Goal: Task Accomplishment & Management: Complete application form

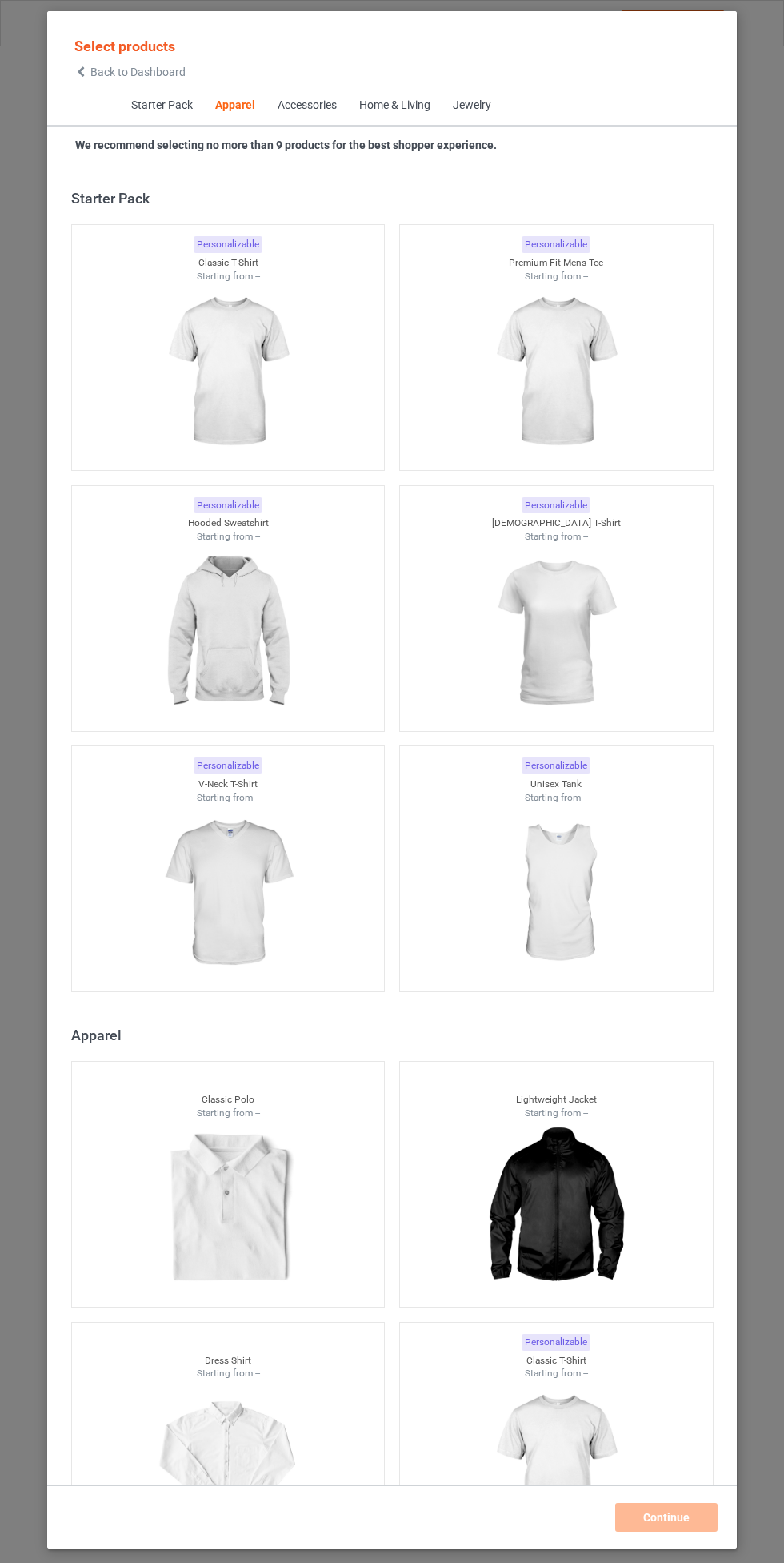
scroll to position [857, 0]
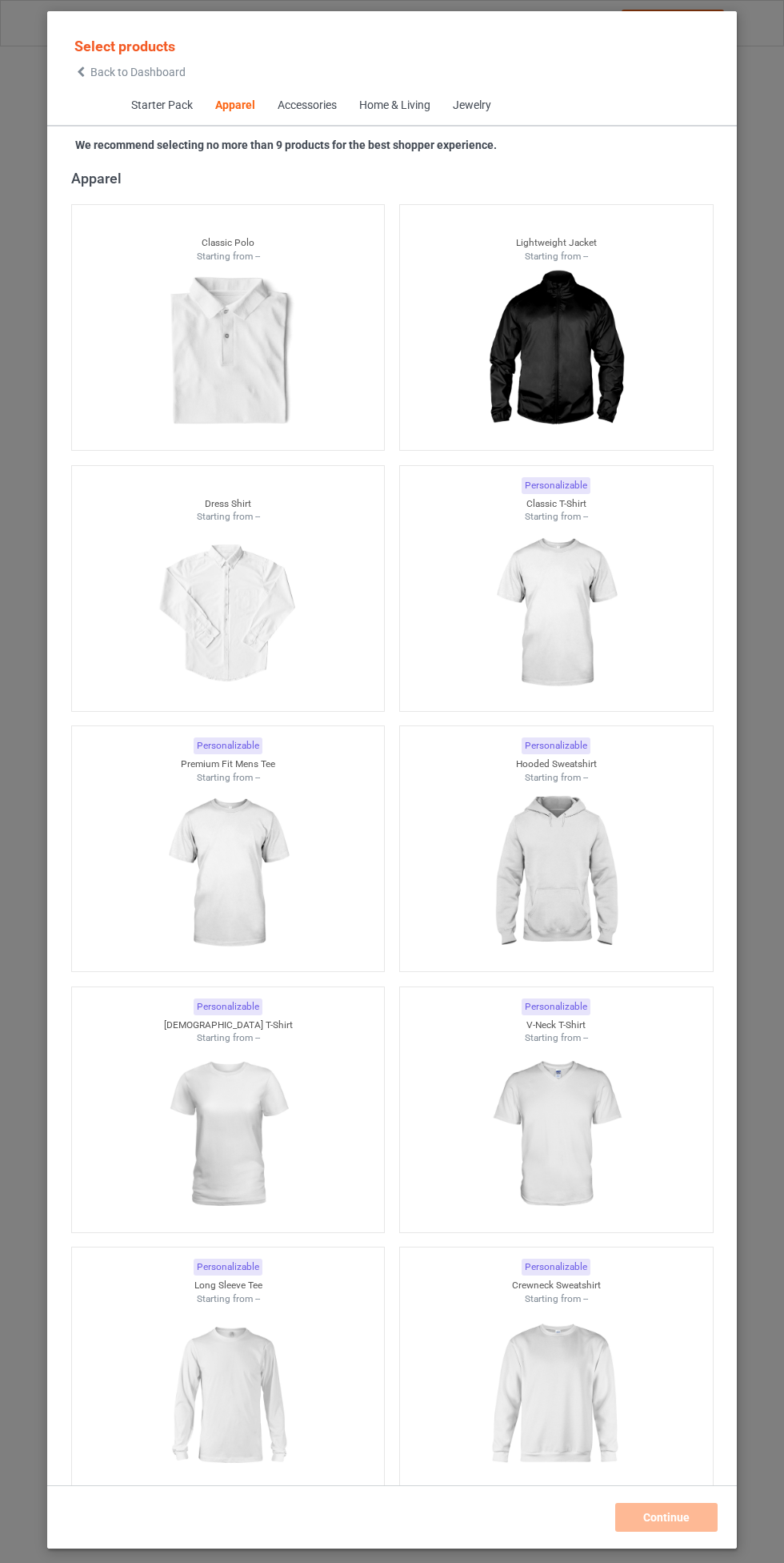
click at [572, 860] on img at bounding box center [555, 873] width 144 height 179
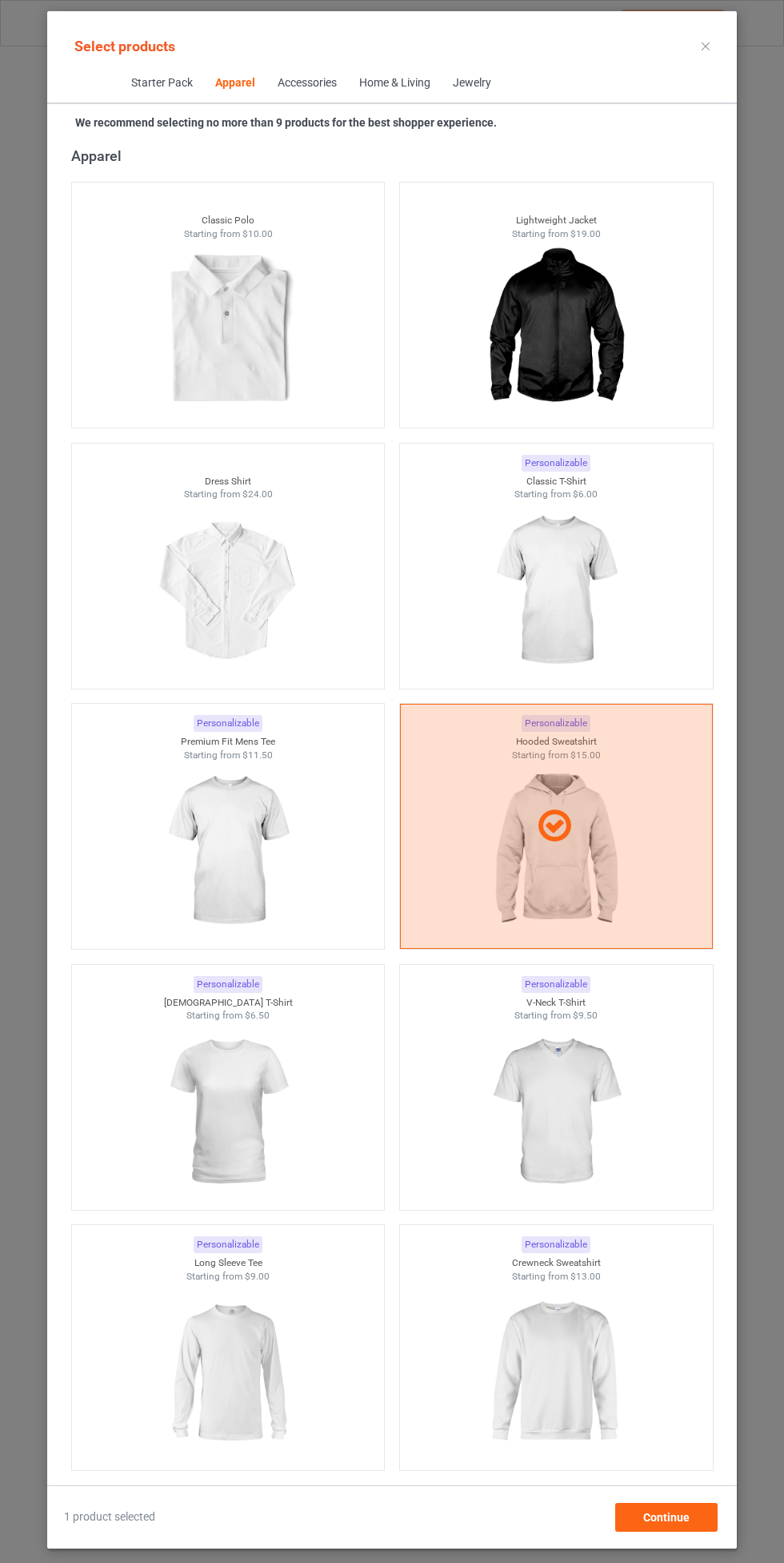
click at [581, 554] on img at bounding box center [555, 590] width 144 height 179
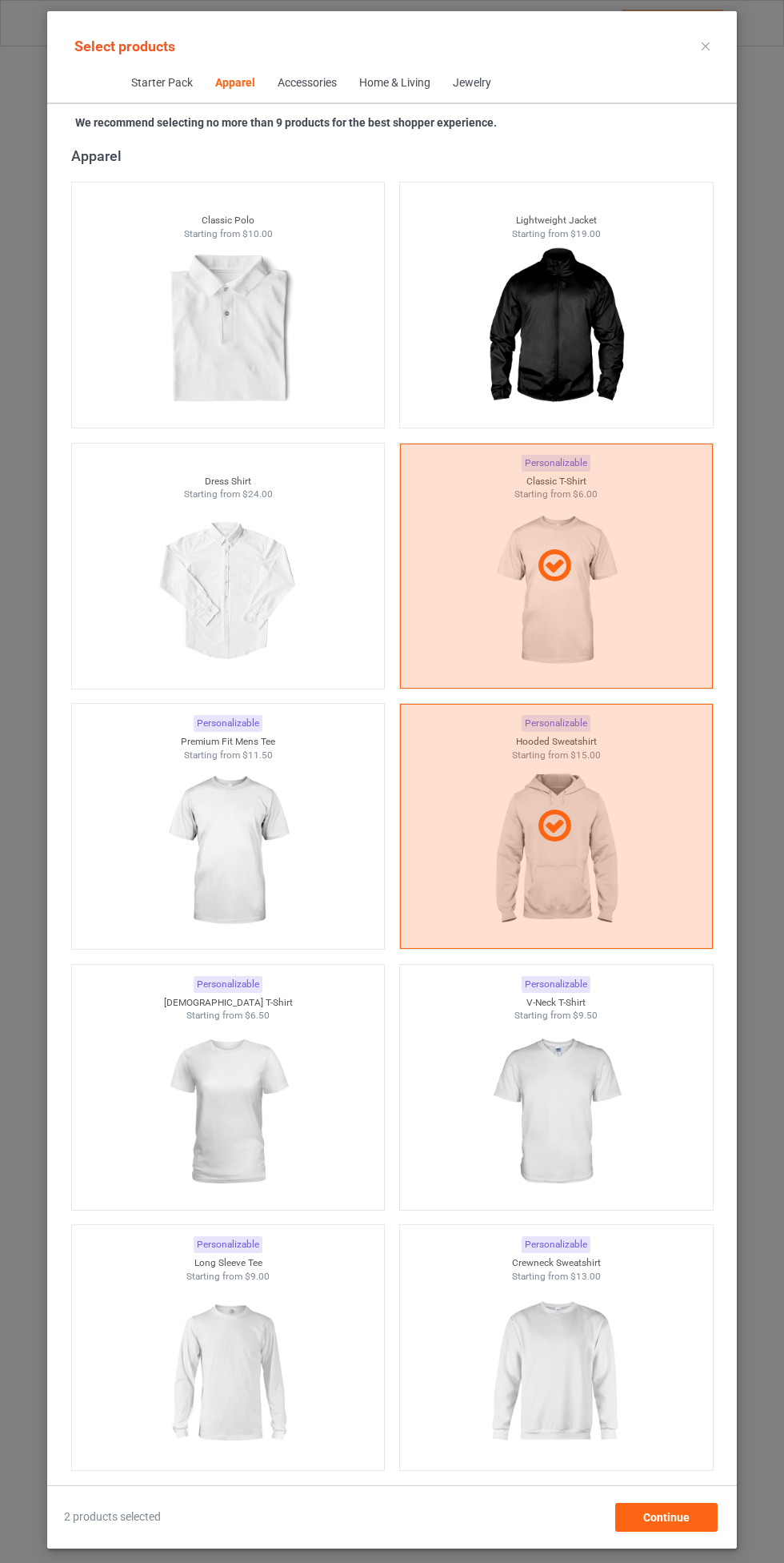
click at [274, 826] on img at bounding box center [227, 851] width 144 height 179
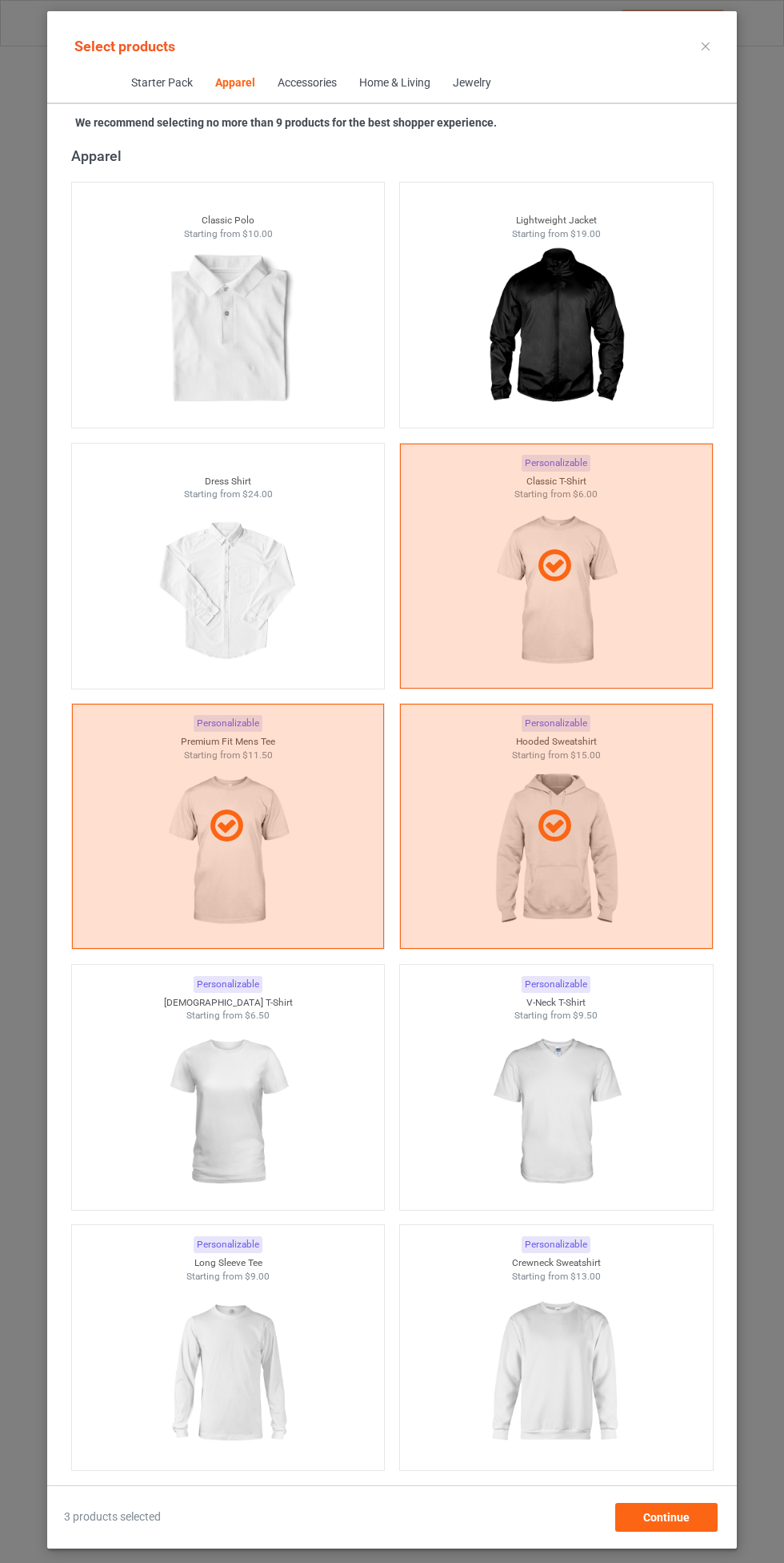
click at [563, 1065] on img at bounding box center [555, 1111] width 144 height 179
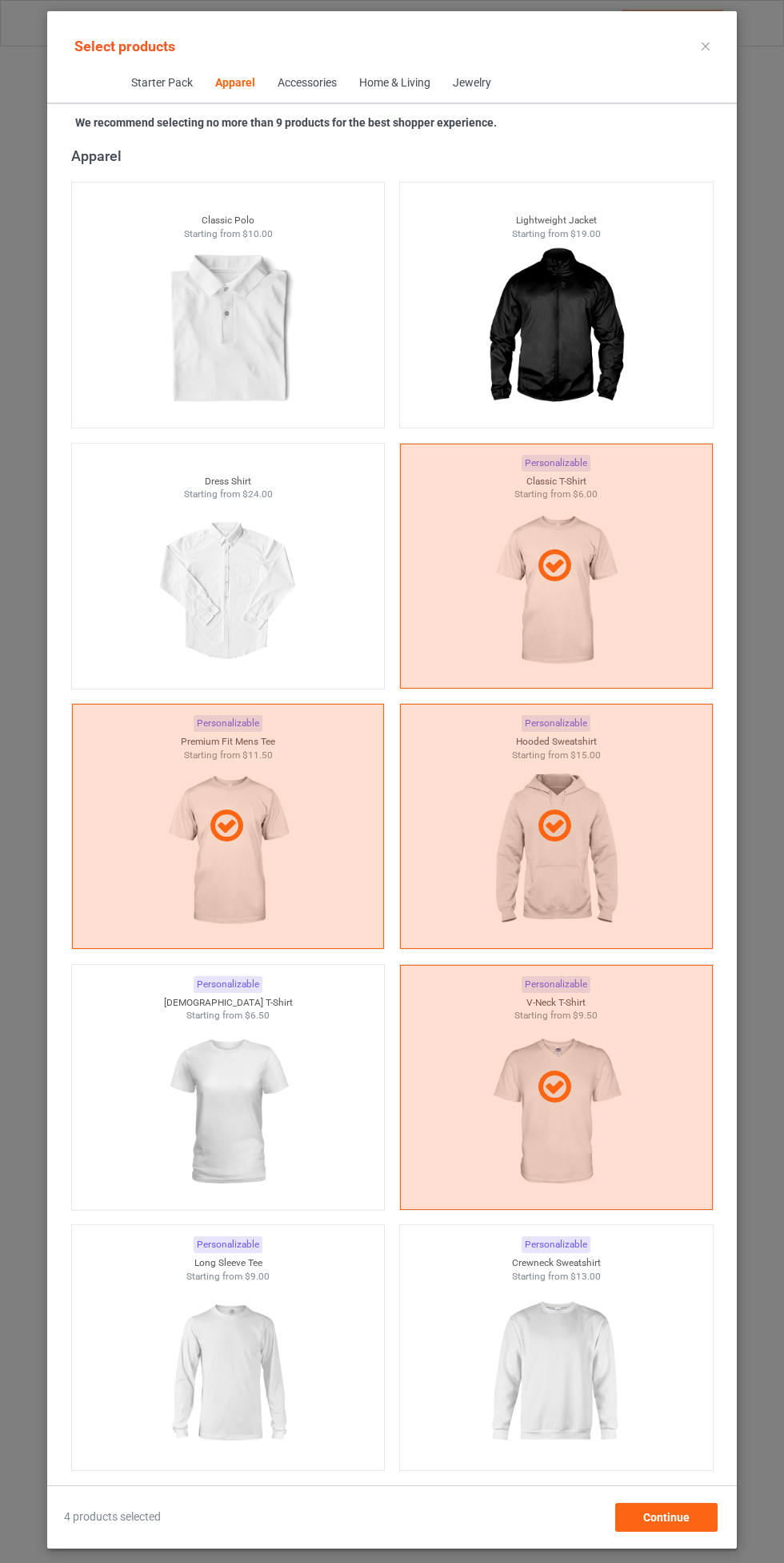
click at [255, 1118] on img at bounding box center [227, 1111] width 144 height 179
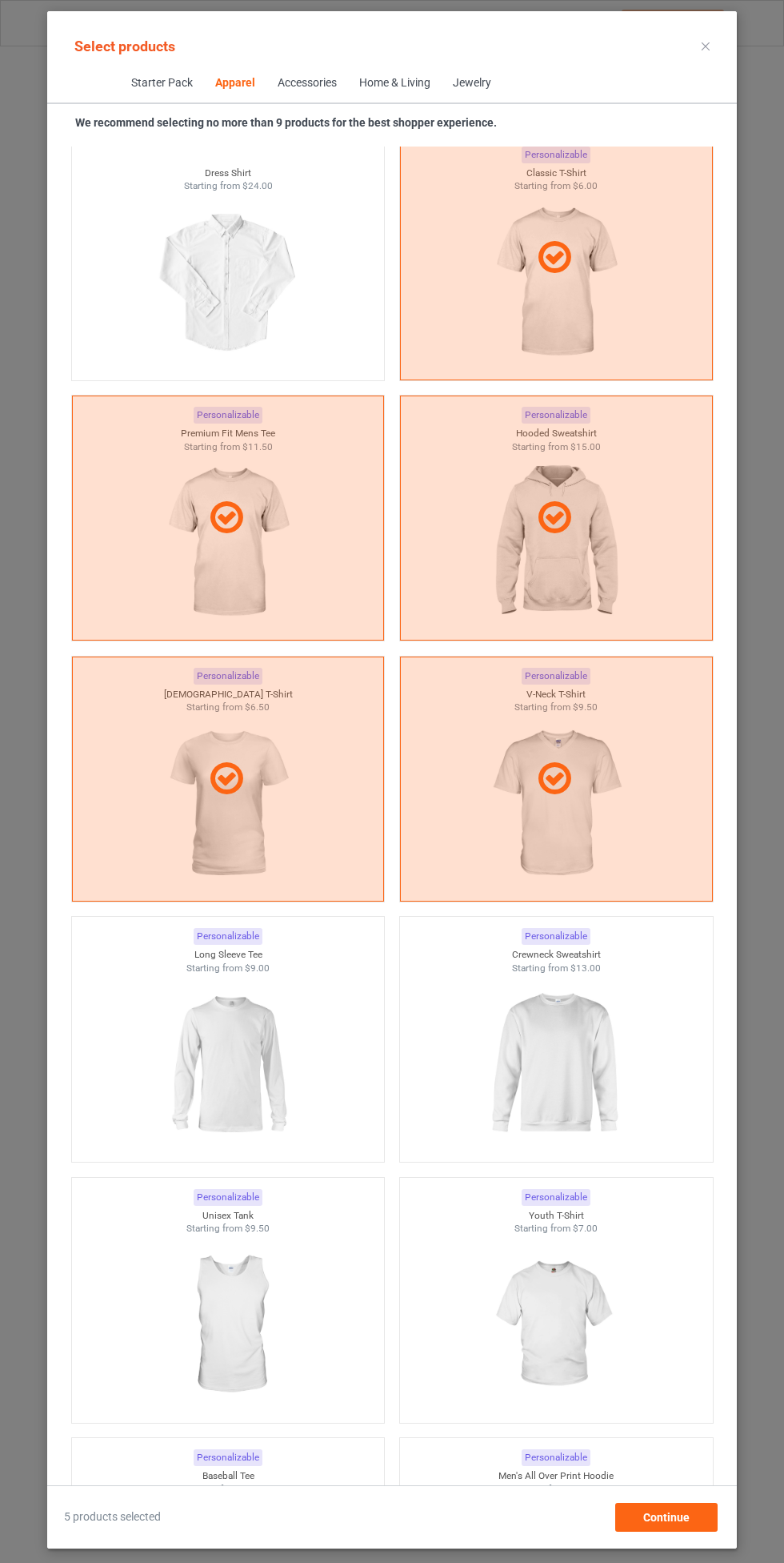
scroll to position [1170, 0]
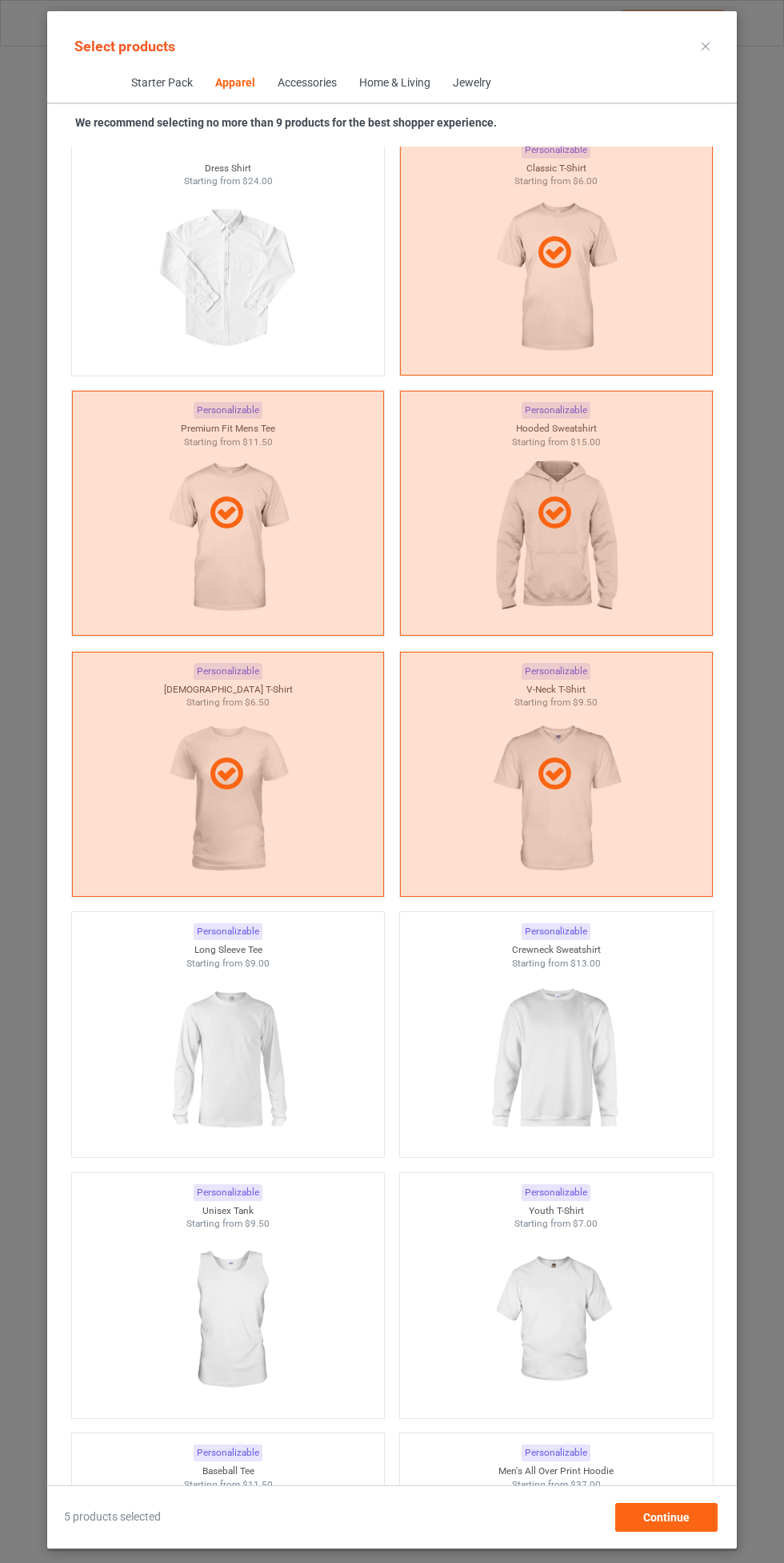
click at [547, 1085] on img at bounding box center [555, 1058] width 144 height 179
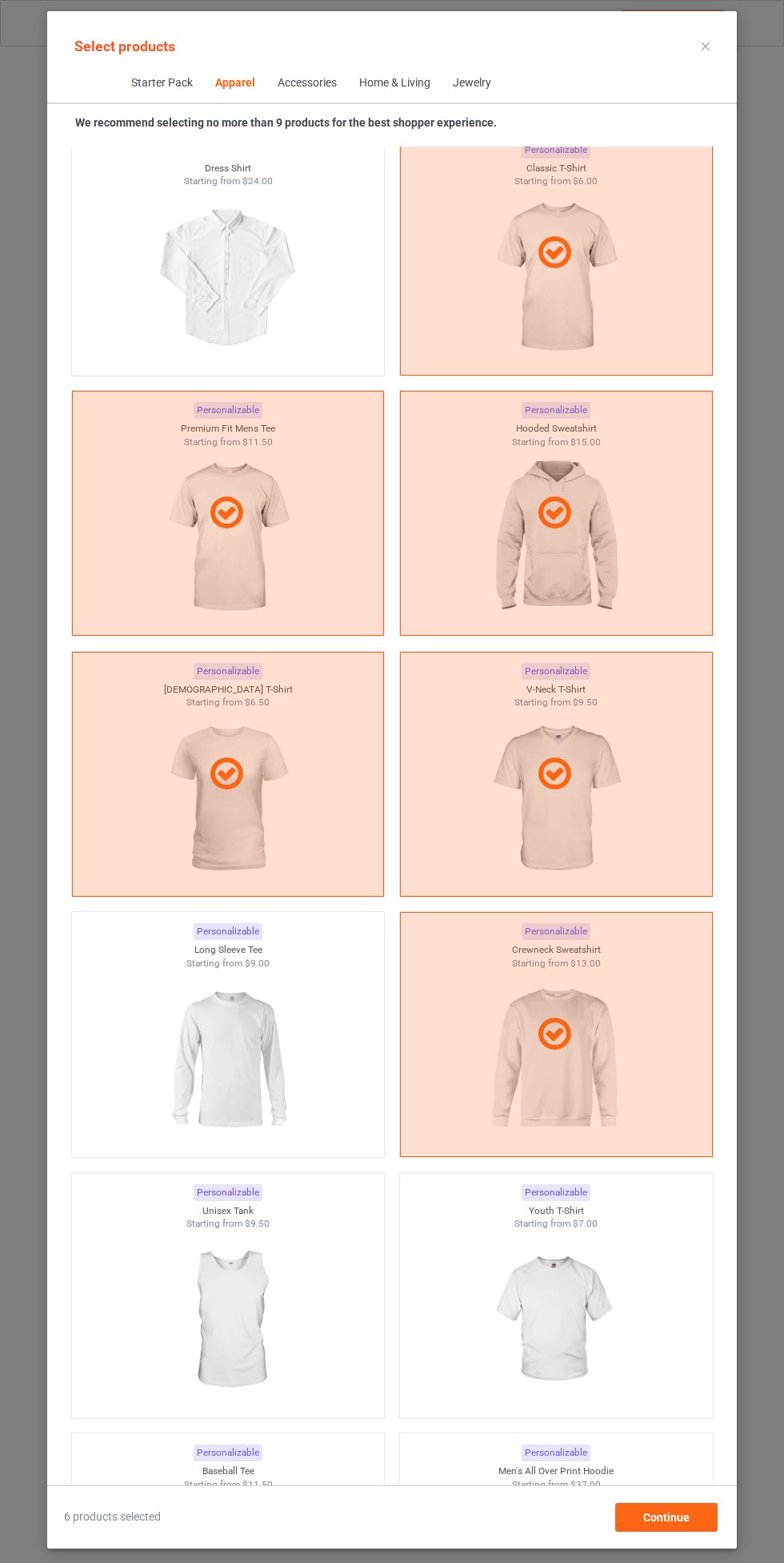
click at [255, 1082] on img at bounding box center [227, 1058] width 144 height 179
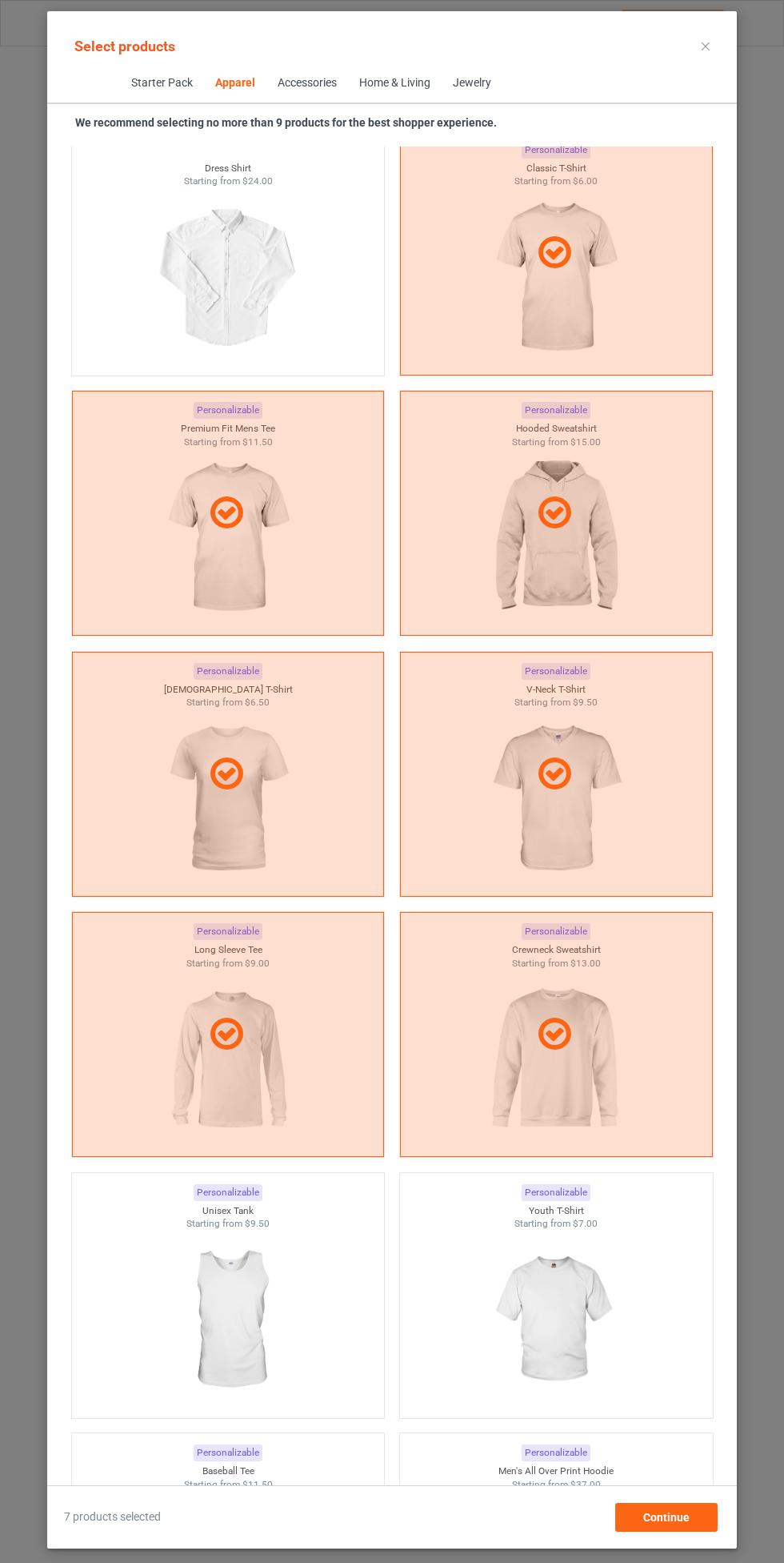
click at [587, 1272] on img at bounding box center [555, 1320] width 144 height 179
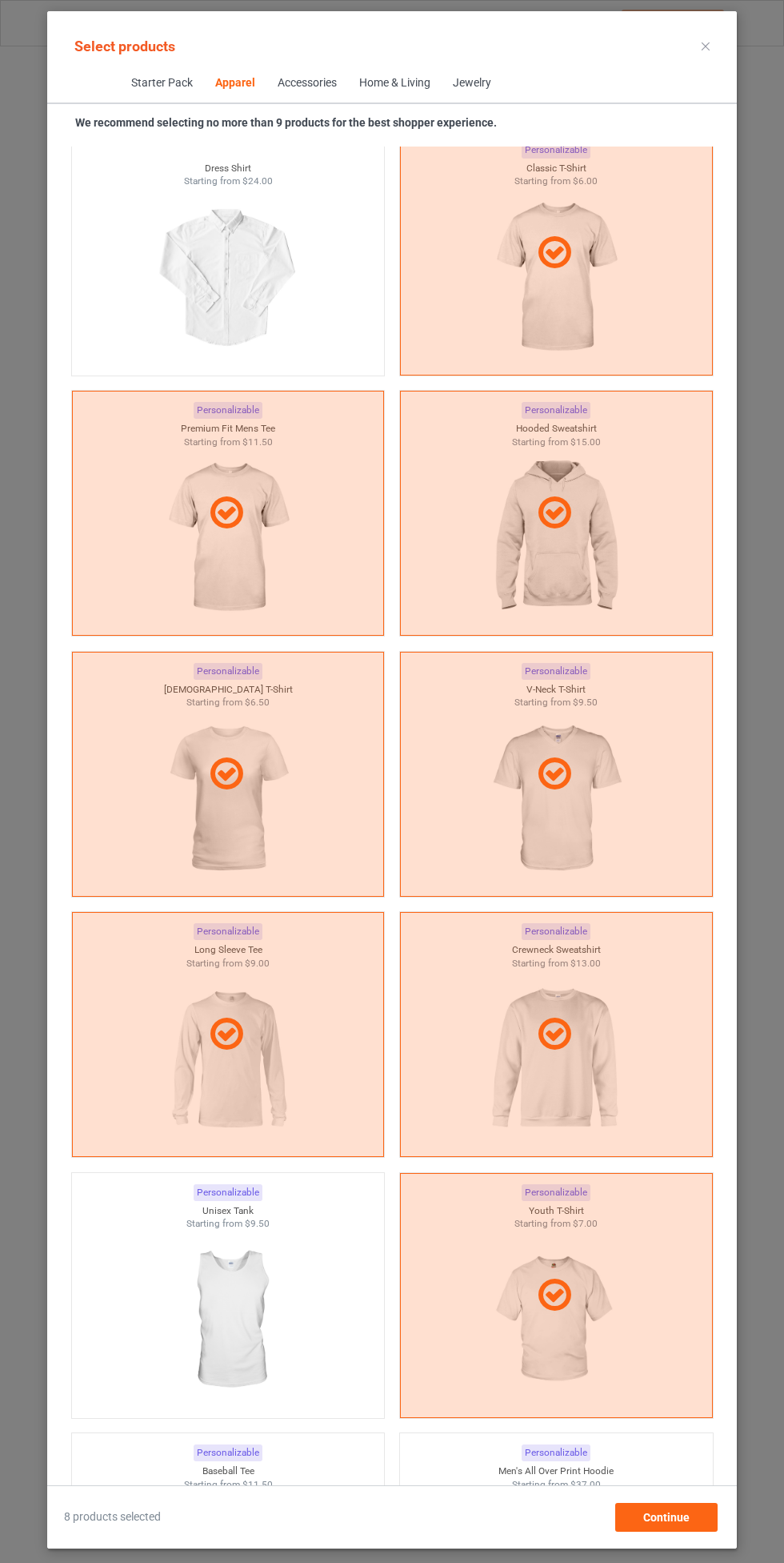
click at [263, 1326] on img at bounding box center [227, 1320] width 144 height 179
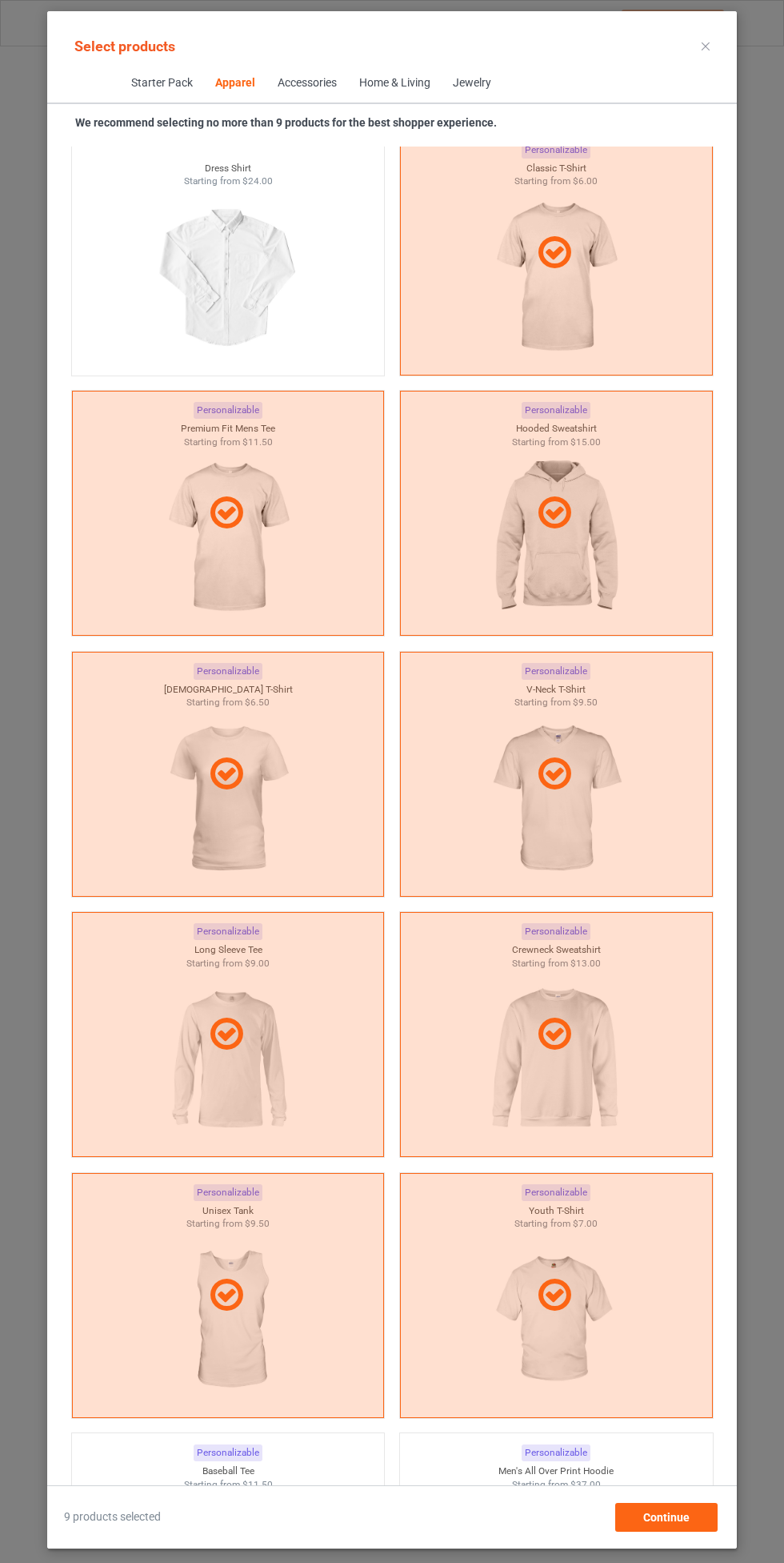
click at [670, 1502] on div "9 products selected Continue" at bounding box center [392, 1508] width 690 height 46
click at [684, 1518] on span "Continue" at bounding box center [666, 1518] width 46 height 13
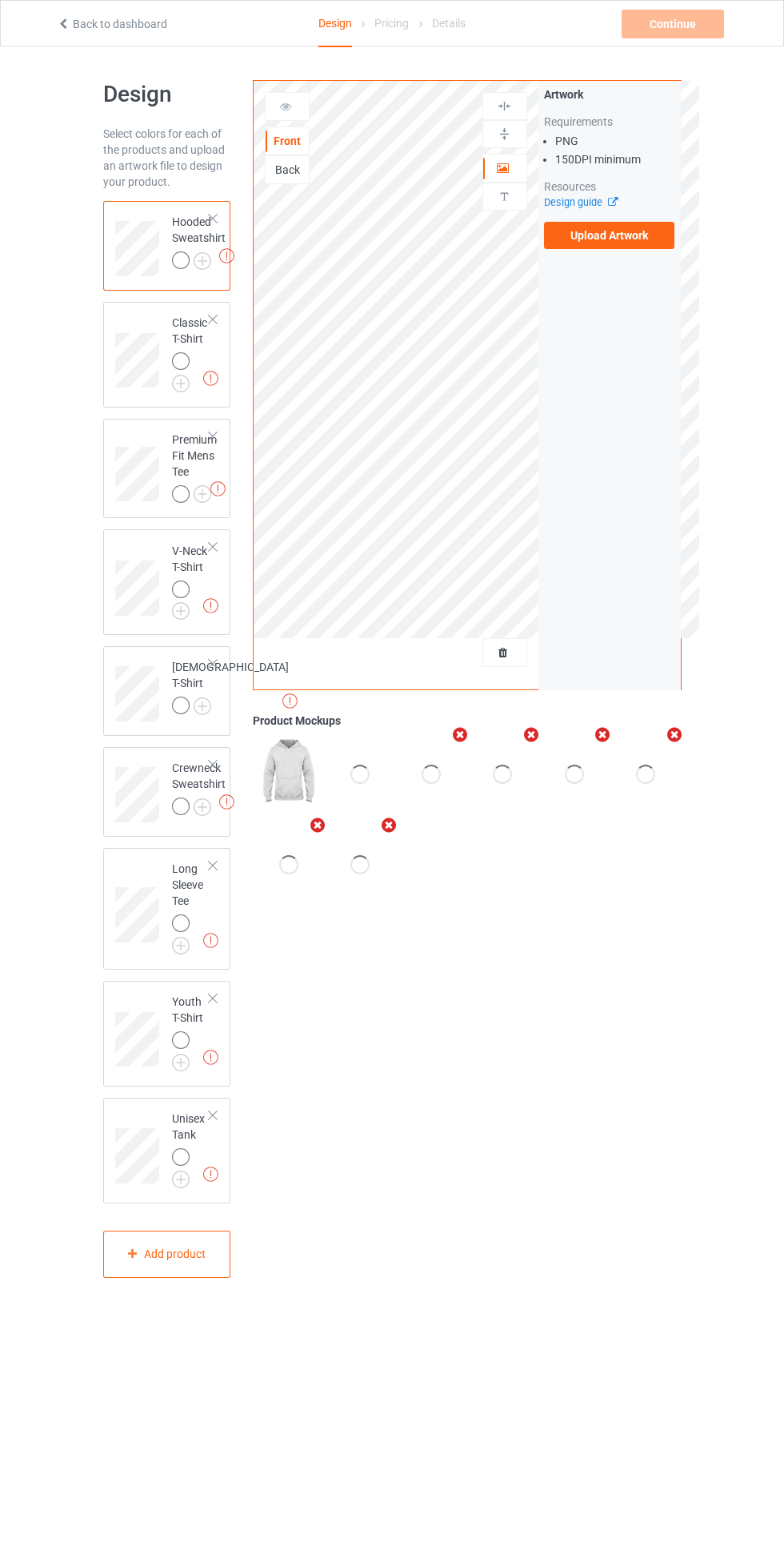
click at [0, 0] on img at bounding box center [0, 0] width 0 height 0
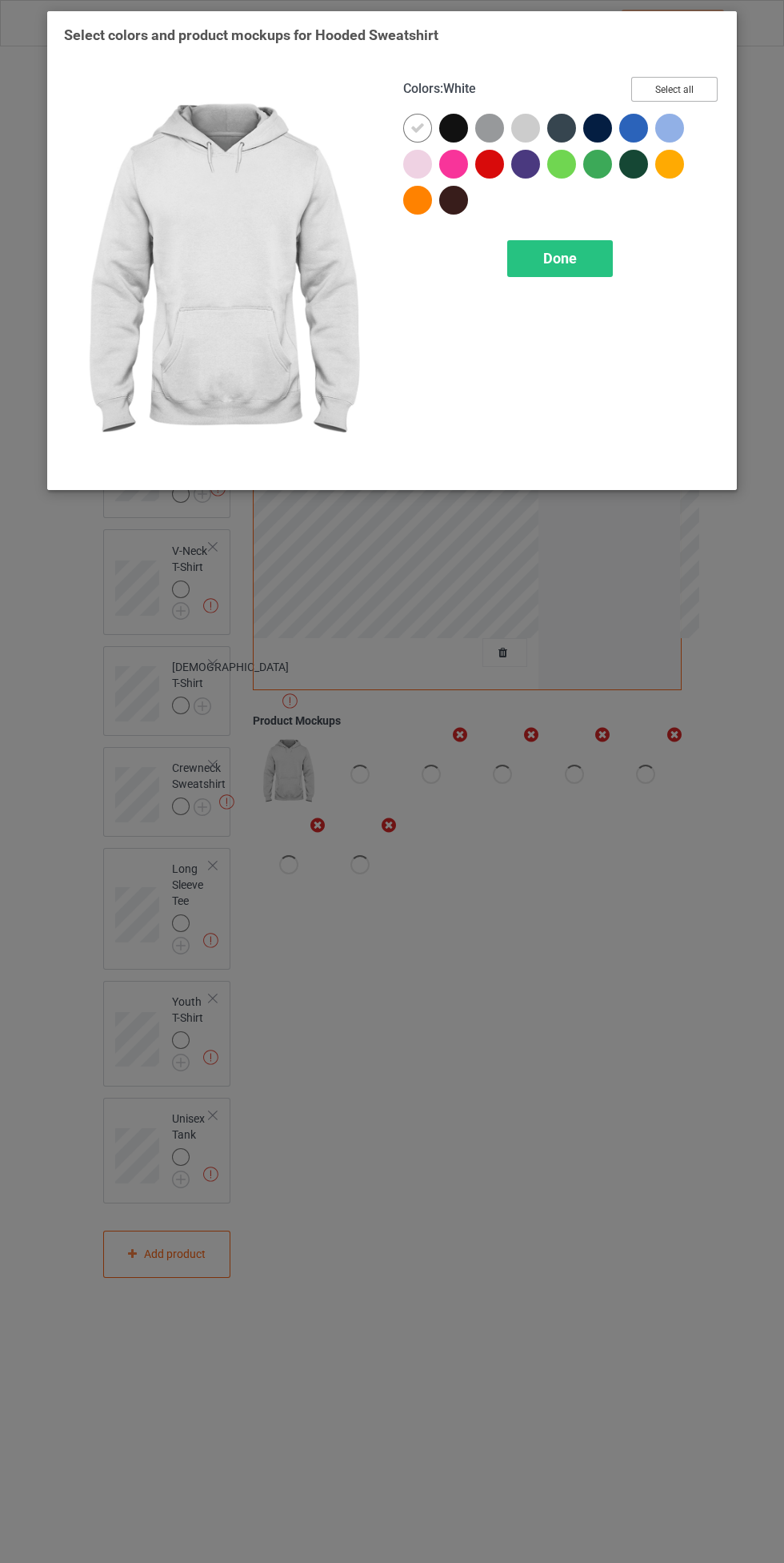
click at [692, 86] on button "Select all" at bounding box center [675, 89] width 87 height 25
click at [452, 128] on icon at bounding box center [454, 128] width 15 height 15
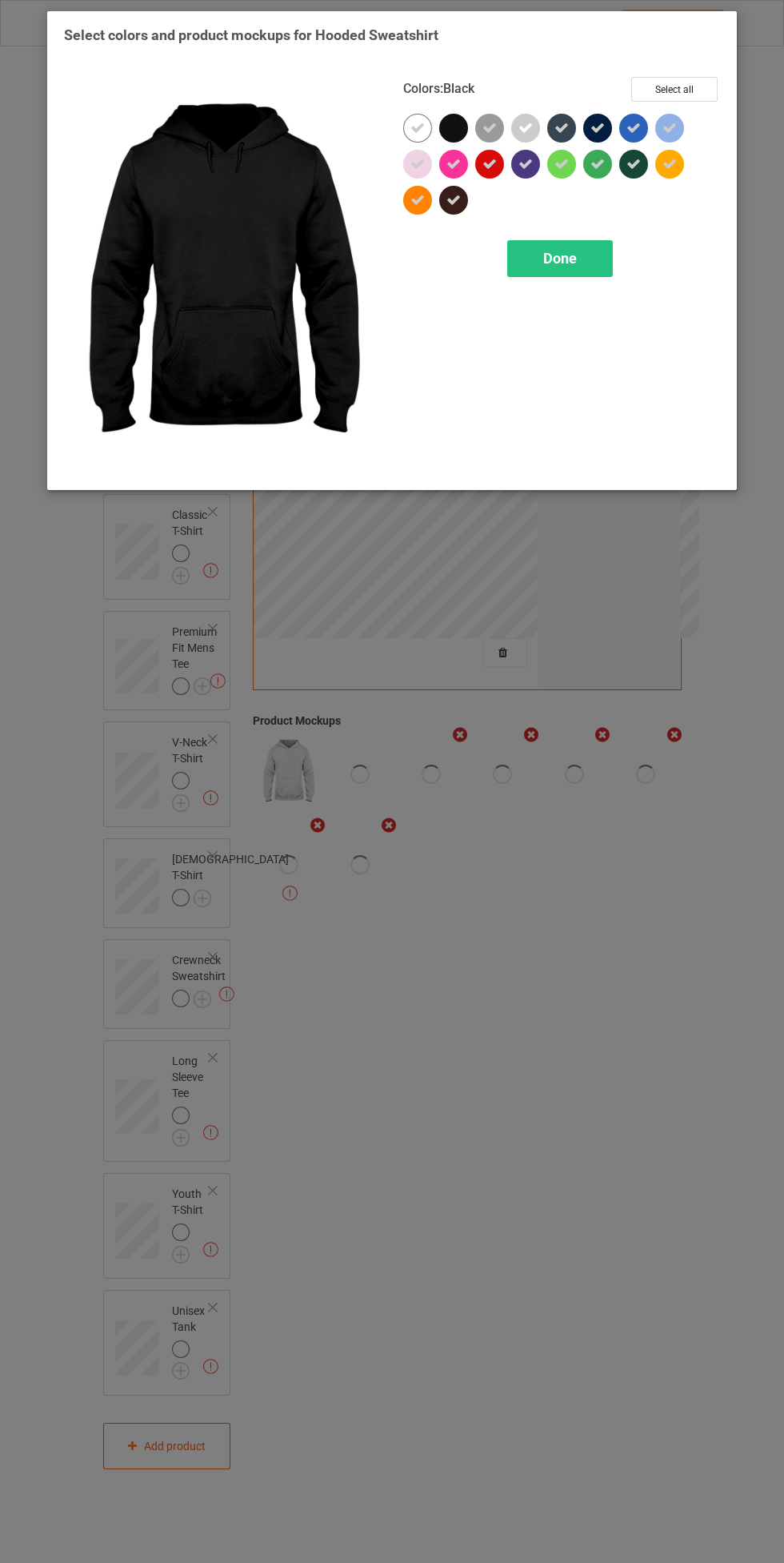
click at [559, 260] on span "Done" at bounding box center [559, 258] width 33 height 17
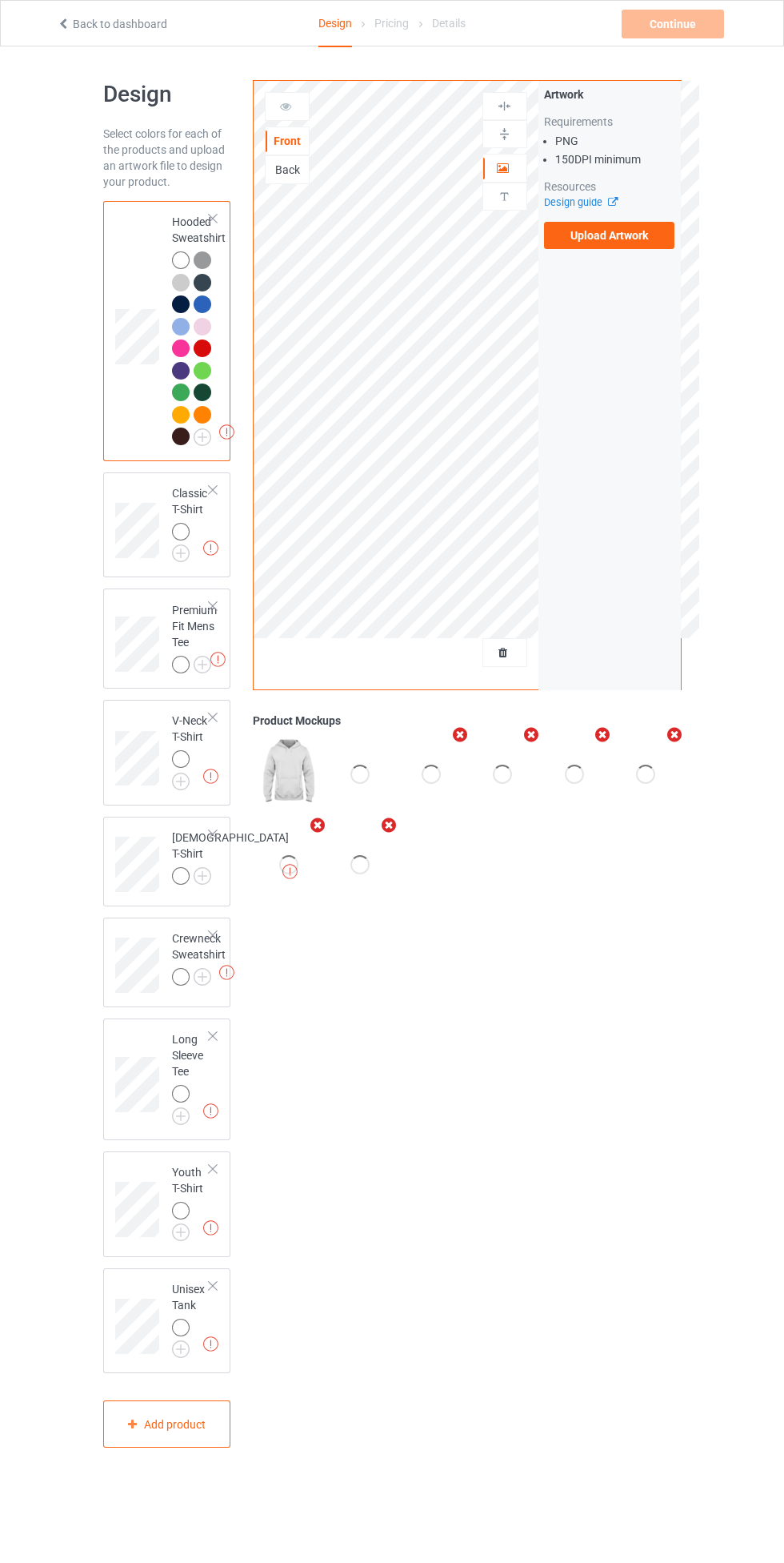
click at [188, 536] on div at bounding box center [183, 535] width 23 height 23
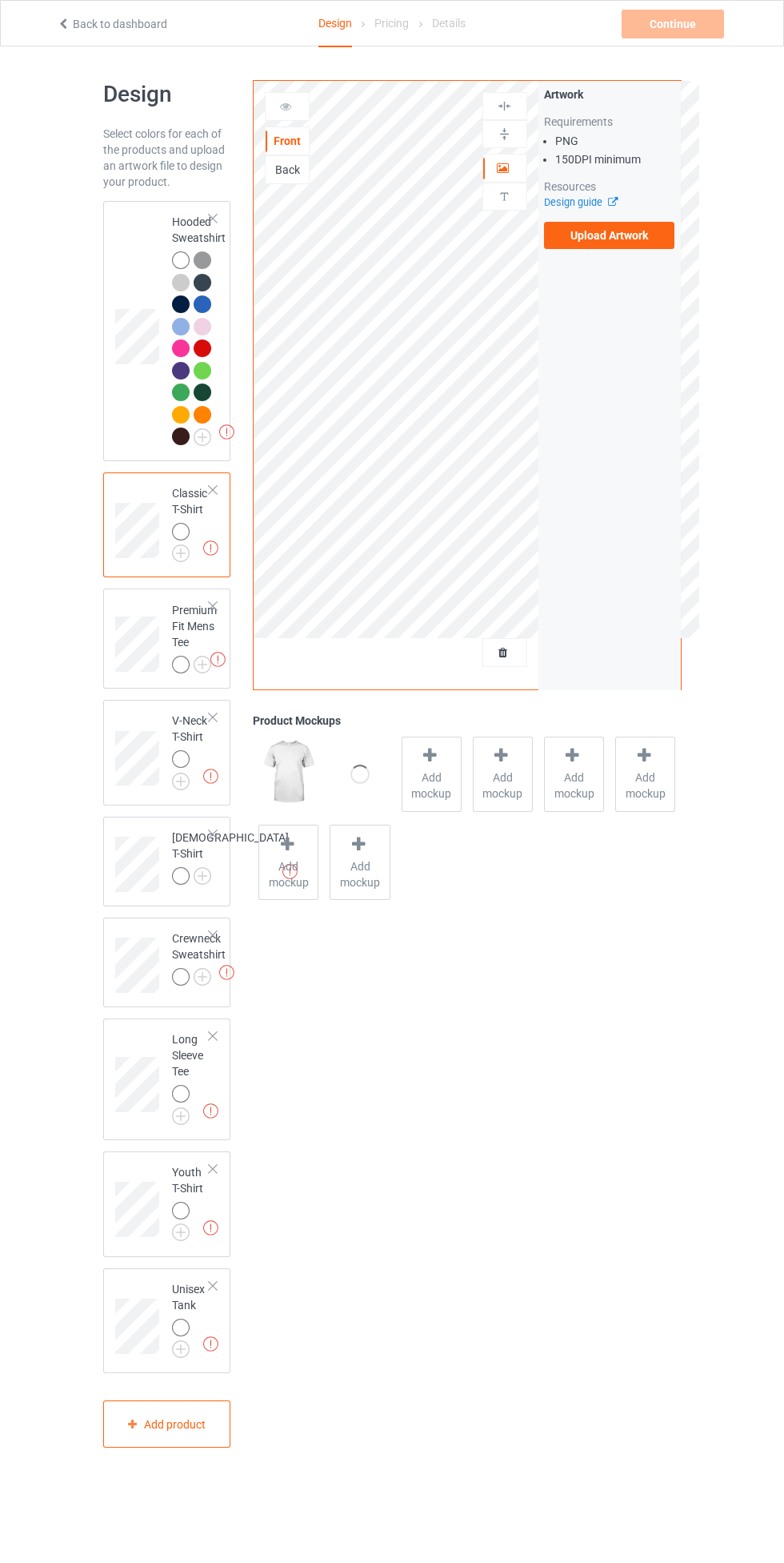
click at [0, 0] on img at bounding box center [0, 0] width 0 height 0
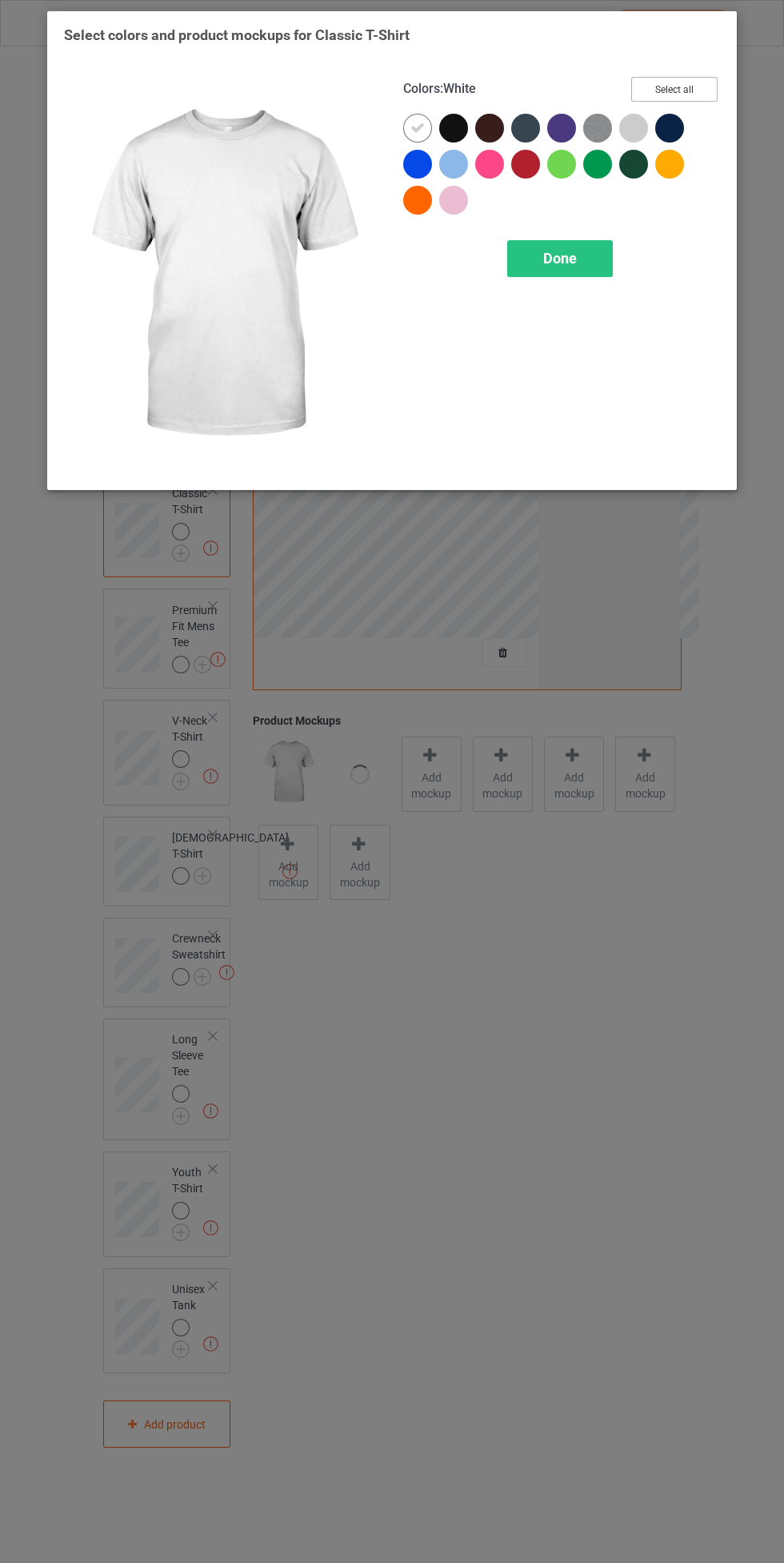
click at [692, 83] on button "Select all" at bounding box center [675, 89] width 87 height 25
click at [459, 123] on icon at bounding box center [454, 128] width 15 height 15
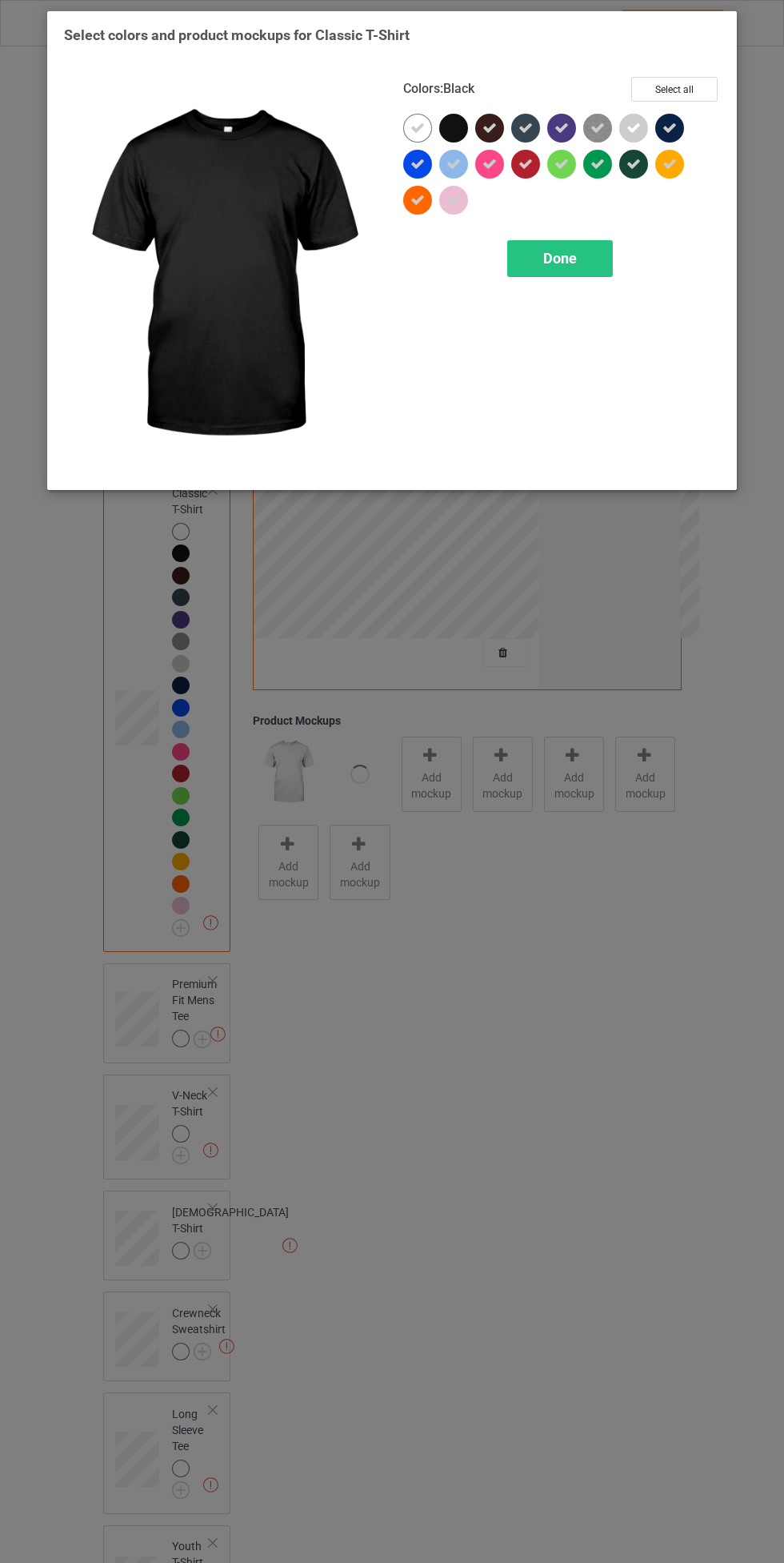
click at [552, 261] on span "Done" at bounding box center [559, 258] width 33 height 17
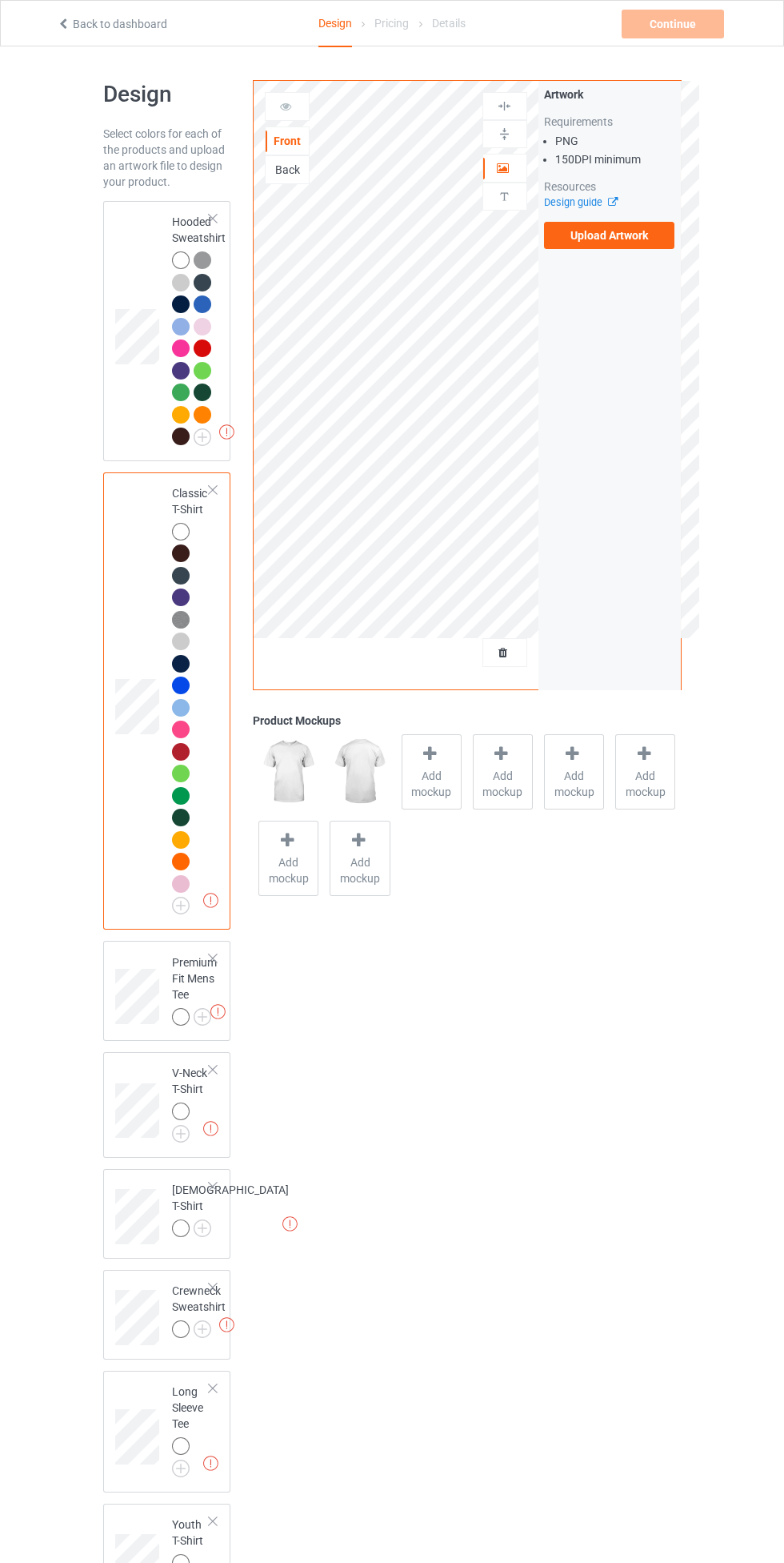
click at [0, 0] on img at bounding box center [0, 0] width 0 height 0
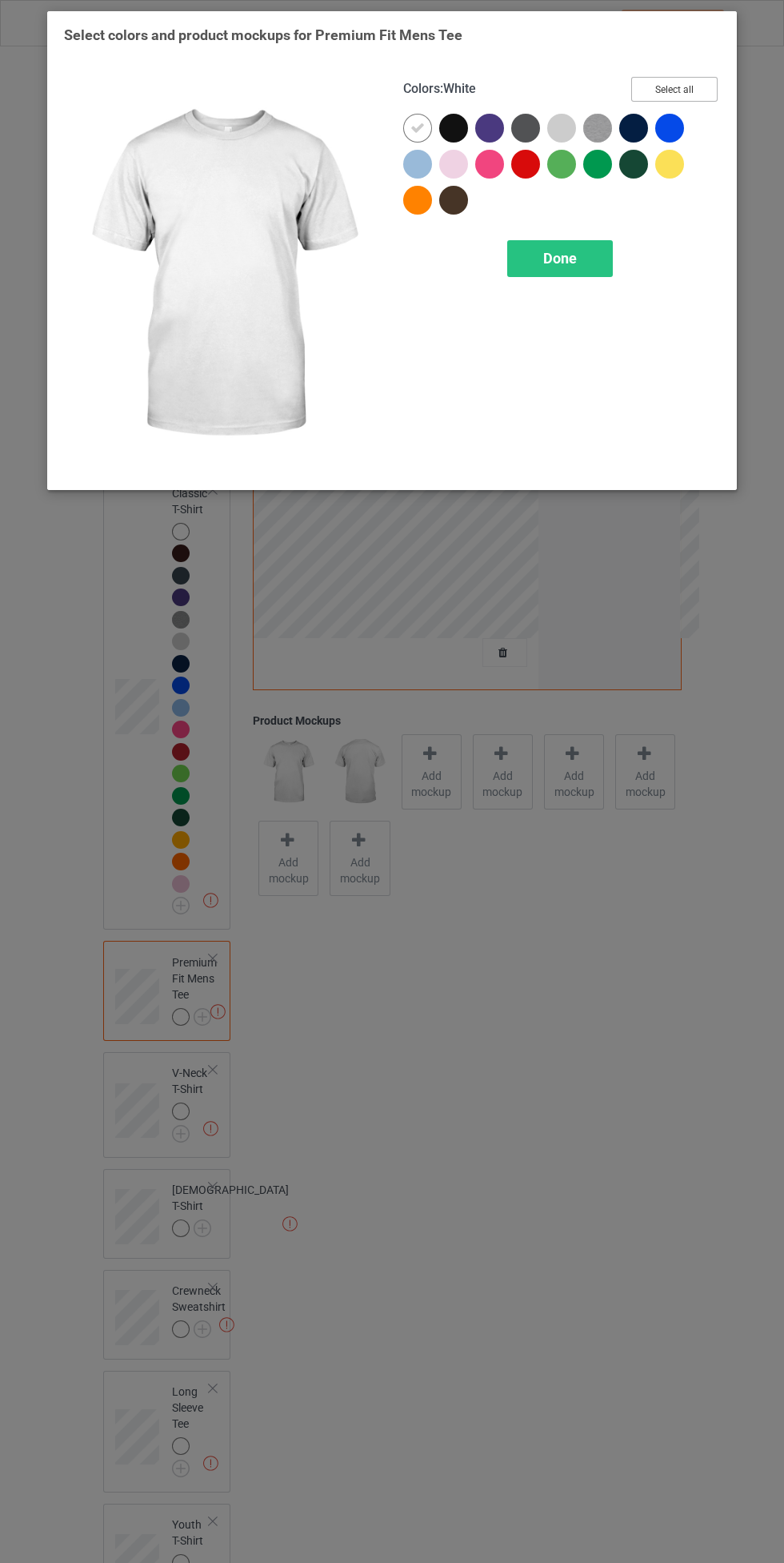
click at [713, 88] on button "Select all" at bounding box center [675, 89] width 87 height 25
click at [454, 127] on icon at bounding box center [454, 128] width 15 height 15
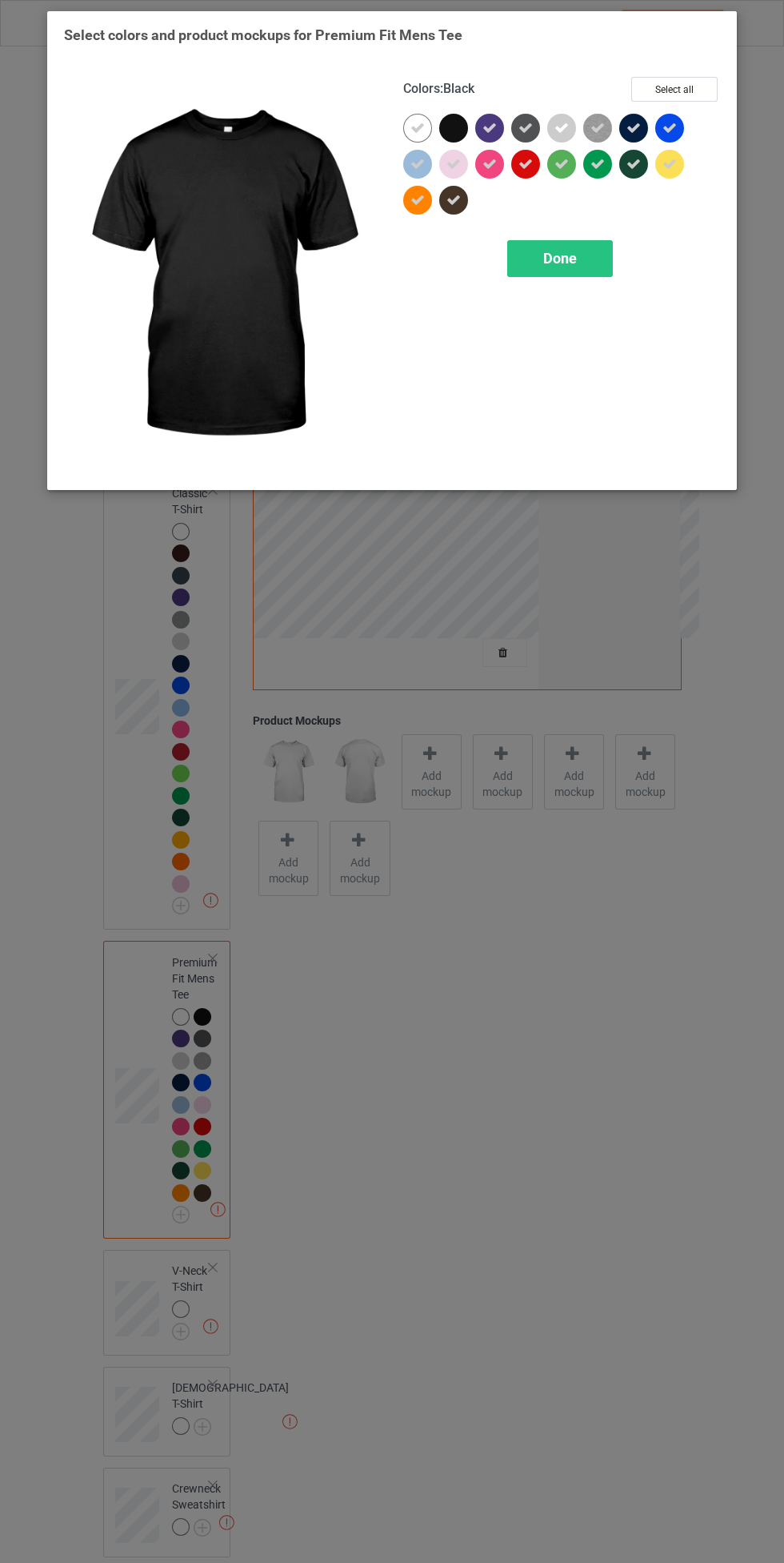
click at [561, 257] on span "Done" at bounding box center [559, 258] width 33 height 17
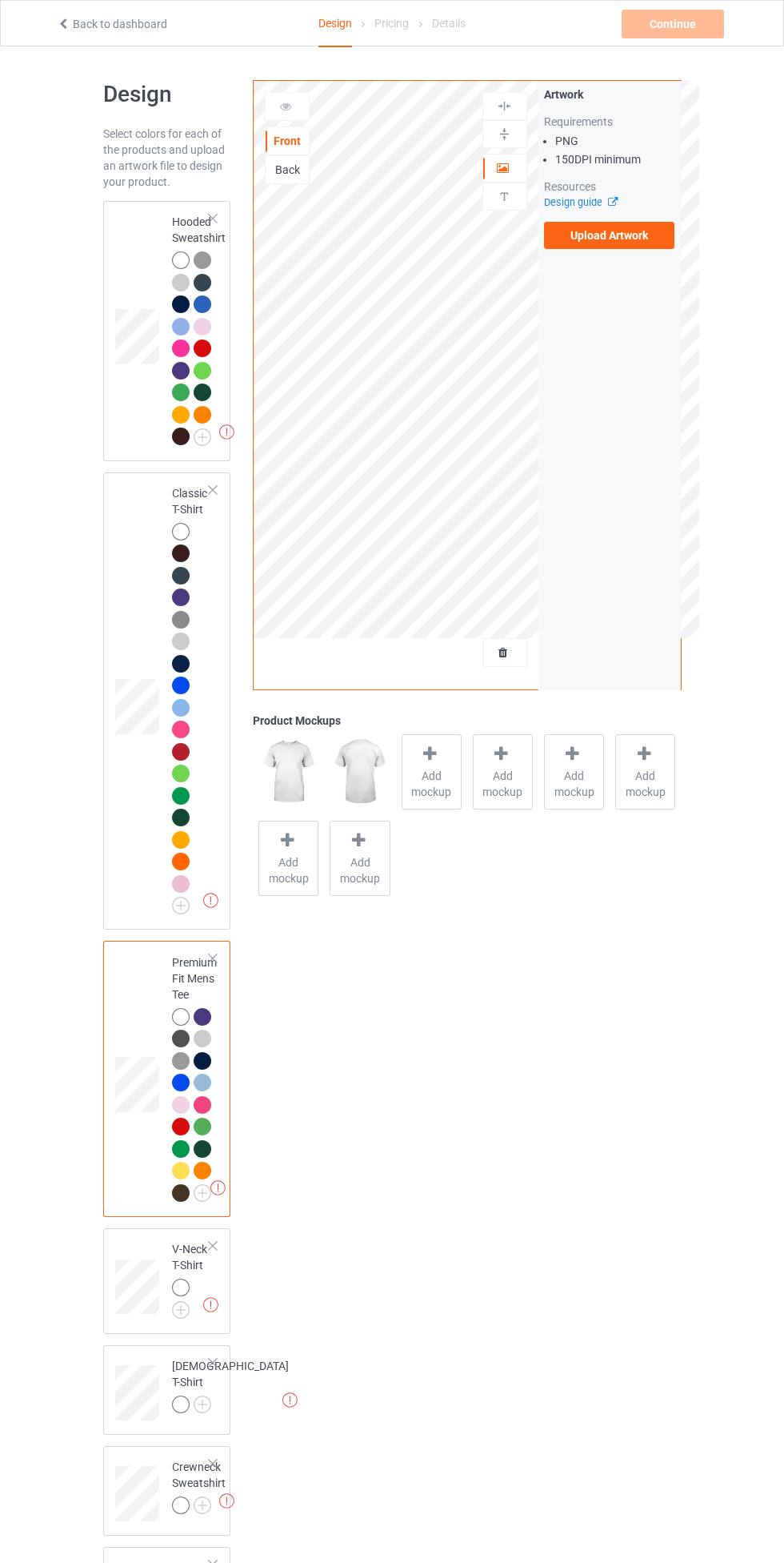
scroll to position [466, 0]
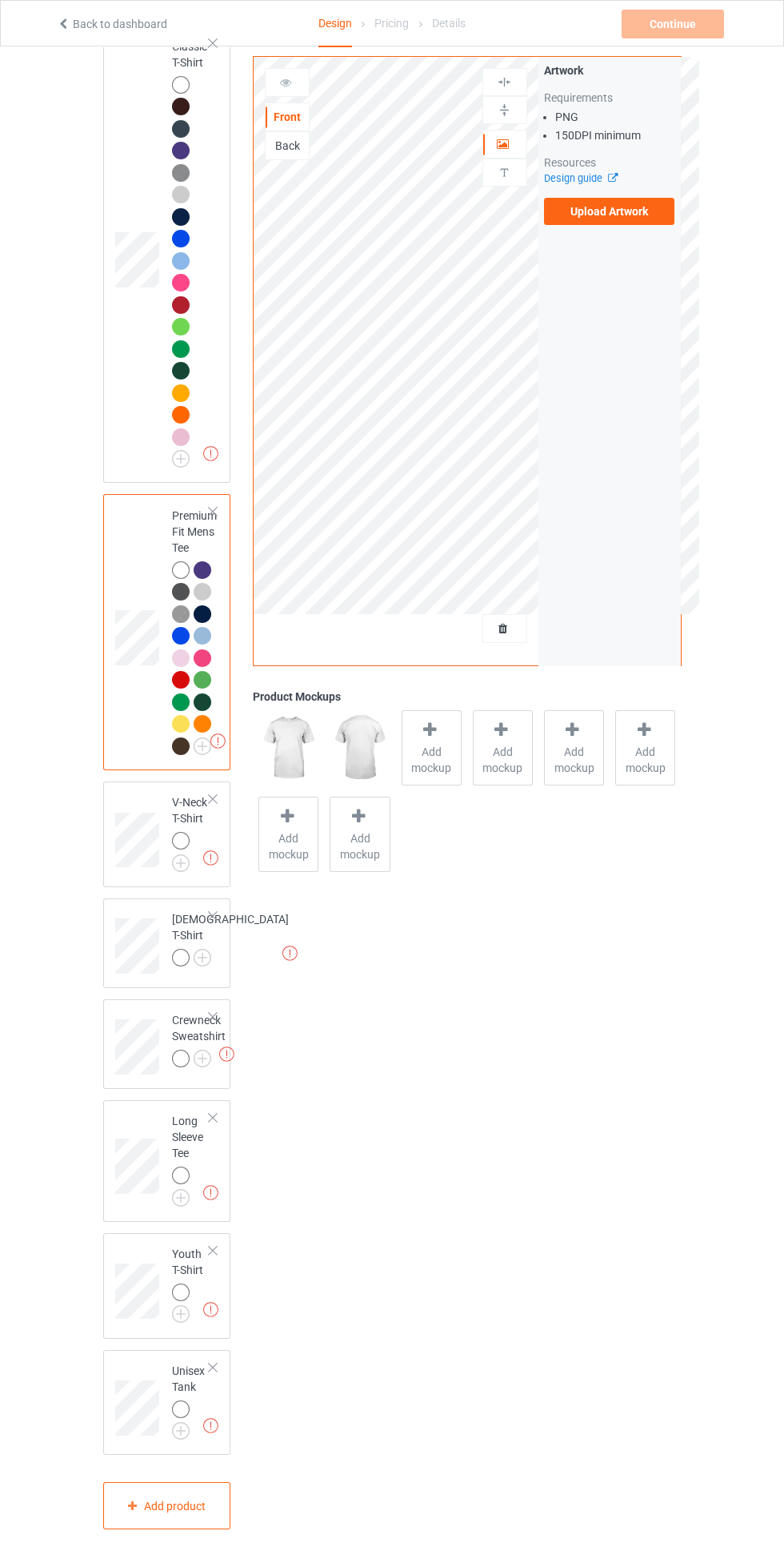
click at [0, 0] on img at bounding box center [0, 0] width 0 height 0
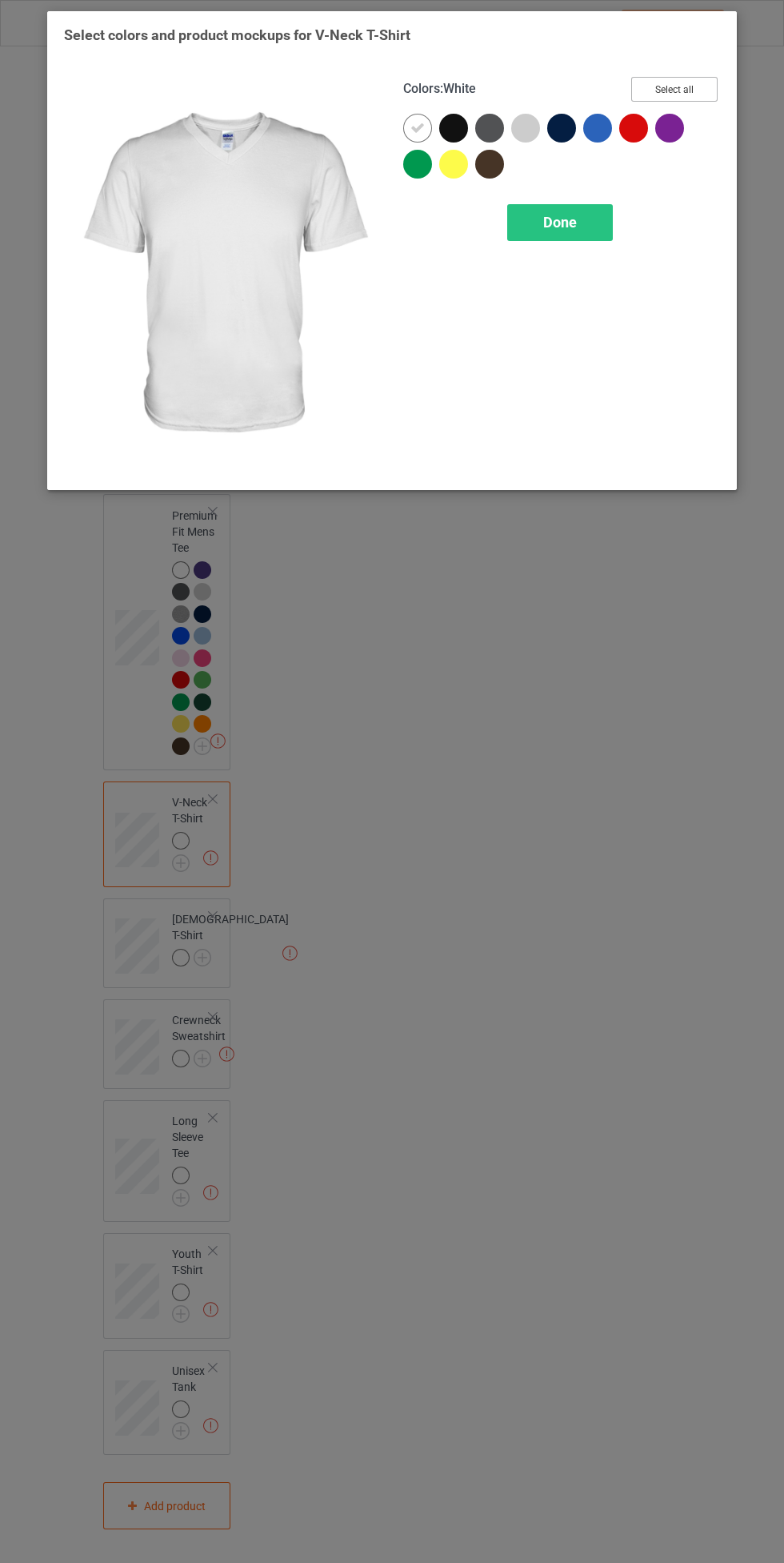
click at [709, 88] on button "Select all" at bounding box center [675, 89] width 87 height 25
click at [454, 127] on icon at bounding box center [454, 128] width 15 height 15
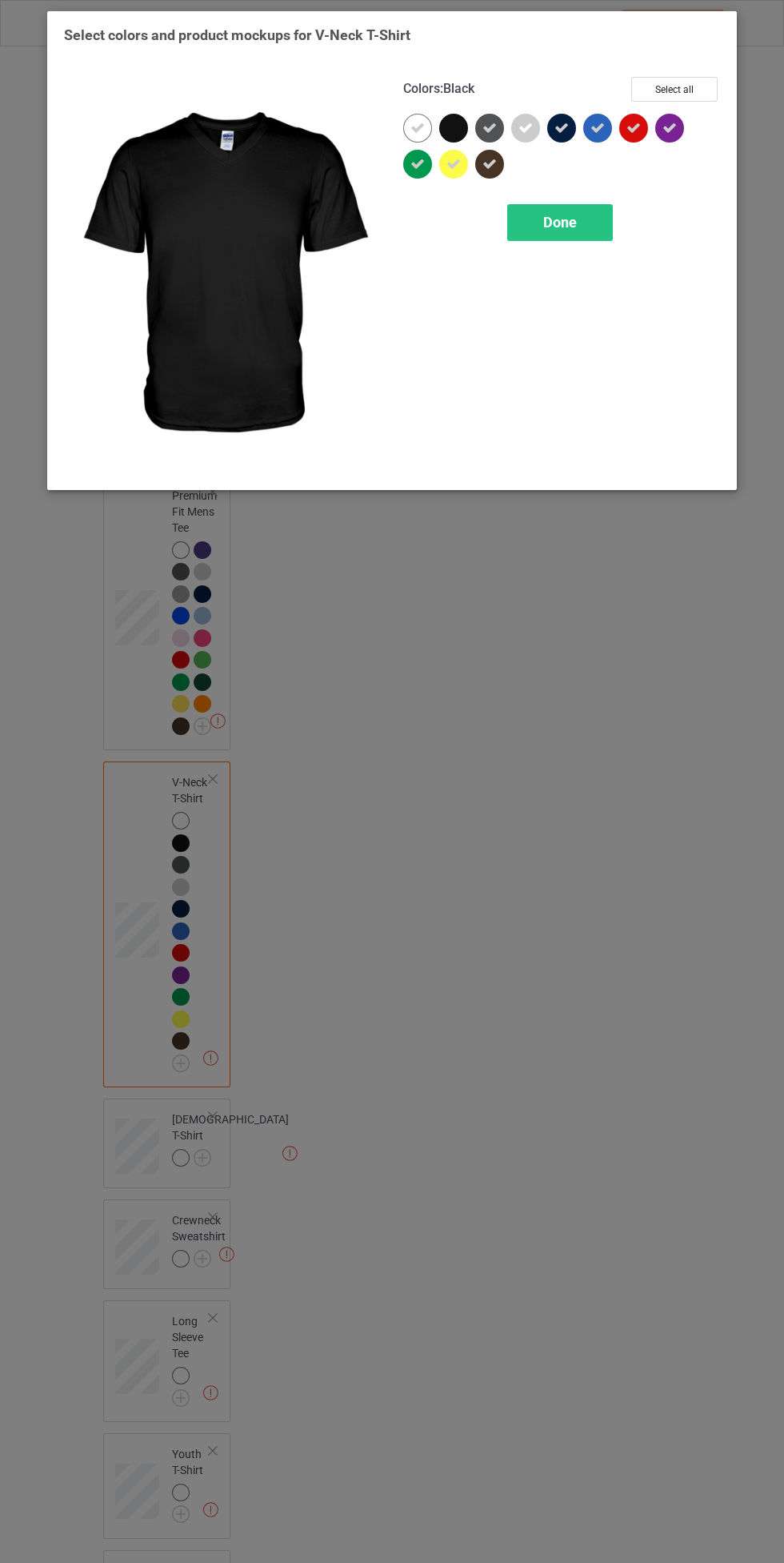
click at [560, 221] on span "Done" at bounding box center [559, 222] width 33 height 17
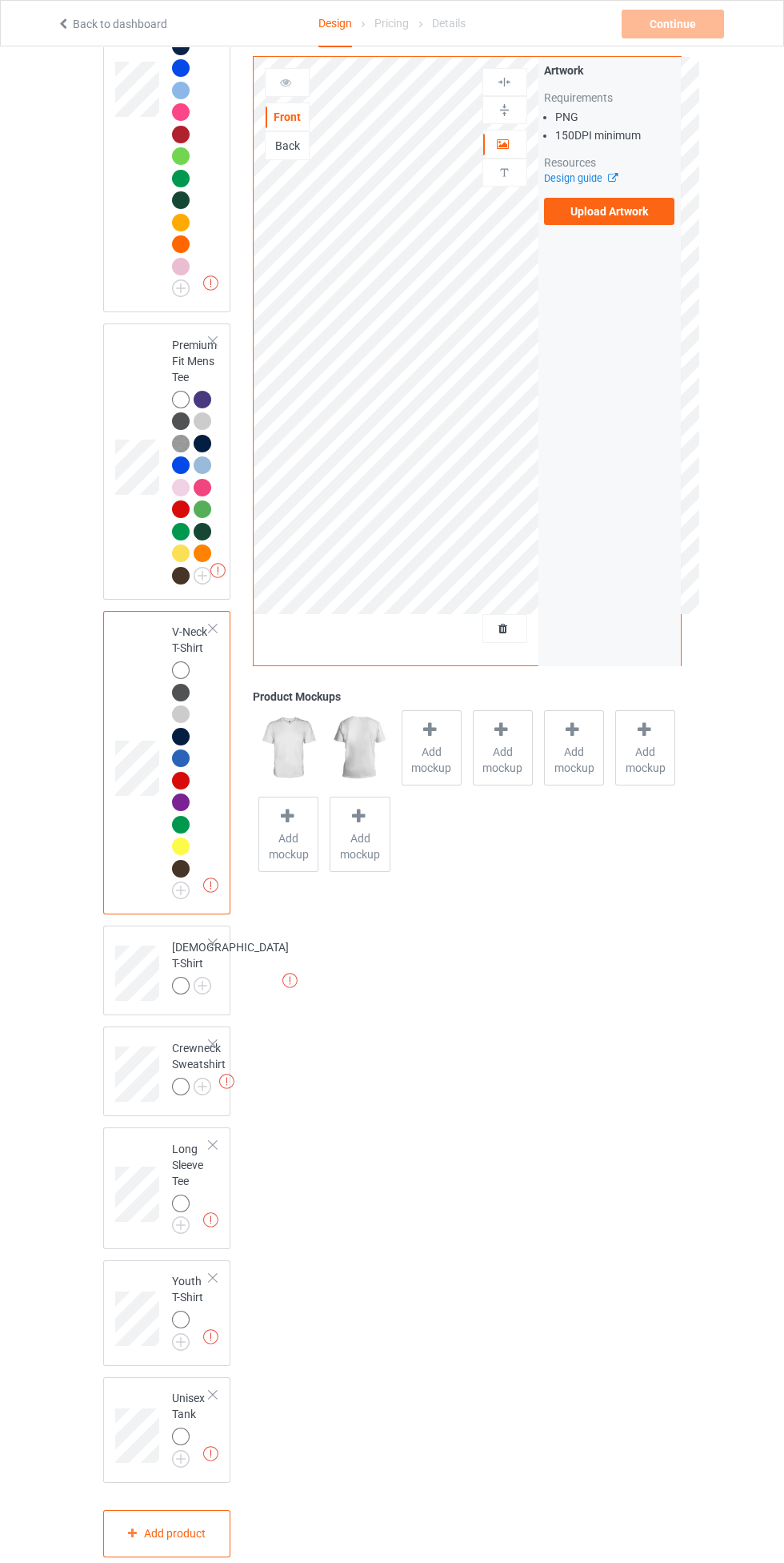
scroll to position [664, 0]
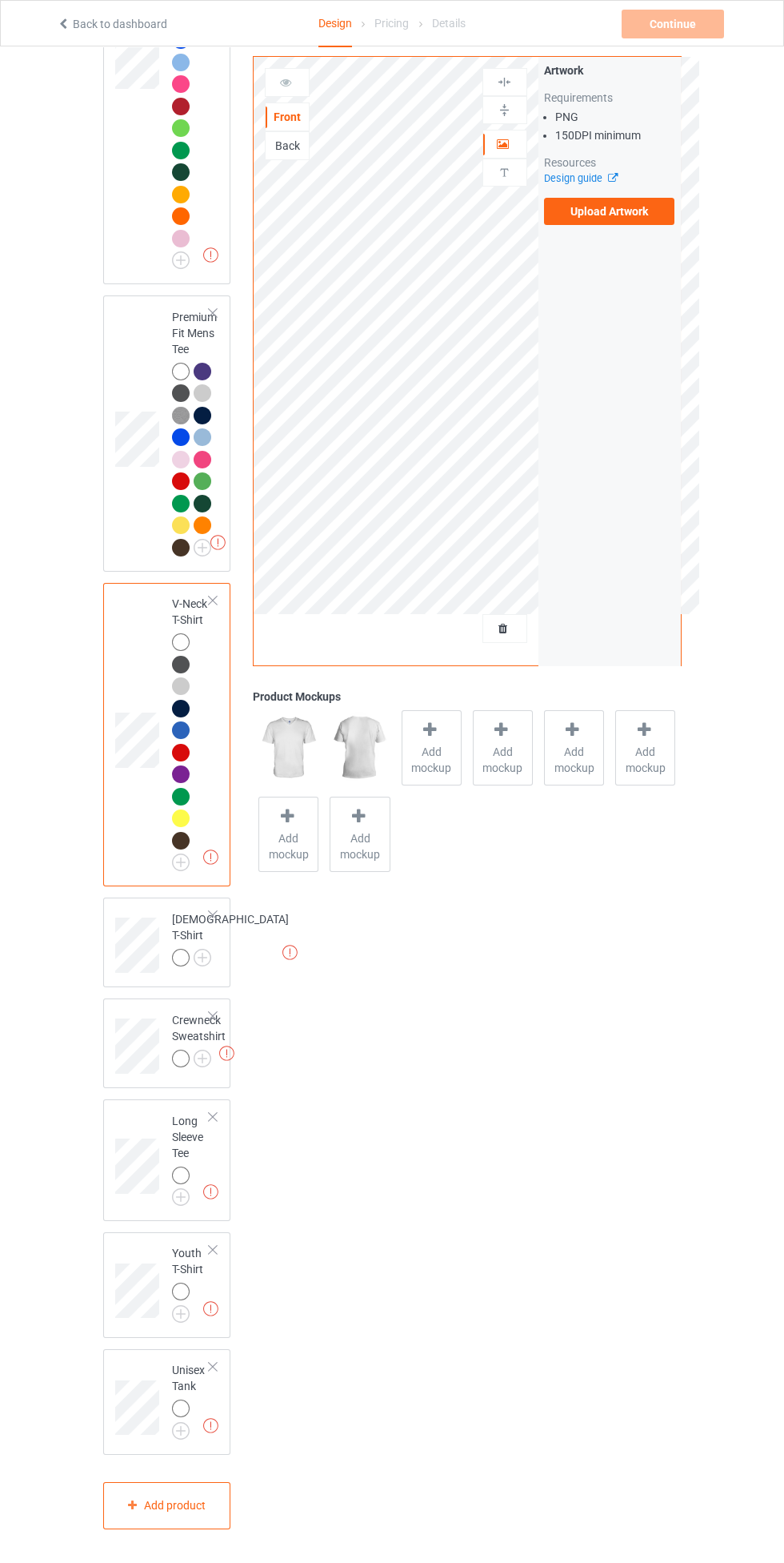
click at [0, 0] on img at bounding box center [0, 0] width 0 height 0
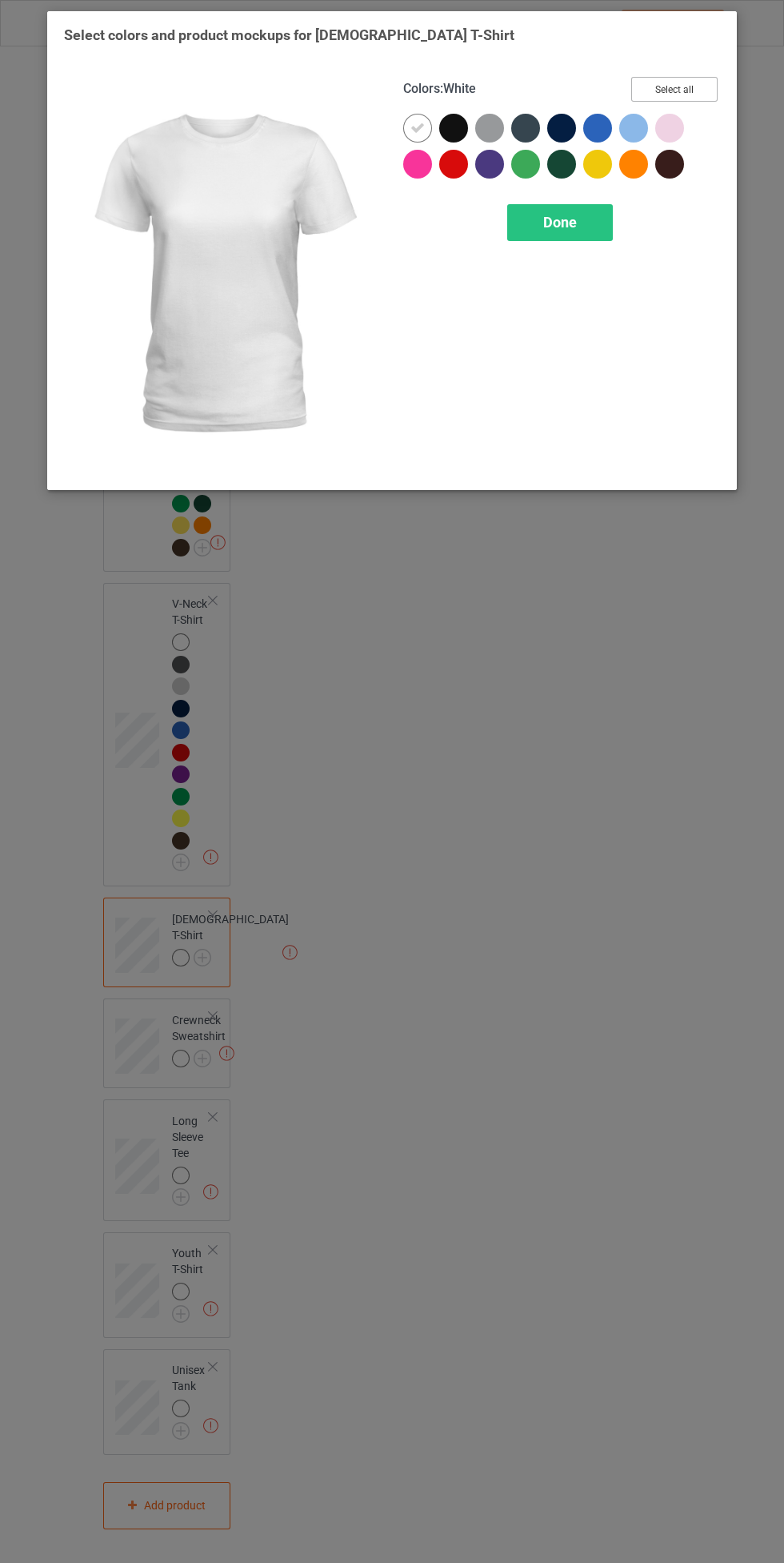
click at [678, 90] on button "Select all" at bounding box center [675, 89] width 87 height 25
click at [454, 127] on icon at bounding box center [454, 128] width 15 height 15
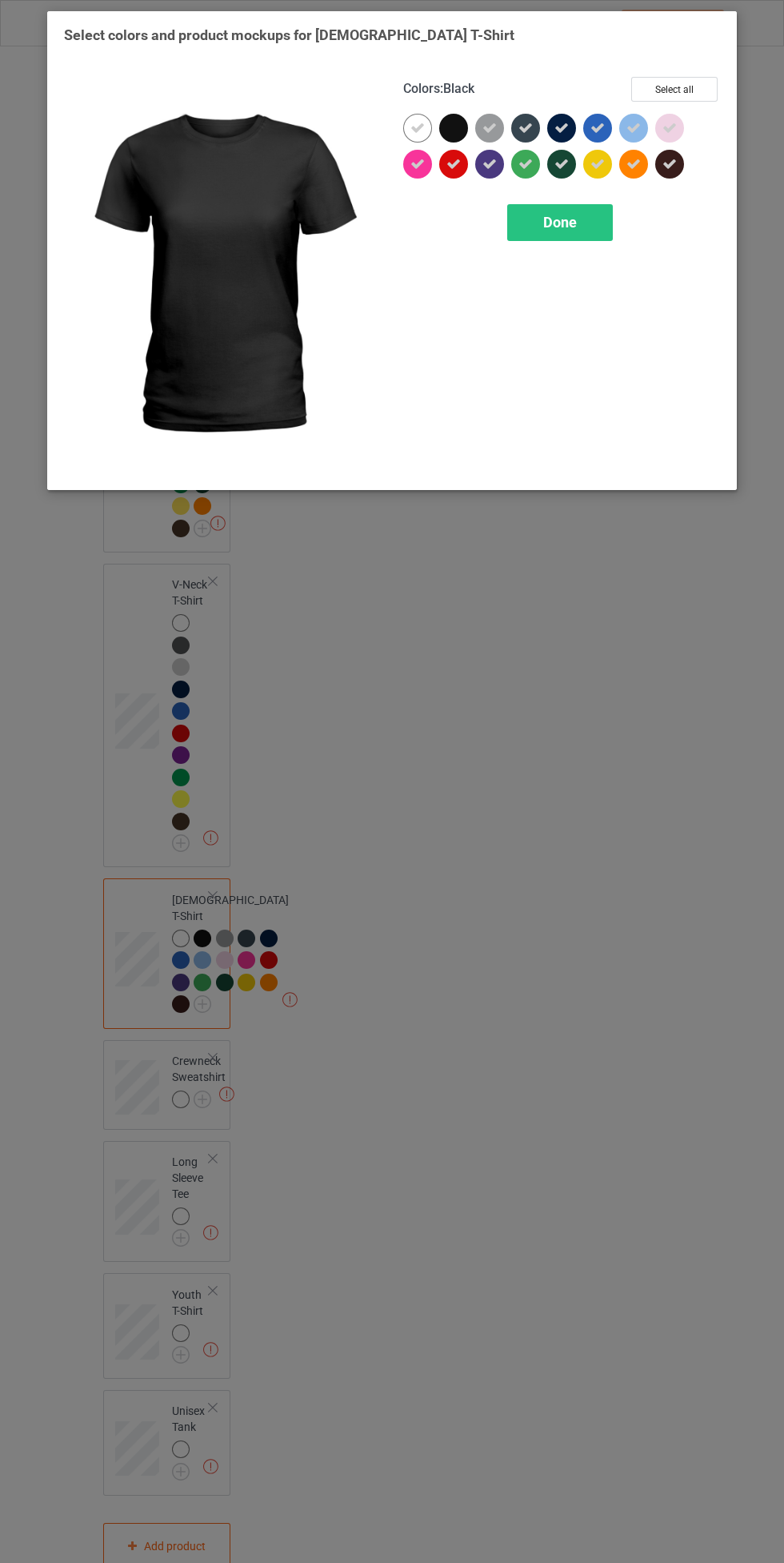
click at [557, 221] on span "Done" at bounding box center [559, 222] width 33 height 17
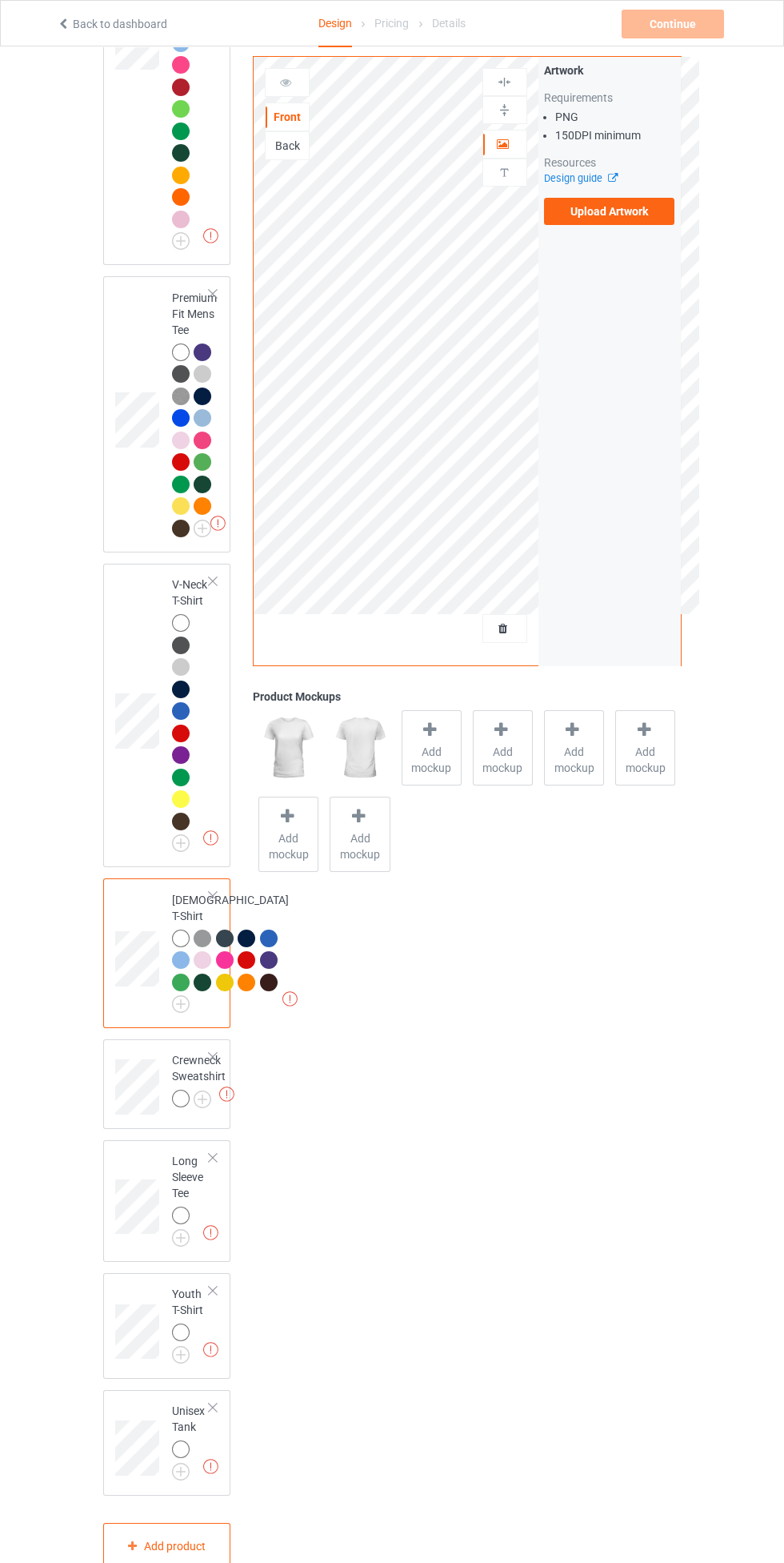
scroll to position [973, 0]
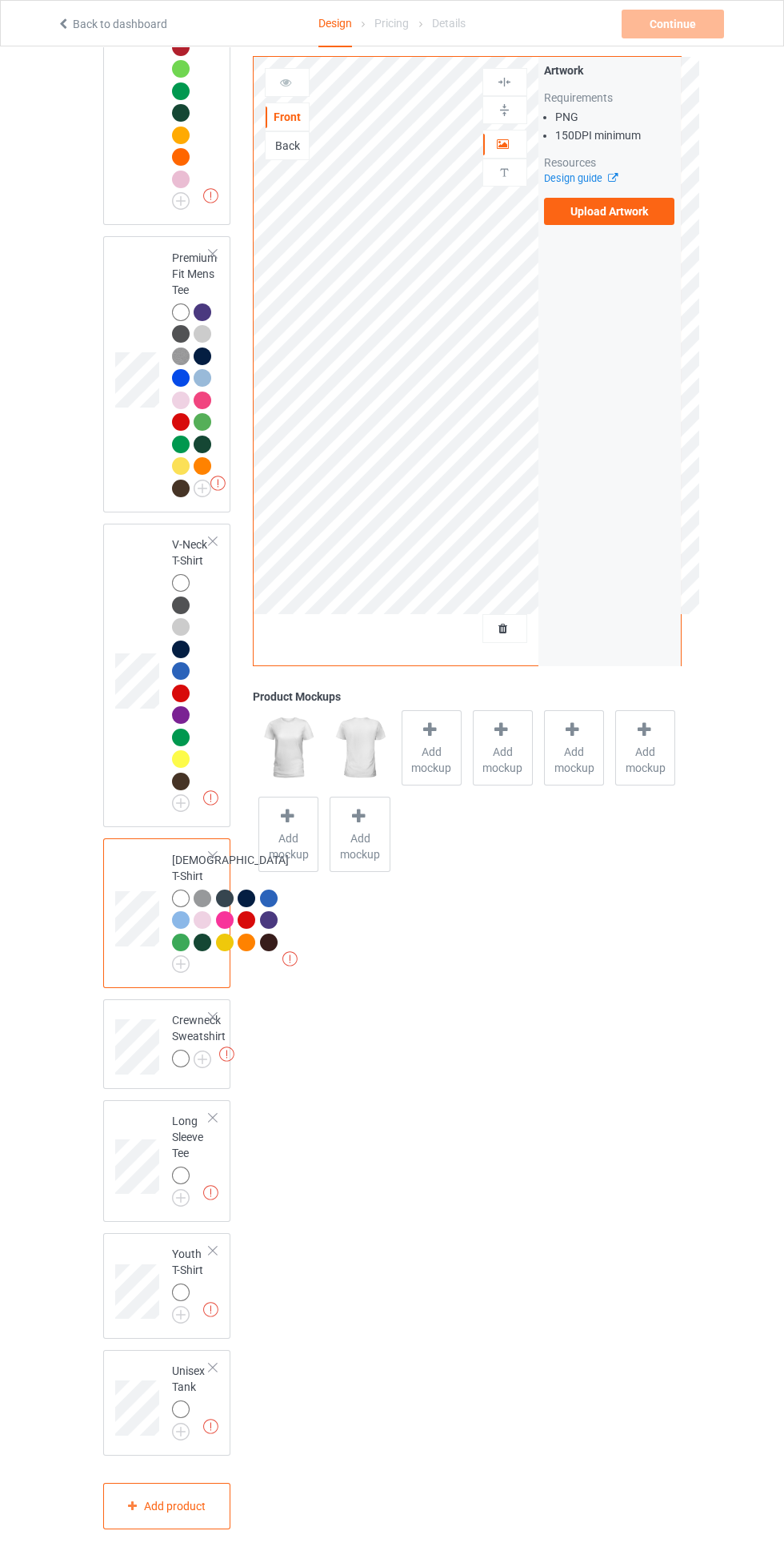
click at [0, 0] on img at bounding box center [0, 0] width 0 height 0
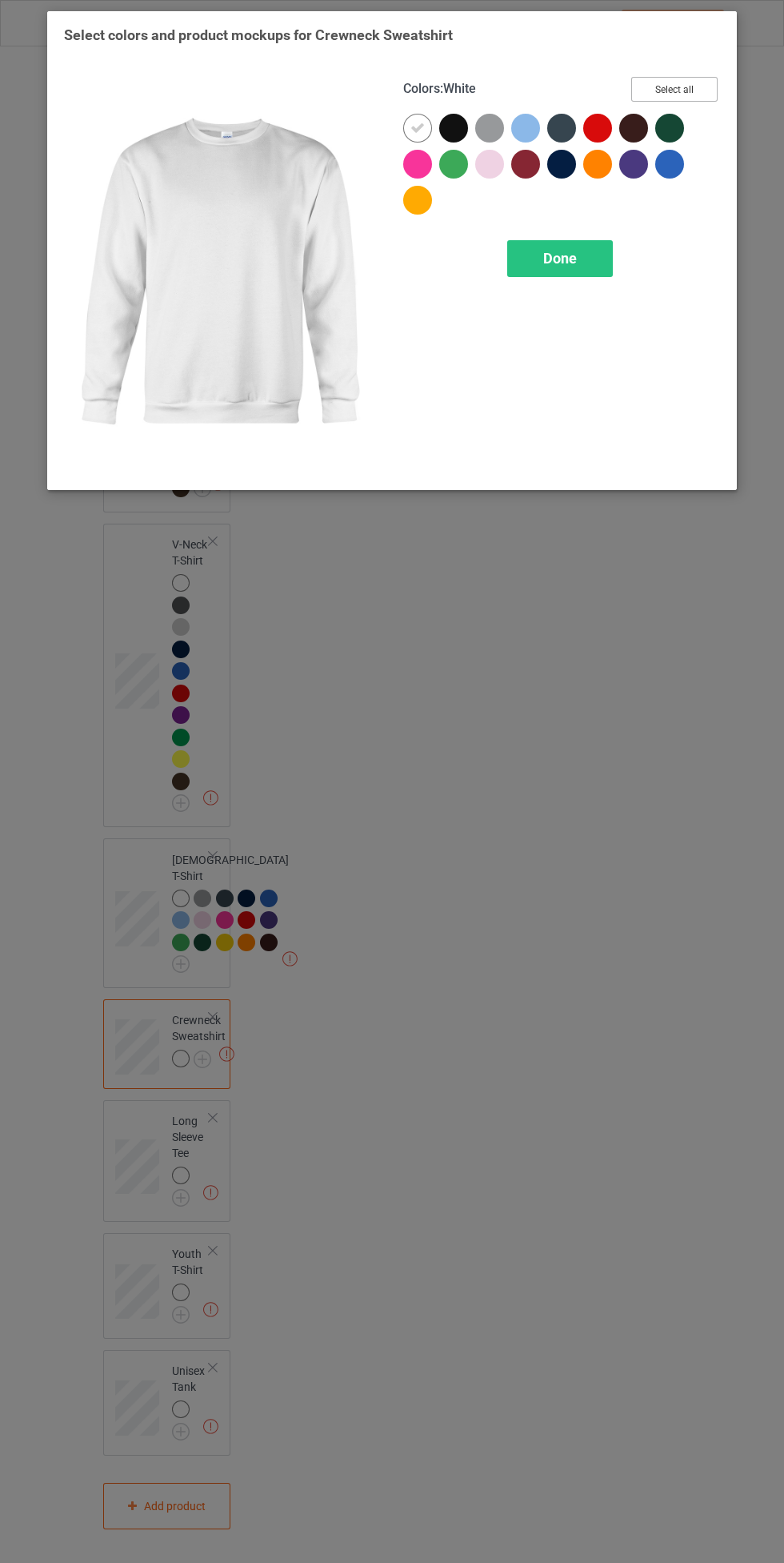
click at [700, 80] on button "Select all" at bounding box center [675, 89] width 87 height 25
click at [454, 127] on icon at bounding box center [454, 128] width 15 height 15
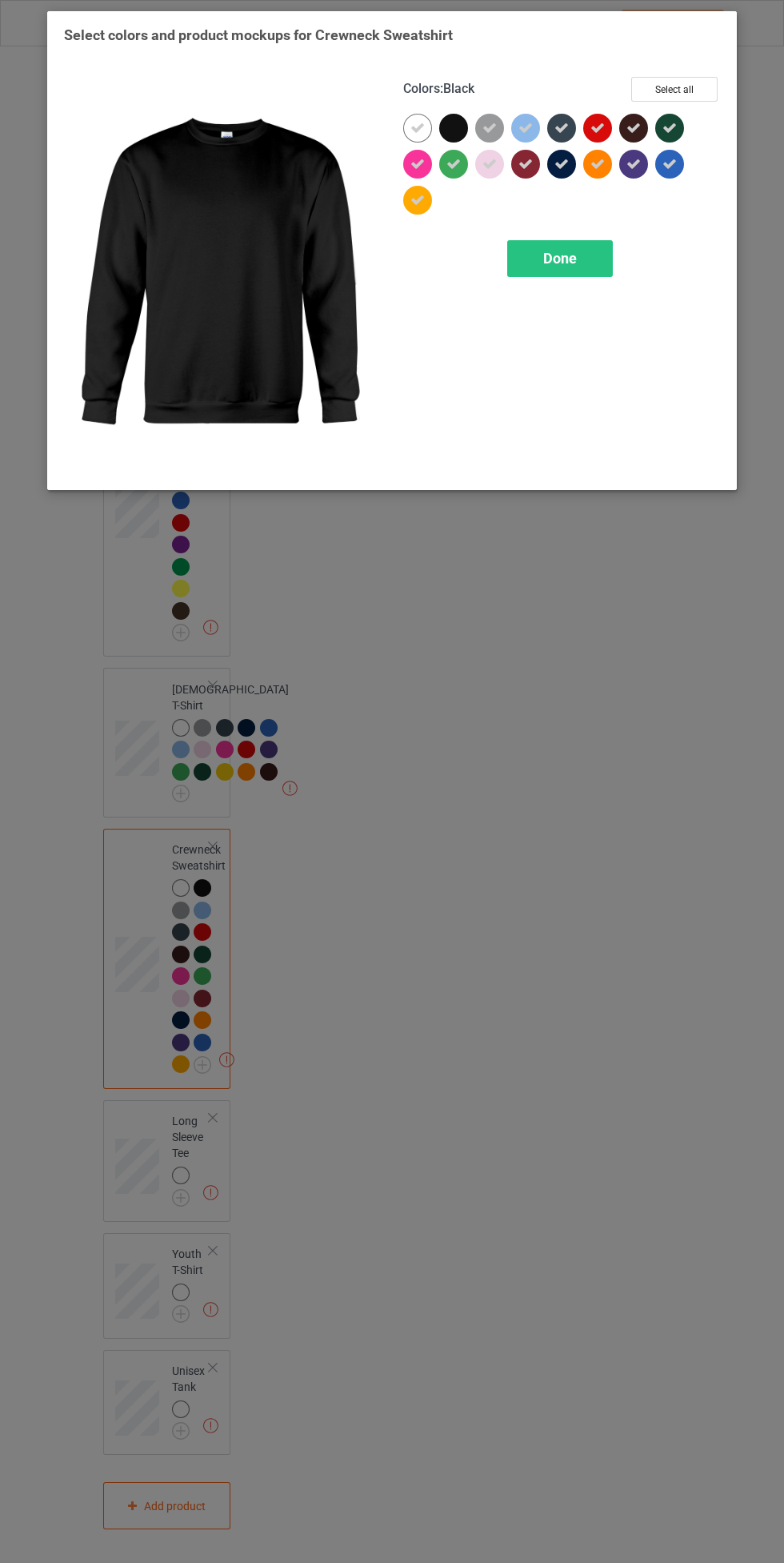
click at [560, 257] on span "Done" at bounding box center [559, 258] width 33 height 17
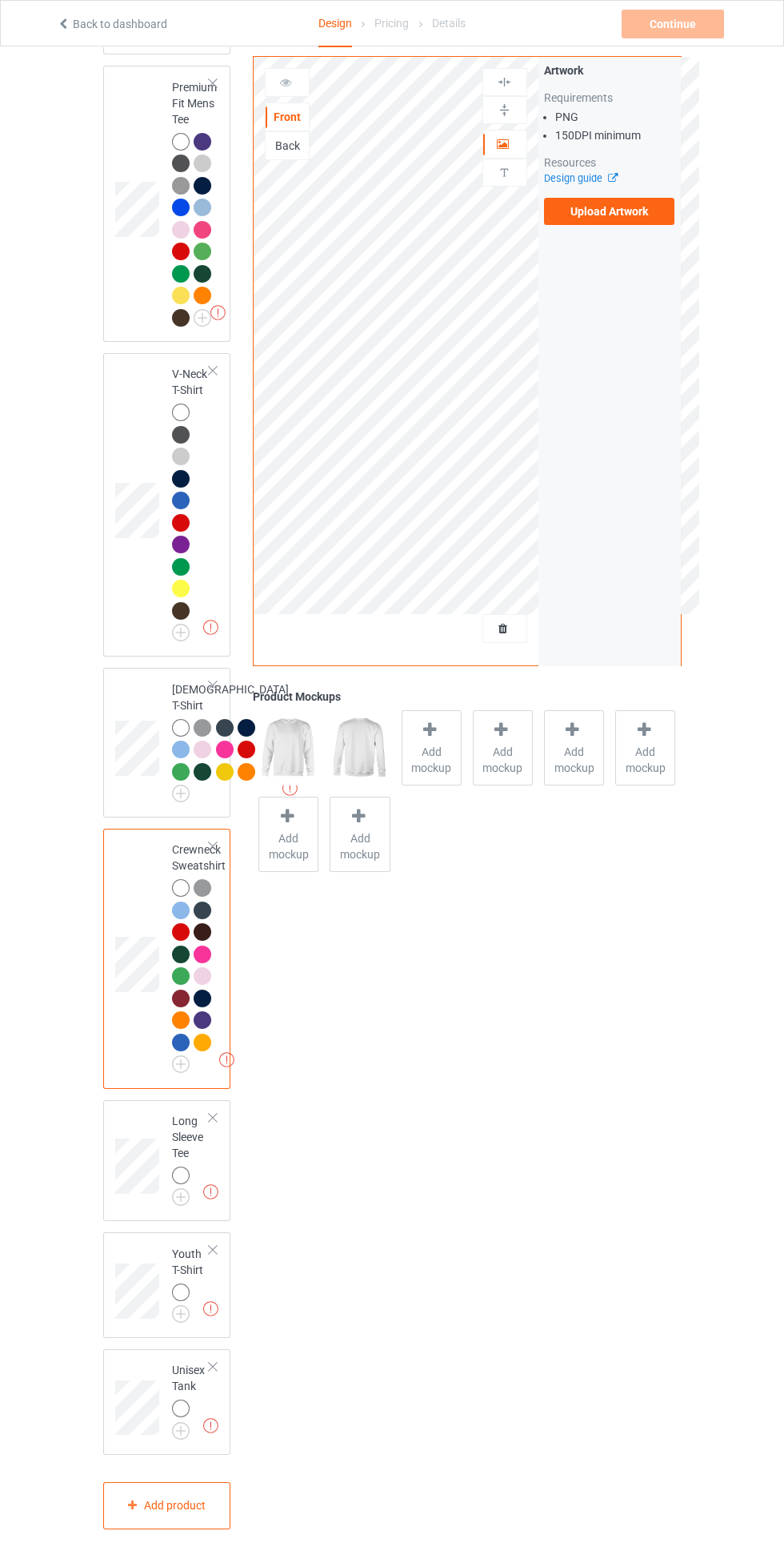
scroll to position [1144, 0]
click at [0, 0] on img at bounding box center [0, 0] width 0 height 0
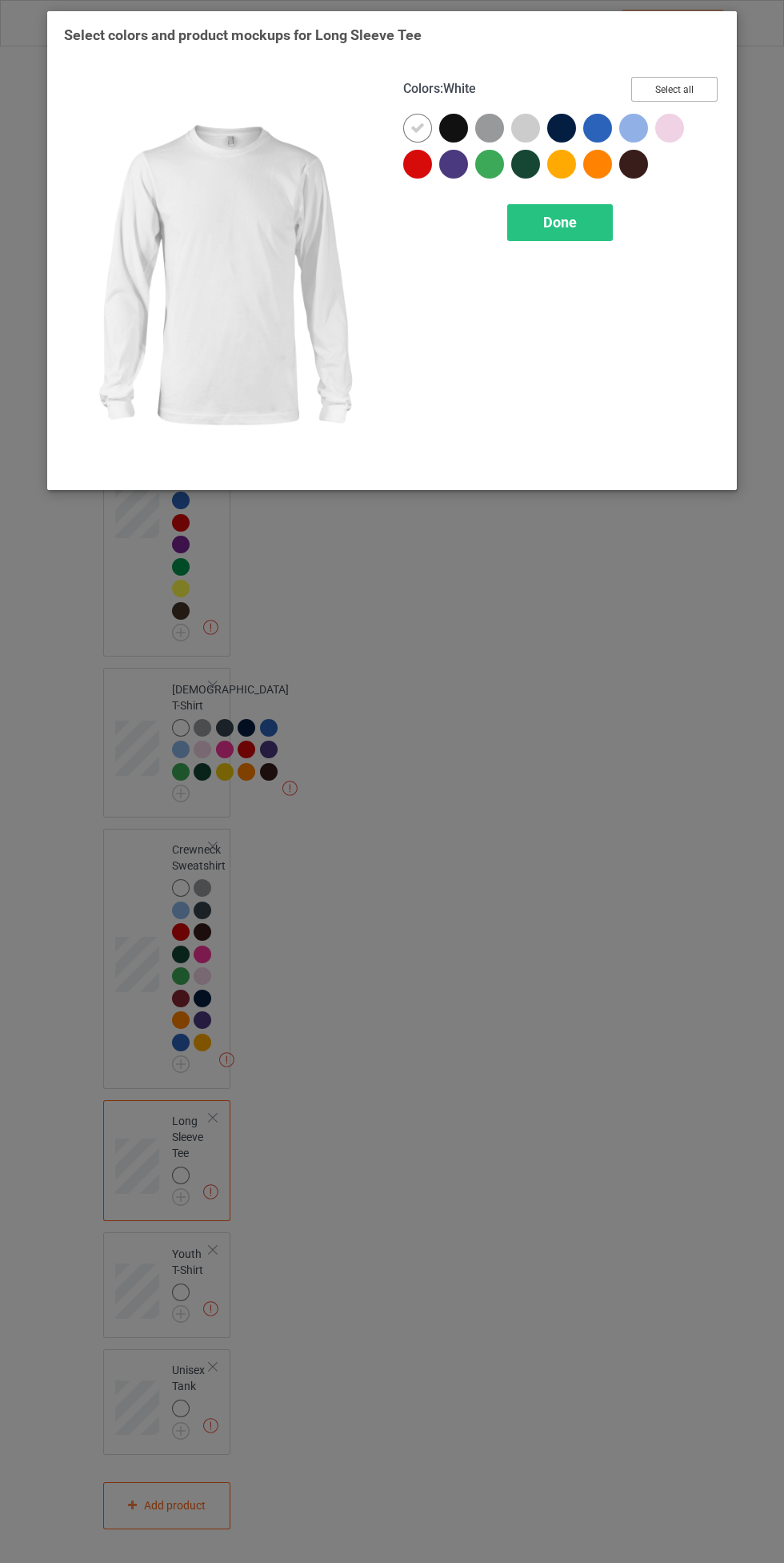
click at [693, 79] on button "Select all" at bounding box center [675, 89] width 87 height 25
click at [454, 127] on icon at bounding box center [454, 128] width 15 height 15
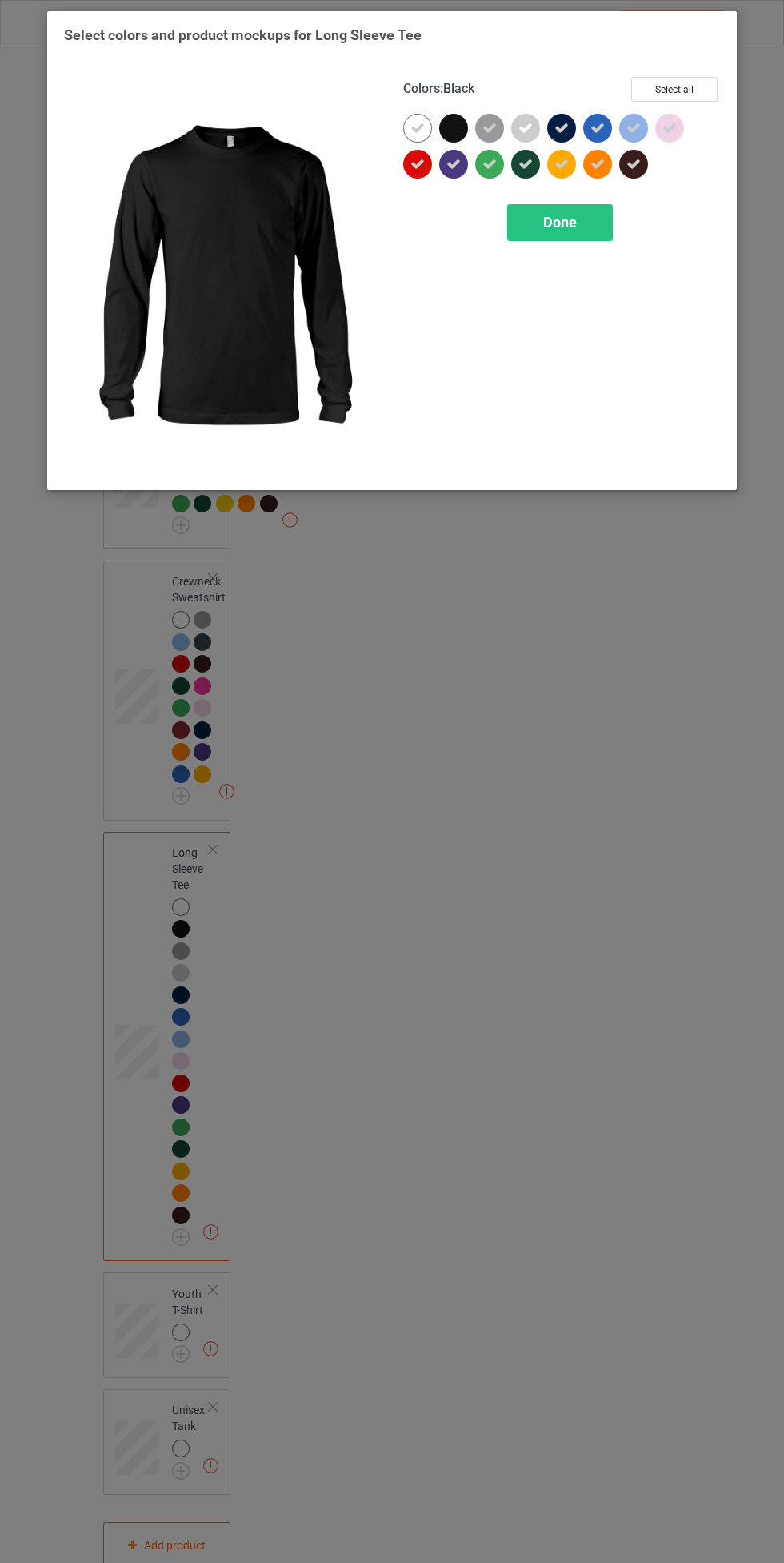
click at [560, 221] on span "Done" at bounding box center [559, 222] width 33 height 17
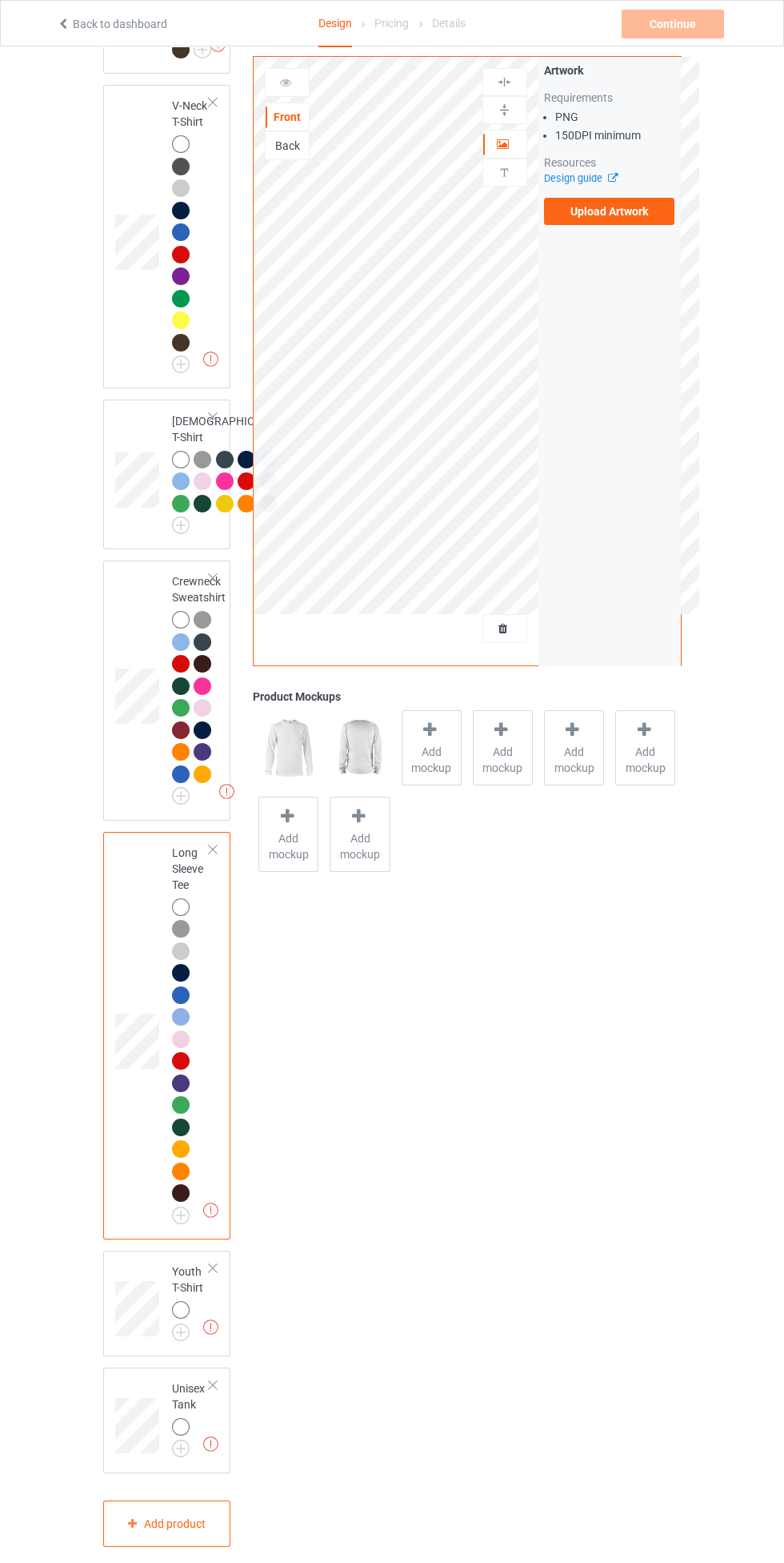
scroll to position [1430, 0]
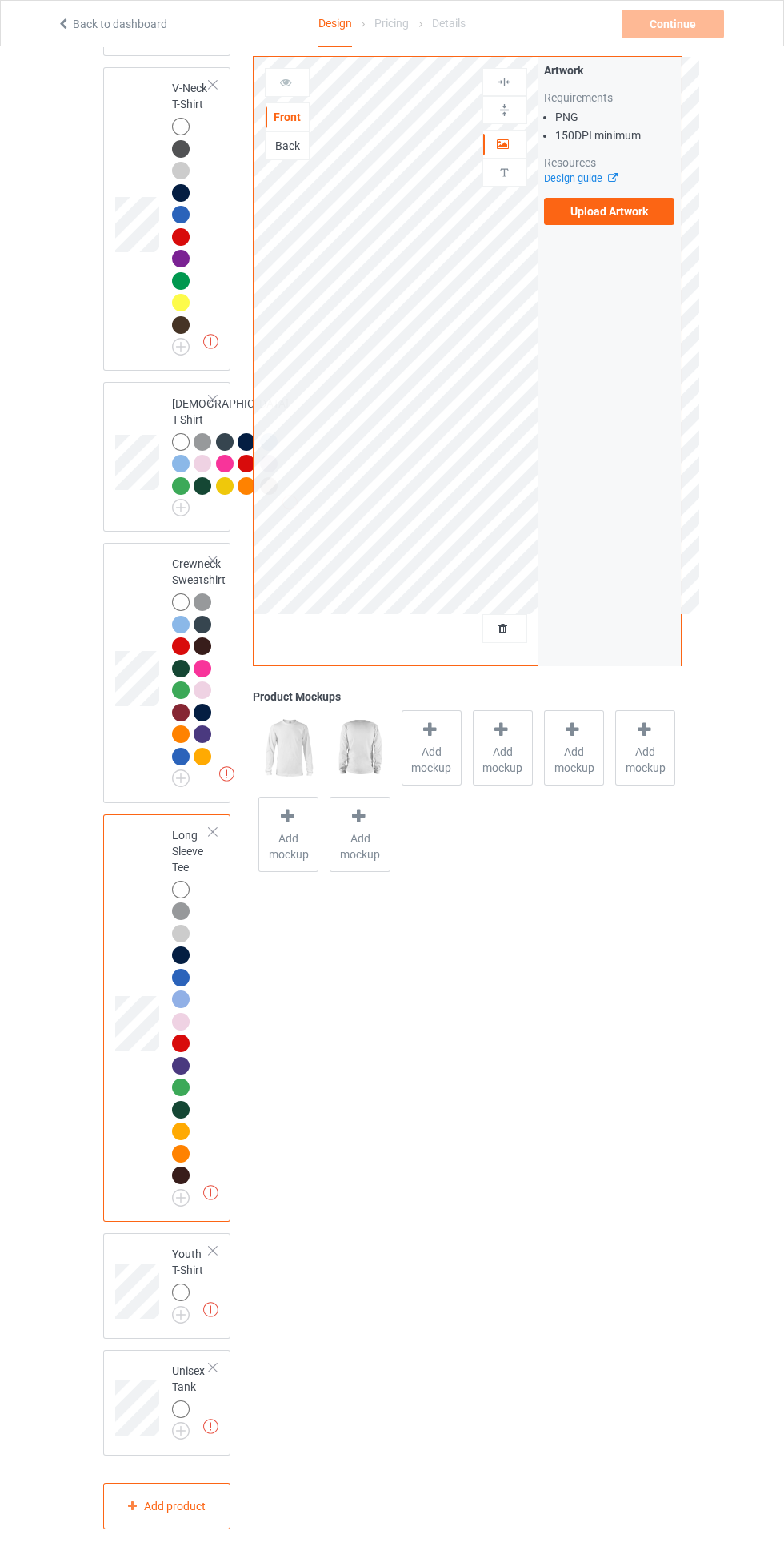
click at [0, 0] on img at bounding box center [0, 0] width 0 height 0
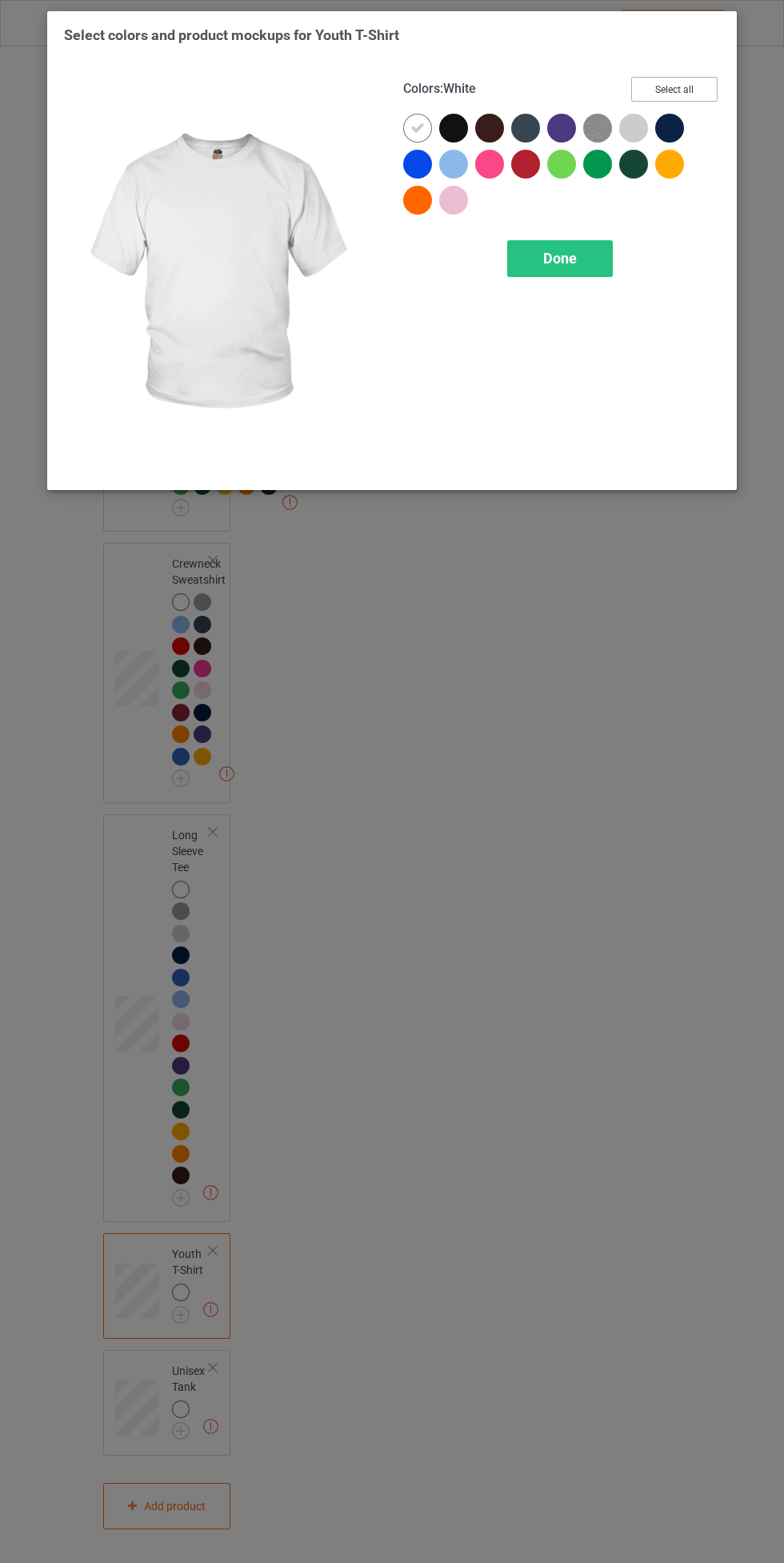
click at [701, 81] on button "Select all" at bounding box center [675, 89] width 87 height 25
click at [447, 126] on icon at bounding box center [454, 128] width 15 height 15
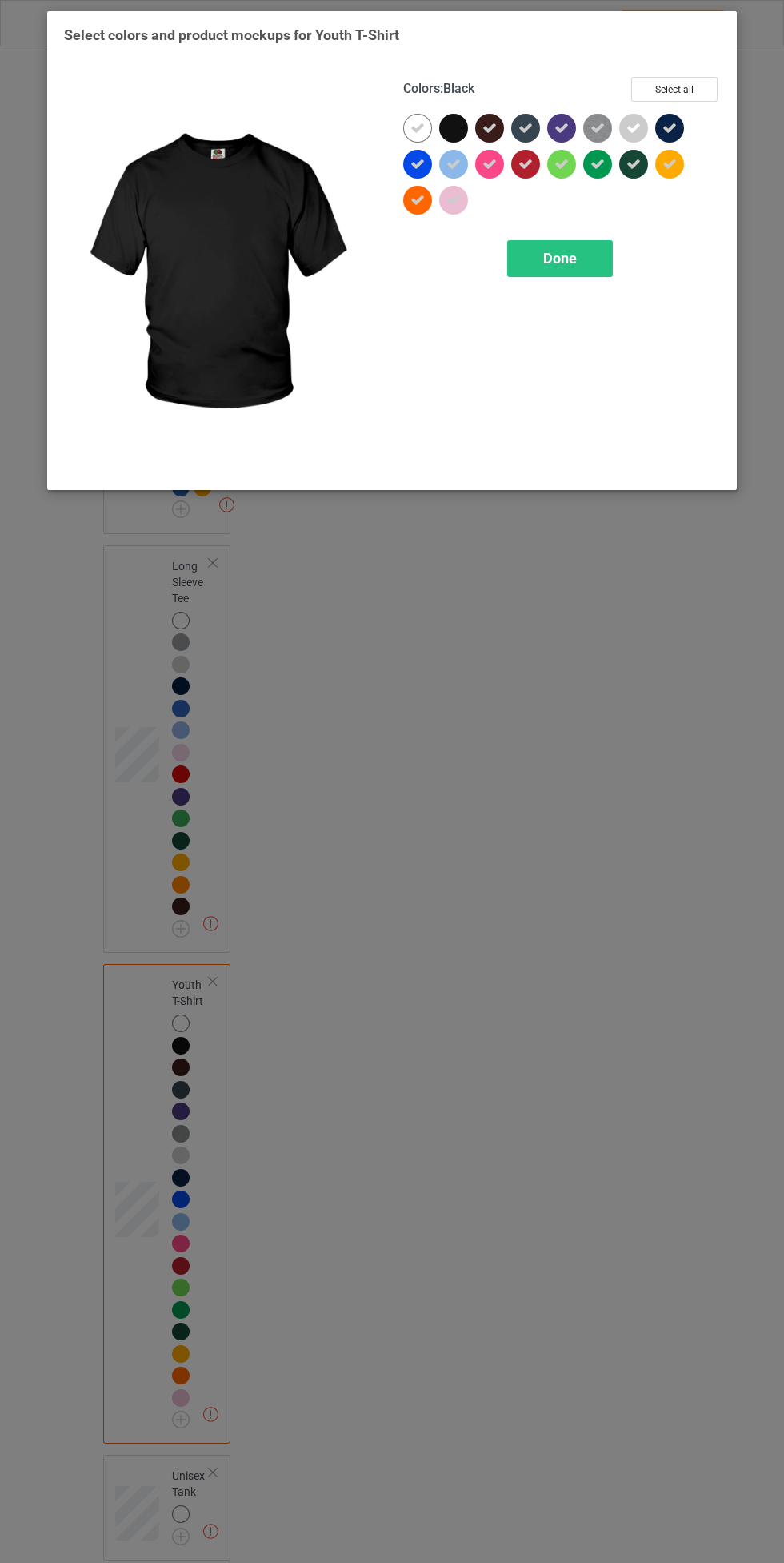
click at [564, 260] on span "Done" at bounding box center [559, 258] width 33 height 17
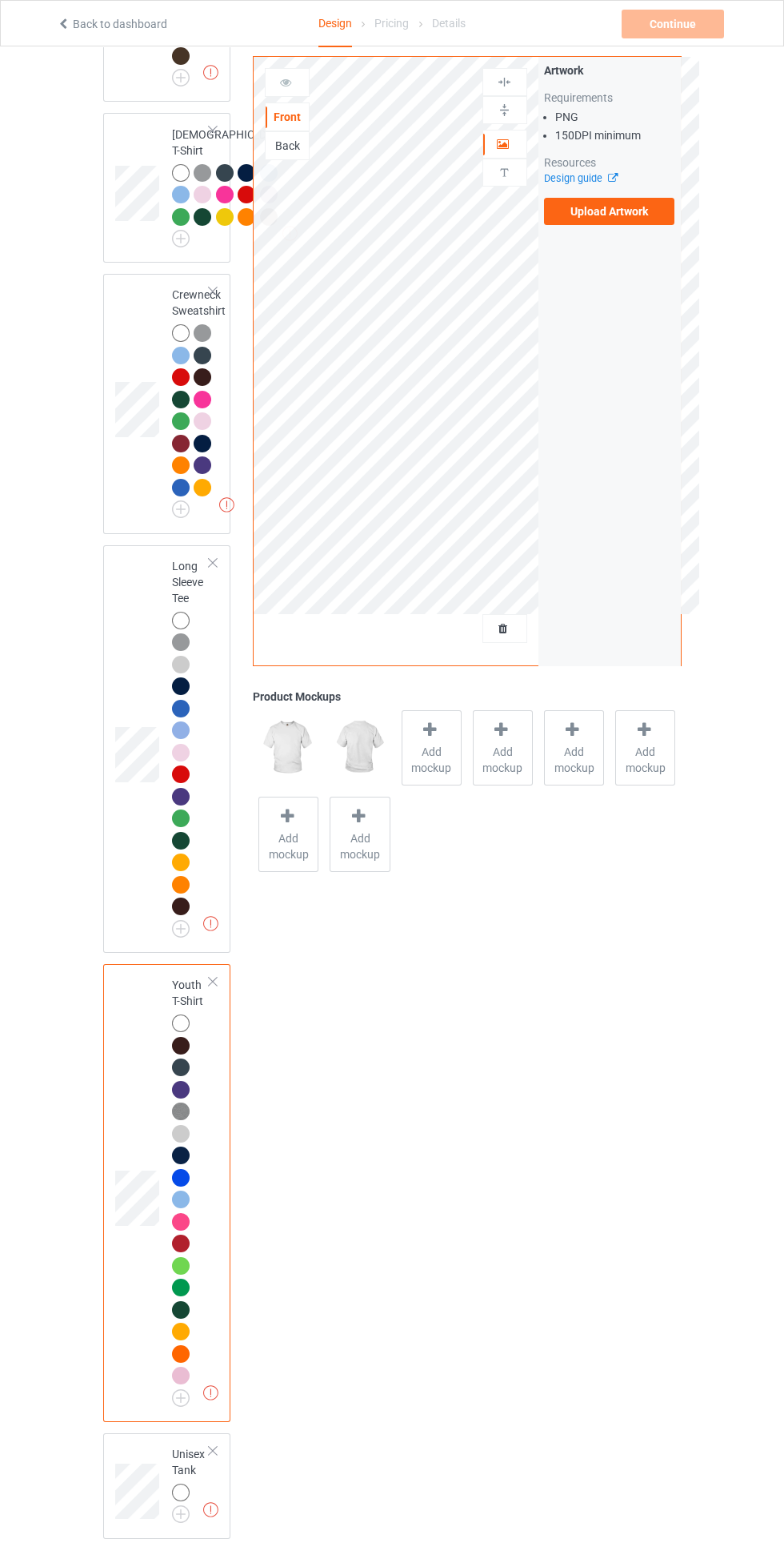
scroll to position [1782, 0]
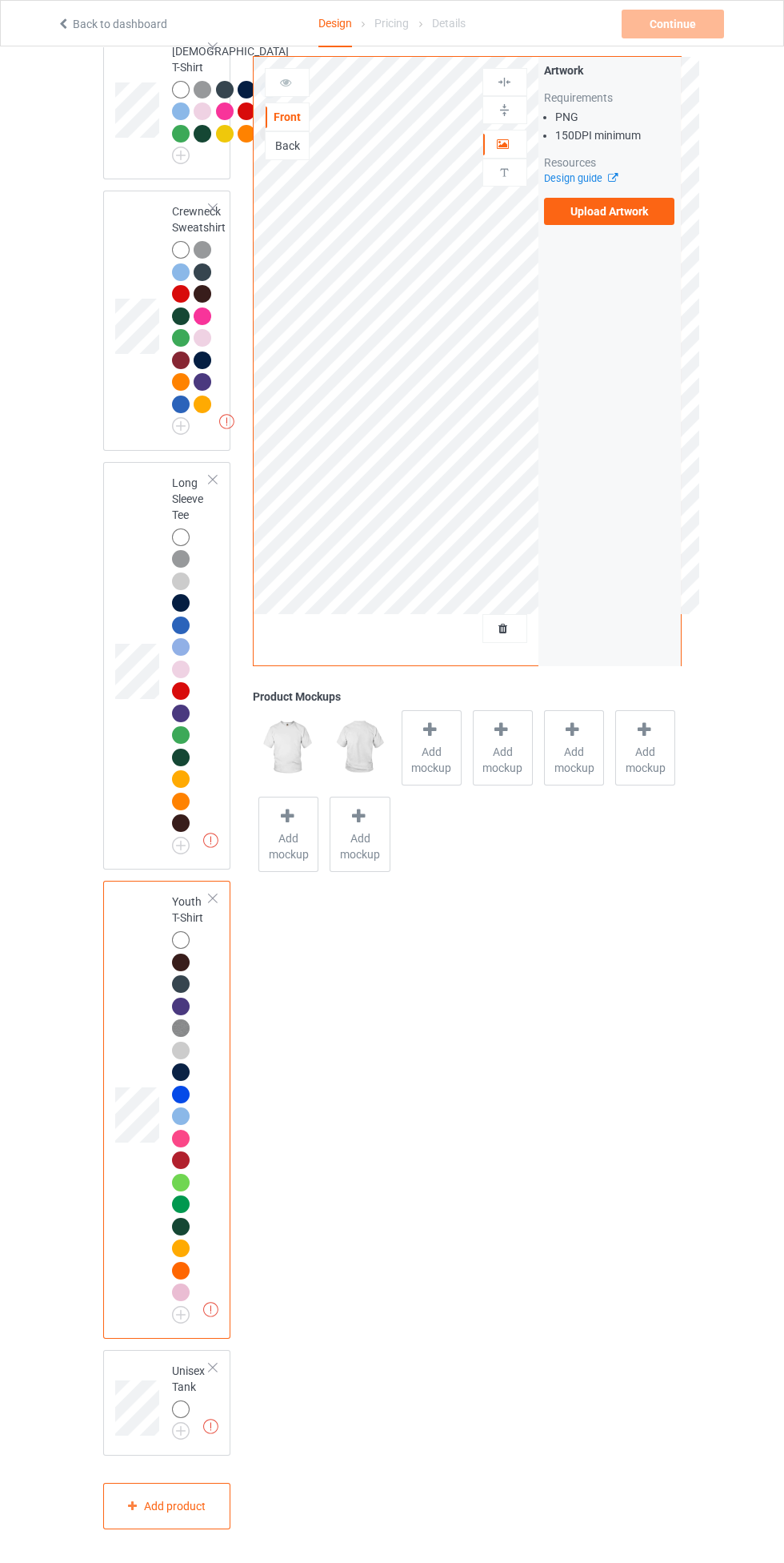
click at [0, 0] on img at bounding box center [0, 0] width 0 height 0
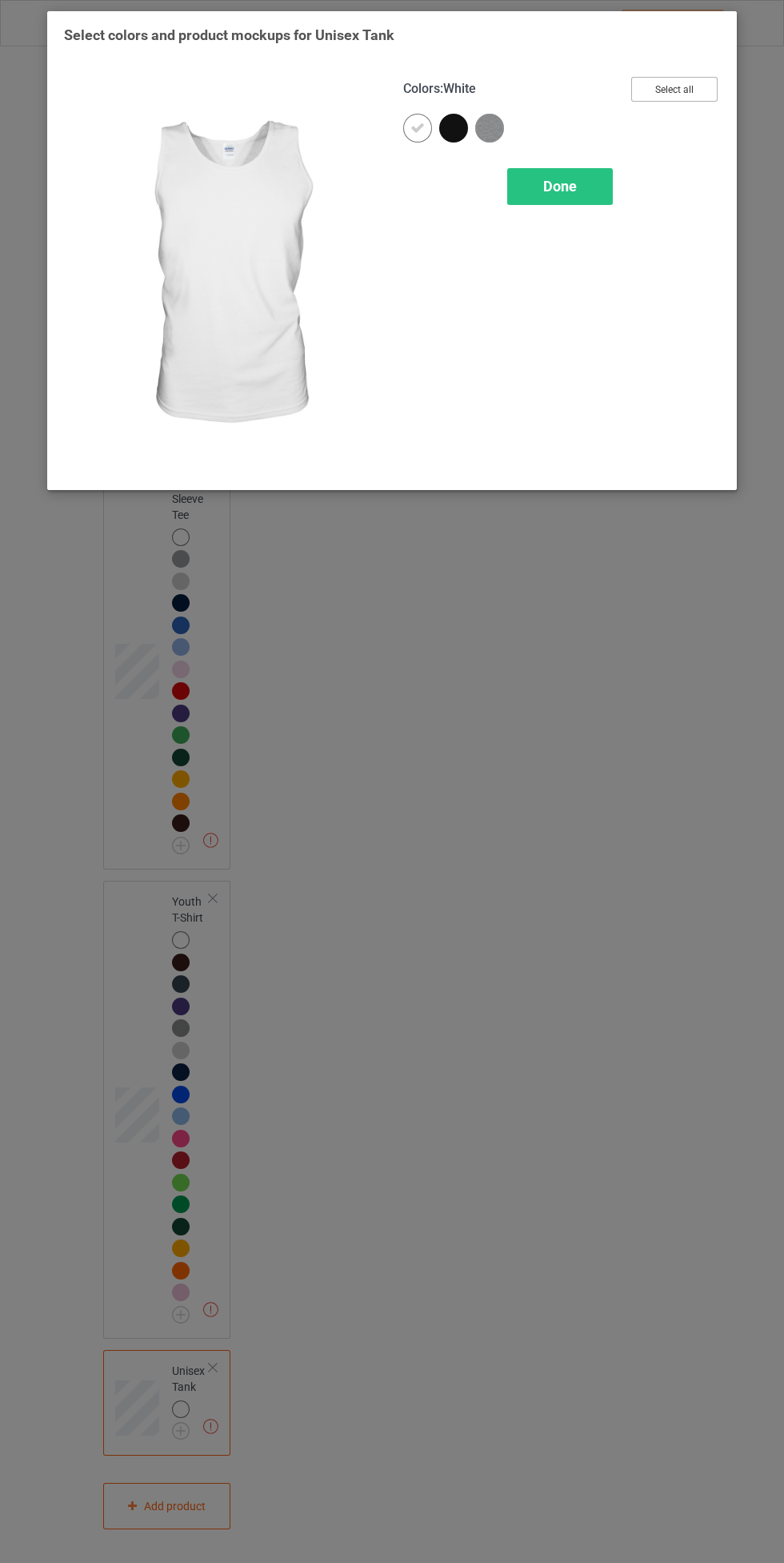
click at [704, 88] on button "Select all" at bounding box center [675, 89] width 87 height 25
click at [456, 125] on icon at bounding box center [454, 128] width 15 height 15
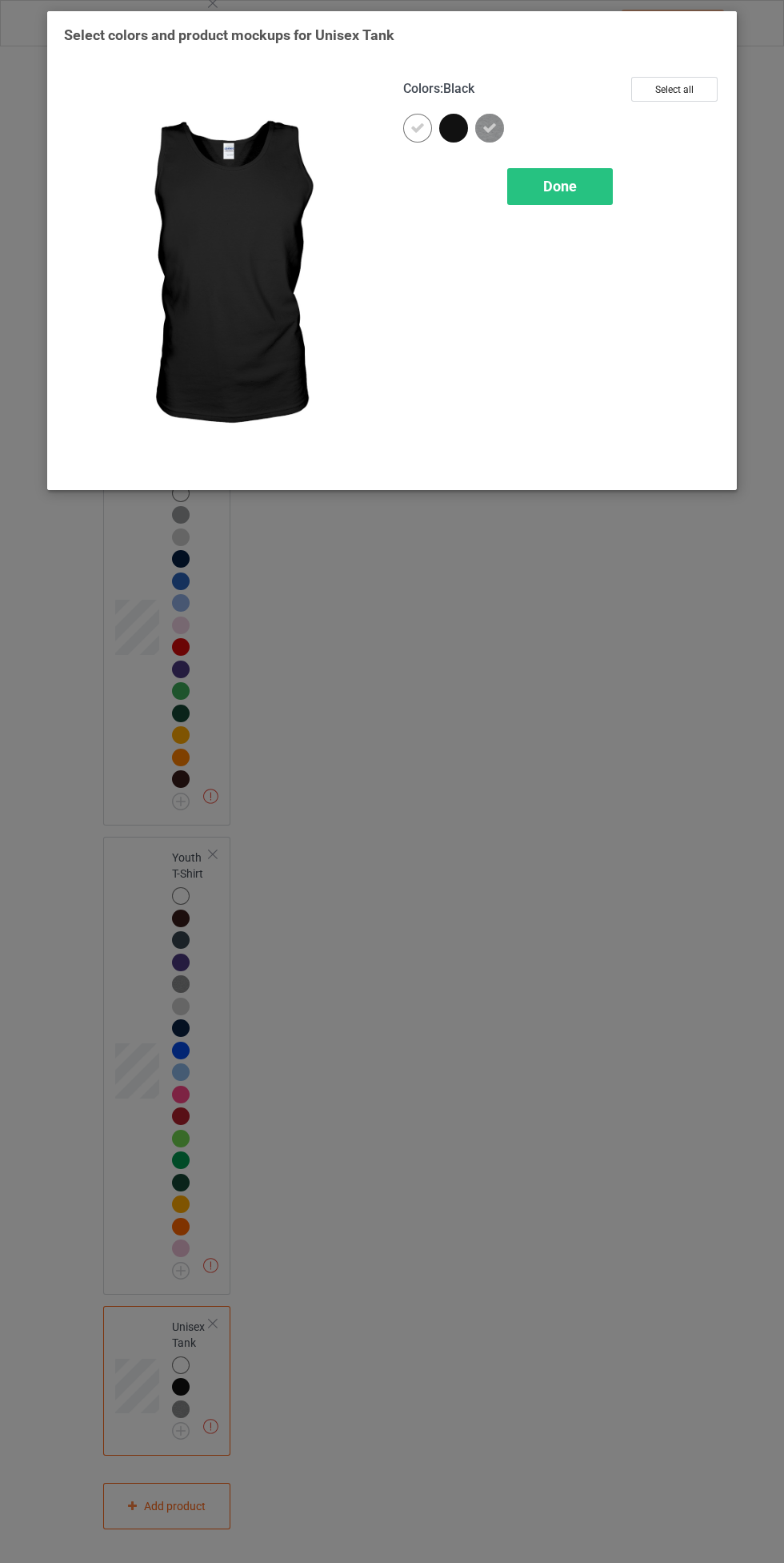
click at [562, 179] on span "Done" at bounding box center [559, 186] width 33 height 17
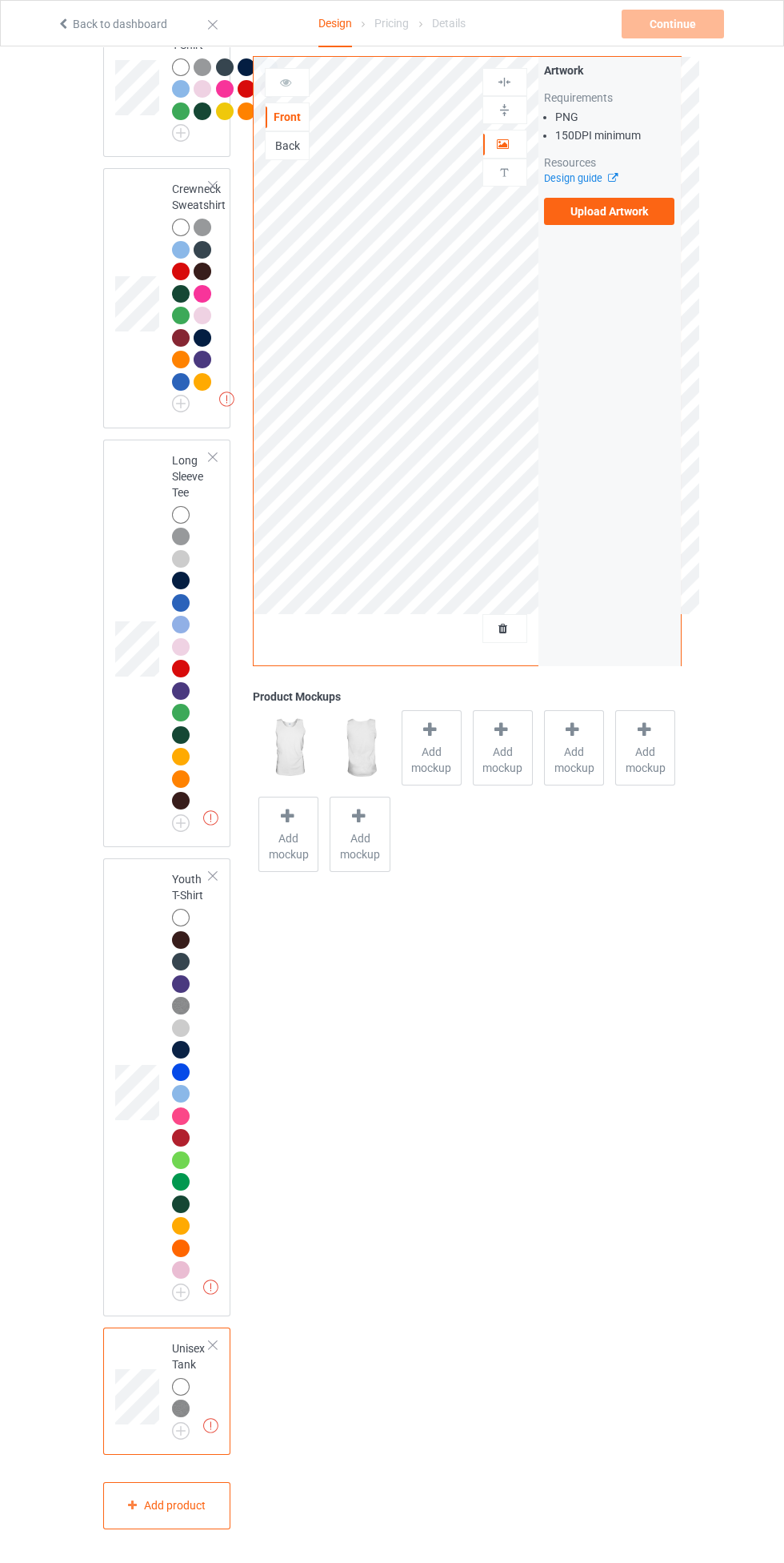
scroll to position [1804, 0]
click at [209, 1514] on div "Add product" at bounding box center [167, 1505] width 128 height 47
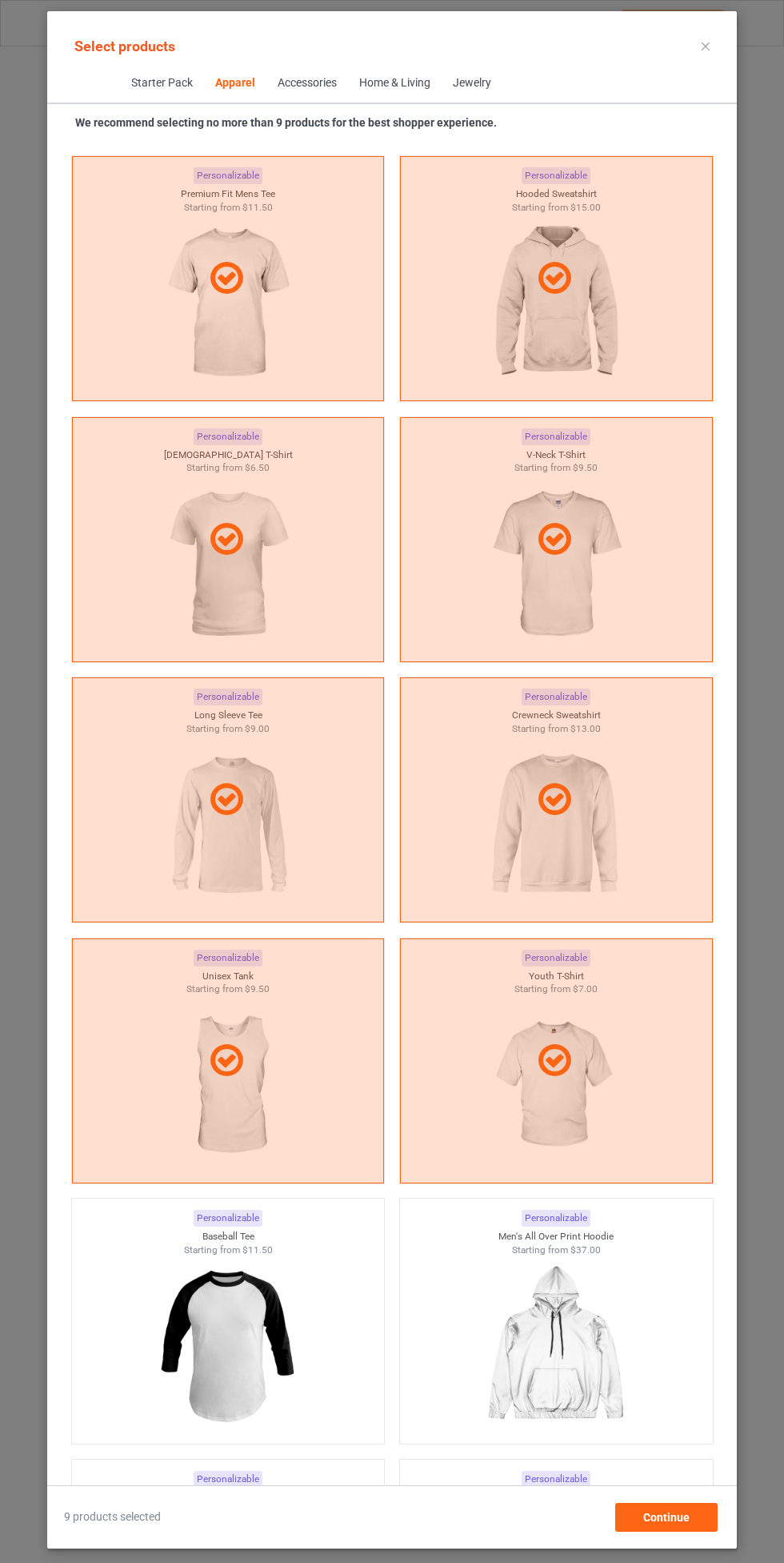
scroll to position [1413, 0]
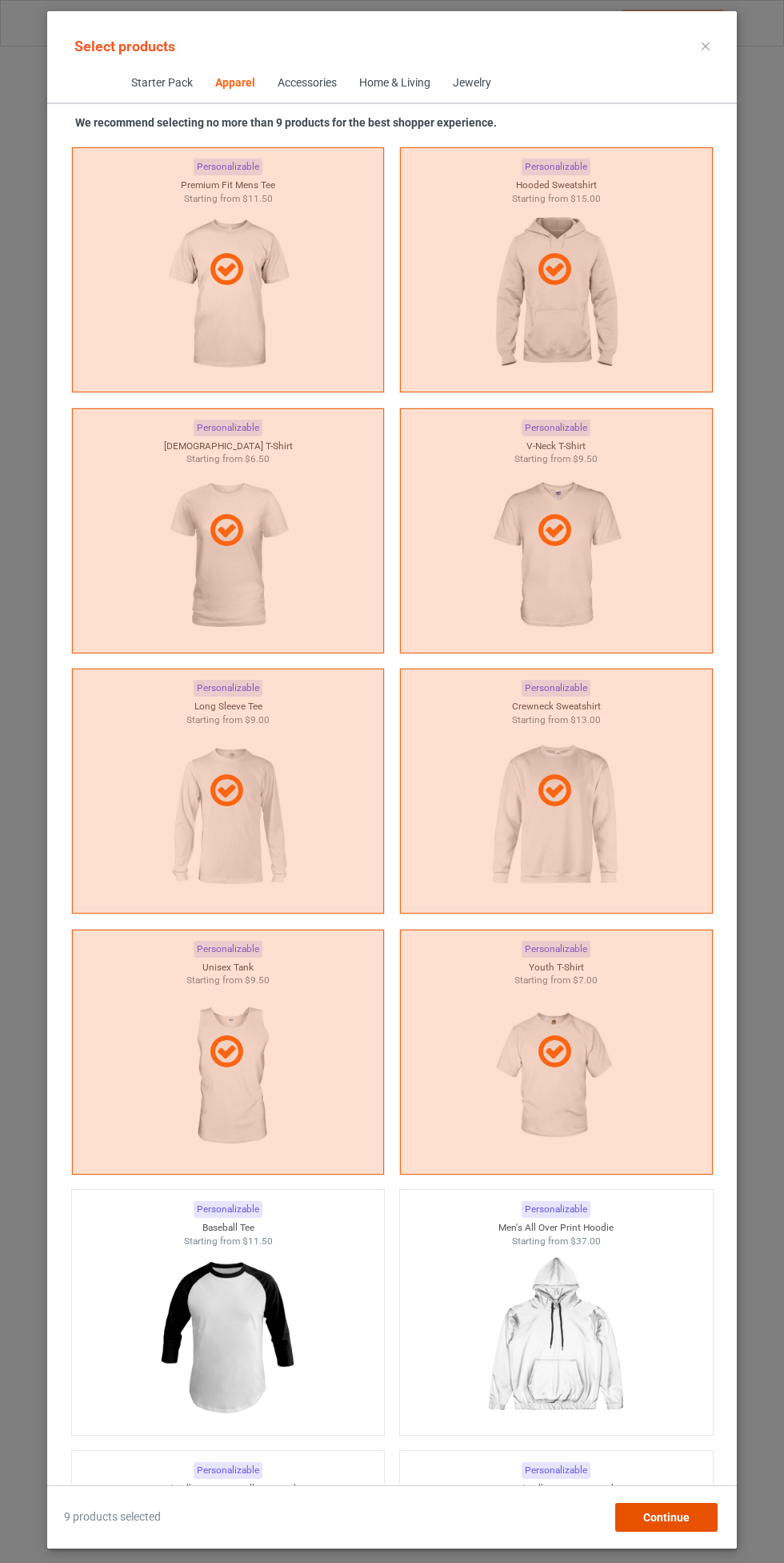
click at [707, 1527] on div "Continue" at bounding box center [666, 1518] width 102 height 29
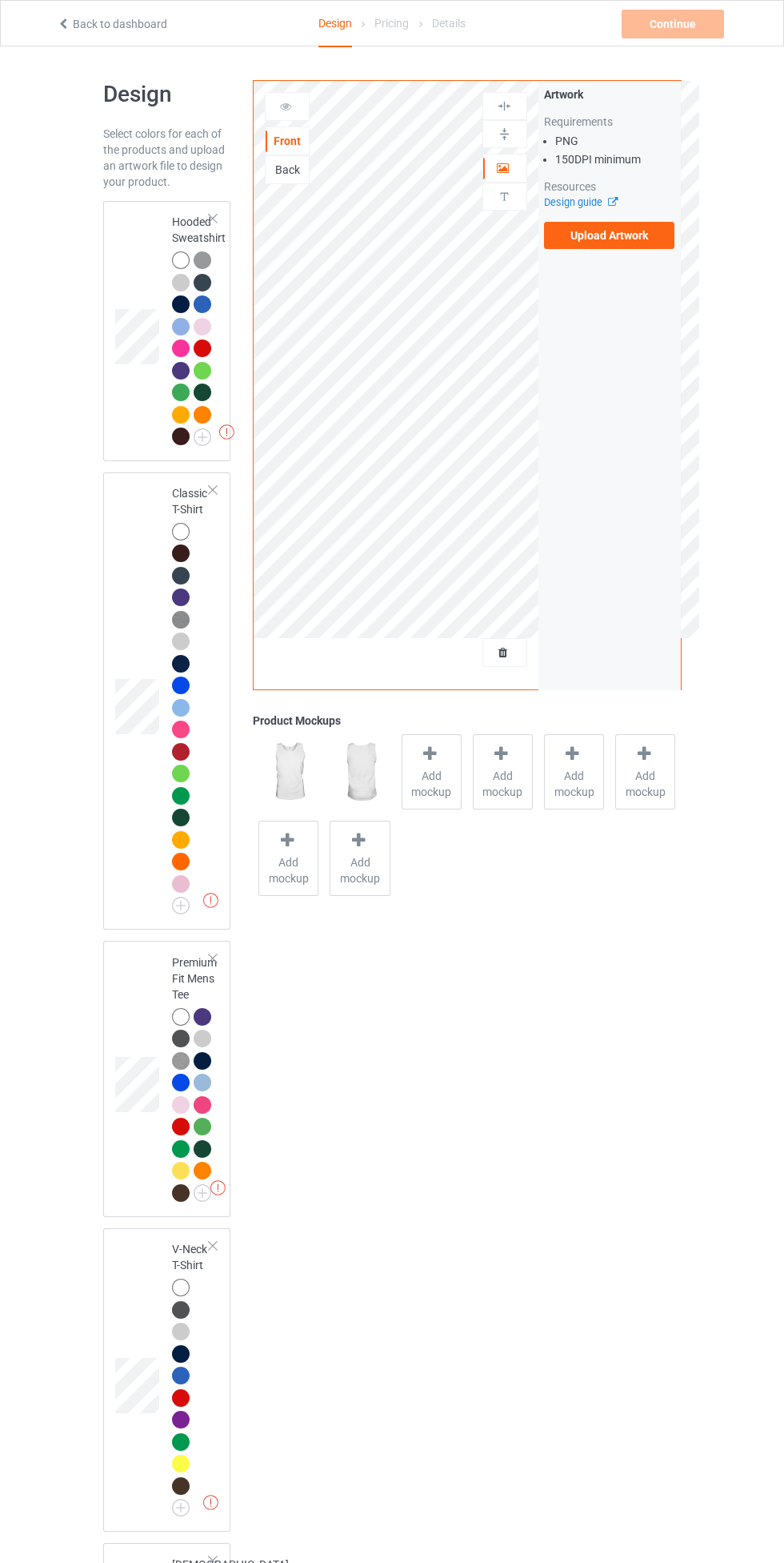
click at [172, 263] on div at bounding box center [181, 260] width 18 height 18
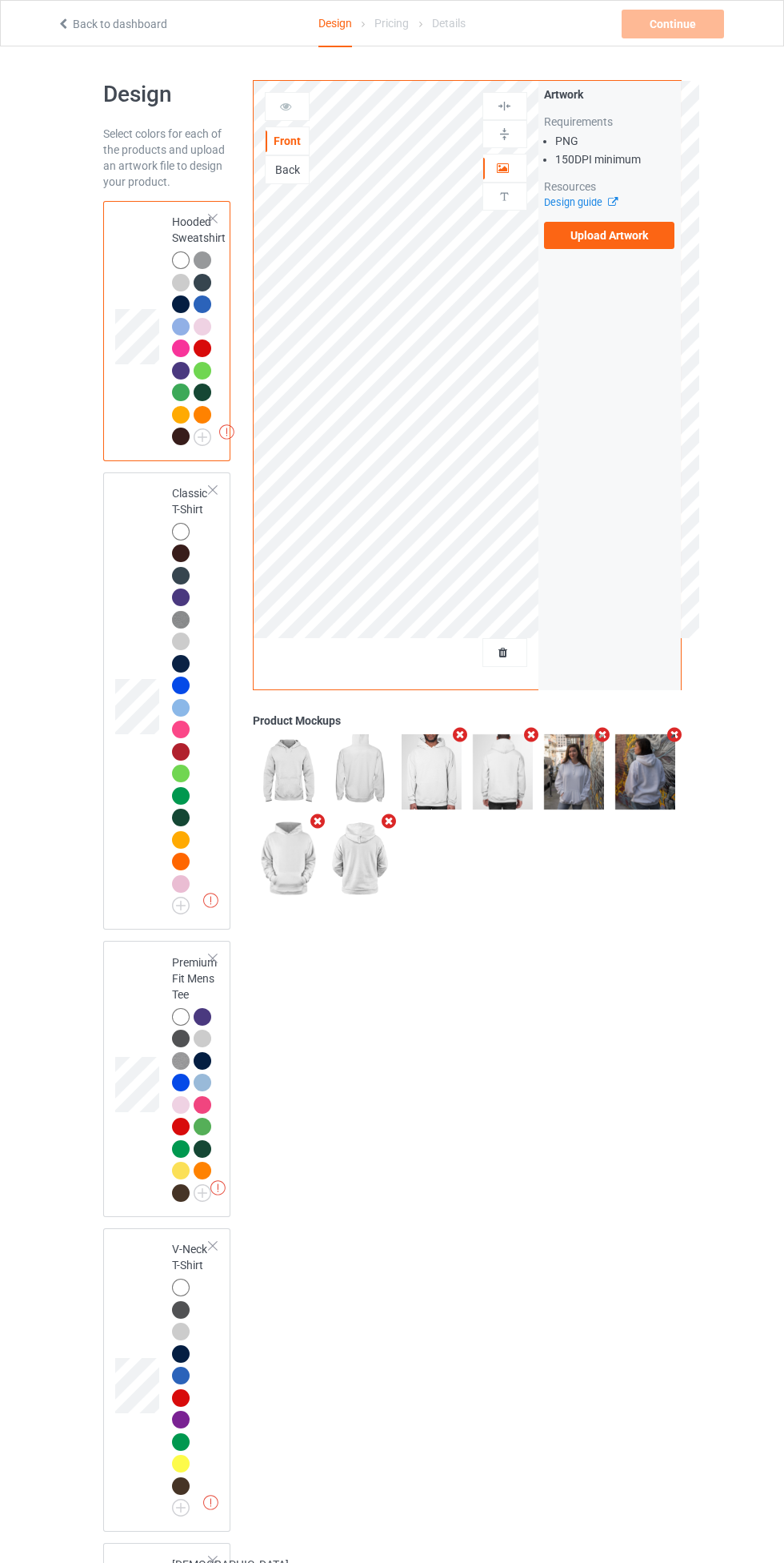
click at [642, 232] on label "Upload Artwork" at bounding box center [610, 235] width 131 height 28
click at [0, 0] on input "Upload Artwork" at bounding box center [0, 0] width 0 height 0
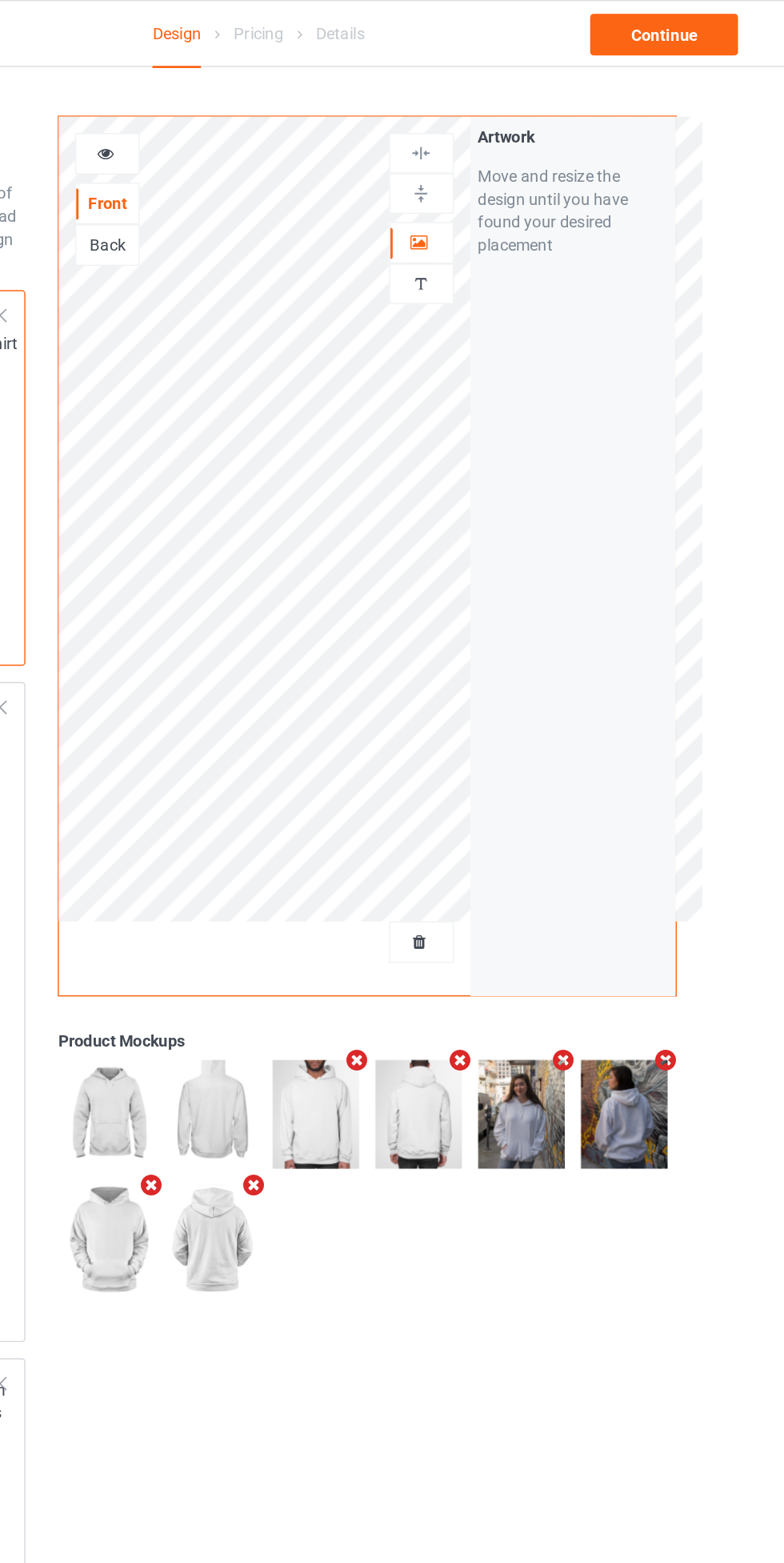
click at [503, 169] on icon at bounding box center [503, 165] width 14 height 11
click at [517, 135] on div at bounding box center [504, 134] width 43 height 15
click at [520, 109] on div at bounding box center [504, 105] width 43 height 15
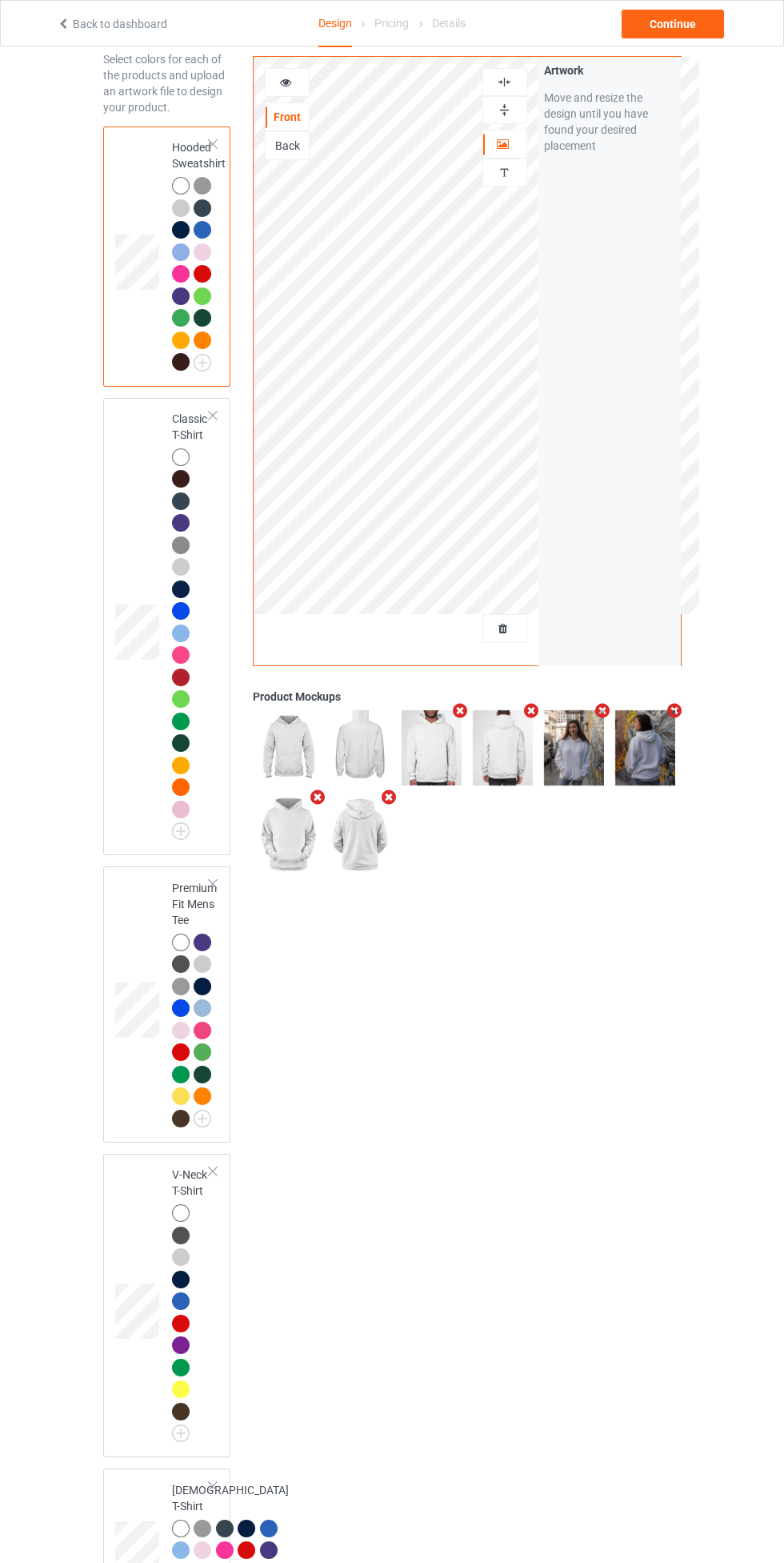
scroll to position [78, 0]
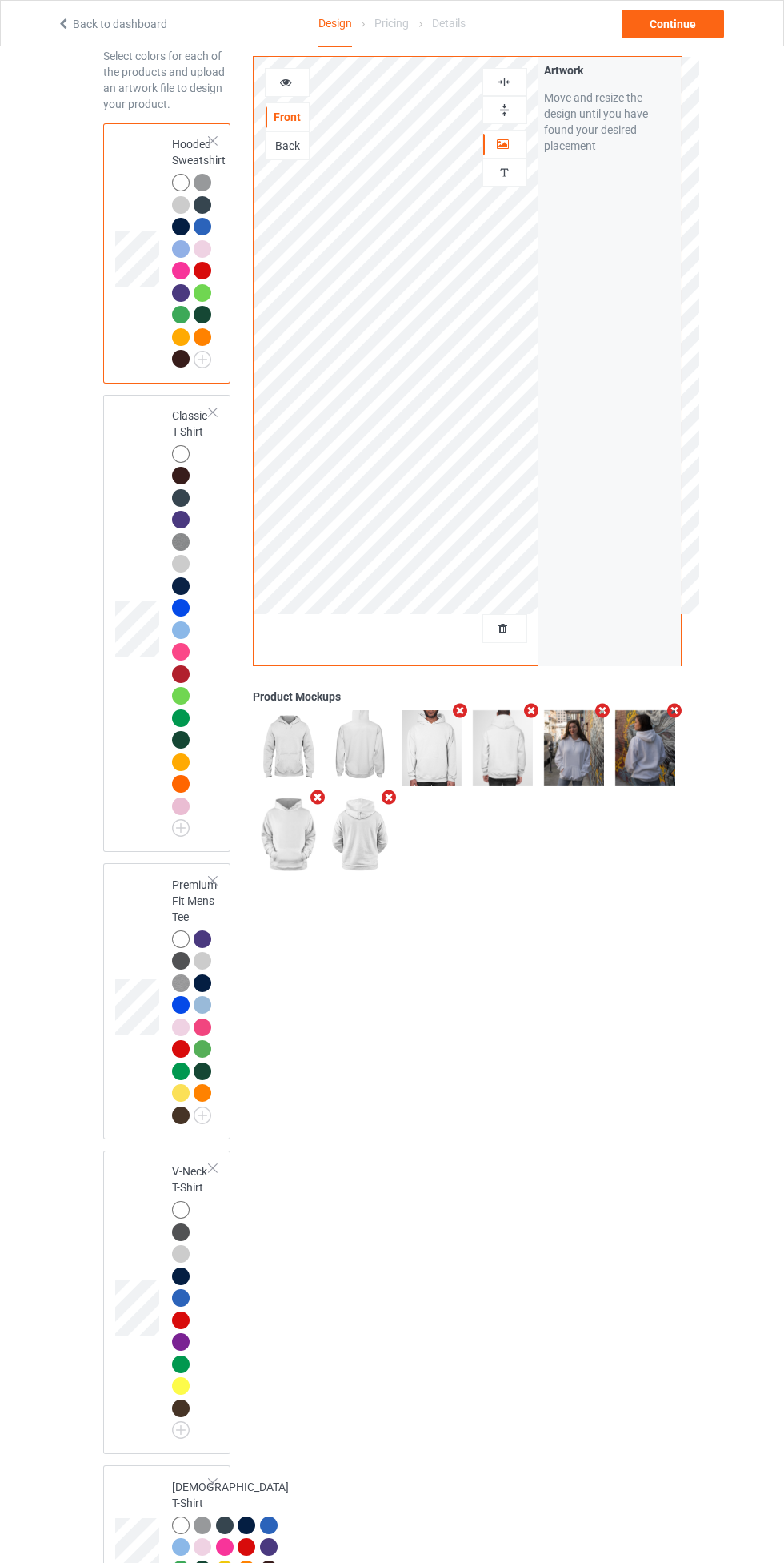
click at [0, 0] on img at bounding box center [0, 0] width 0 height 0
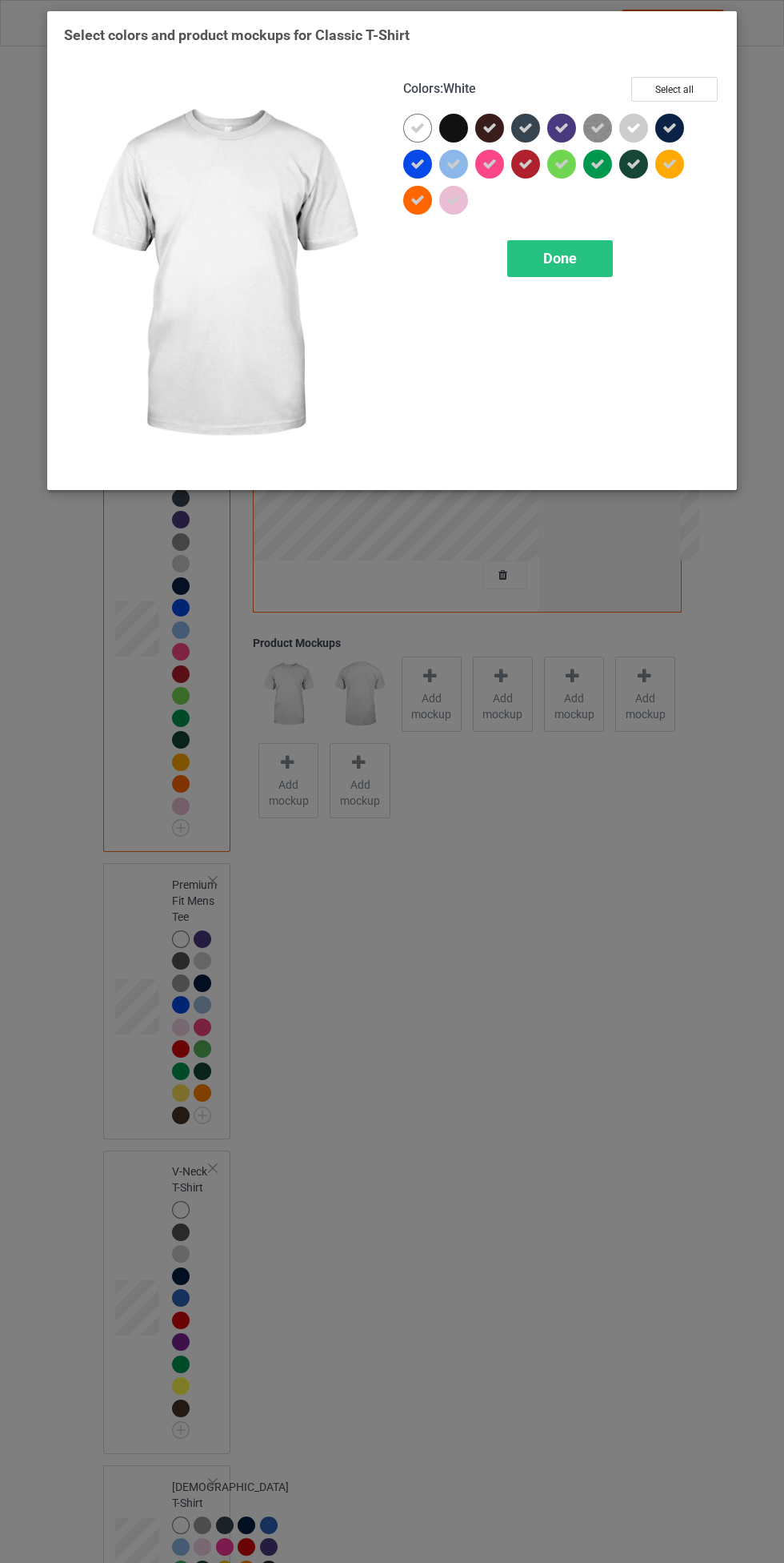
click at [606, 258] on div "Done" at bounding box center [560, 258] width 105 height 36
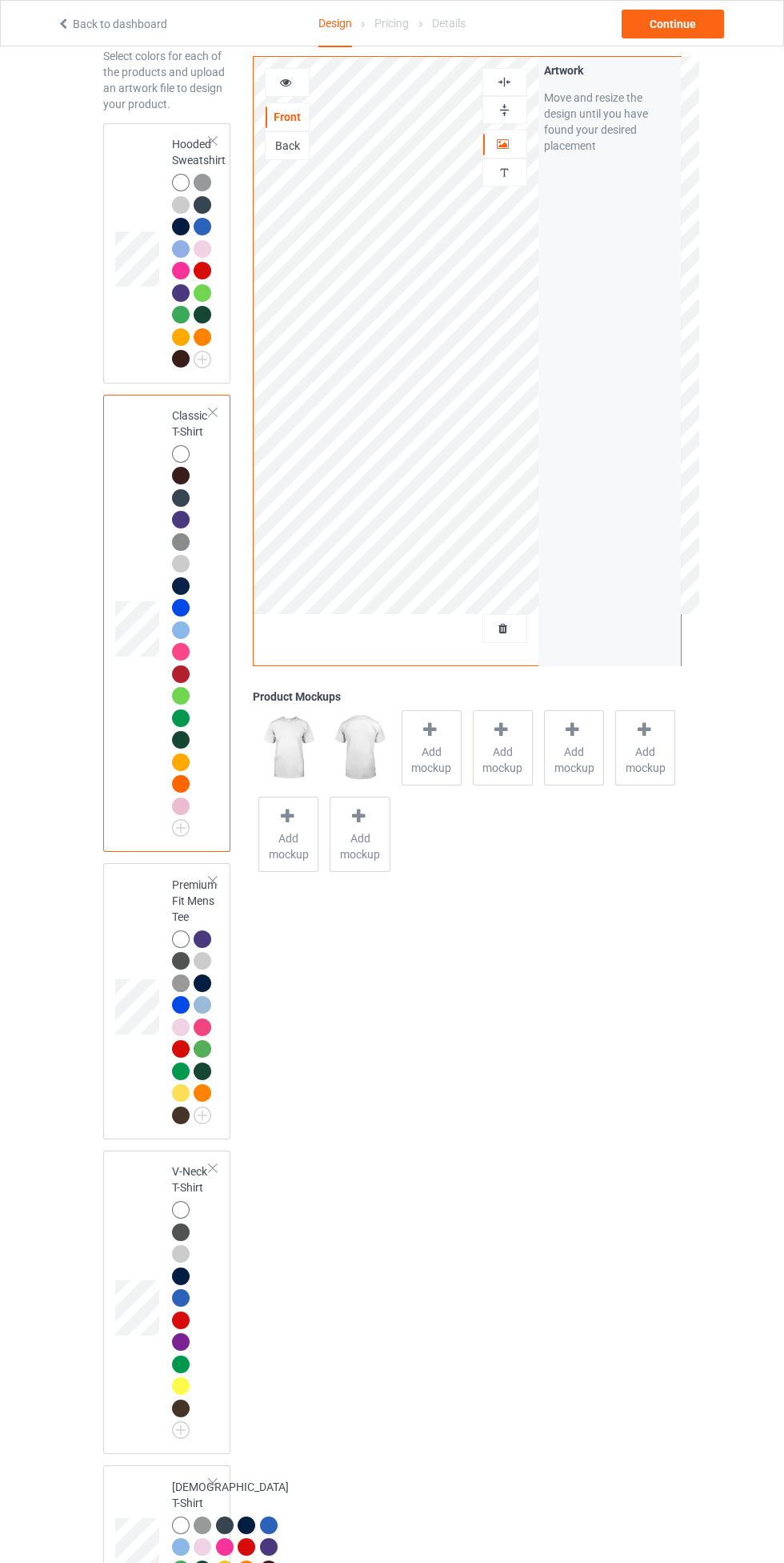
click at [441, 758] on span "Add mockup" at bounding box center [431, 759] width 58 height 32
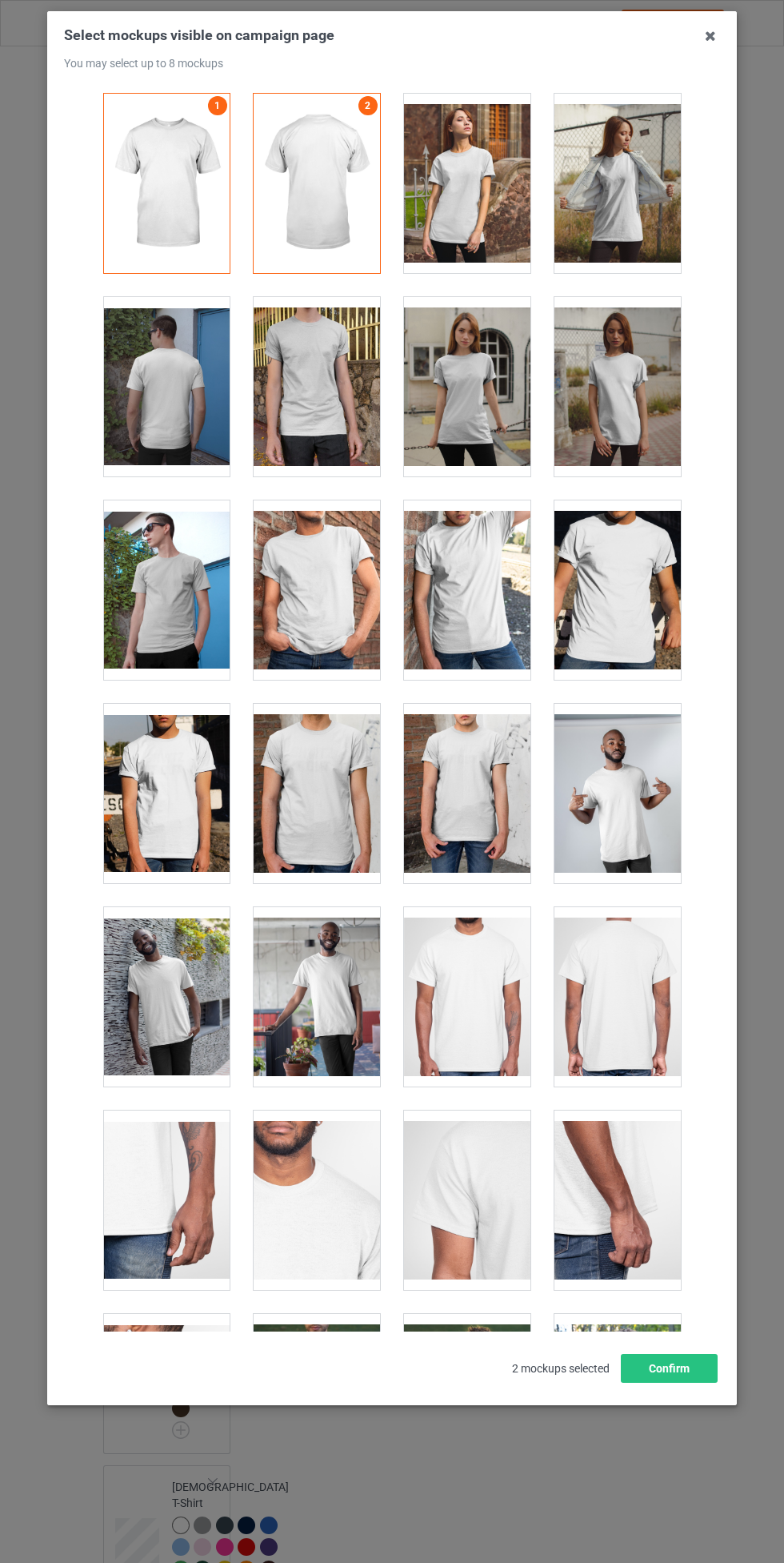
click at [352, 404] on div at bounding box center [317, 386] width 126 height 179
click at [208, 398] on div at bounding box center [166, 386] width 126 height 179
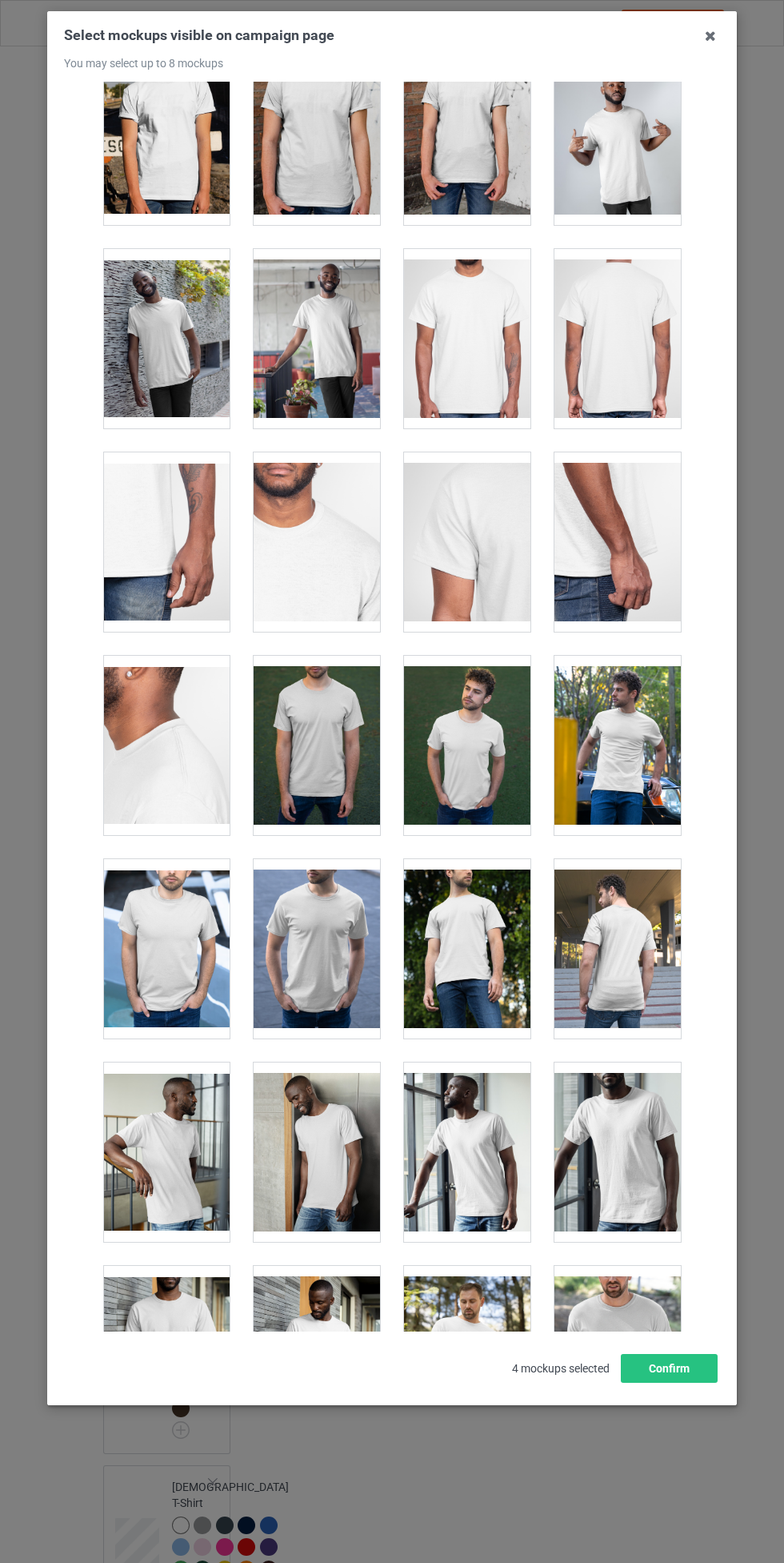
scroll to position [660, 0]
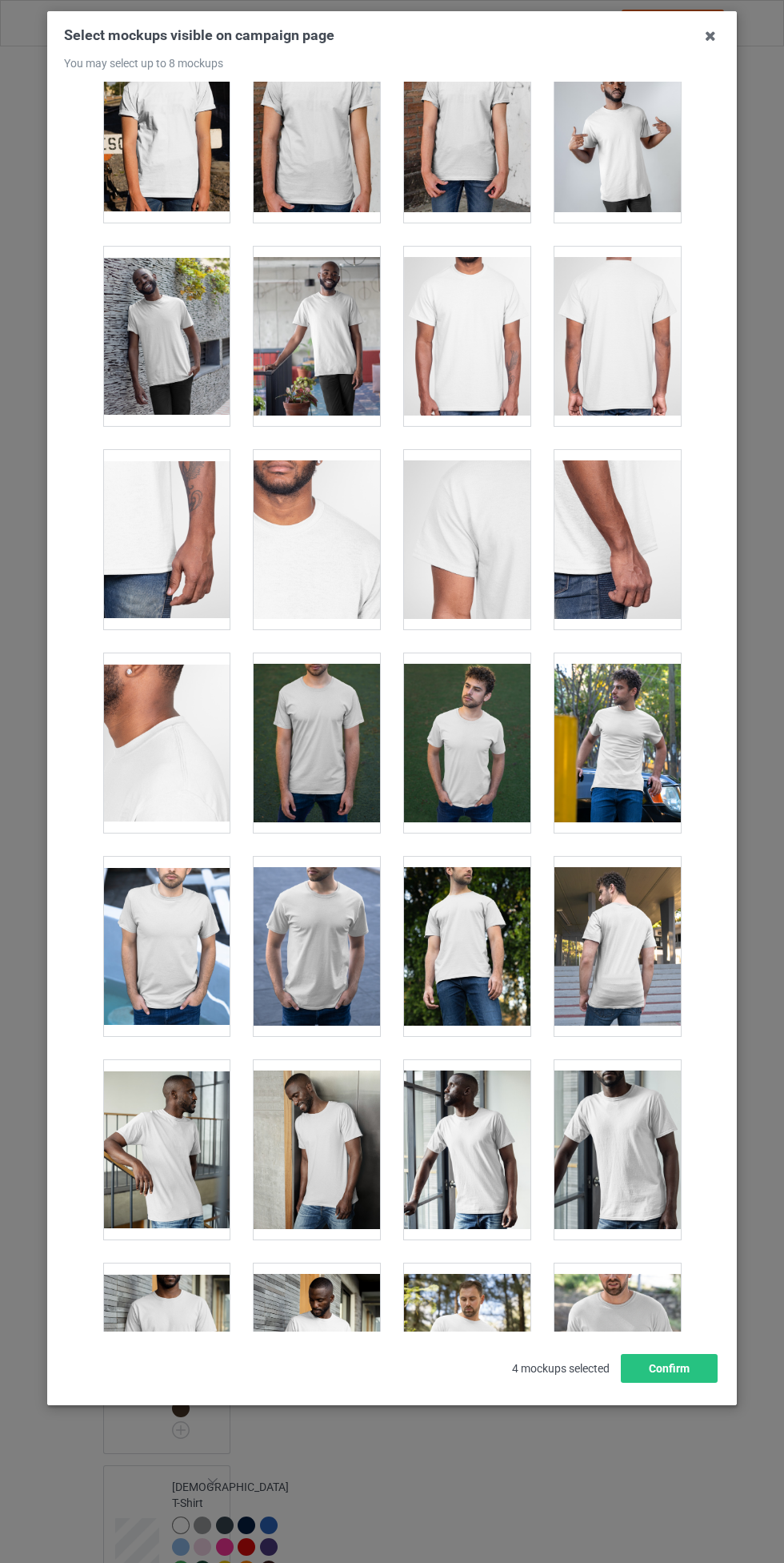
click at [342, 953] on div at bounding box center [317, 946] width 126 height 179
click at [593, 918] on div at bounding box center [618, 946] width 126 height 179
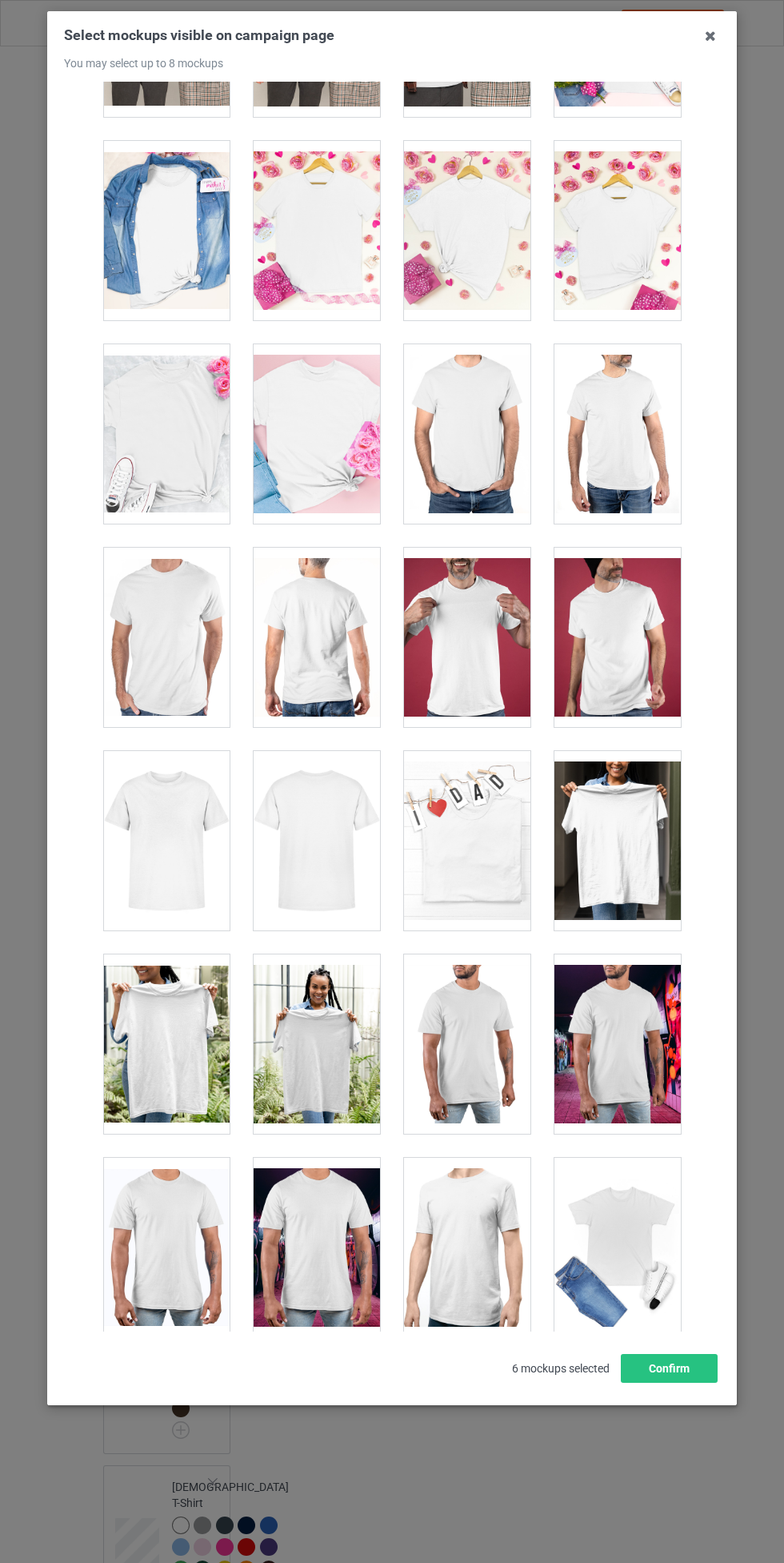
scroll to position [6479, 0]
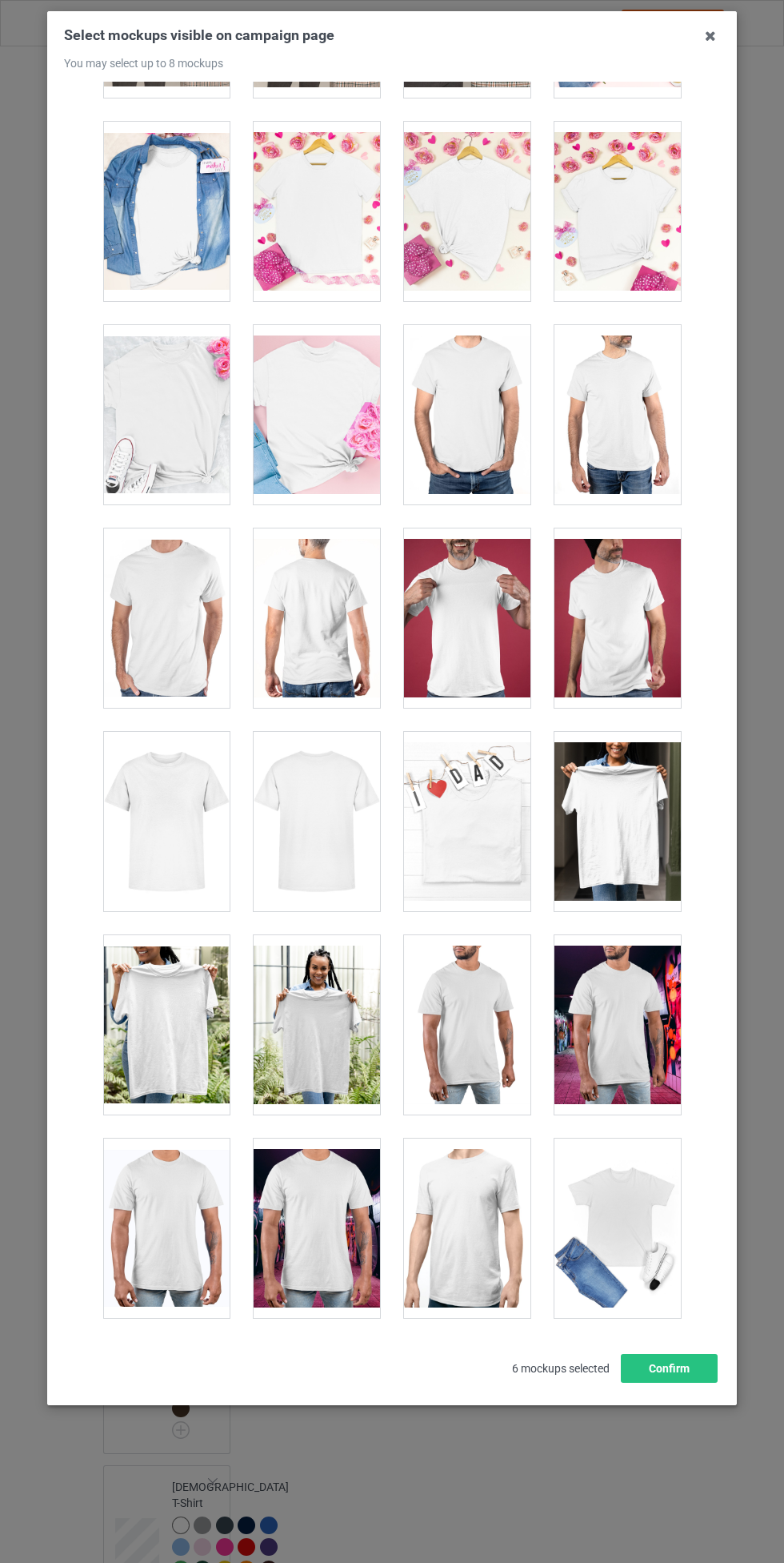
click at [203, 823] on div at bounding box center [166, 821] width 126 height 179
click at [341, 827] on div at bounding box center [317, 821] width 126 height 179
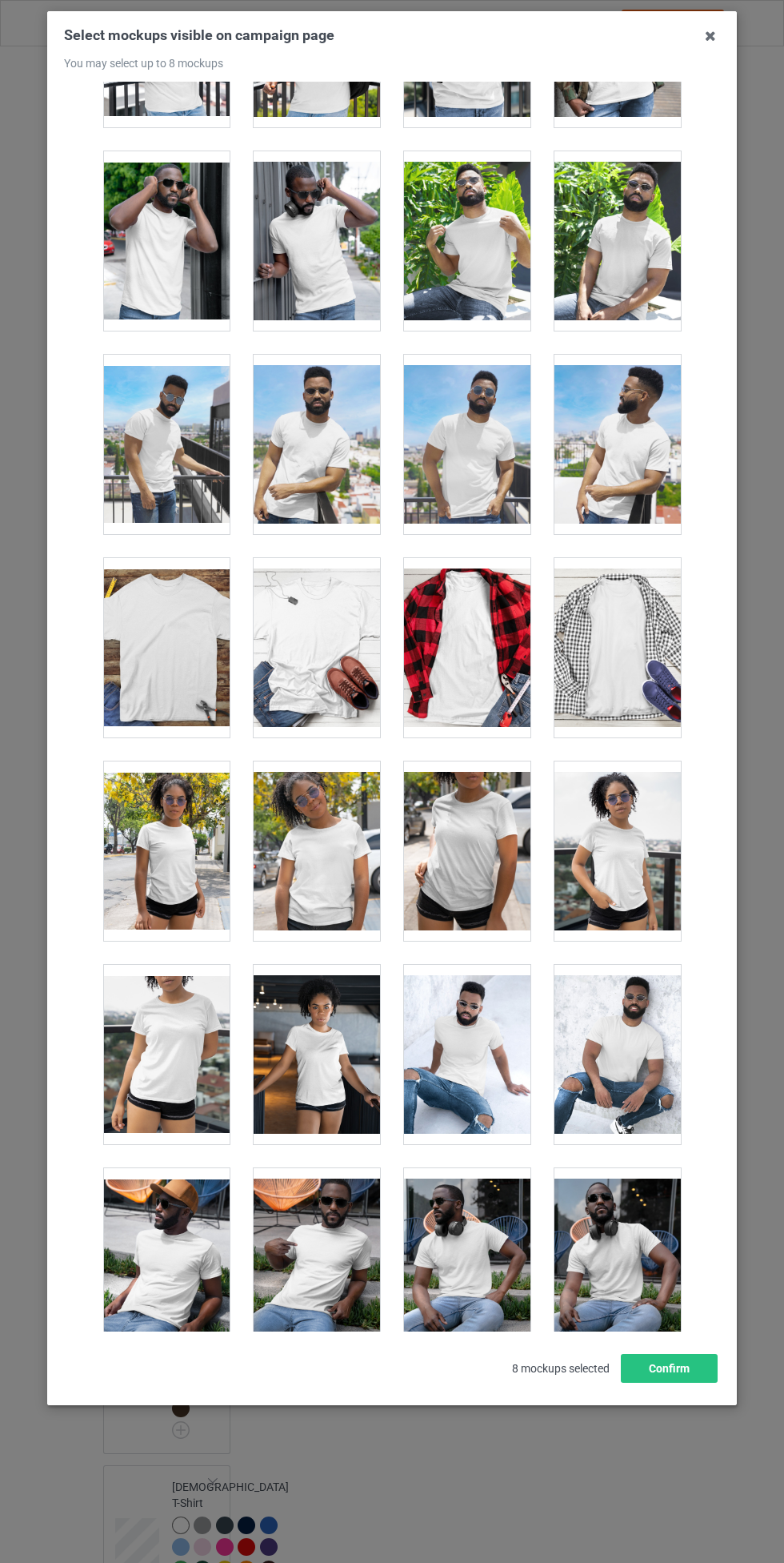
scroll to position [10355, 0]
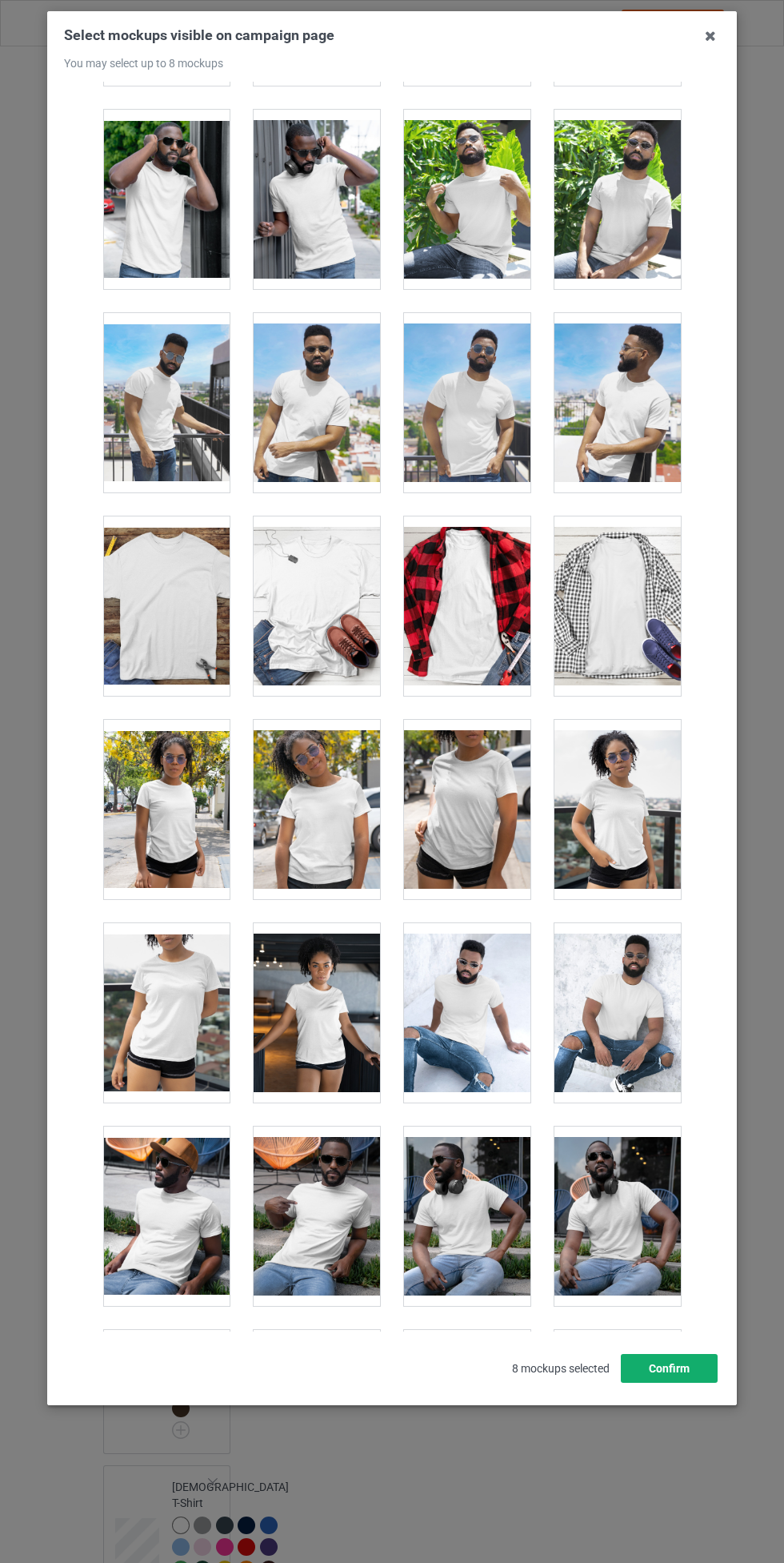
click at [685, 1377] on button "Confirm" at bounding box center [669, 1368] width 96 height 29
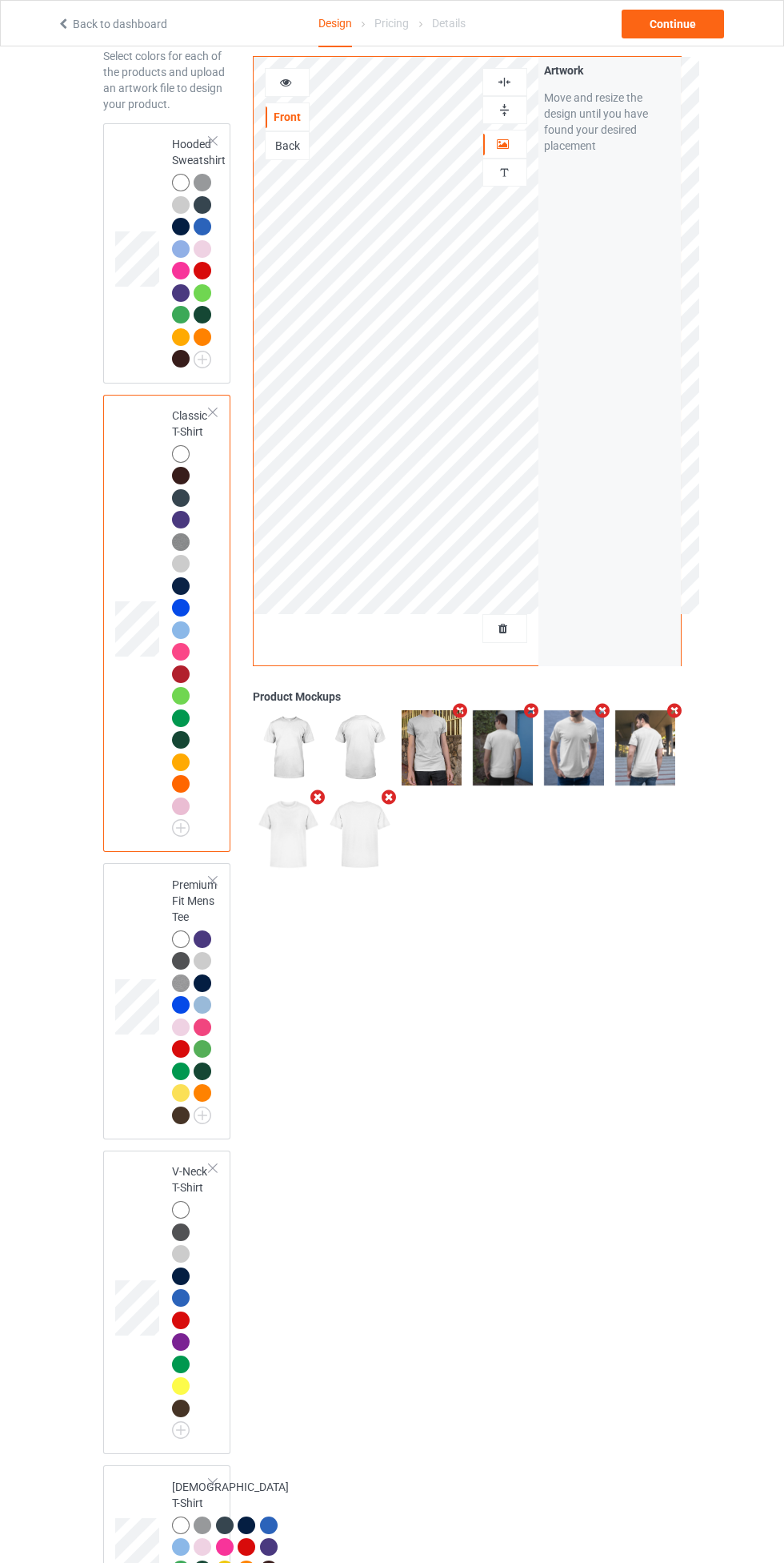
click at [0, 0] on img at bounding box center [0, 0] width 0 height 0
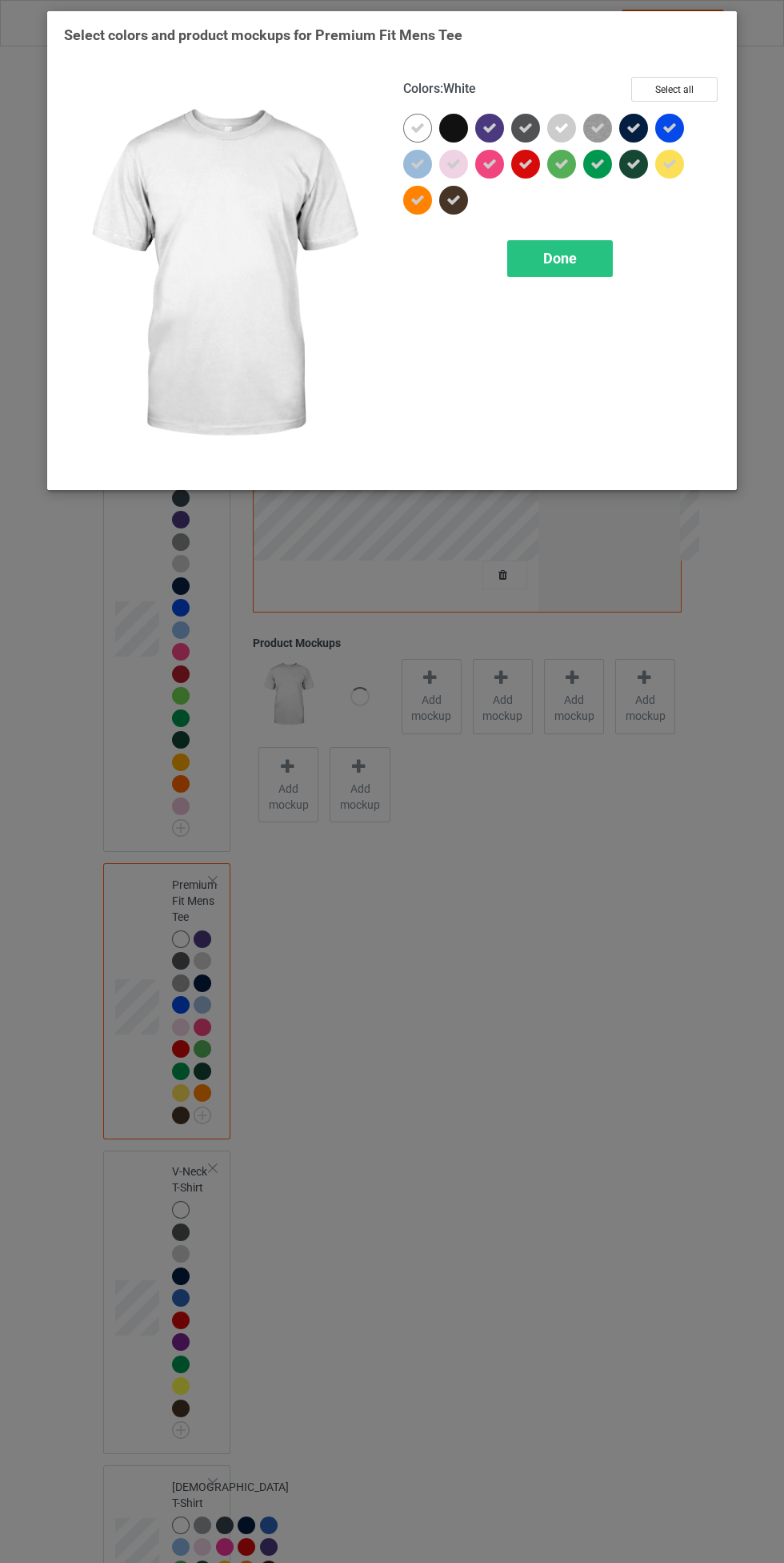
click at [593, 250] on div "Done" at bounding box center [560, 258] width 105 height 36
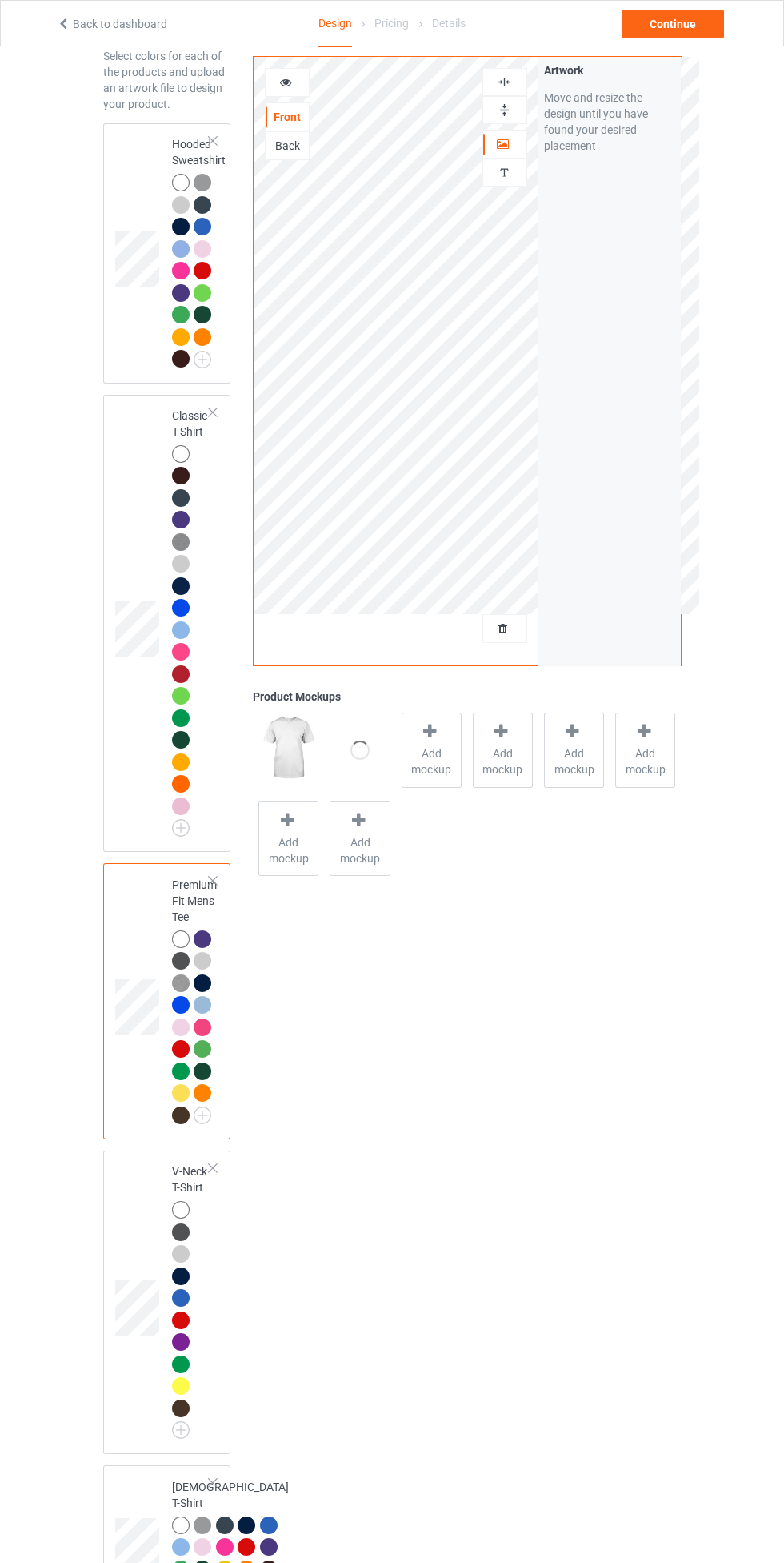
click at [453, 745] on div "Add mockup" at bounding box center [432, 749] width 60 height 75
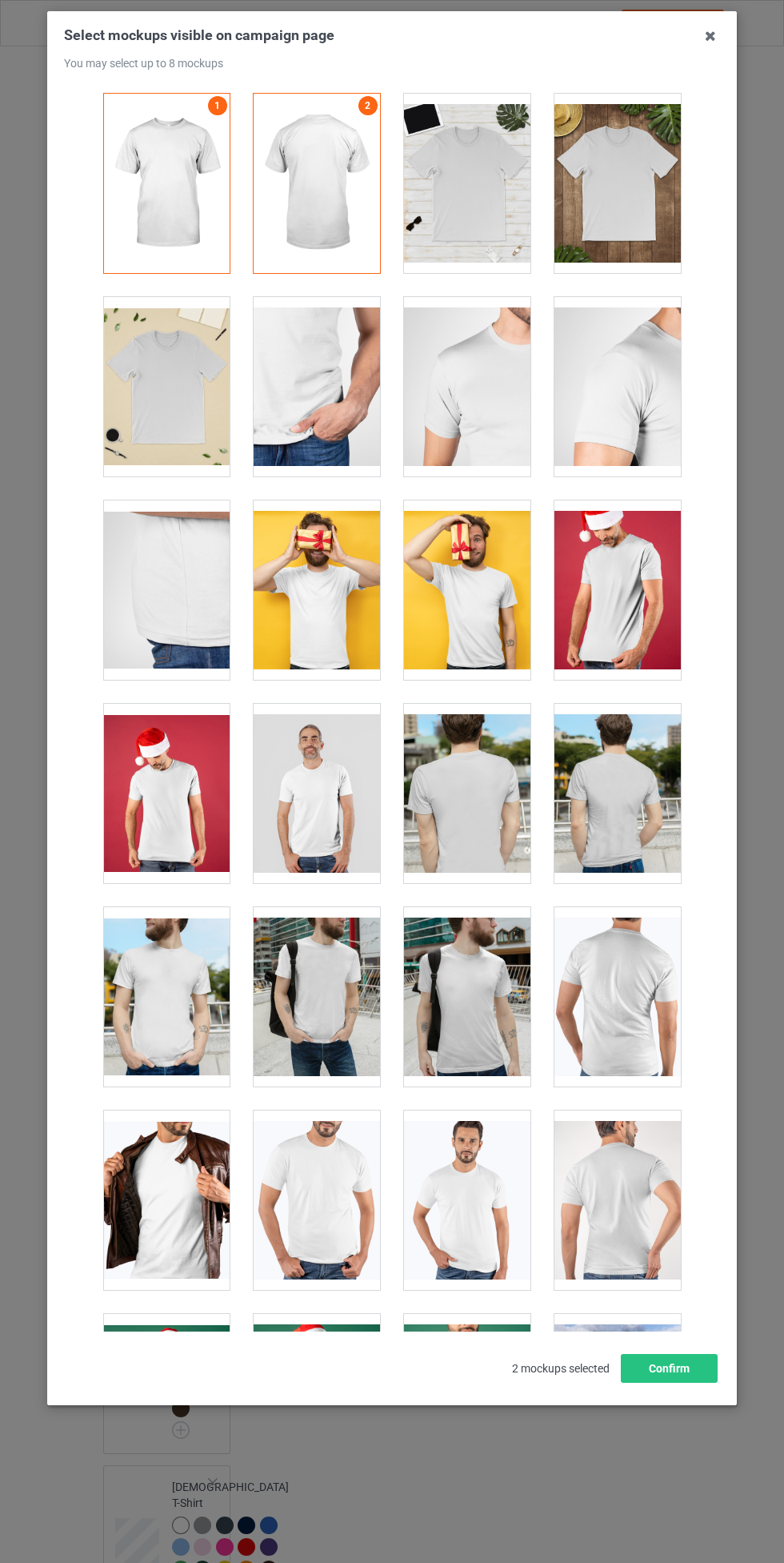
click at [711, 36] on icon at bounding box center [711, 36] width 26 height 26
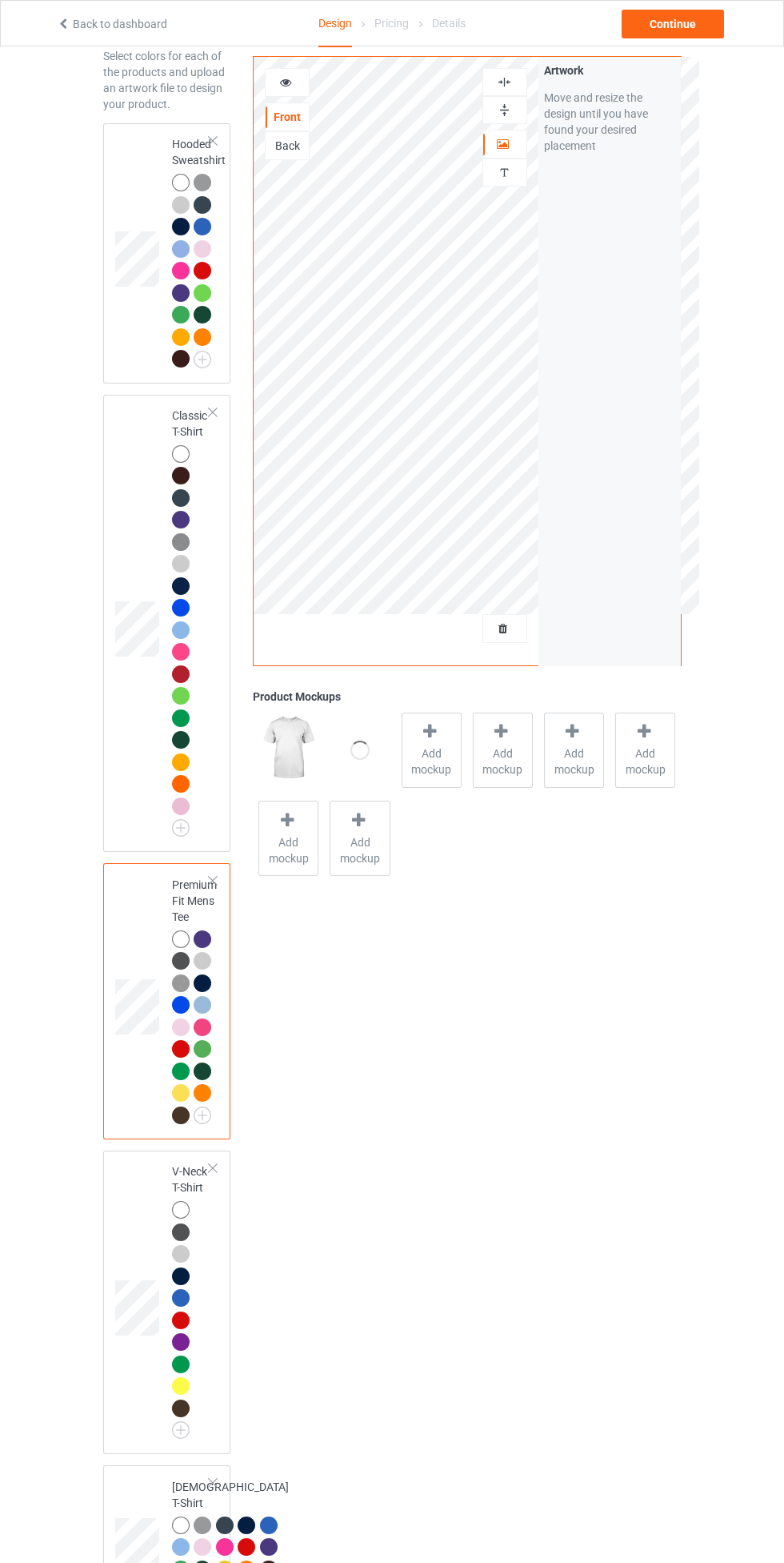
click at [436, 770] on span "Add mockup" at bounding box center [431, 761] width 58 height 32
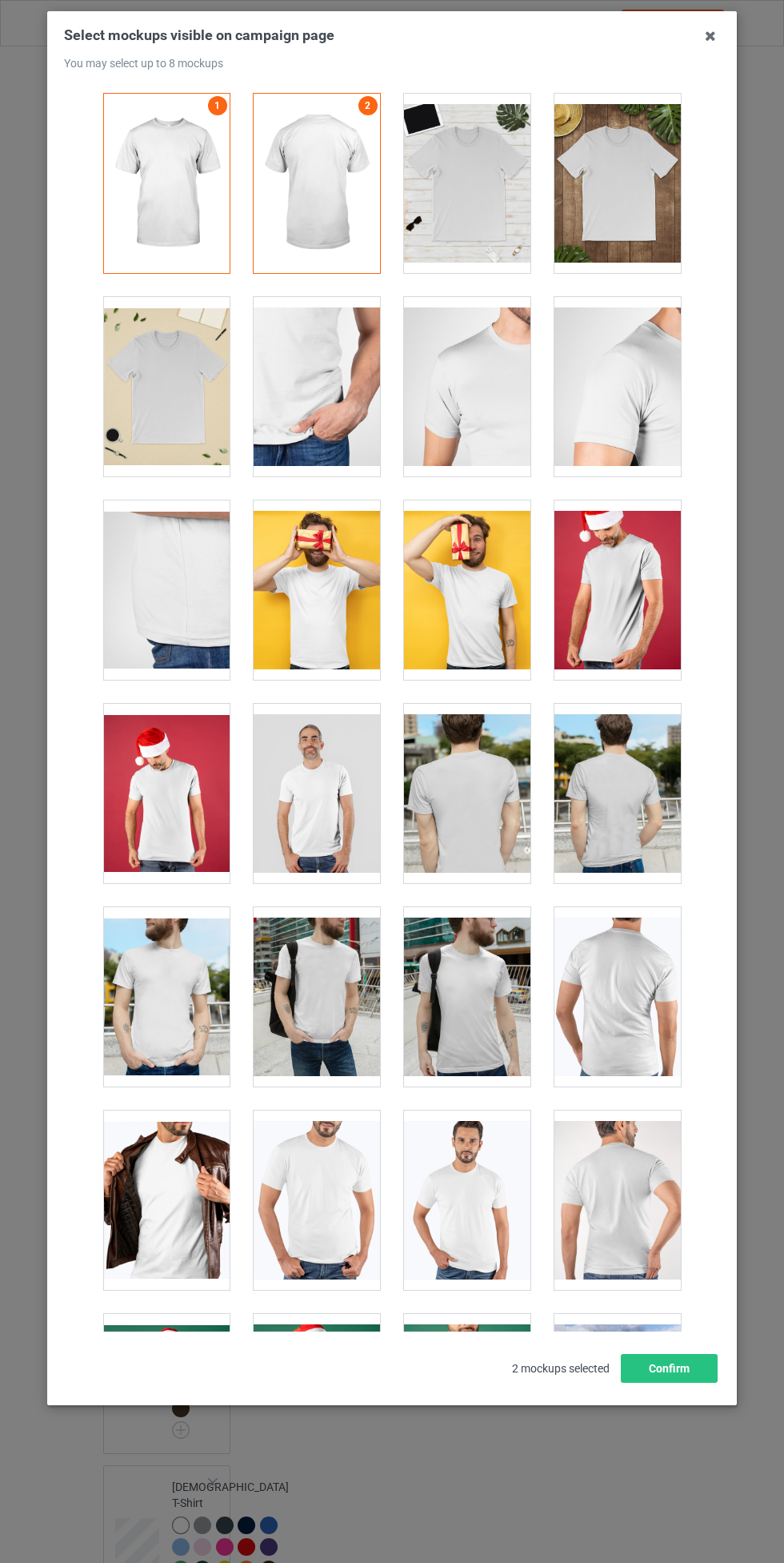
click at [708, 43] on icon at bounding box center [711, 36] width 26 height 26
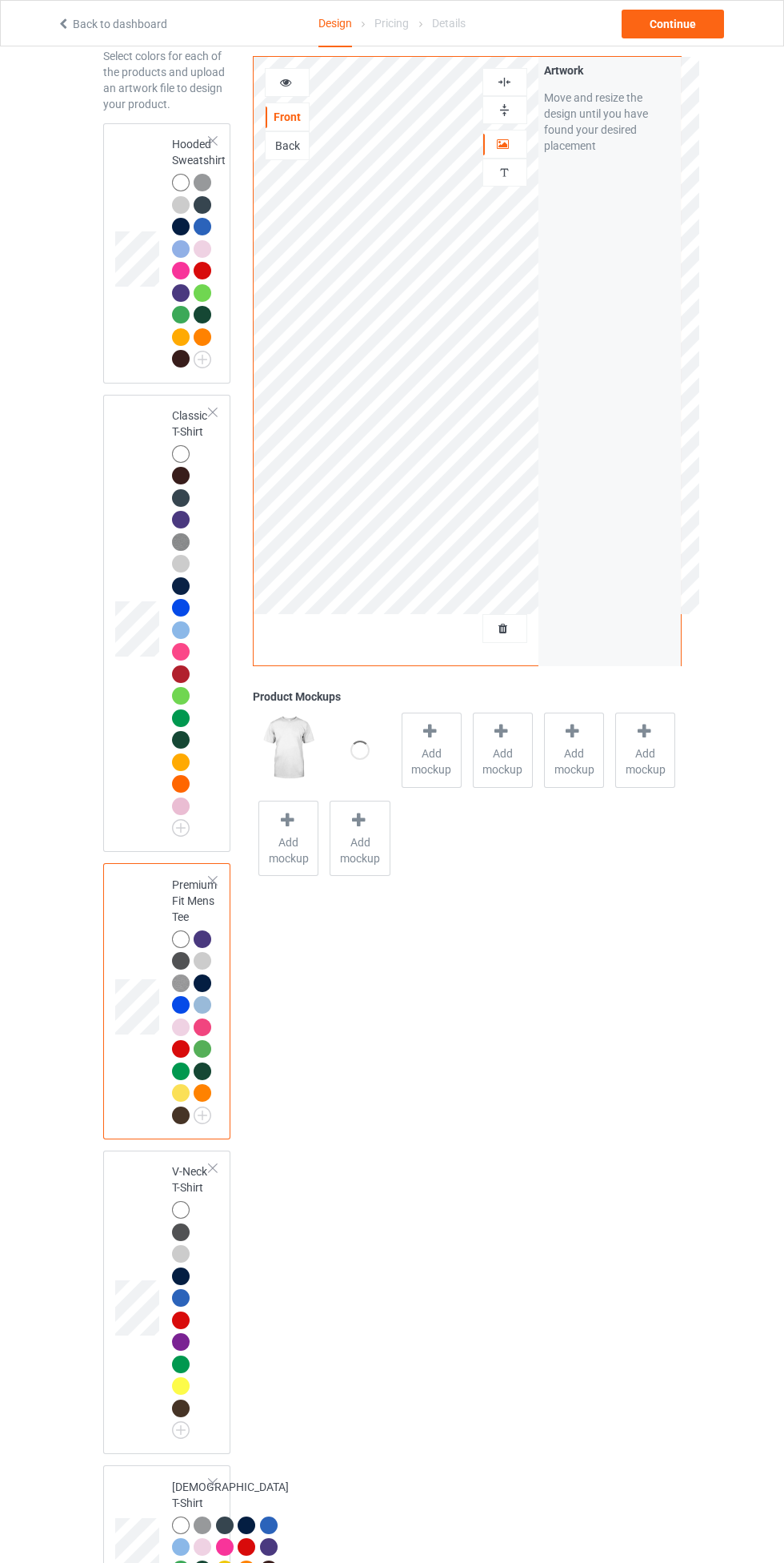
click at [182, 462] on div at bounding box center [181, 454] width 18 height 18
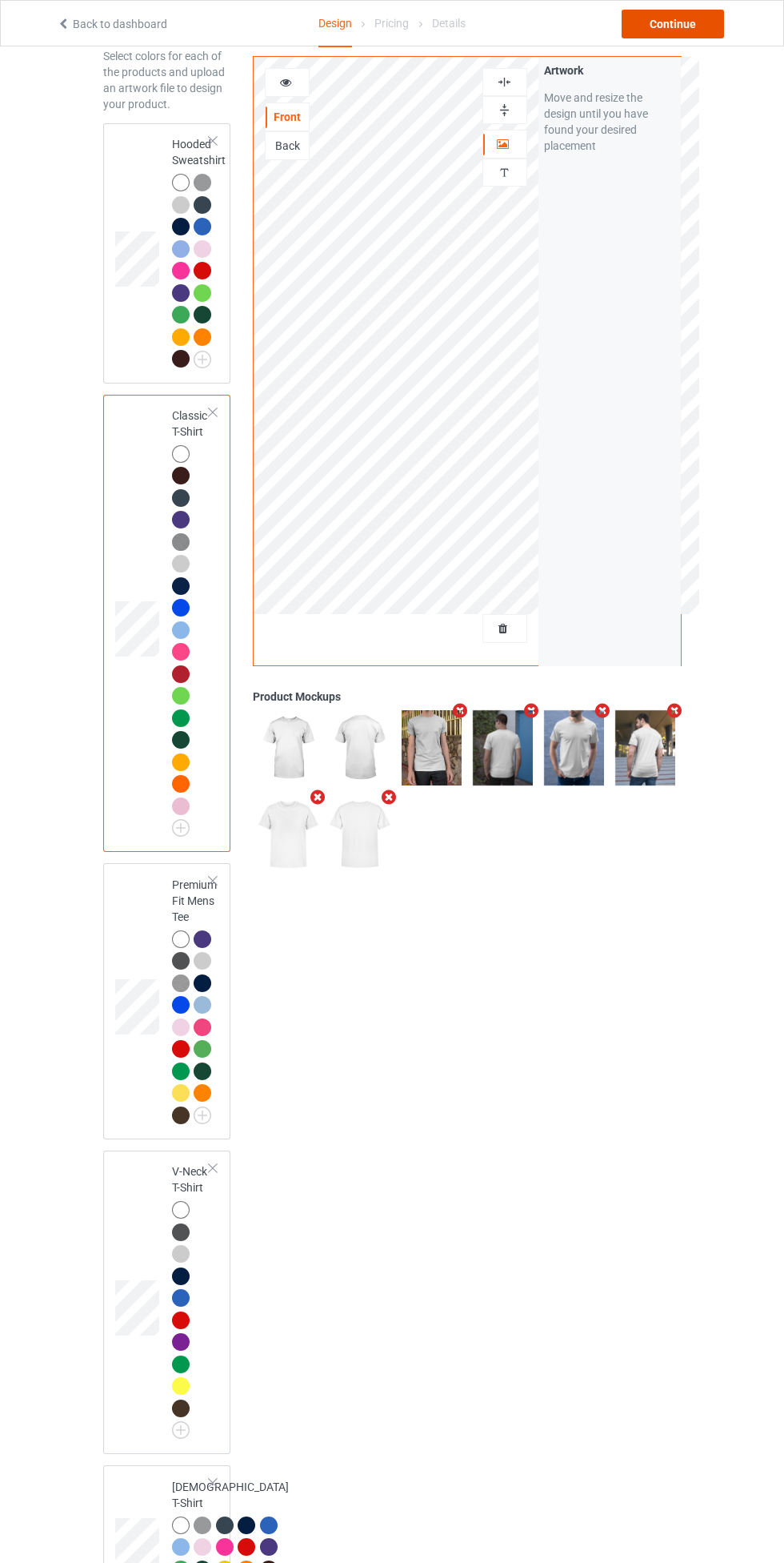
click at [711, 19] on div "Continue" at bounding box center [673, 24] width 102 height 29
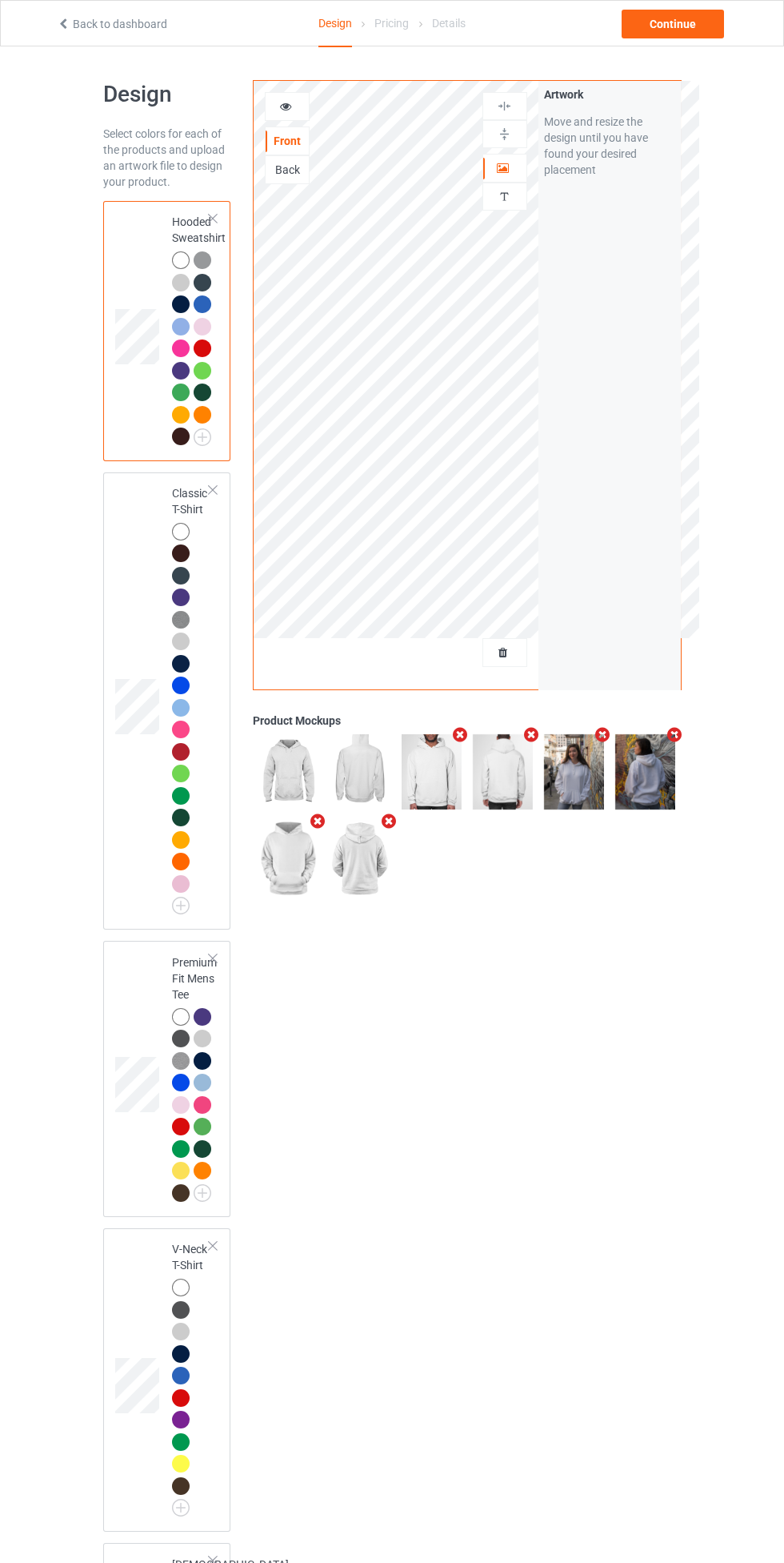
click at [190, 1012] on div at bounding box center [183, 1020] width 23 height 23
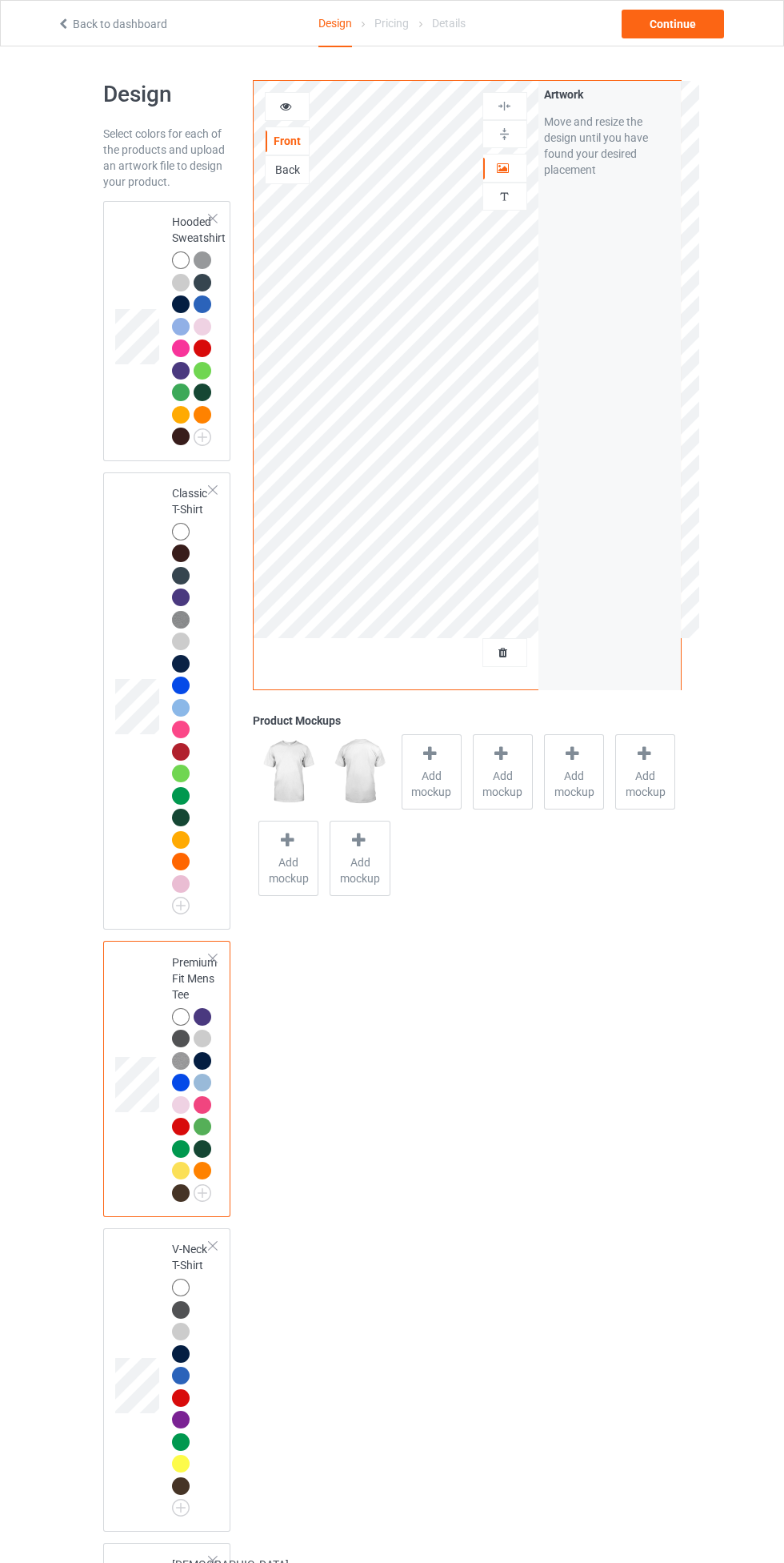
click at [426, 778] on span "Add mockup" at bounding box center [431, 784] width 58 height 32
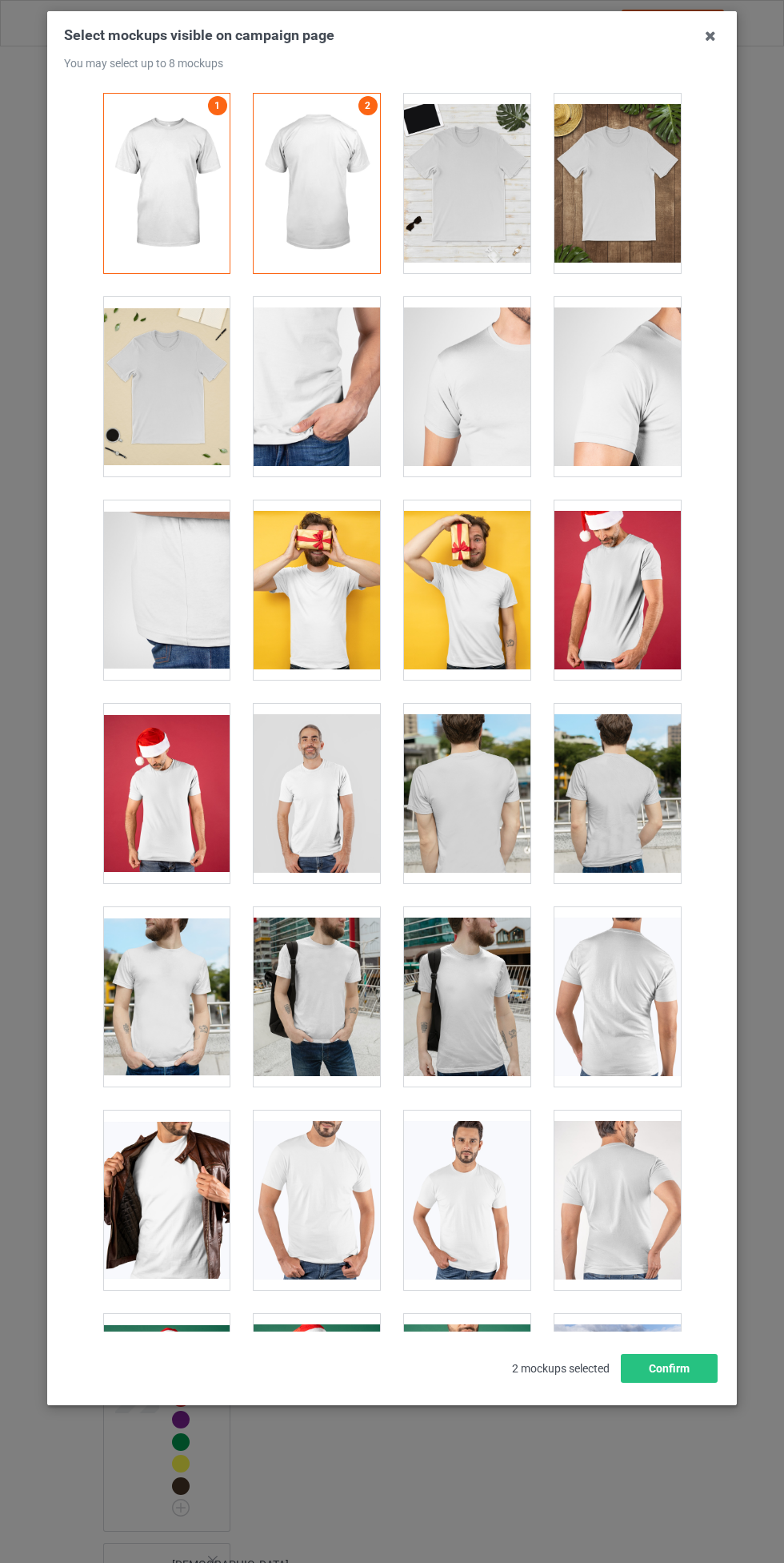
click at [161, 988] on div at bounding box center [166, 996] width 126 height 179
click at [628, 976] on div at bounding box center [618, 996] width 126 height 179
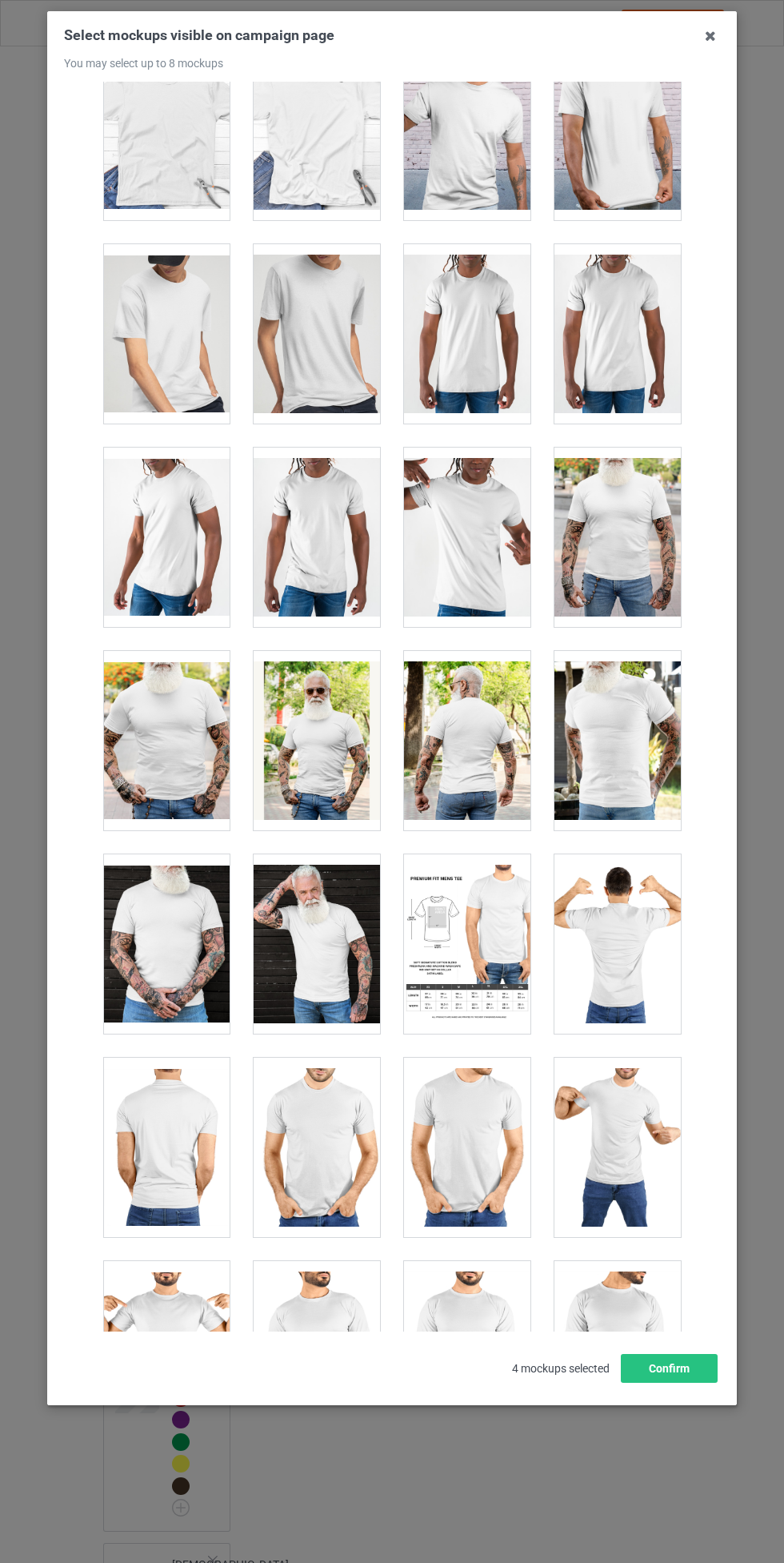
scroll to position [2496, 0]
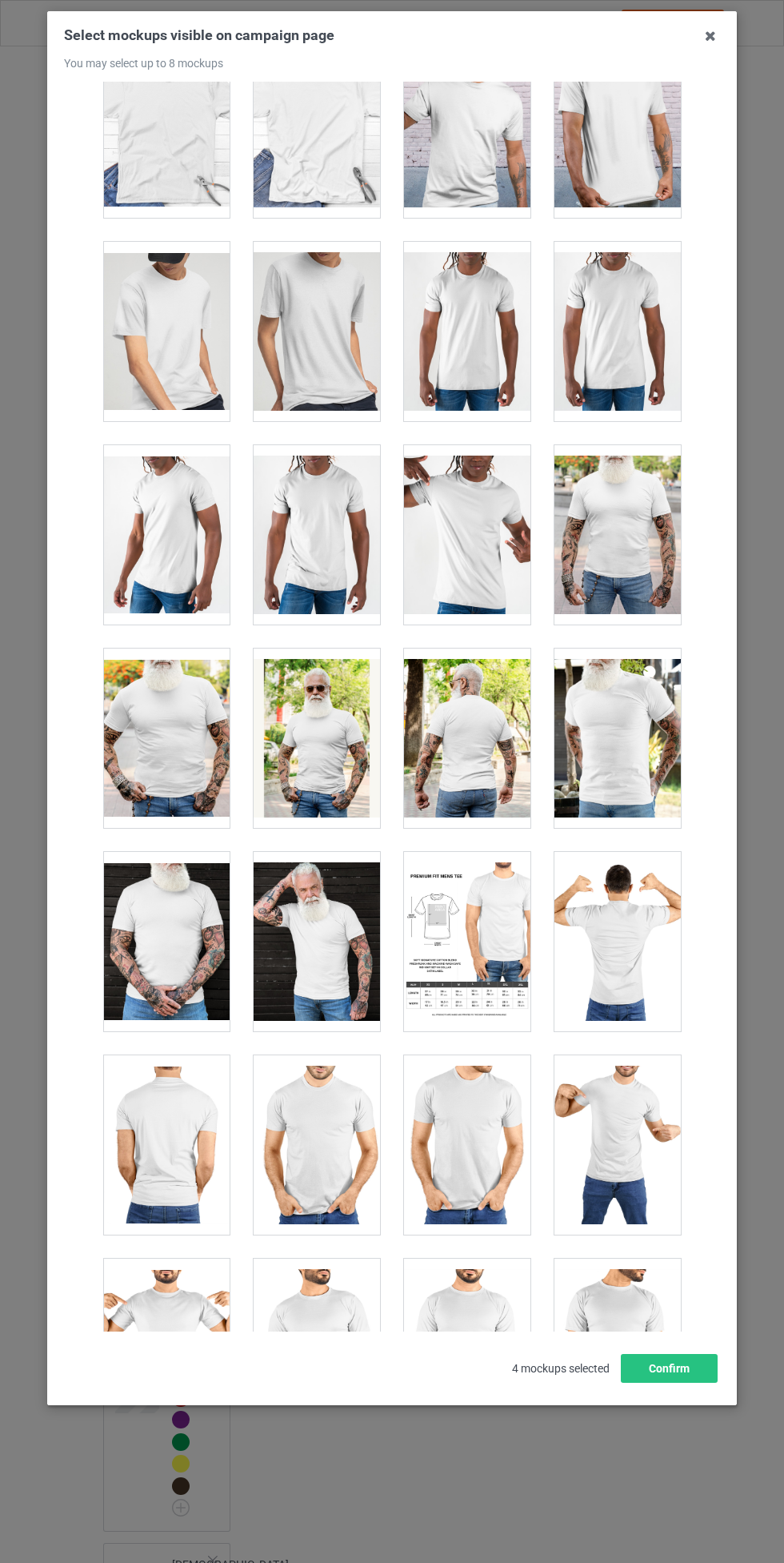
click at [179, 916] on div at bounding box center [166, 941] width 126 height 179
click at [472, 745] on div at bounding box center [467, 738] width 126 height 179
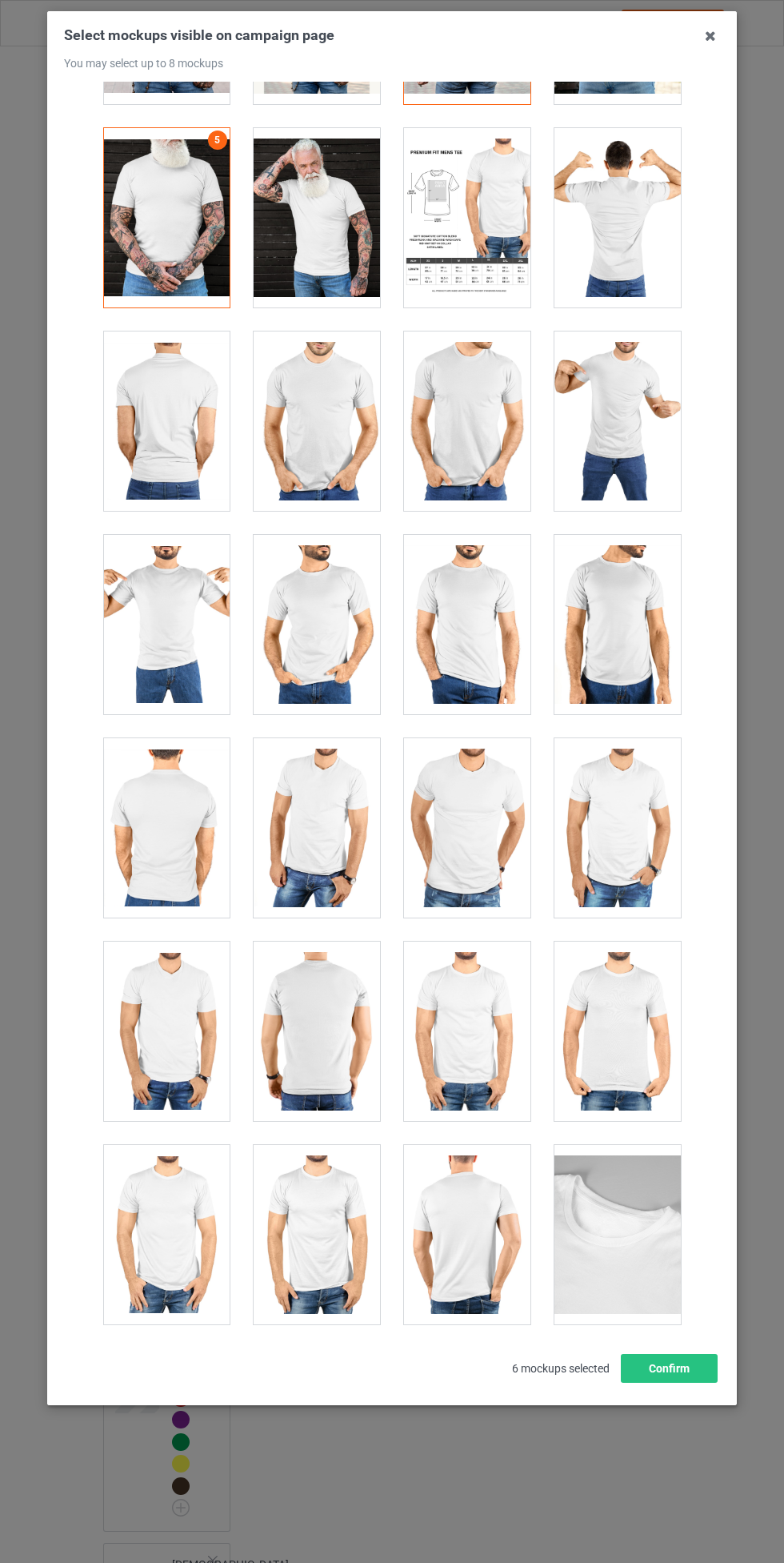
scroll to position [3218, 0]
click at [317, 434] on div at bounding box center [317, 422] width 126 height 179
click at [175, 432] on div at bounding box center [166, 422] width 126 height 179
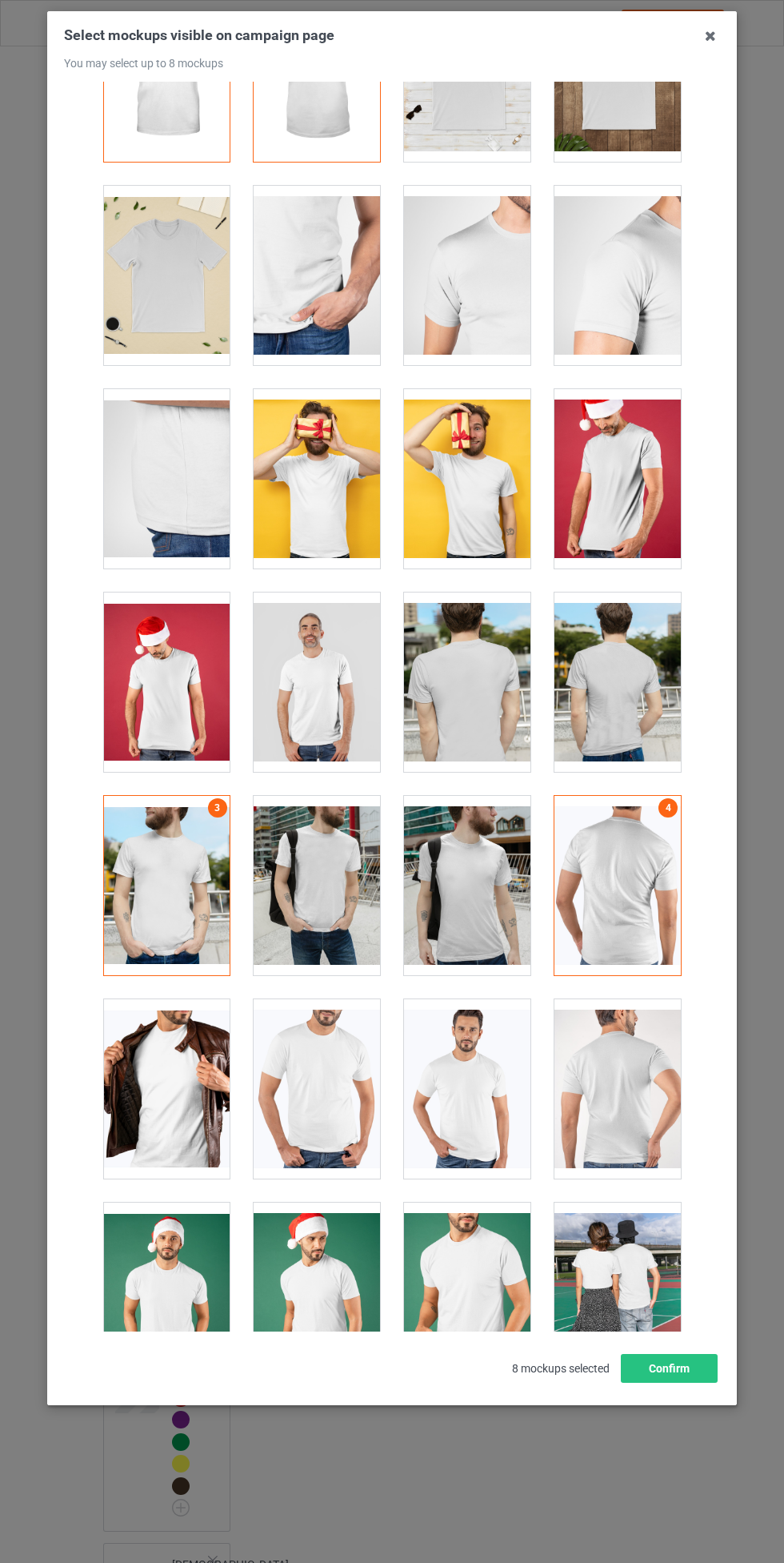
scroll to position [0, 0]
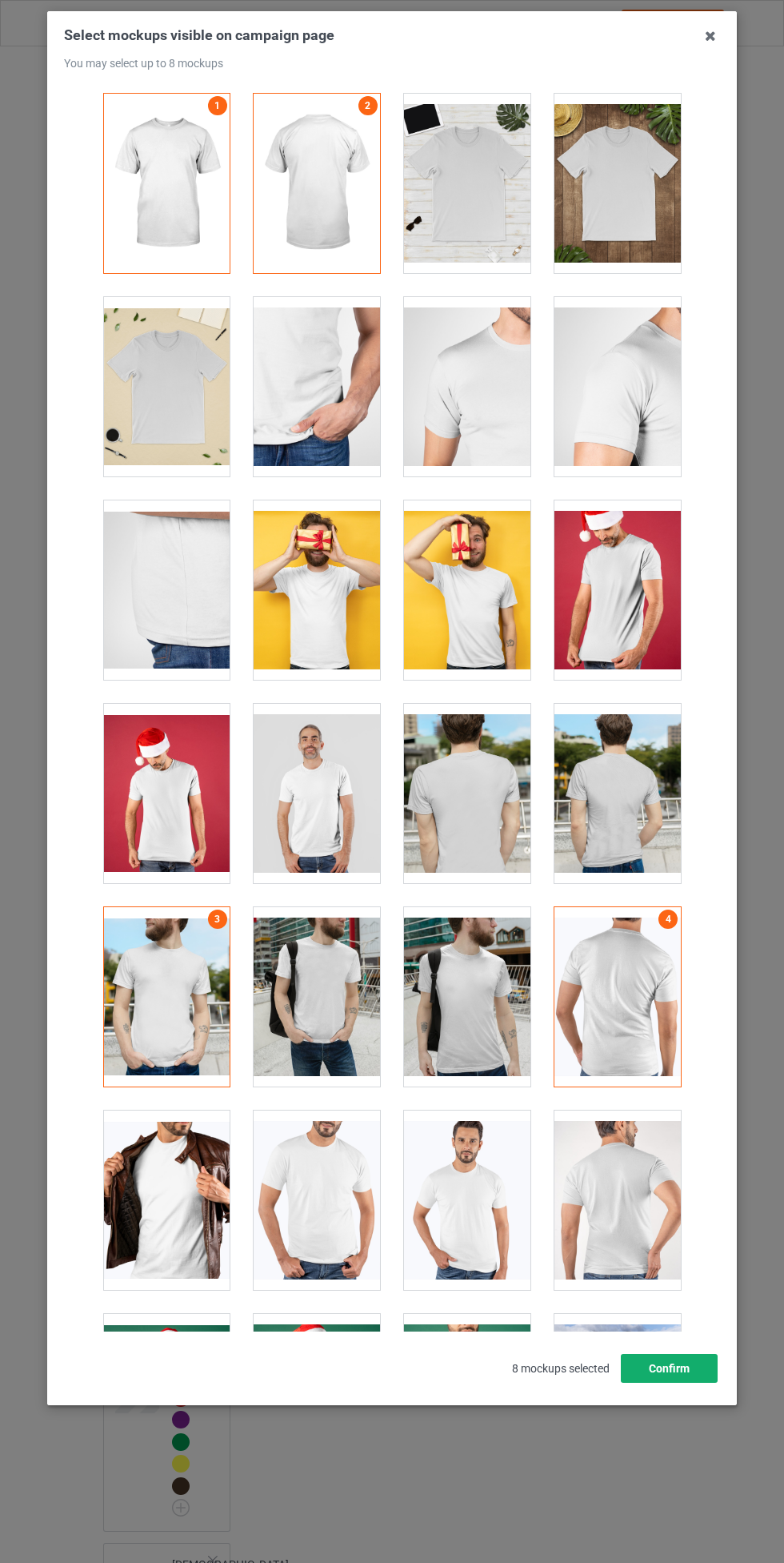
click at [691, 1368] on button "Confirm" at bounding box center [669, 1368] width 96 height 29
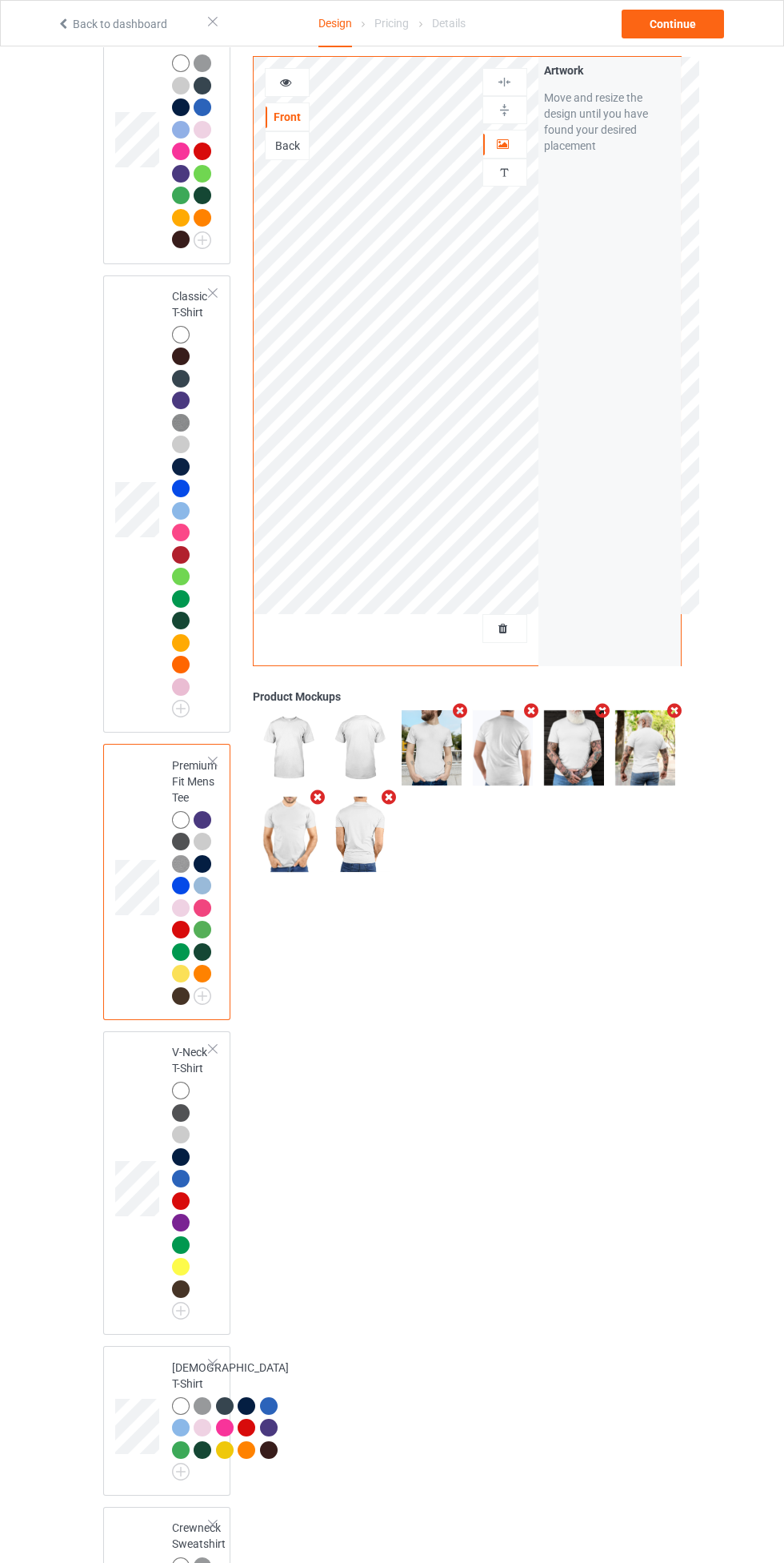
scroll to position [199, 0]
click at [185, 1092] on div at bounding box center [181, 1089] width 18 height 18
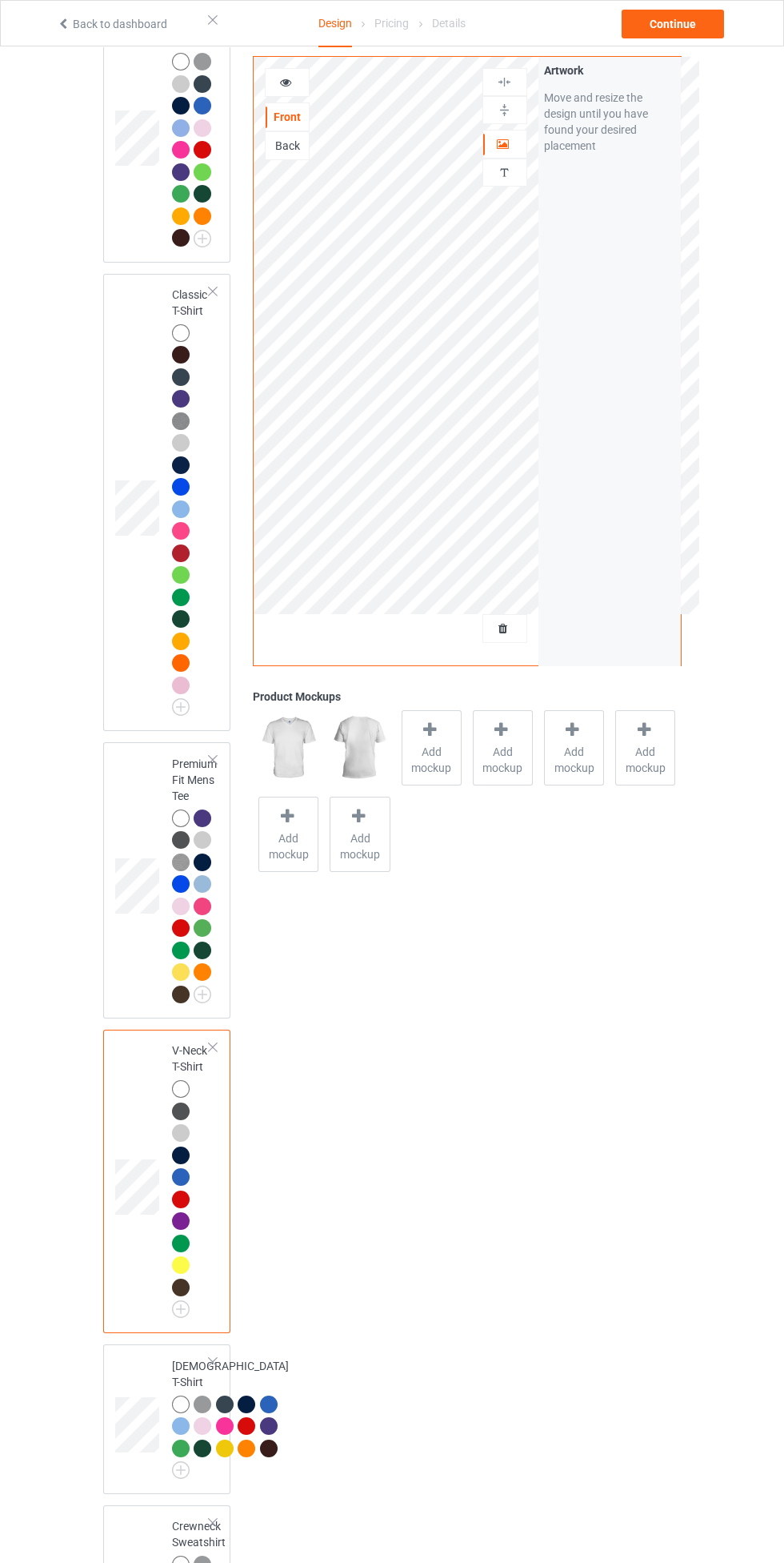
click at [427, 762] on span "Add mockup" at bounding box center [431, 759] width 58 height 32
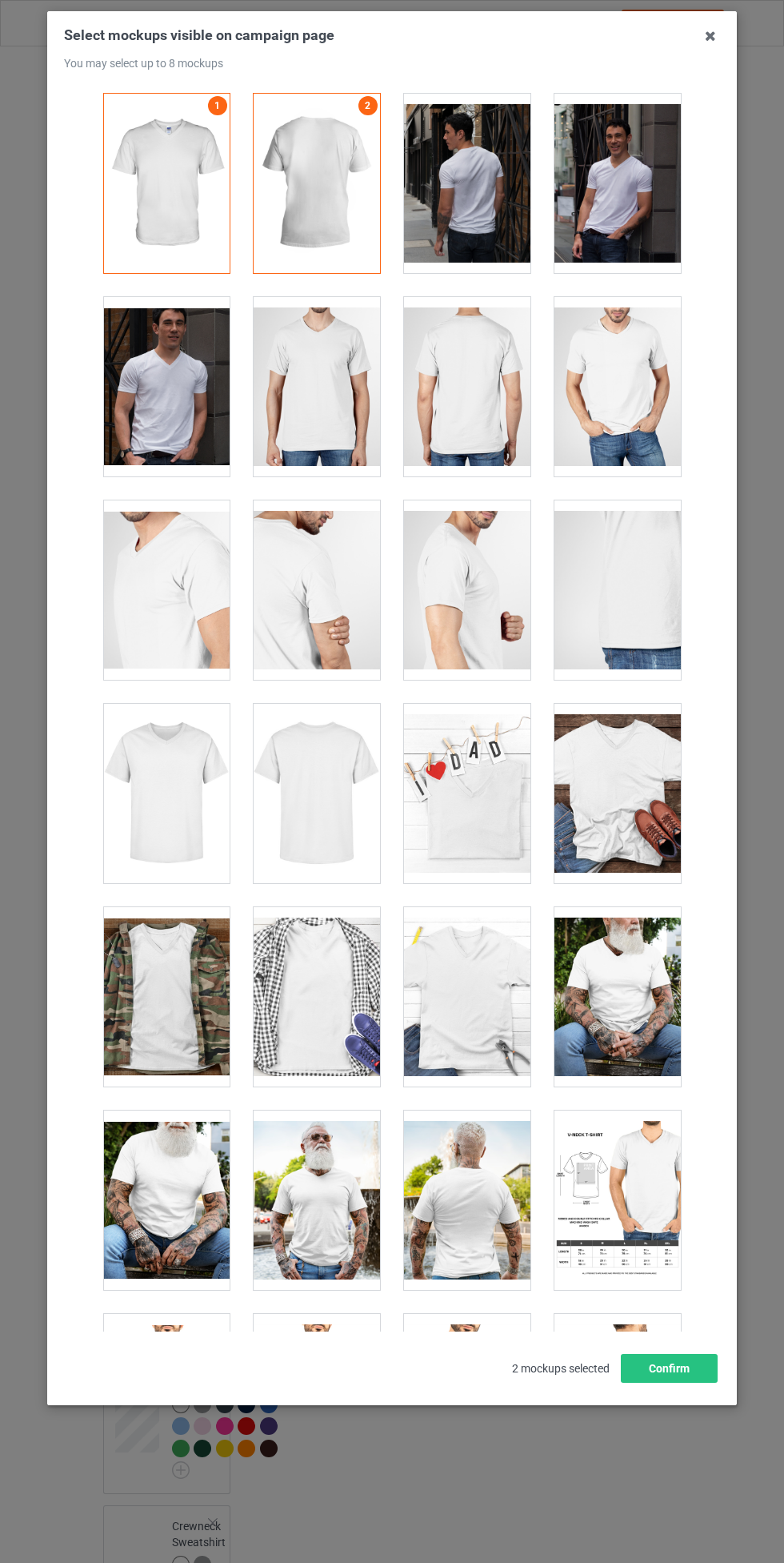
click at [336, 401] on div at bounding box center [317, 386] width 126 height 179
click at [491, 363] on div at bounding box center [467, 386] width 126 height 179
click at [180, 440] on div at bounding box center [166, 386] width 126 height 179
click at [476, 187] on div at bounding box center [467, 182] width 126 height 179
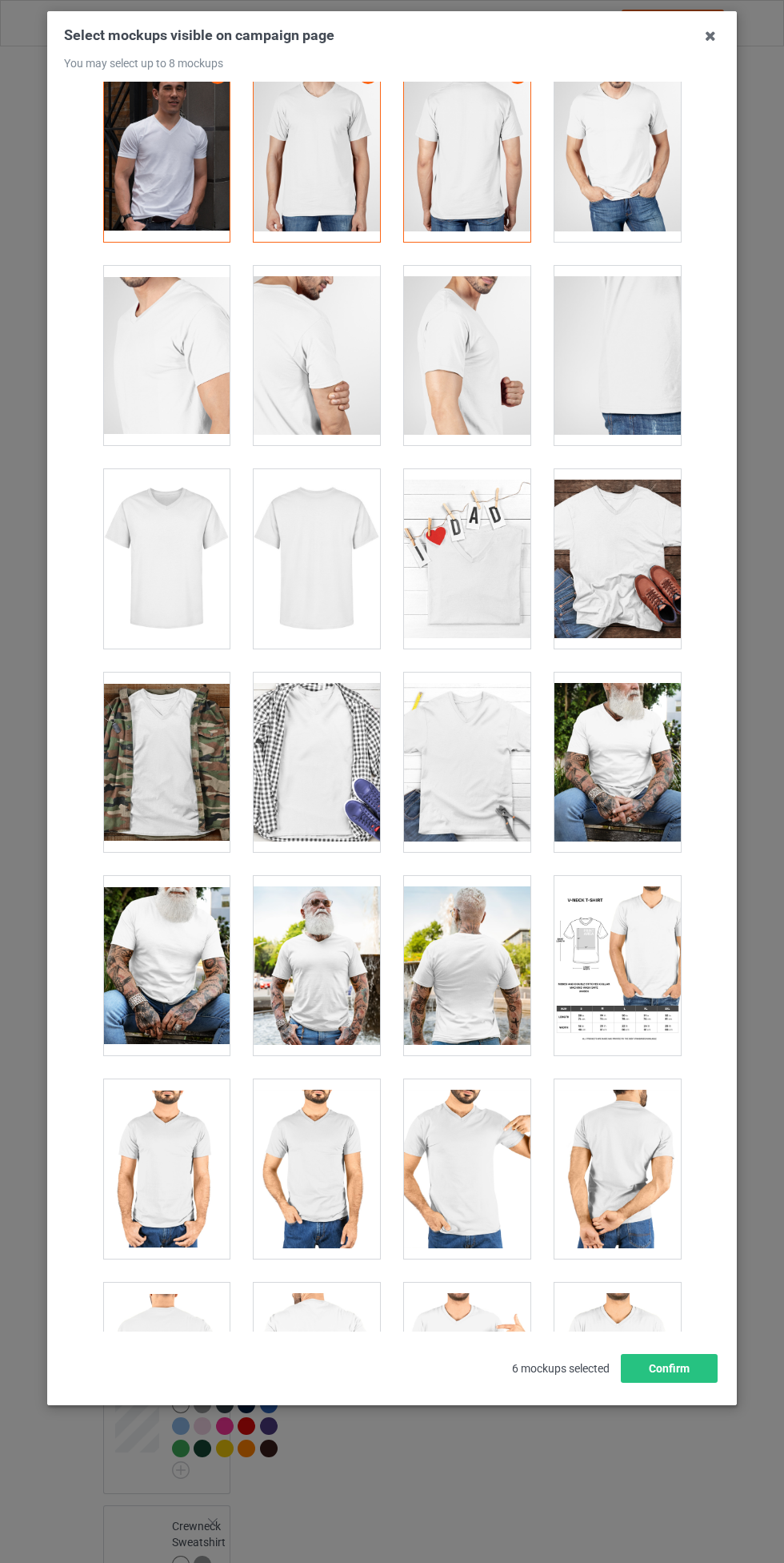
scroll to position [247, 0]
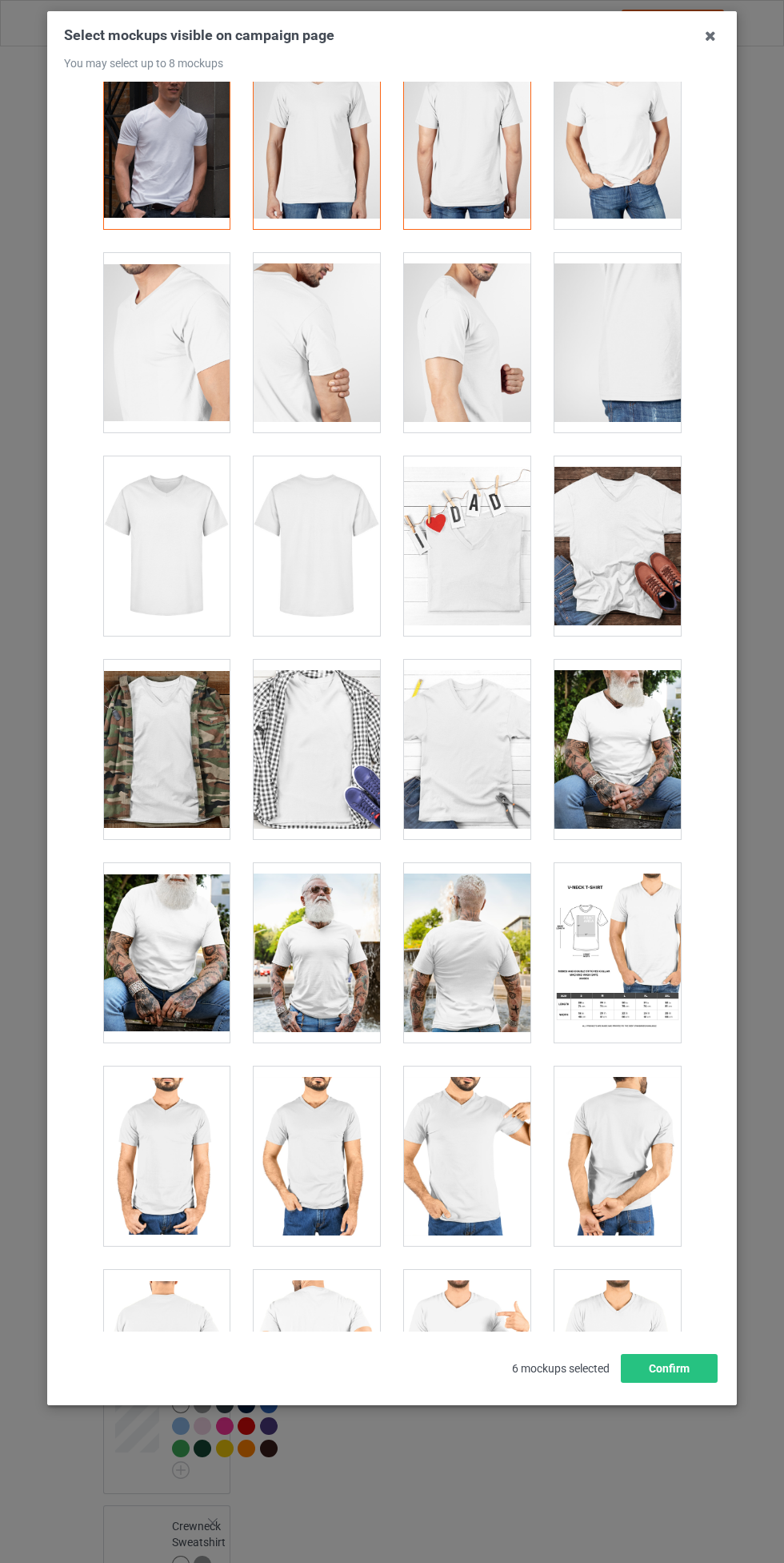
click at [165, 605] on div at bounding box center [166, 546] width 126 height 179
click at [338, 560] on div at bounding box center [317, 546] width 126 height 179
click at [683, 1378] on button "Confirm" at bounding box center [669, 1368] width 96 height 29
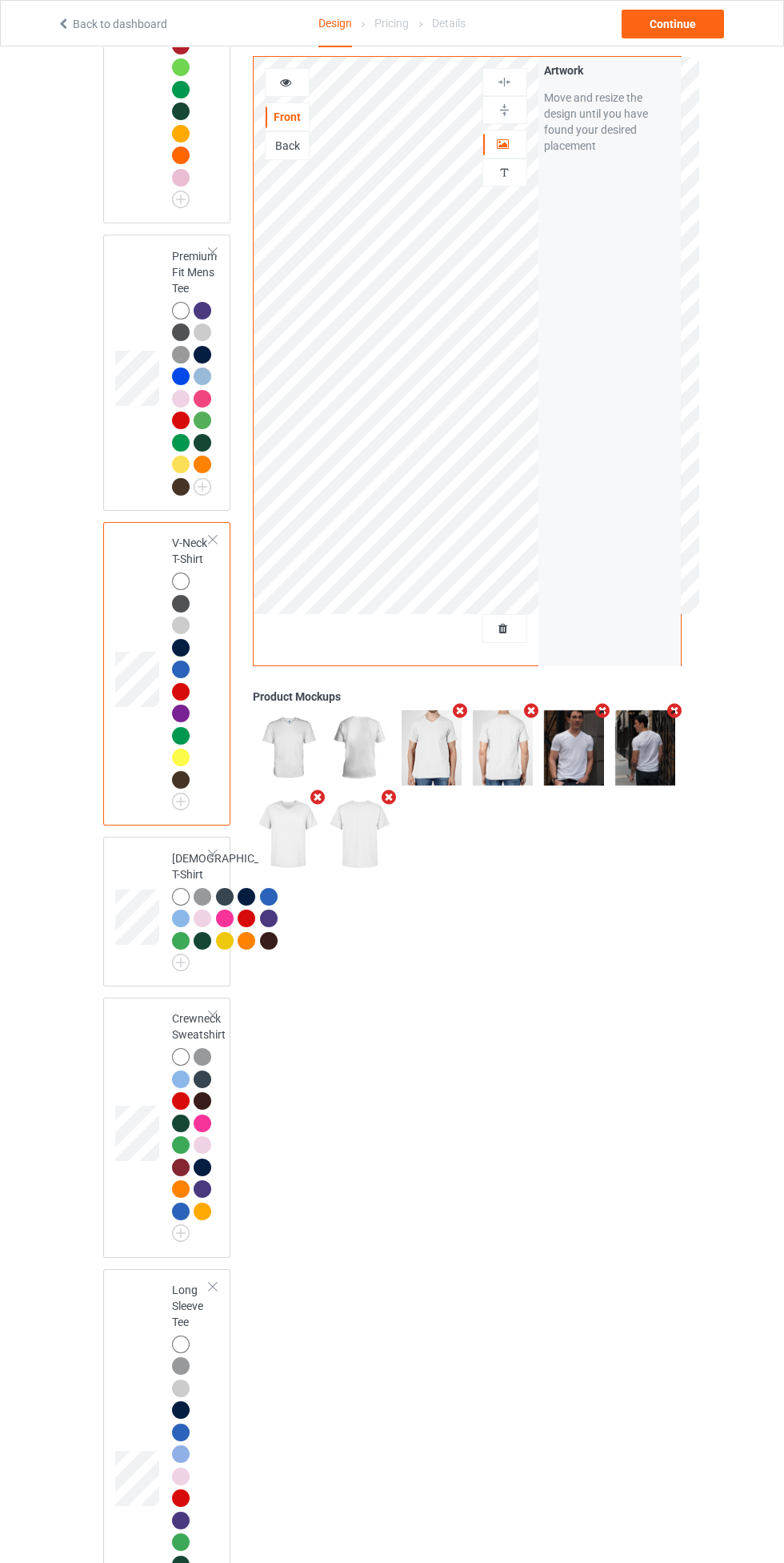
scroll to position [710, 0]
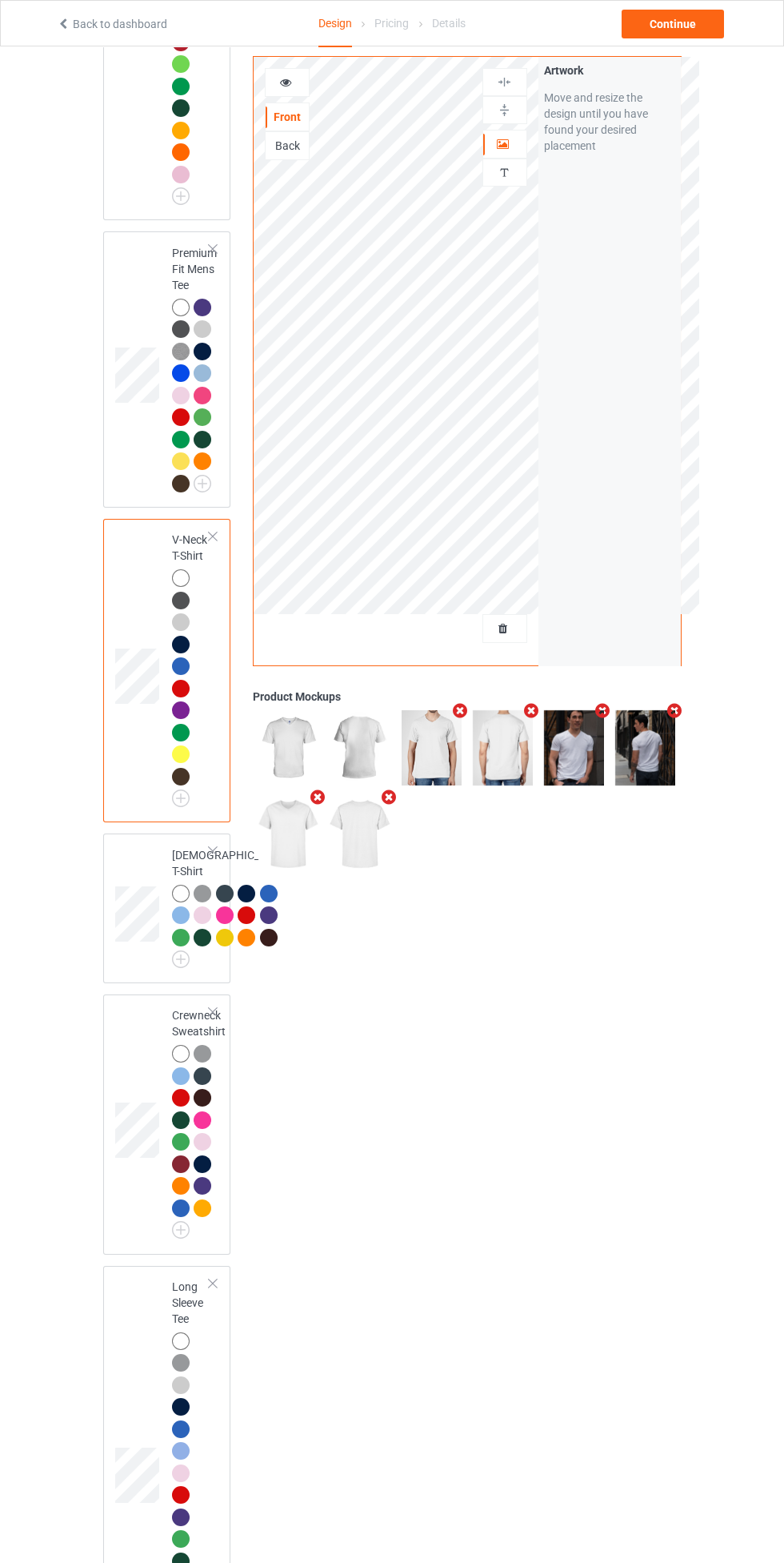
click at [191, 887] on div at bounding box center [183, 896] width 23 height 23
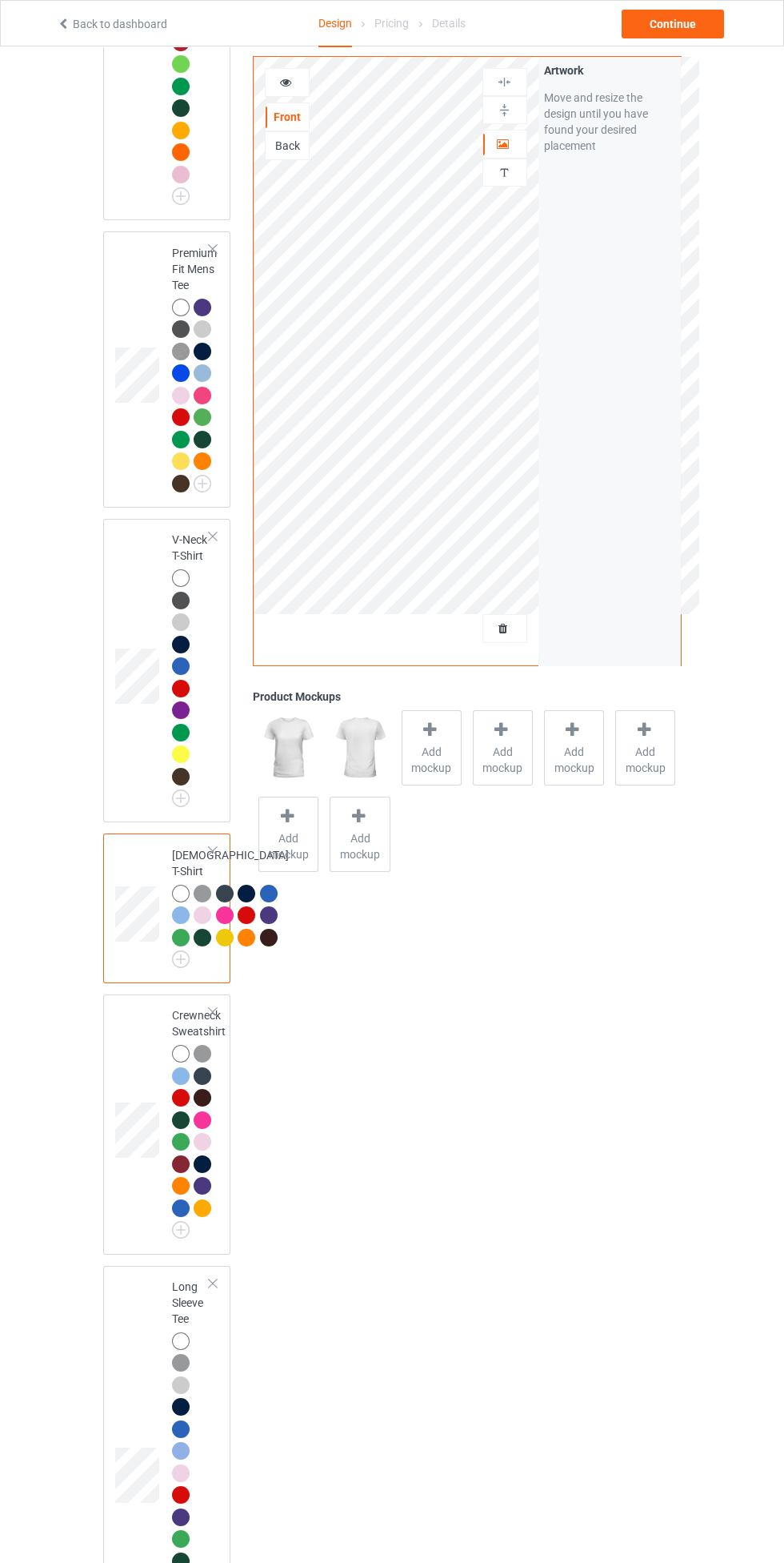
click at [431, 732] on icon at bounding box center [430, 729] width 20 height 17
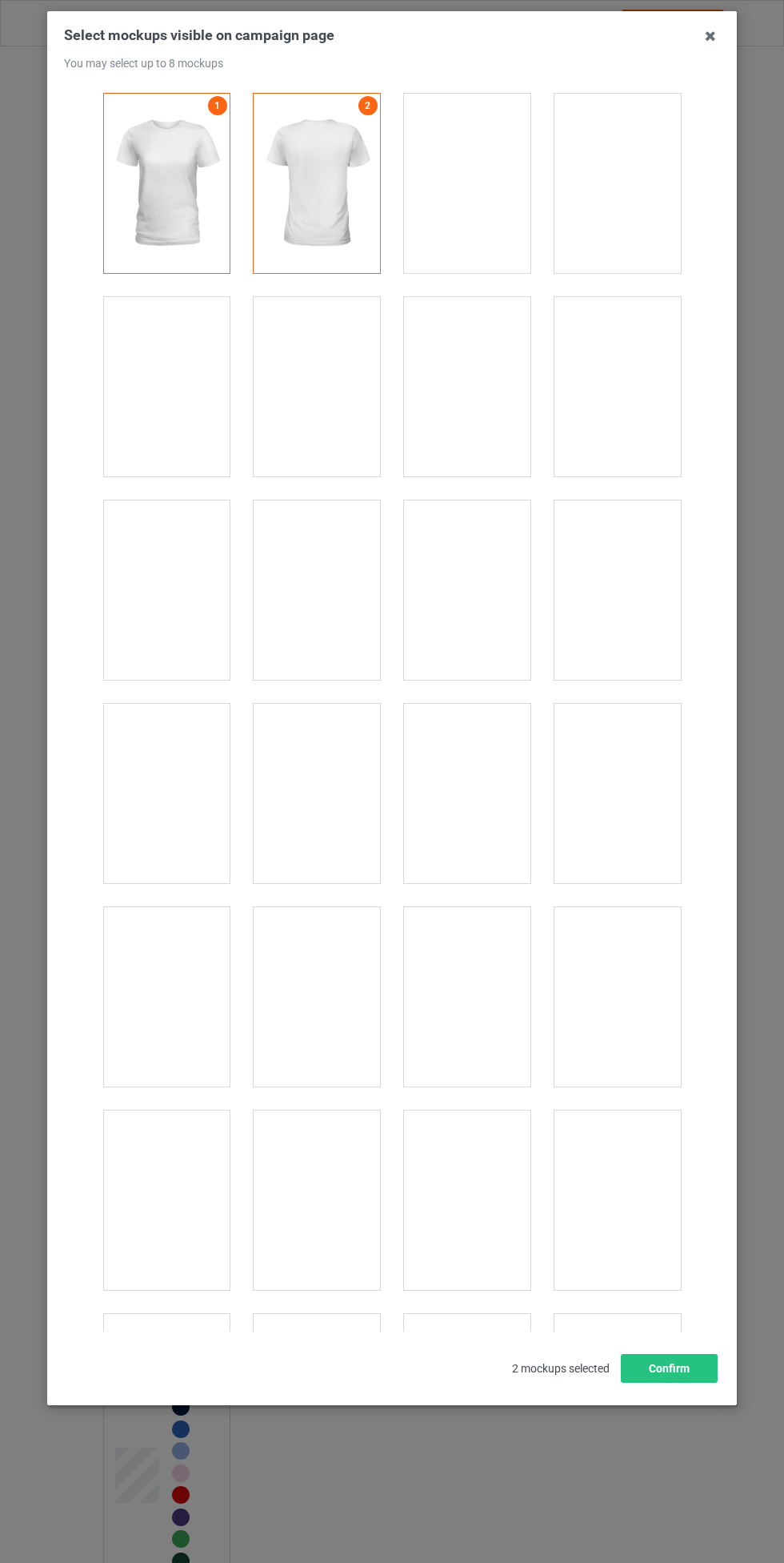
click at [453, 993] on div at bounding box center [467, 996] width 126 height 179
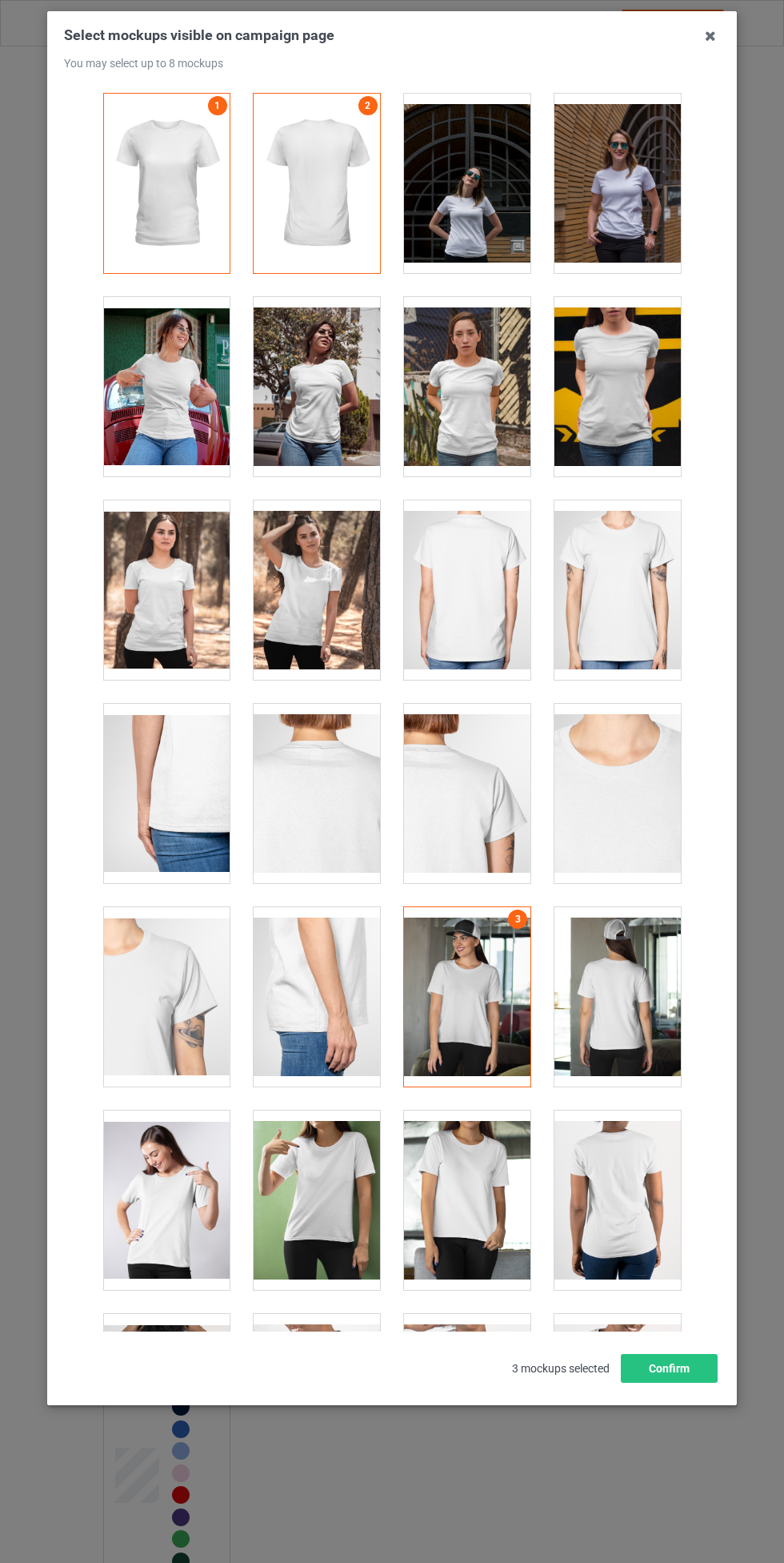
click at [621, 974] on div at bounding box center [618, 996] width 126 height 179
click at [623, 595] on div at bounding box center [618, 590] width 126 height 179
click at [482, 608] on div at bounding box center [467, 590] width 126 height 179
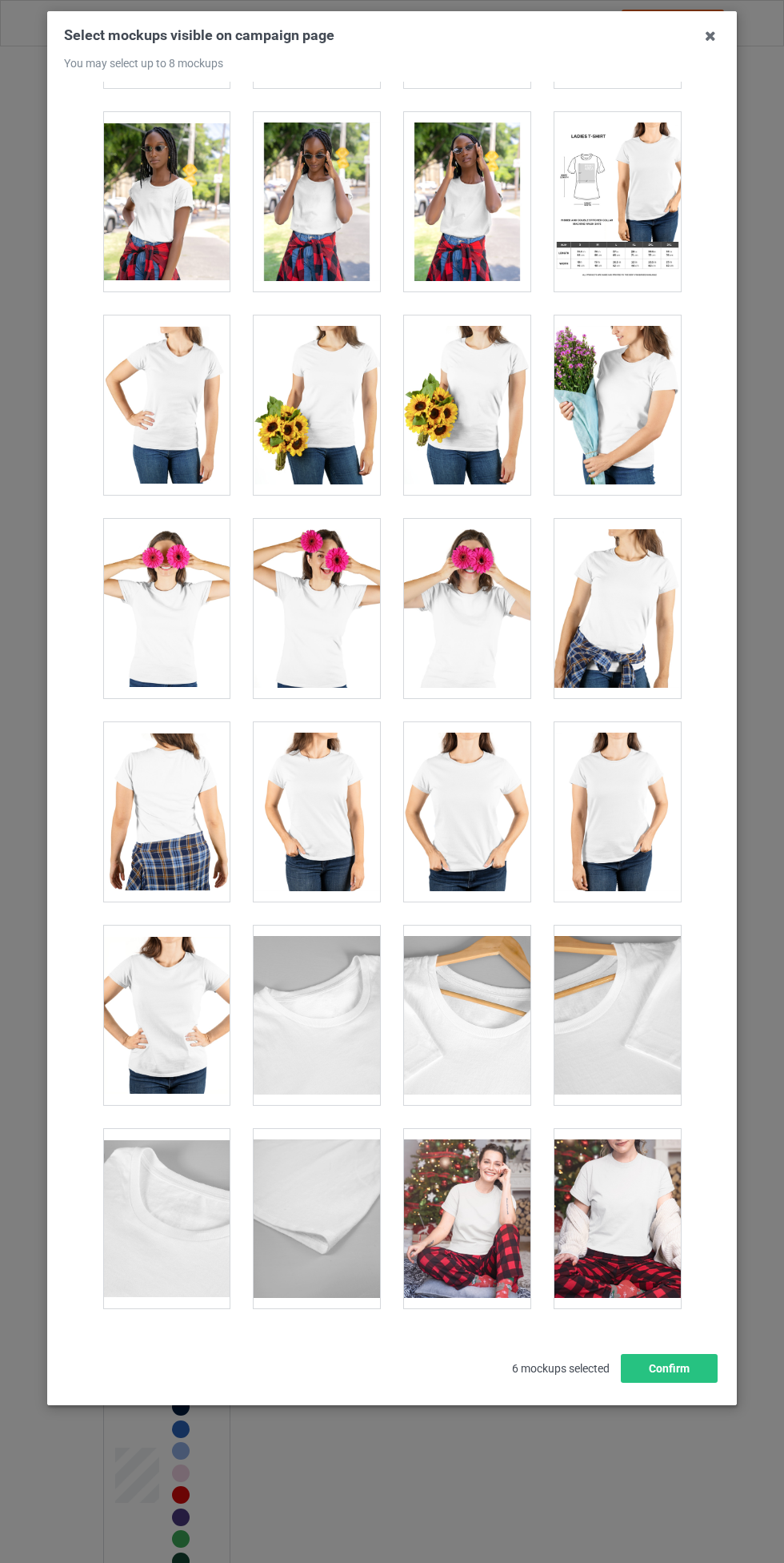
scroll to position [3681, 0]
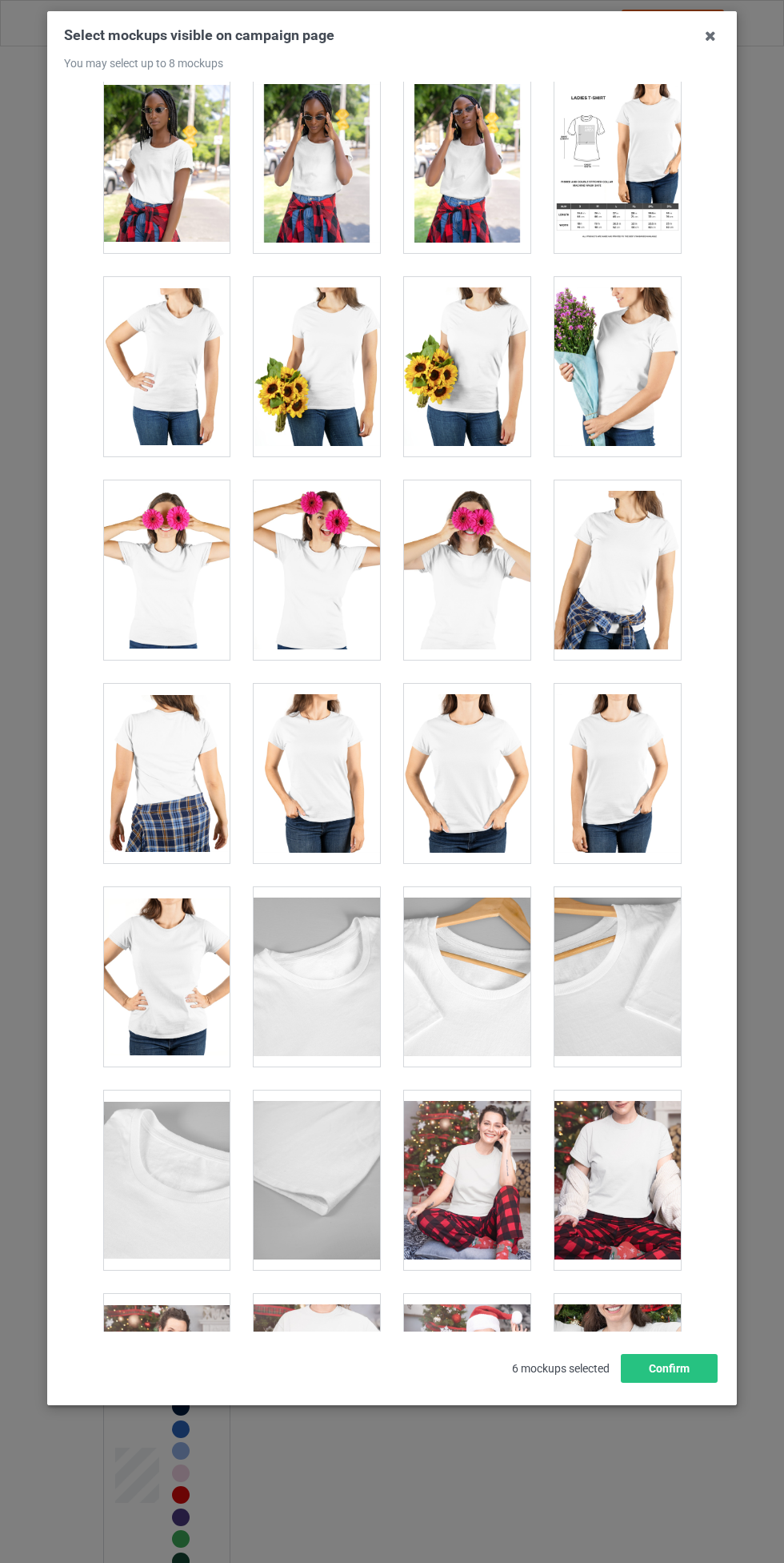
click at [478, 771] on div at bounding box center [467, 773] width 126 height 179
click at [141, 750] on div at bounding box center [166, 773] width 126 height 179
click at [672, 1371] on button "Confirm" at bounding box center [669, 1368] width 96 height 29
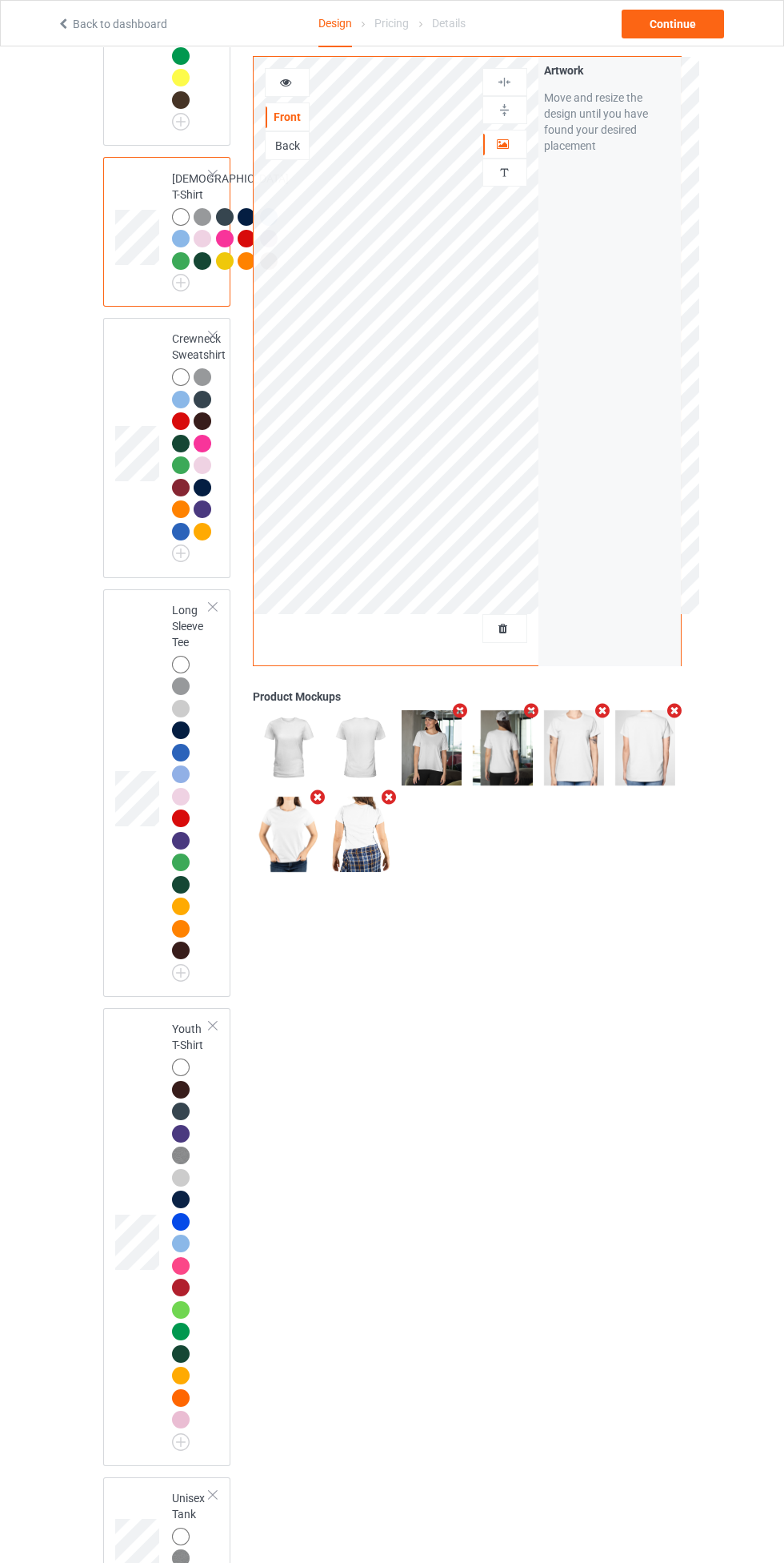
scroll to position [1395, 0]
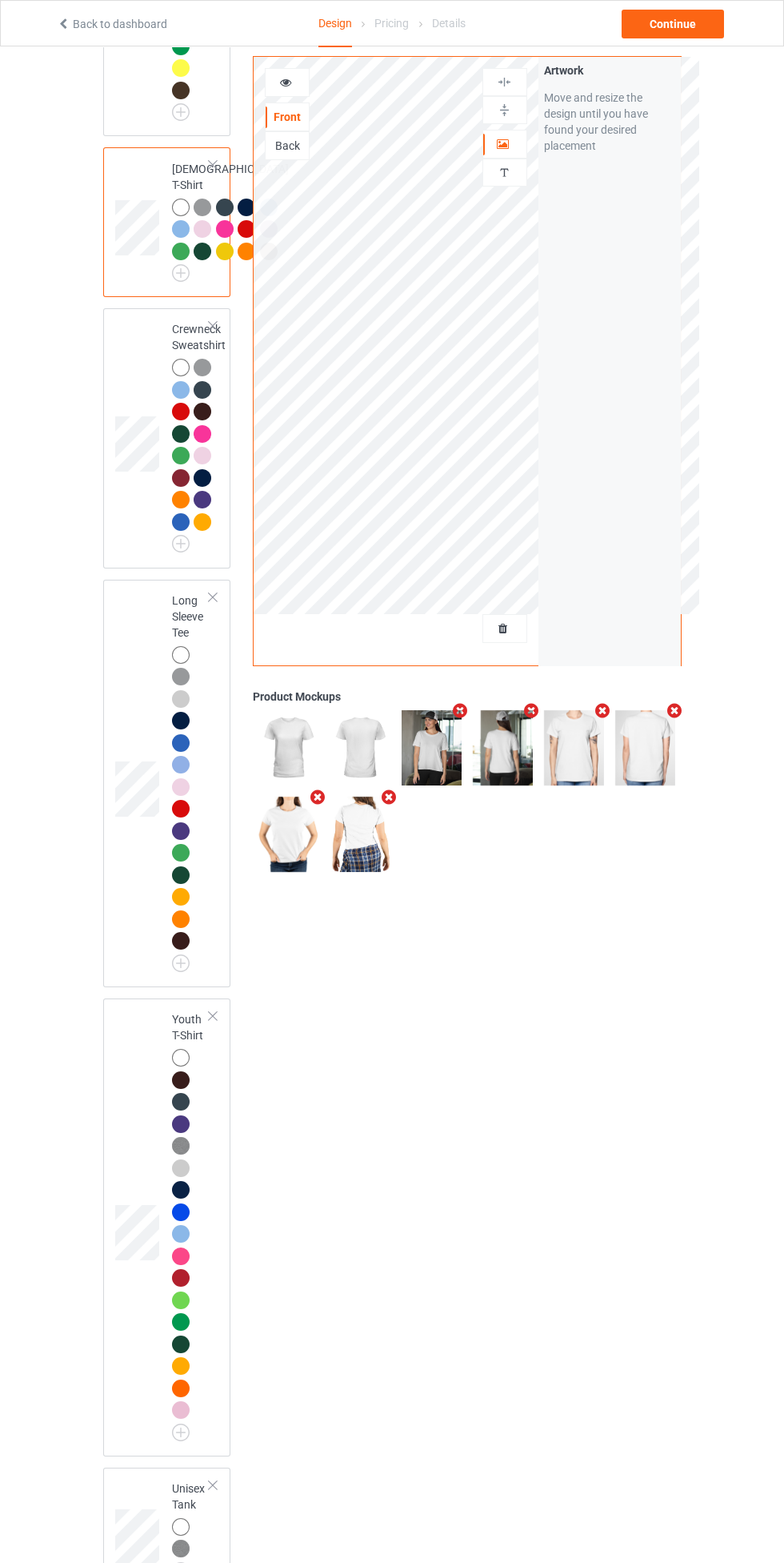
click at [175, 376] on div at bounding box center [181, 367] width 18 height 18
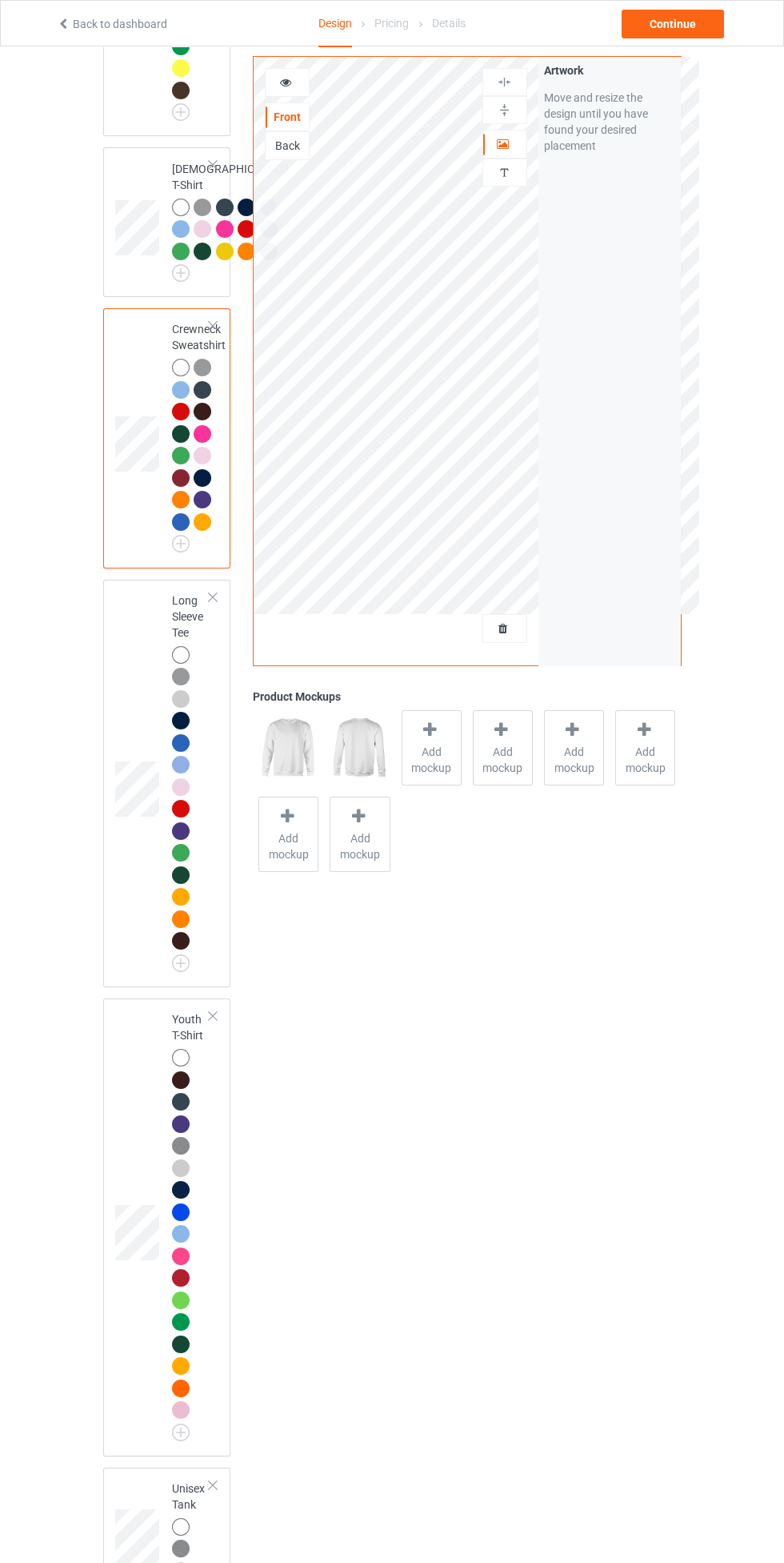
click at [428, 752] on span "Add mockup" at bounding box center [431, 759] width 58 height 32
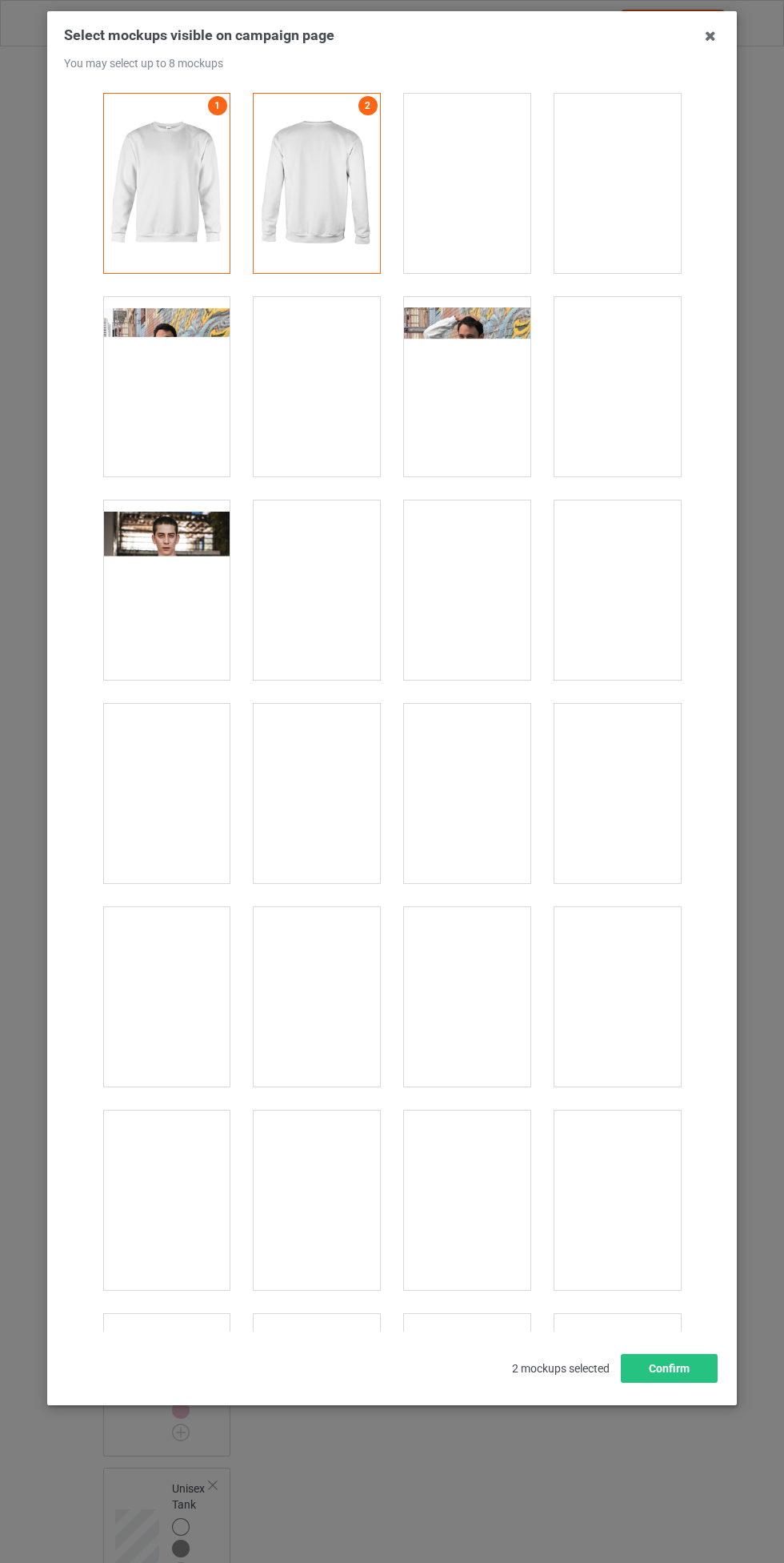
click at [617, 780] on div at bounding box center [618, 793] width 126 height 179
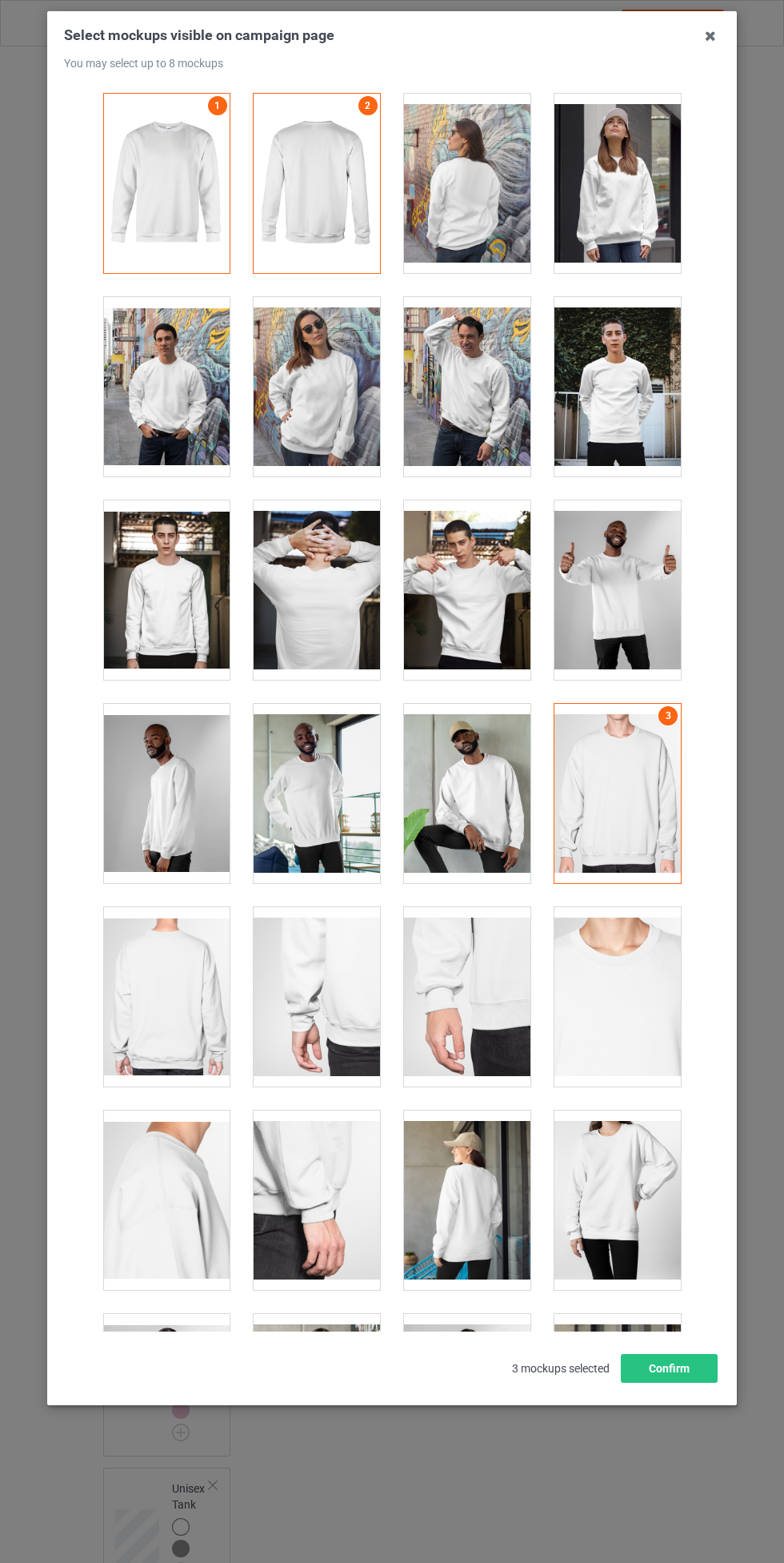
click at [157, 985] on div at bounding box center [166, 996] width 126 height 179
click at [304, 423] on div at bounding box center [317, 386] width 126 height 179
click at [476, 212] on div at bounding box center [467, 182] width 126 height 179
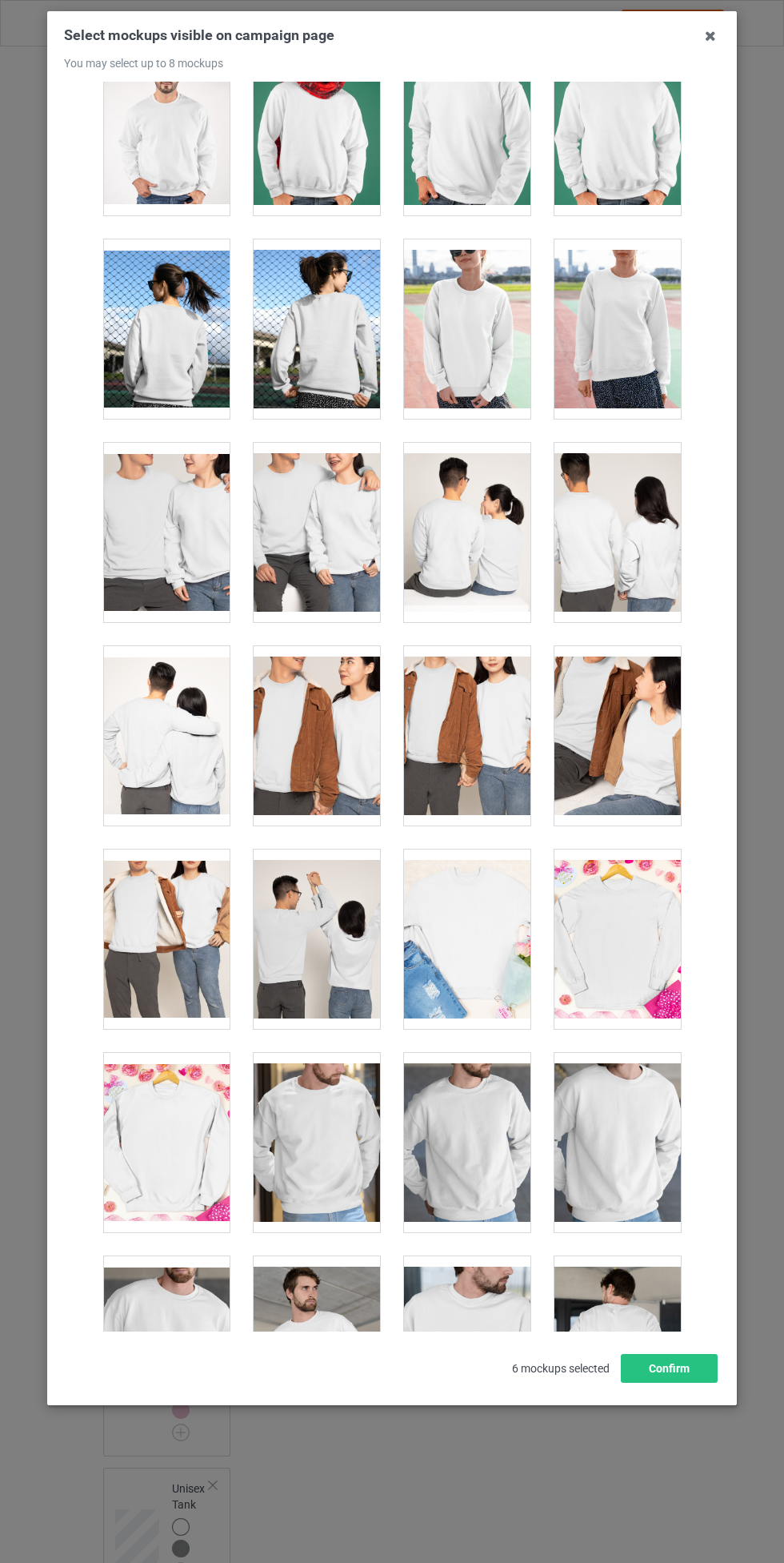
scroll to position [2905, 0]
click at [486, 345] on div at bounding box center [467, 328] width 126 height 179
click at [166, 362] on div at bounding box center [166, 328] width 126 height 179
click at [693, 1367] on button "Confirm" at bounding box center [669, 1368] width 96 height 29
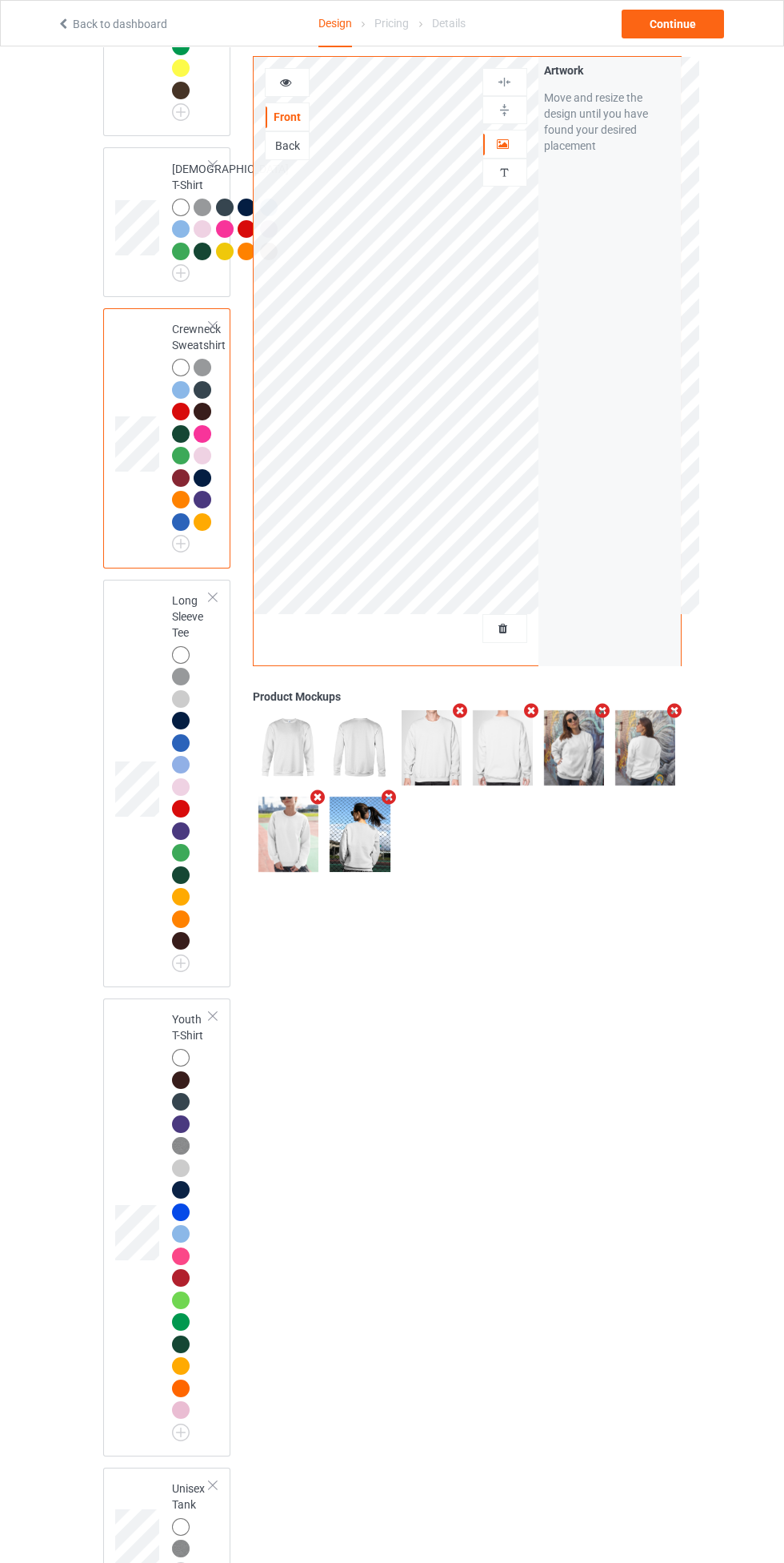
click at [0, 0] on img at bounding box center [0, 0] width 0 height 0
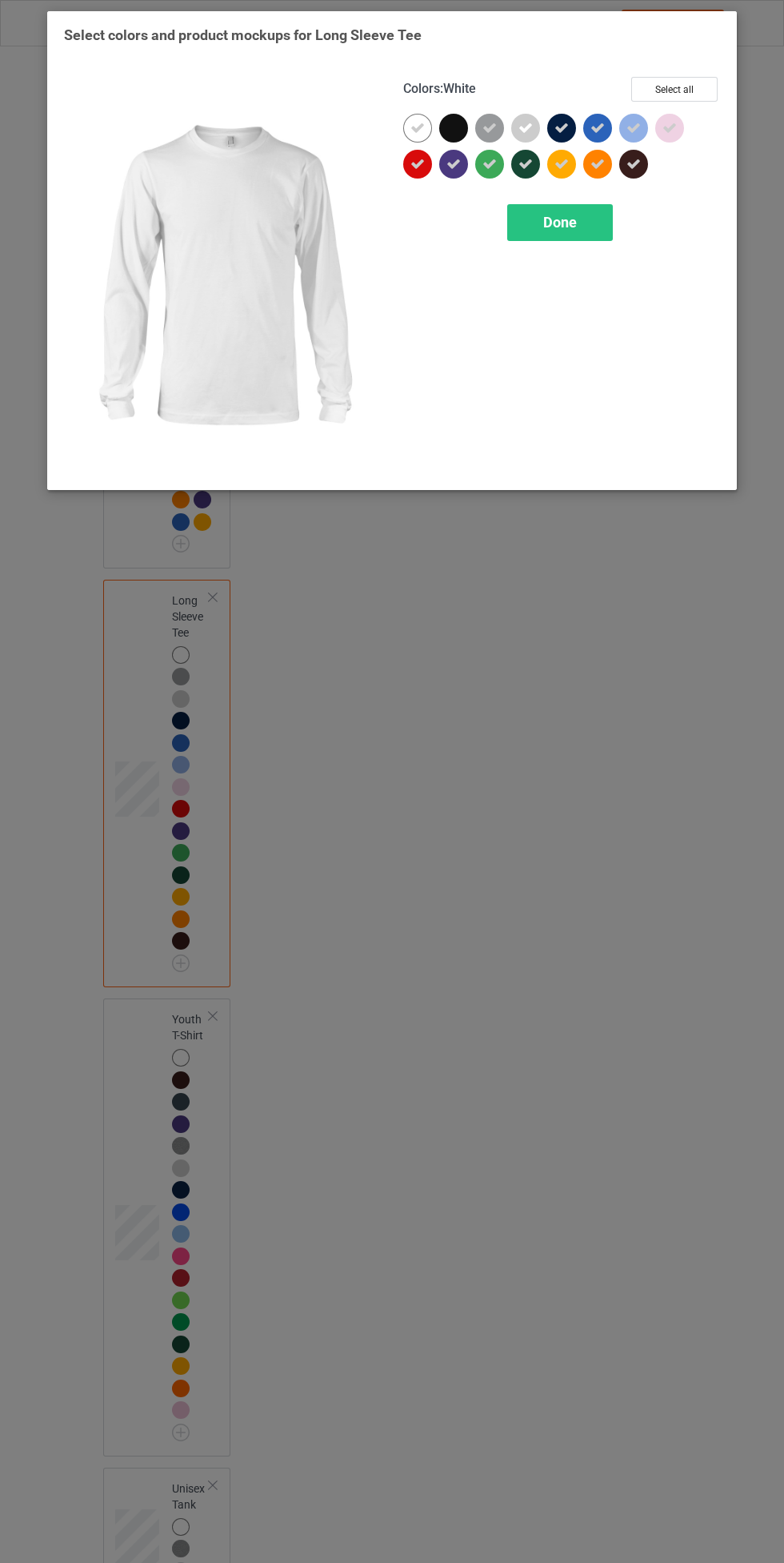
click at [593, 230] on div "Done" at bounding box center [560, 222] width 105 height 36
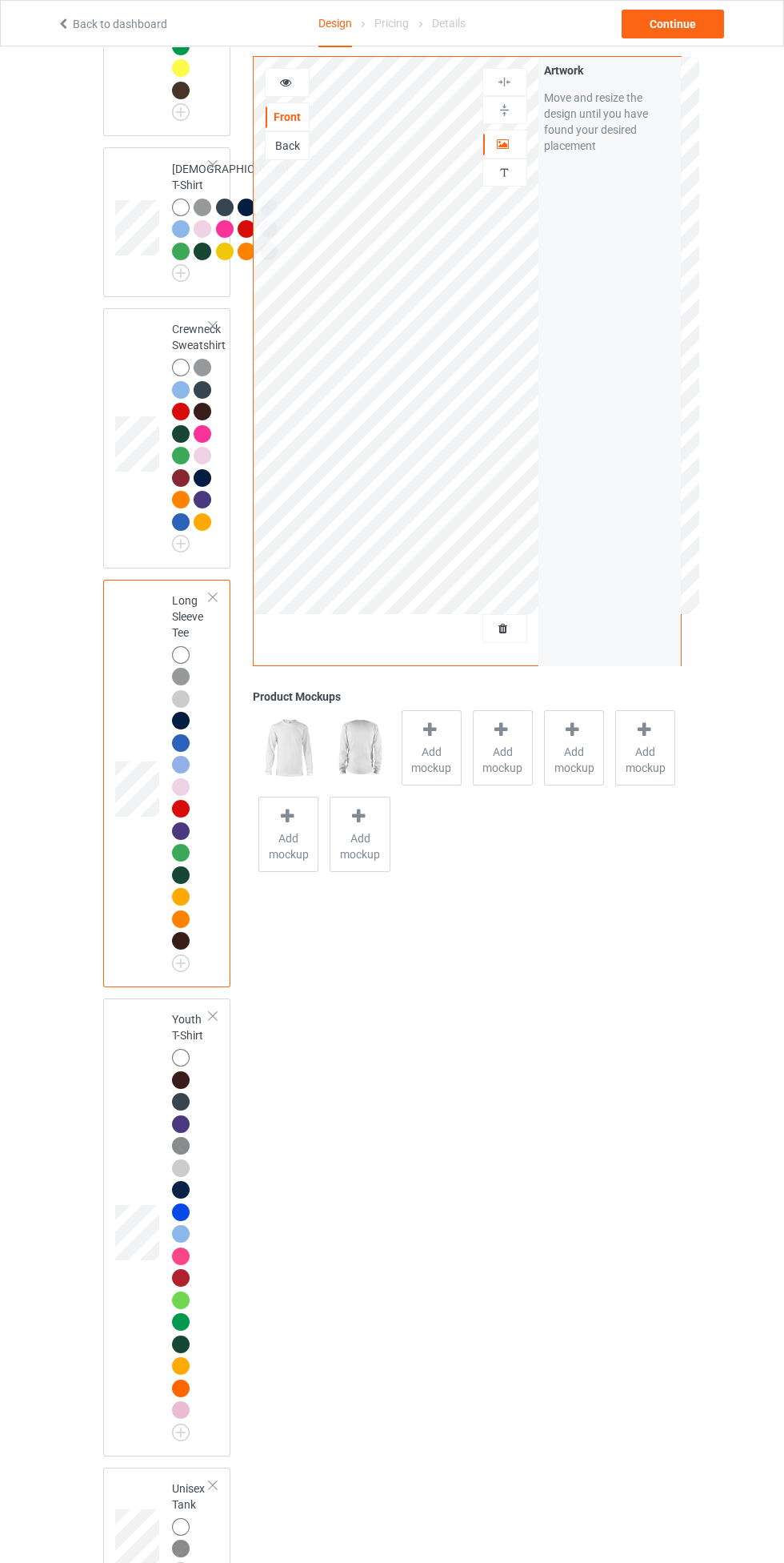
click at [435, 762] on span "Add mockup" at bounding box center [431, 759] width 58 height 32
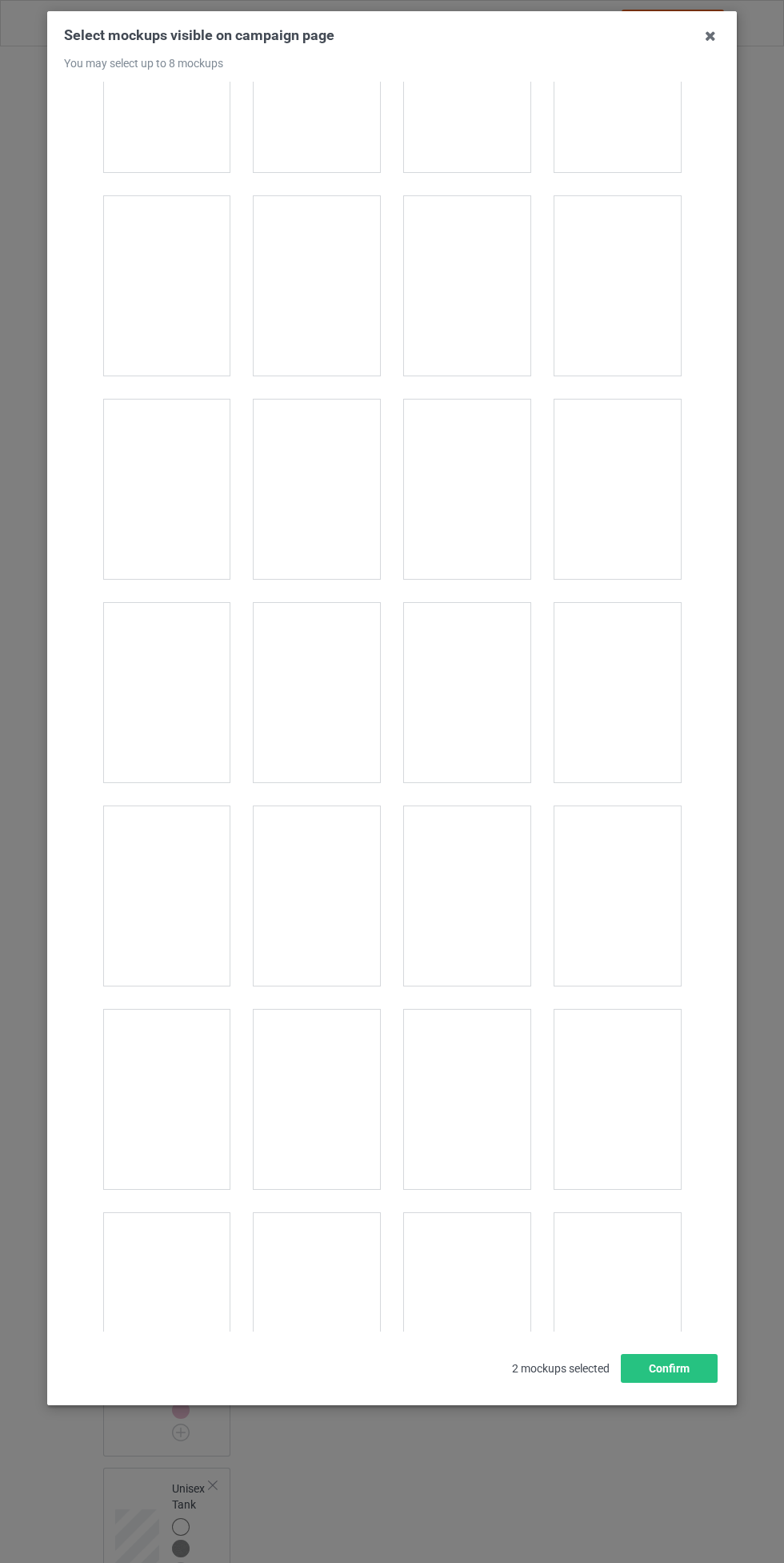
scroll to position [711, 0]
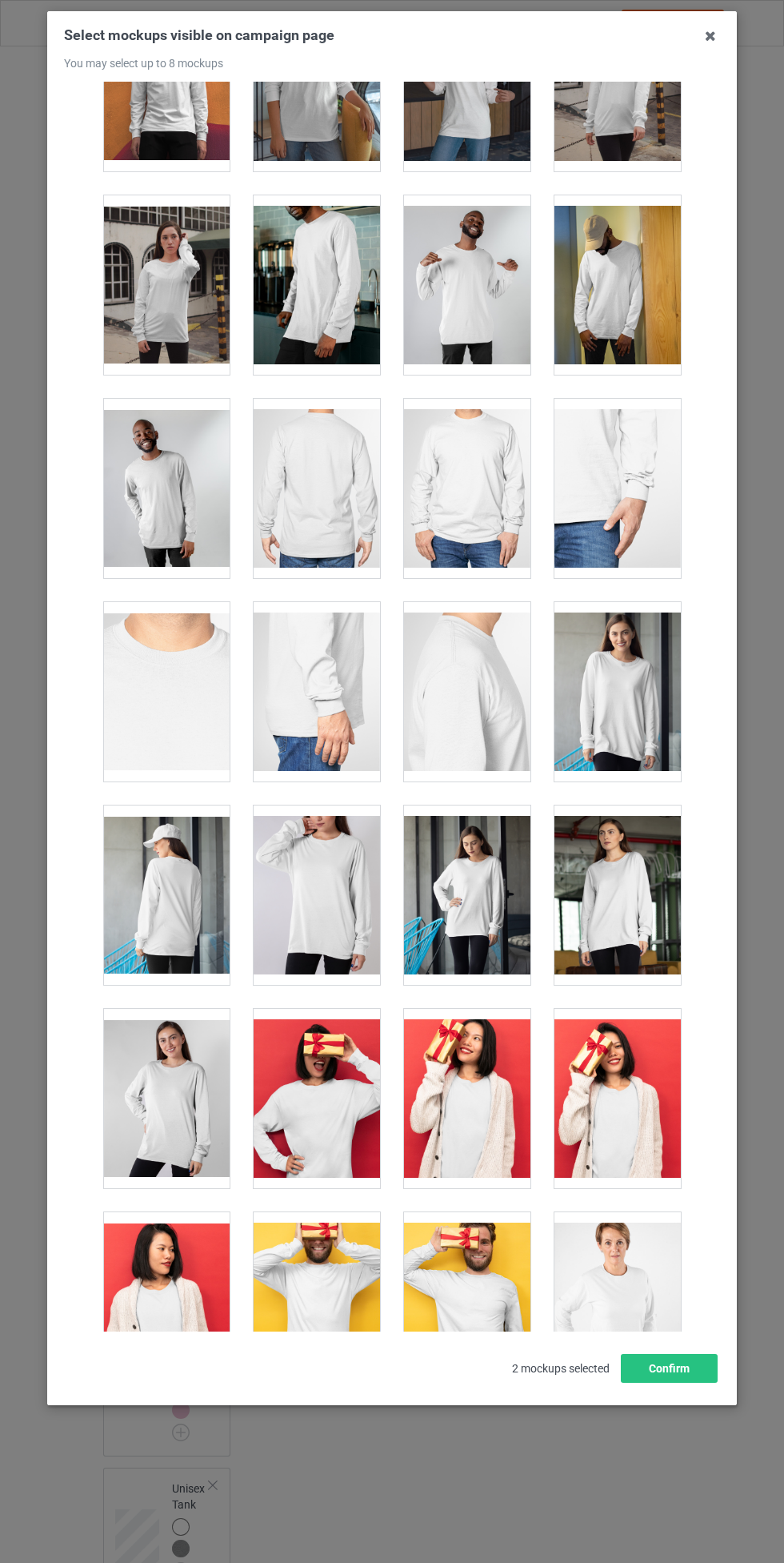
click at [341, 868] on div at bounding box center [317, 895] width 126 height 179
click at [180, 896] on div at bounding box center [166, 895] width 126 height 179
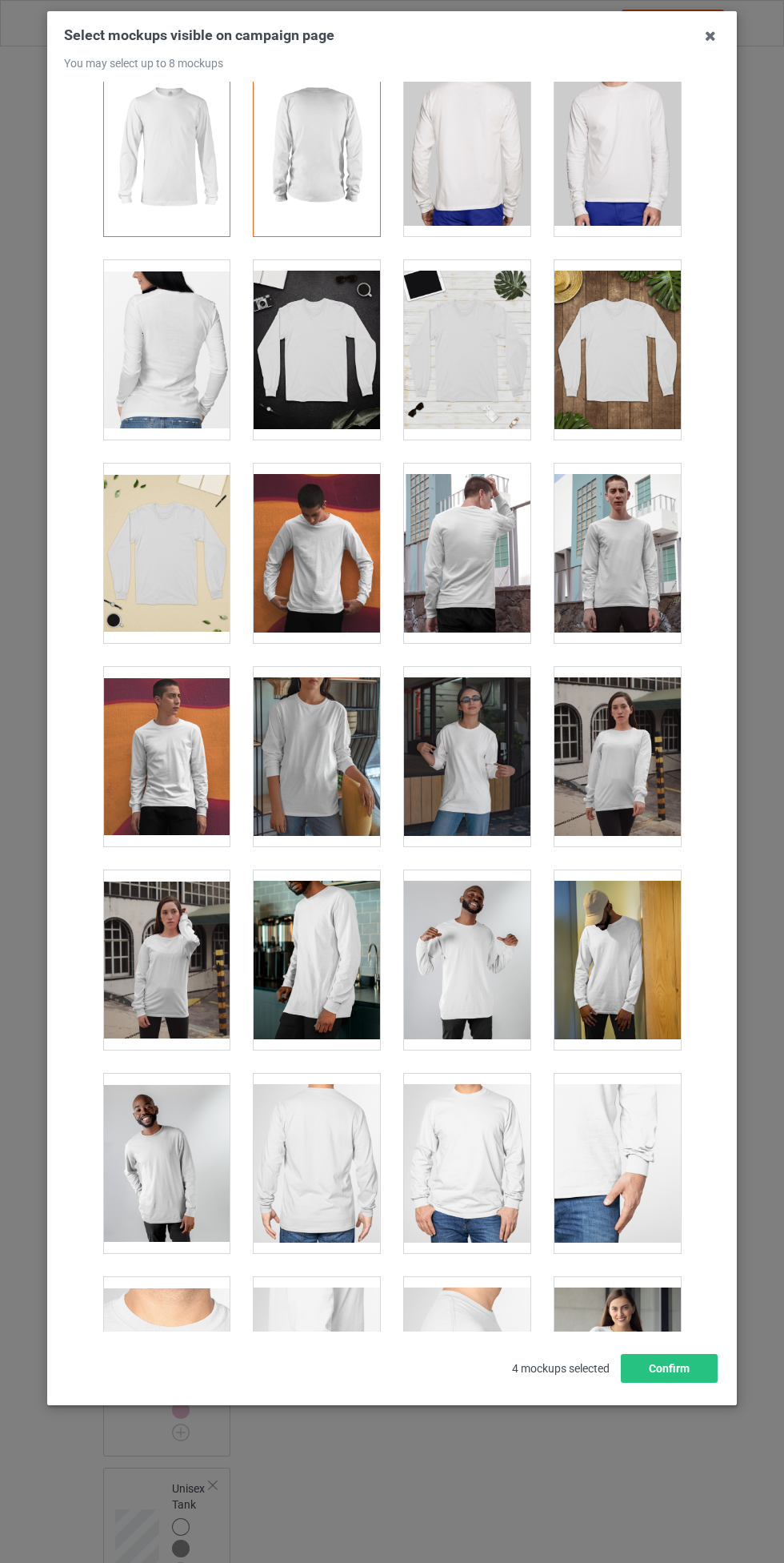
scroll to position [0, 0]
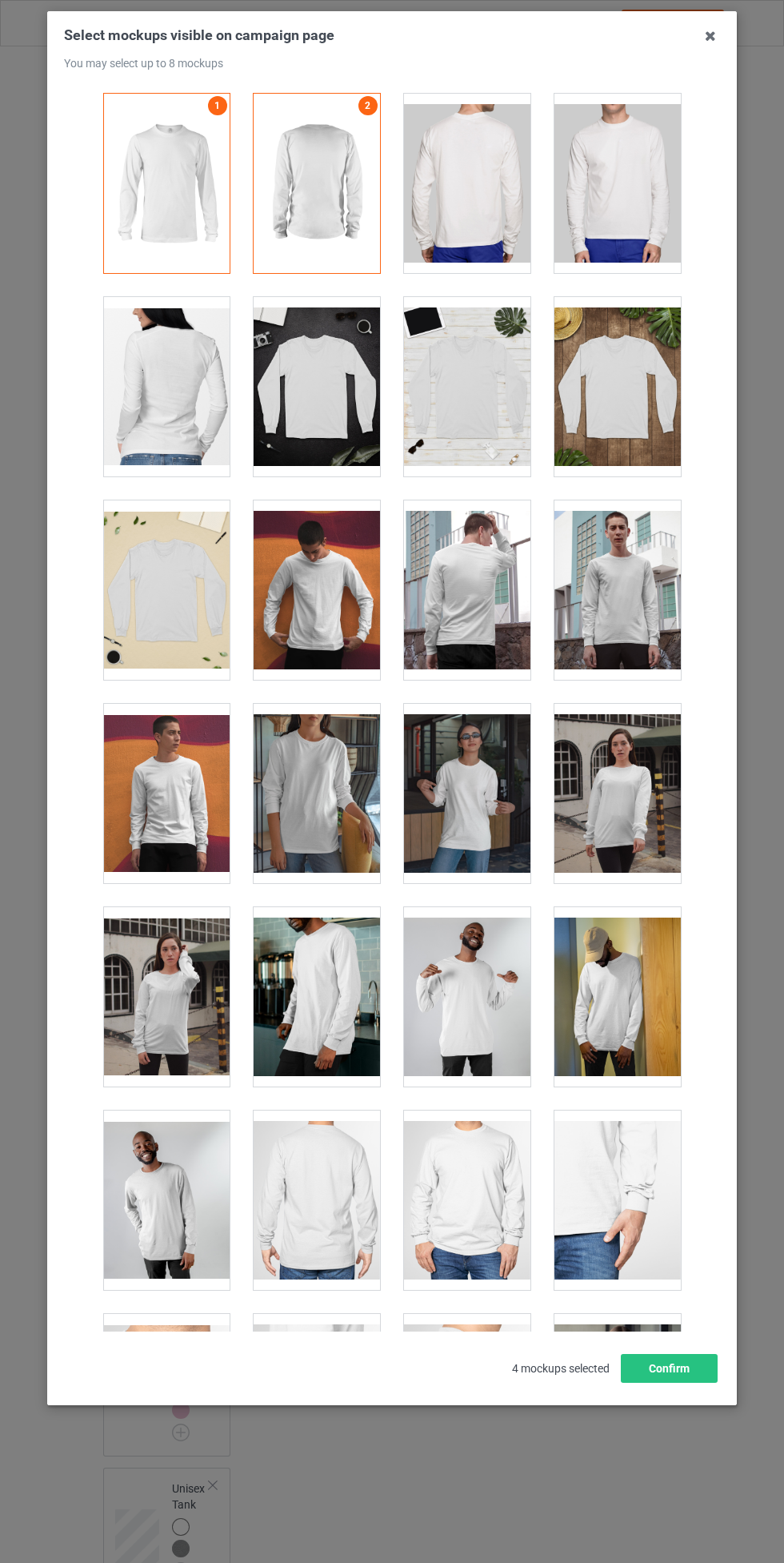
click at [311, 612] on div at bounding box center [317, 590] width 126 height 179
click at [476, 599] on div at bounding box center [467, 590] width 126 height 179
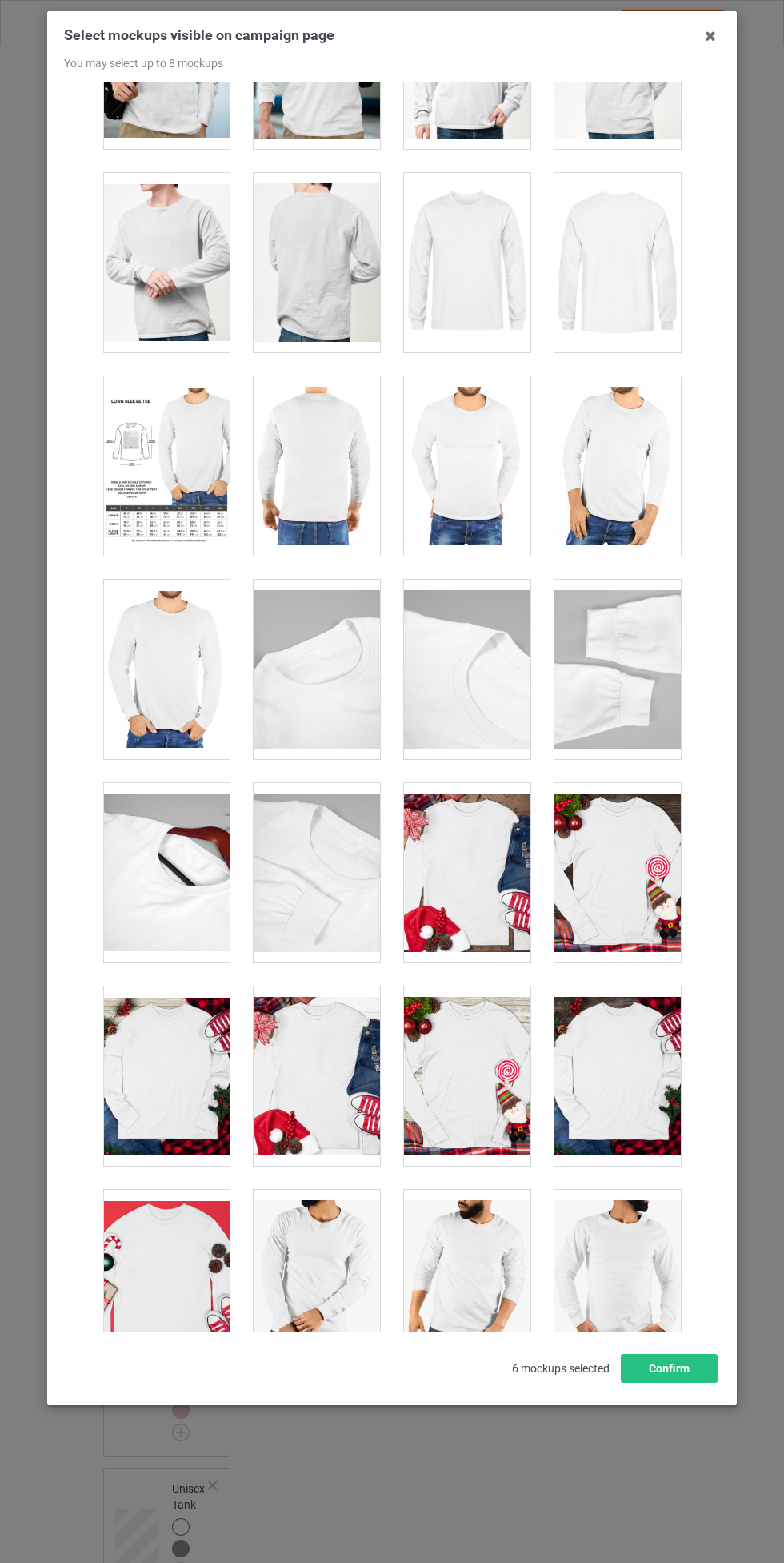
scroll to position [3185, 0]
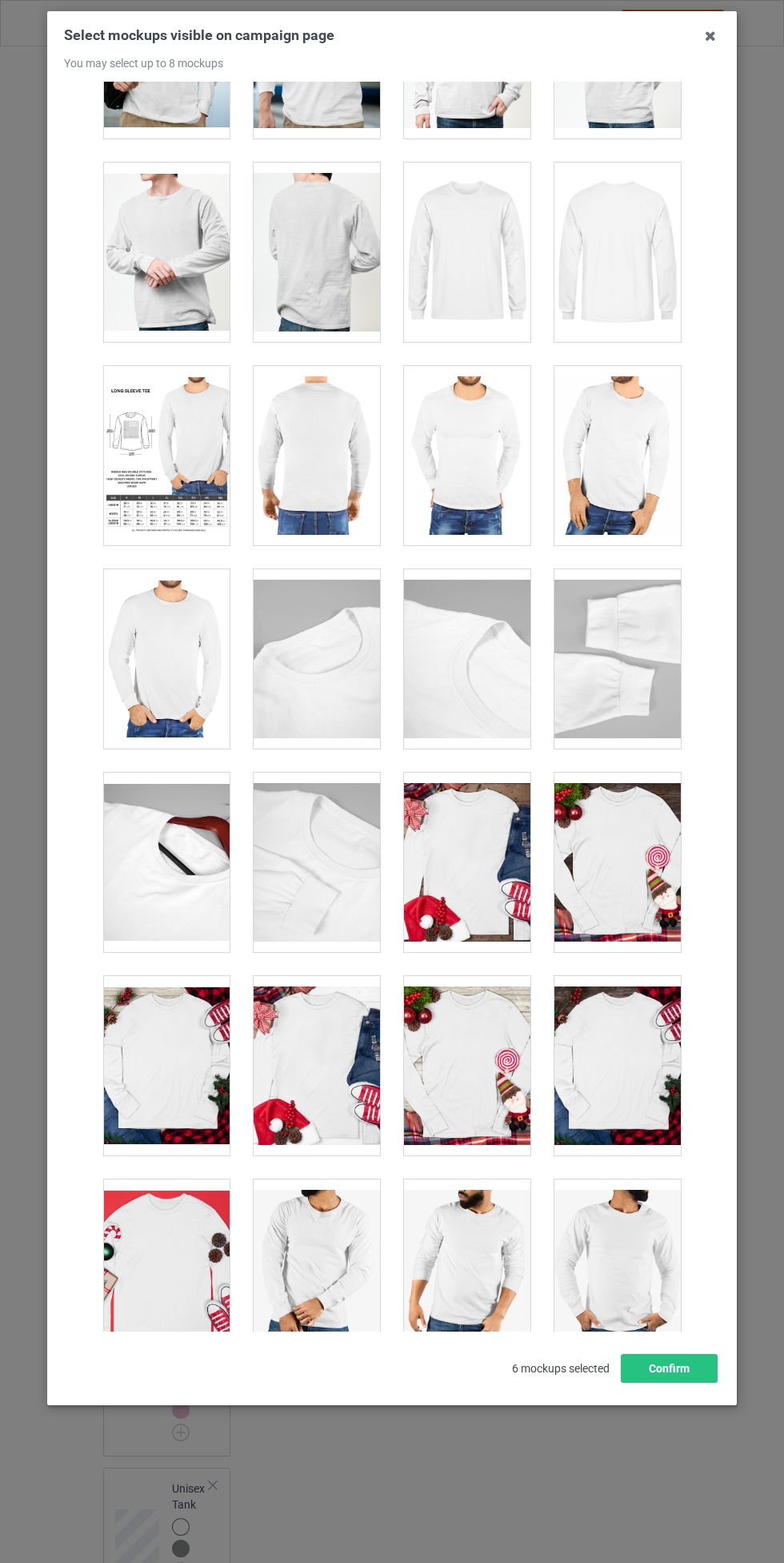
click at [175, 662] on div at bounding box center [166, 659] width 126 height 179
click at [318, 466] on div at bounding box center [317, 455] width 126 height 179
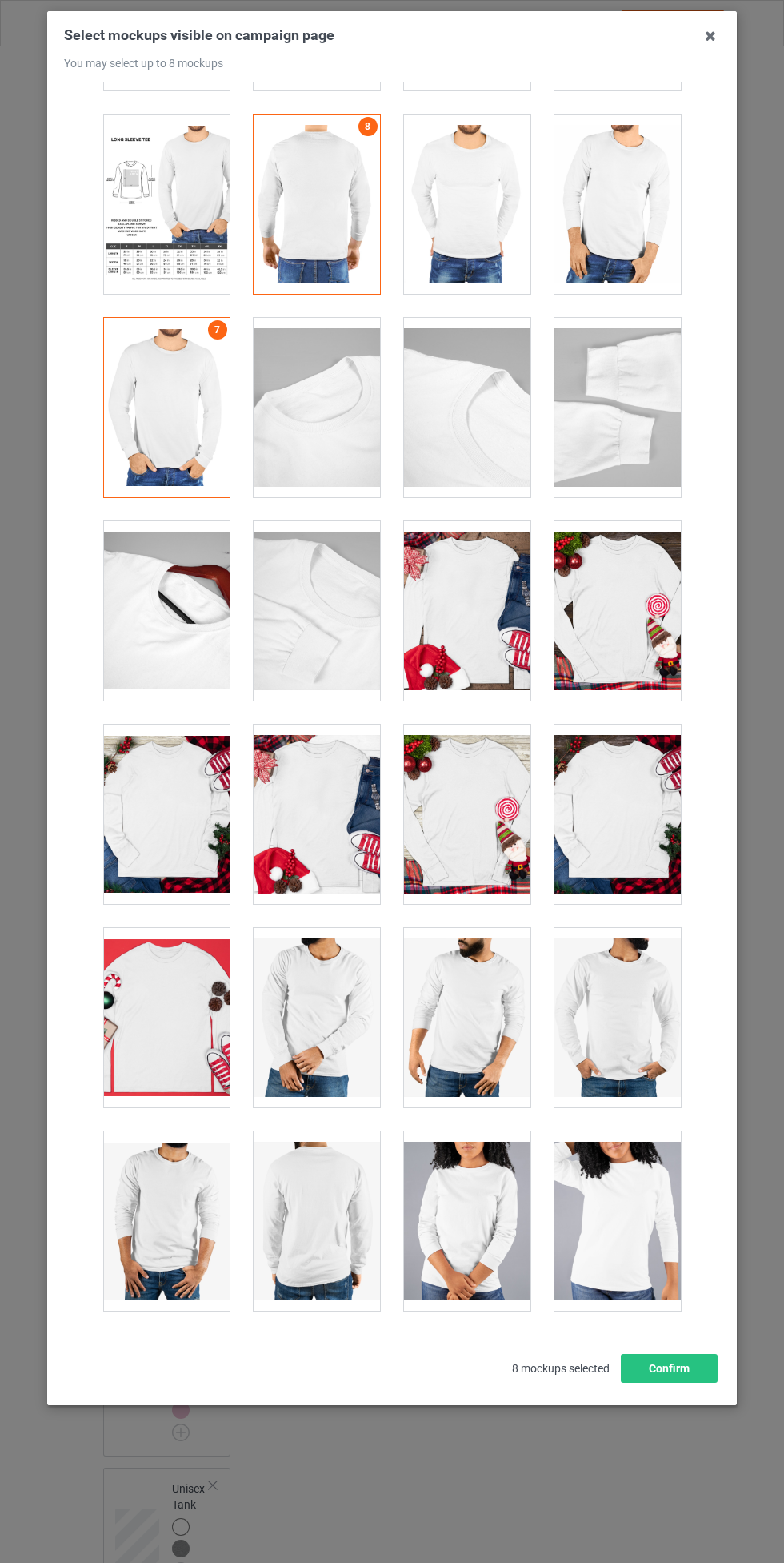
scroll to position [3629, 0]
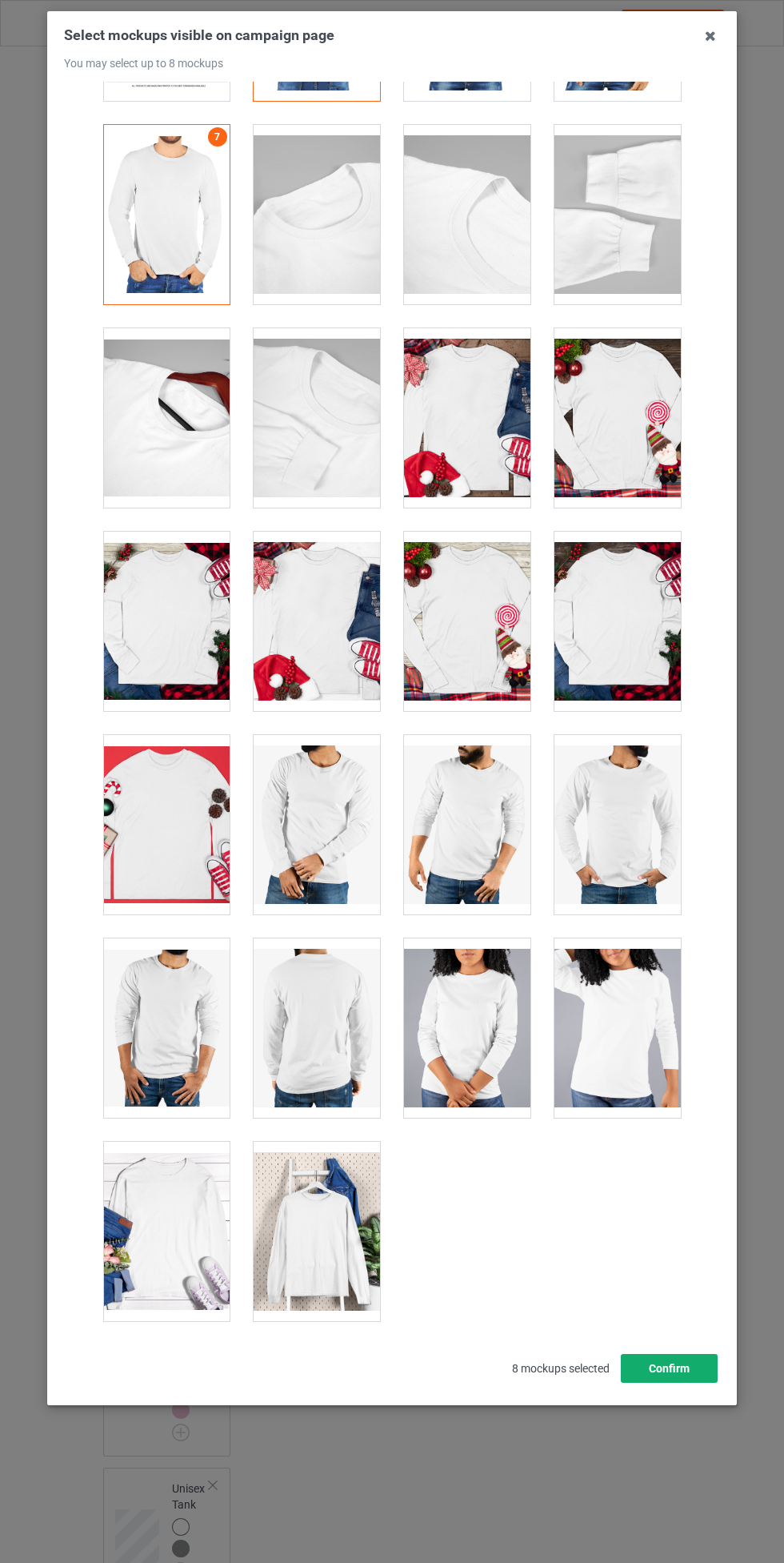
click at [700, 1355] on button "Confirm" at bounding box center [669, 1368] width 96 height 29
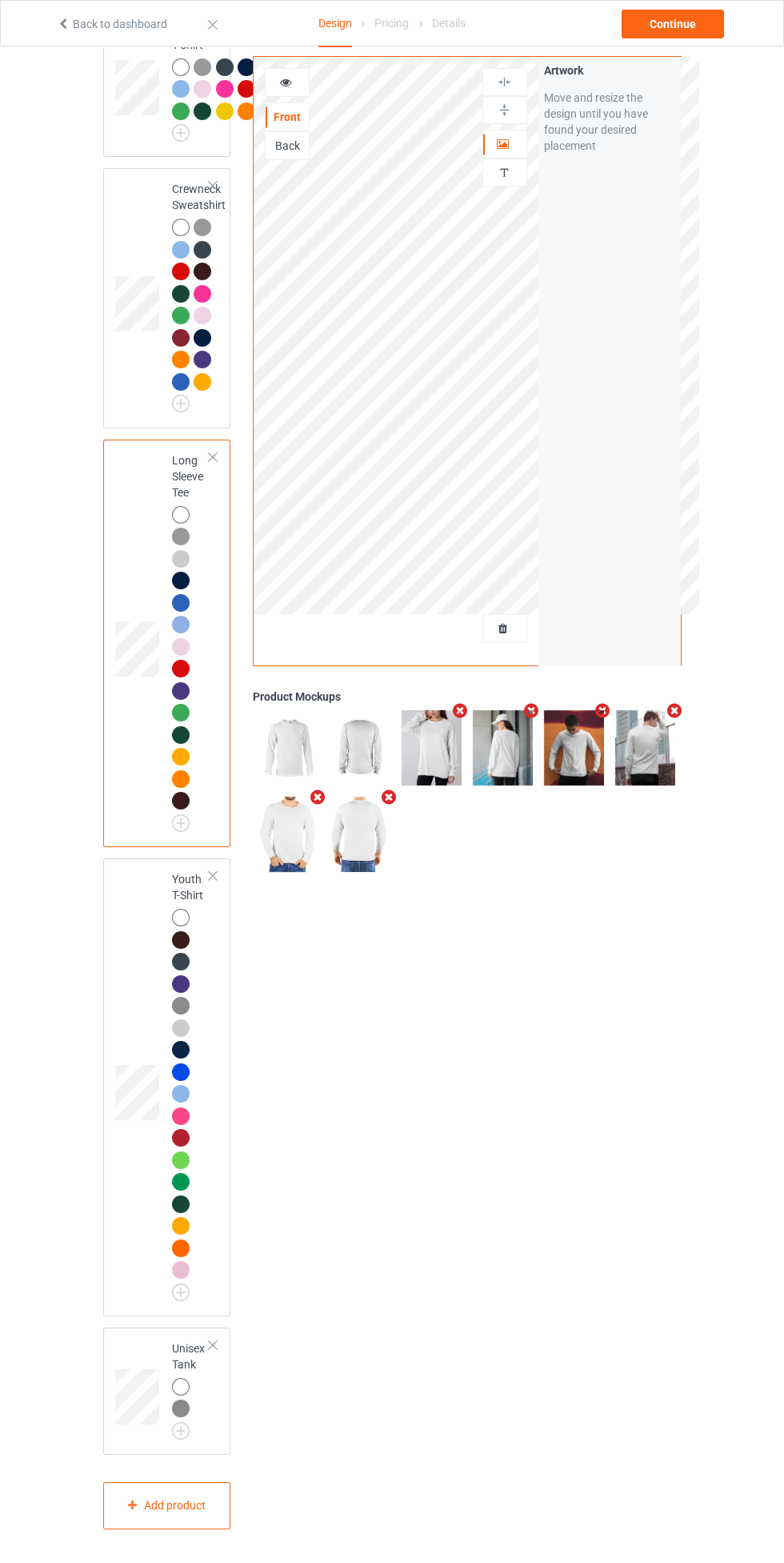
scroll to position [1804, 0]
click at [0, 0] on img at bounding box center [0, 0] width 0 height 0
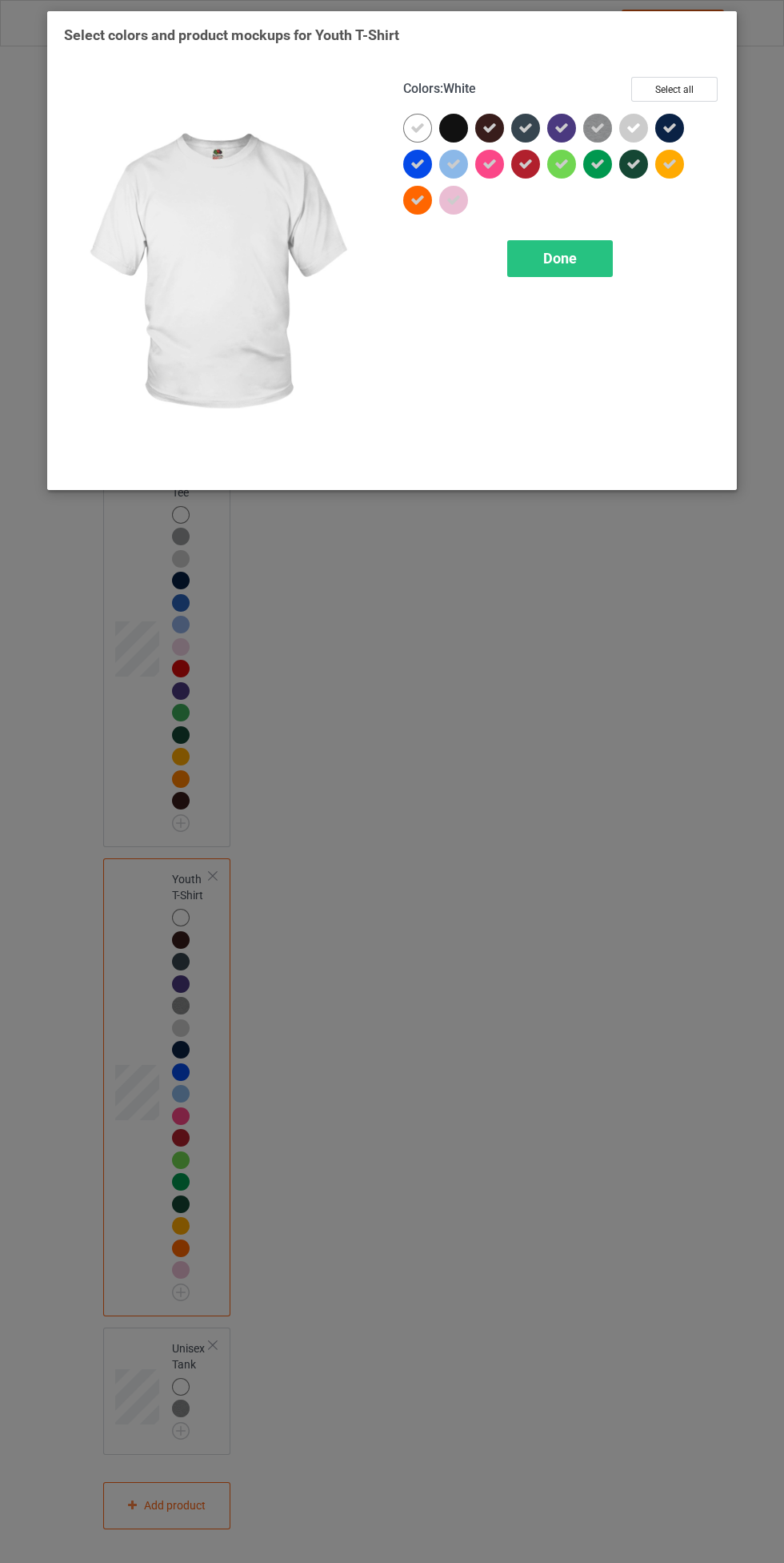
click at [585, 247] on div "Done" at bounding box center [560, 258] width 105 height 36
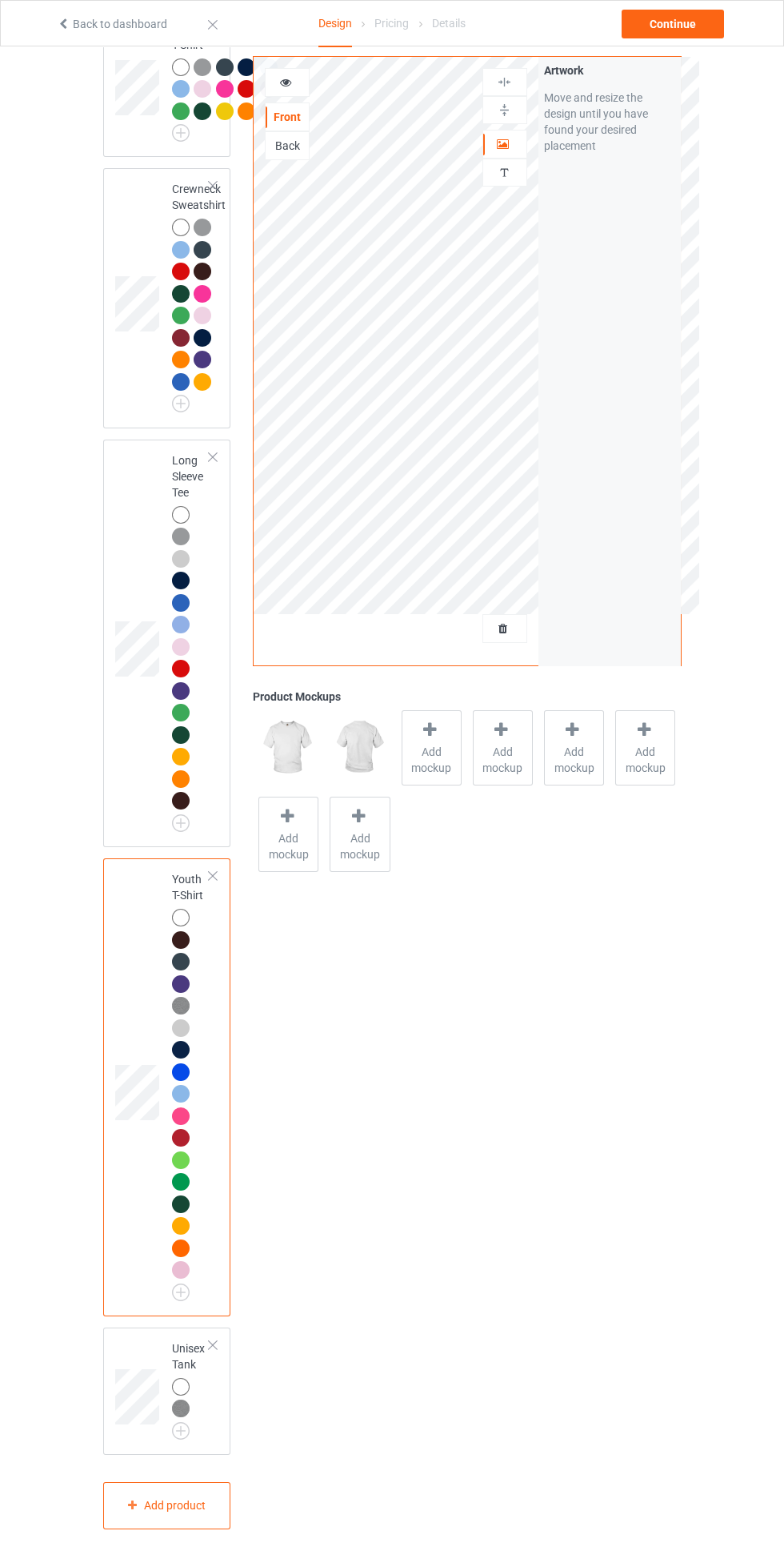
click at [432, 767] on span "Add mockup" at bounding box center [431, 759] width 58 height 32
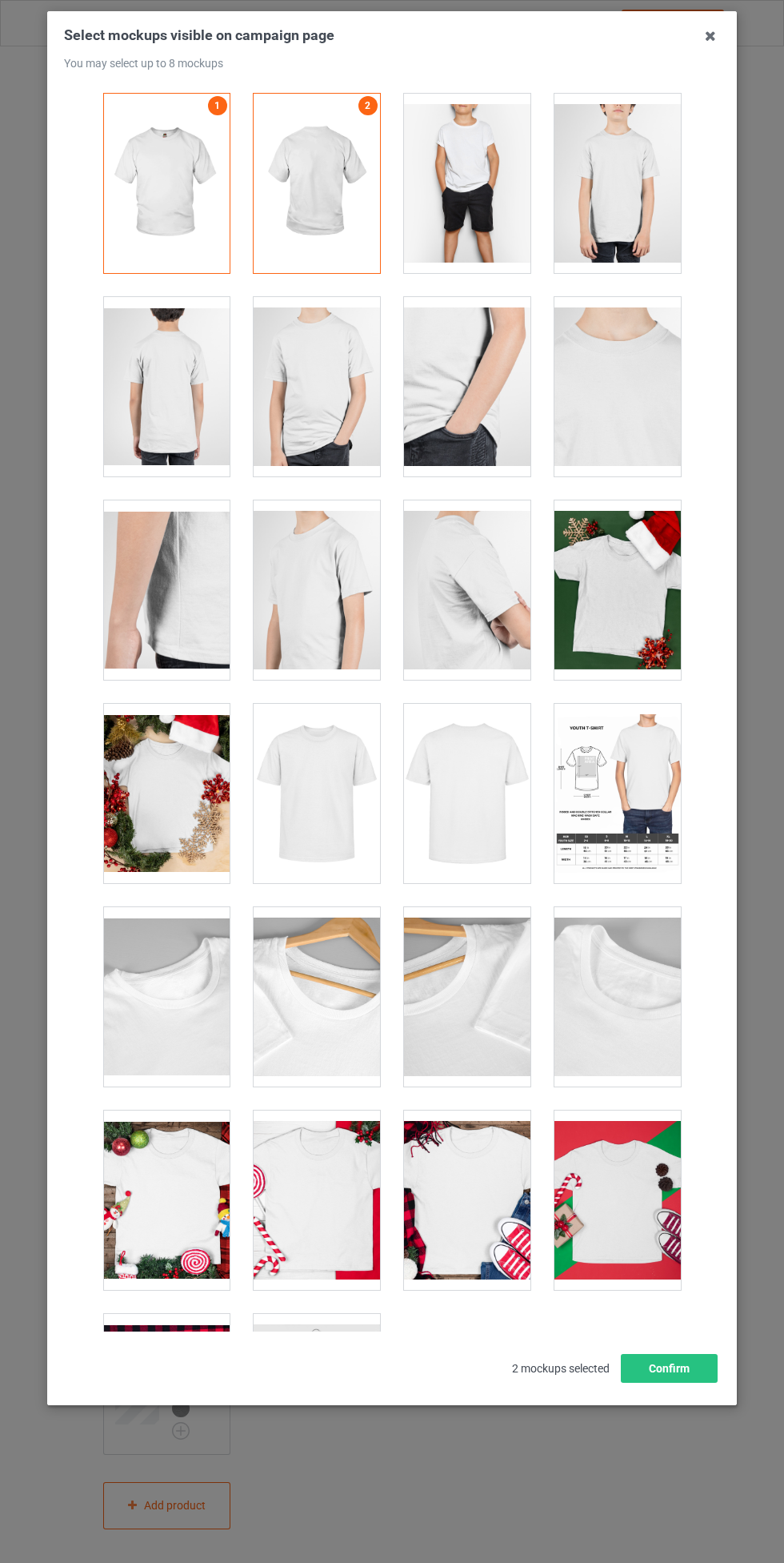
click at [501, 192] on div at bounding box center [467, 182] width 126 height 179
click at [480, 190] on div at bounding box center [467, 182] width 126 height 179
click at [629, 186] on div at bounding box center [618, 182] width 126 height 179
click at [180, 405] on div at bounding box center [166, 386] width 126 height 179
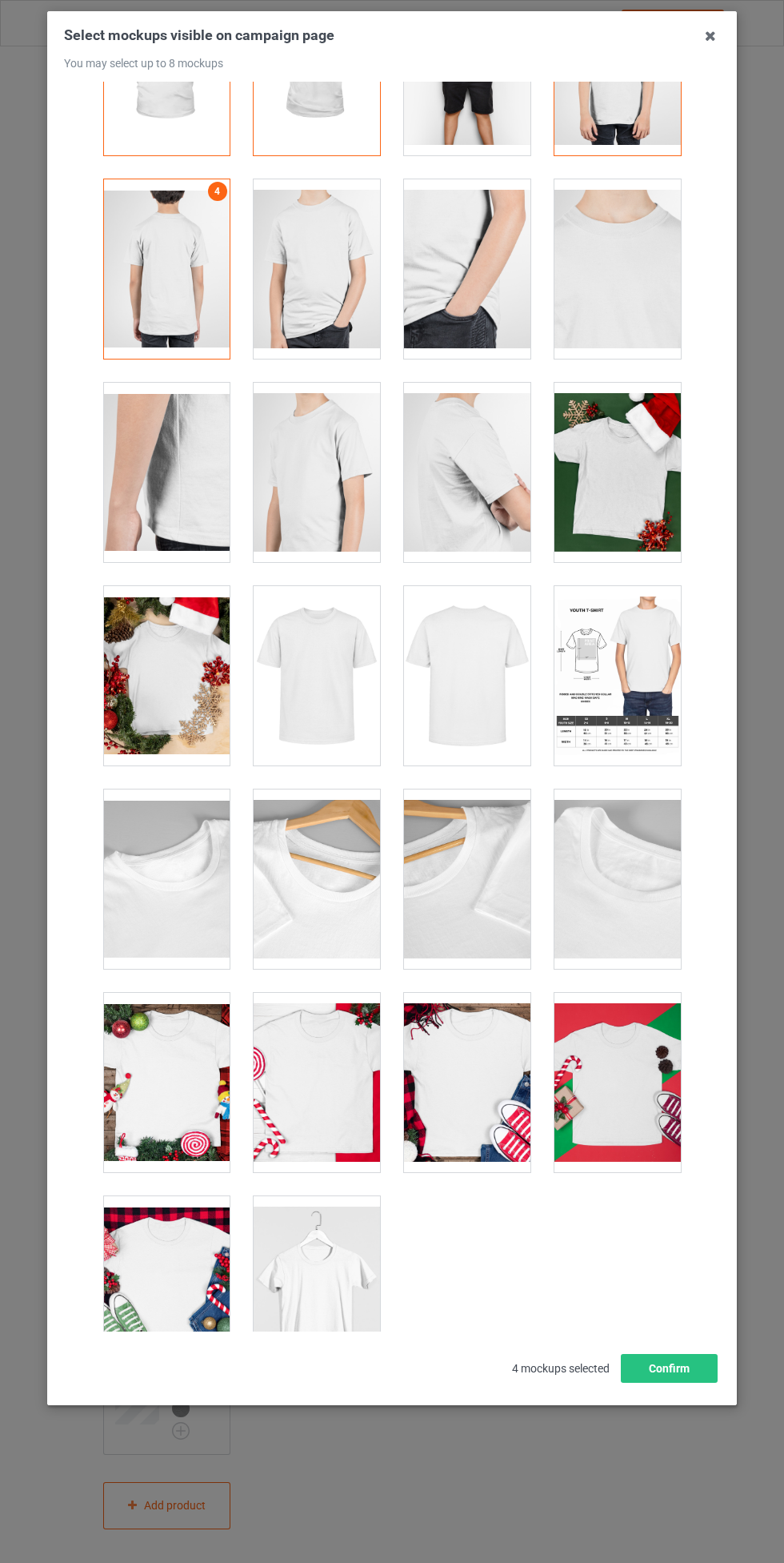
scroll to position [172, 0]
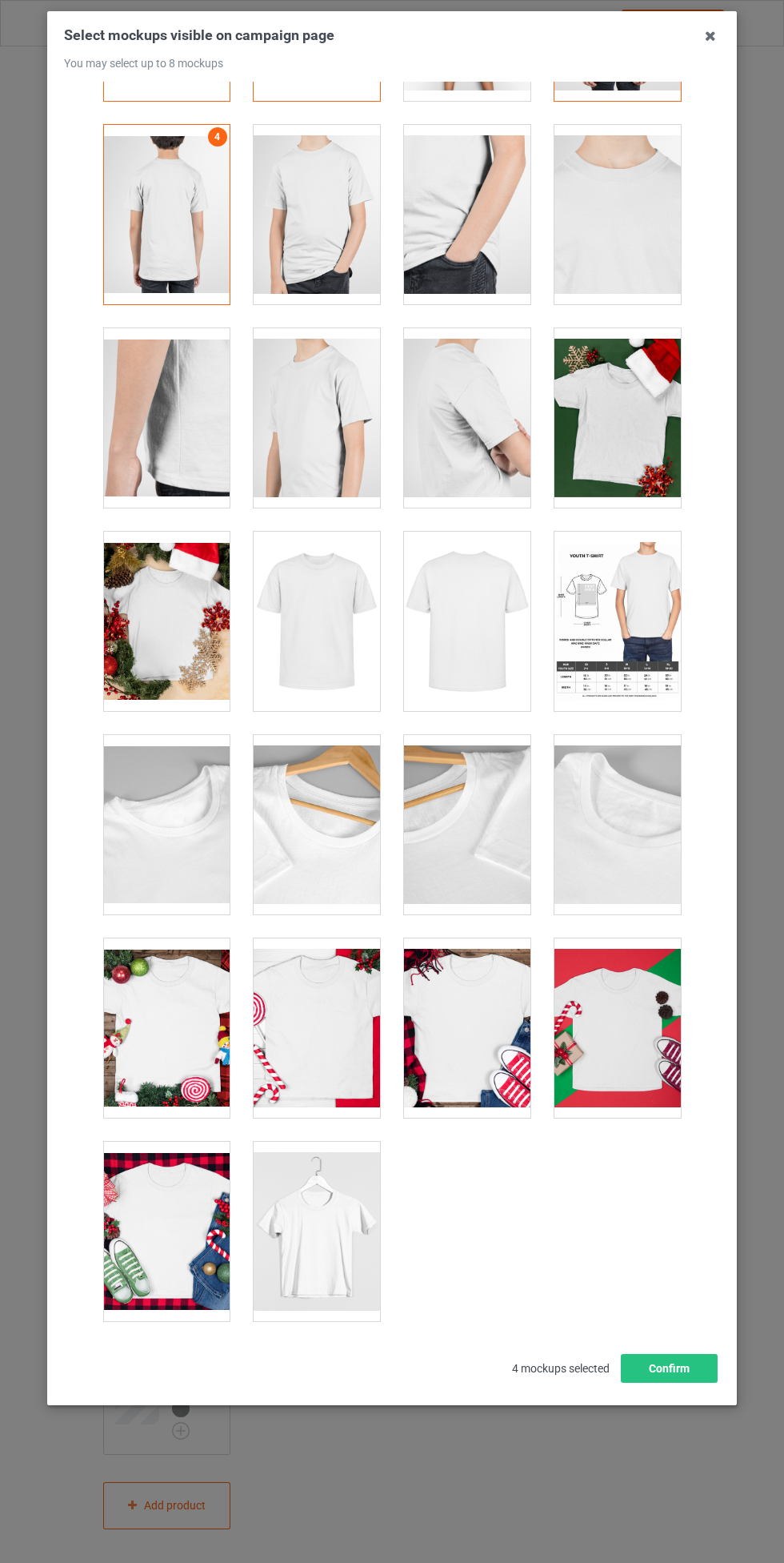
click at [312, 638] on div at bounding box center [317, 620] width 126 height 179
click at [473, 638] on div at bounding box center [467, 620] width 126 height 179
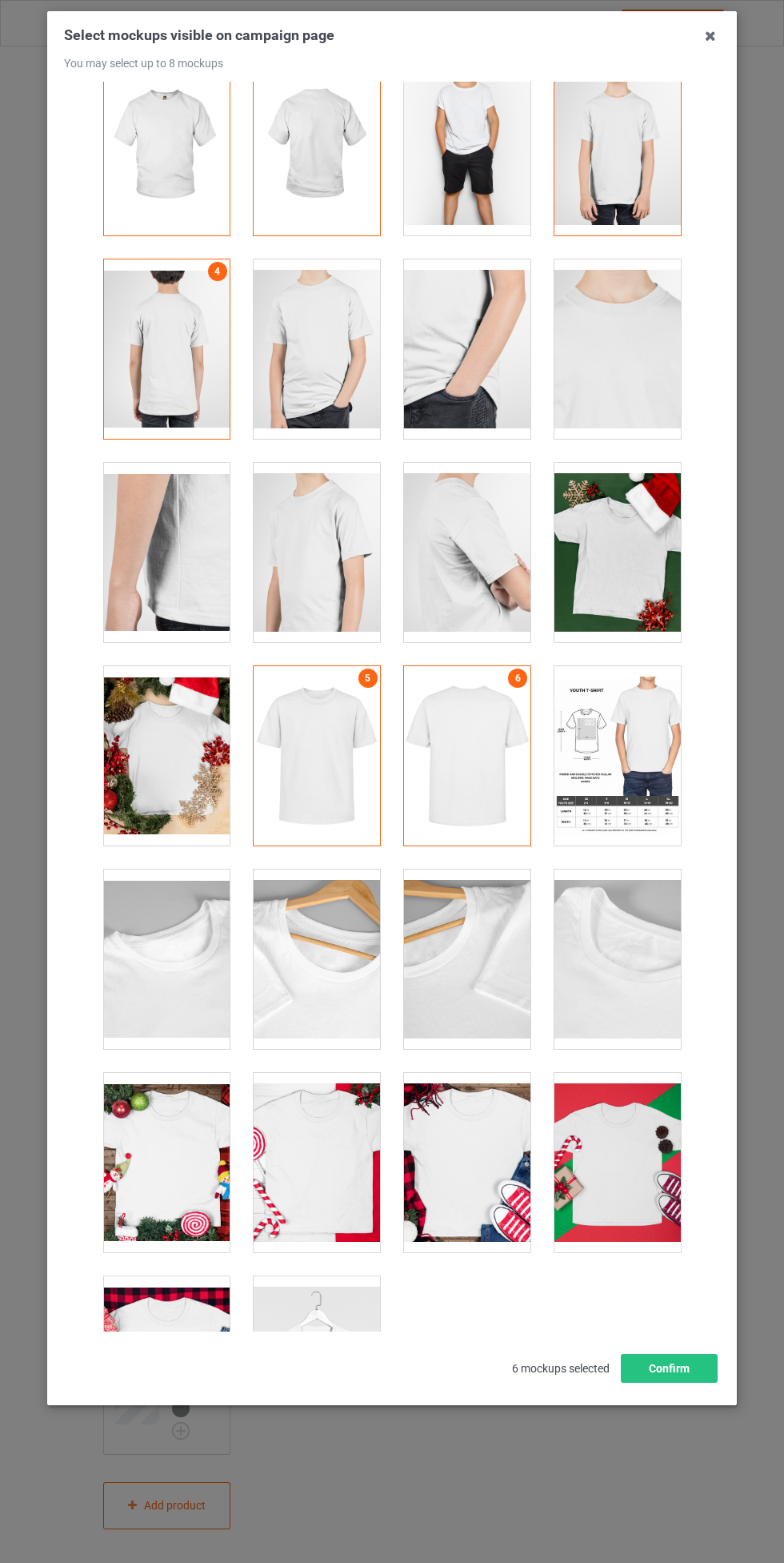
scroll to position [0, 0]
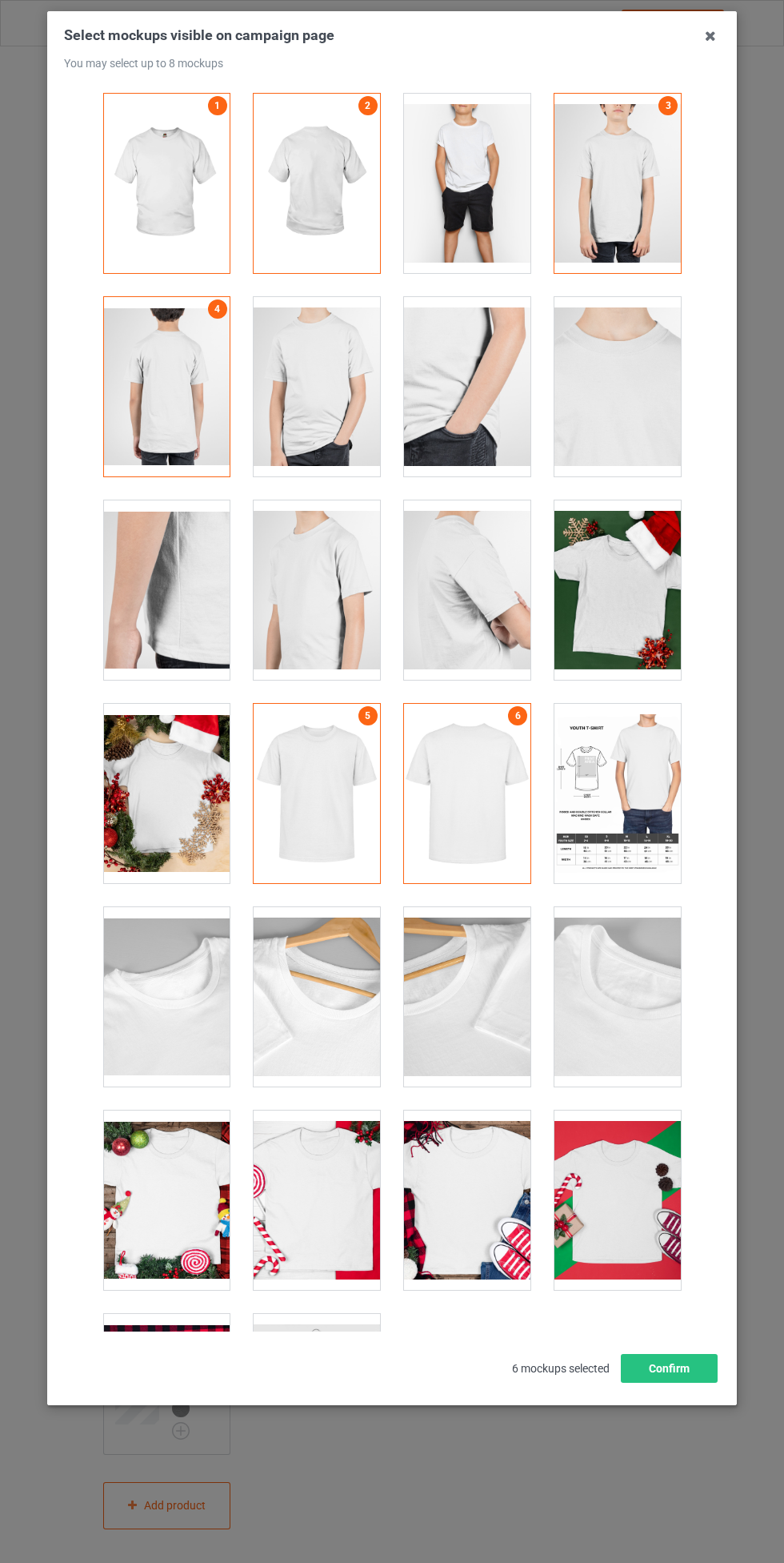
click at [336, 590] on div at bounding box center [317, 590] width 126 height 179
click at [465, 606] on div at bounding box center [467, 590] width 126 height 179
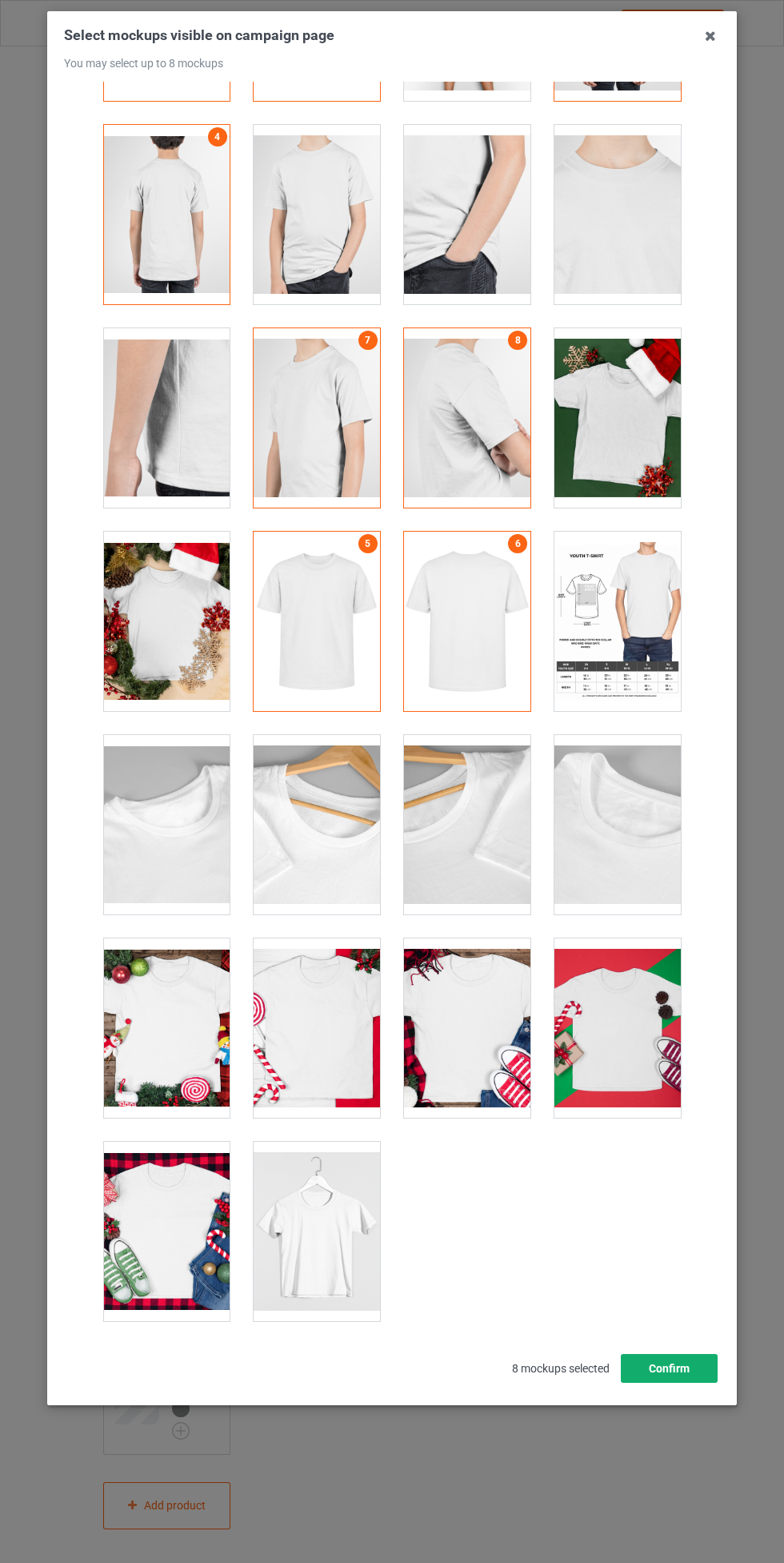
click at [706, 1356] on button "Confirm" at bounding box center [669, 1368] width 96 height 29
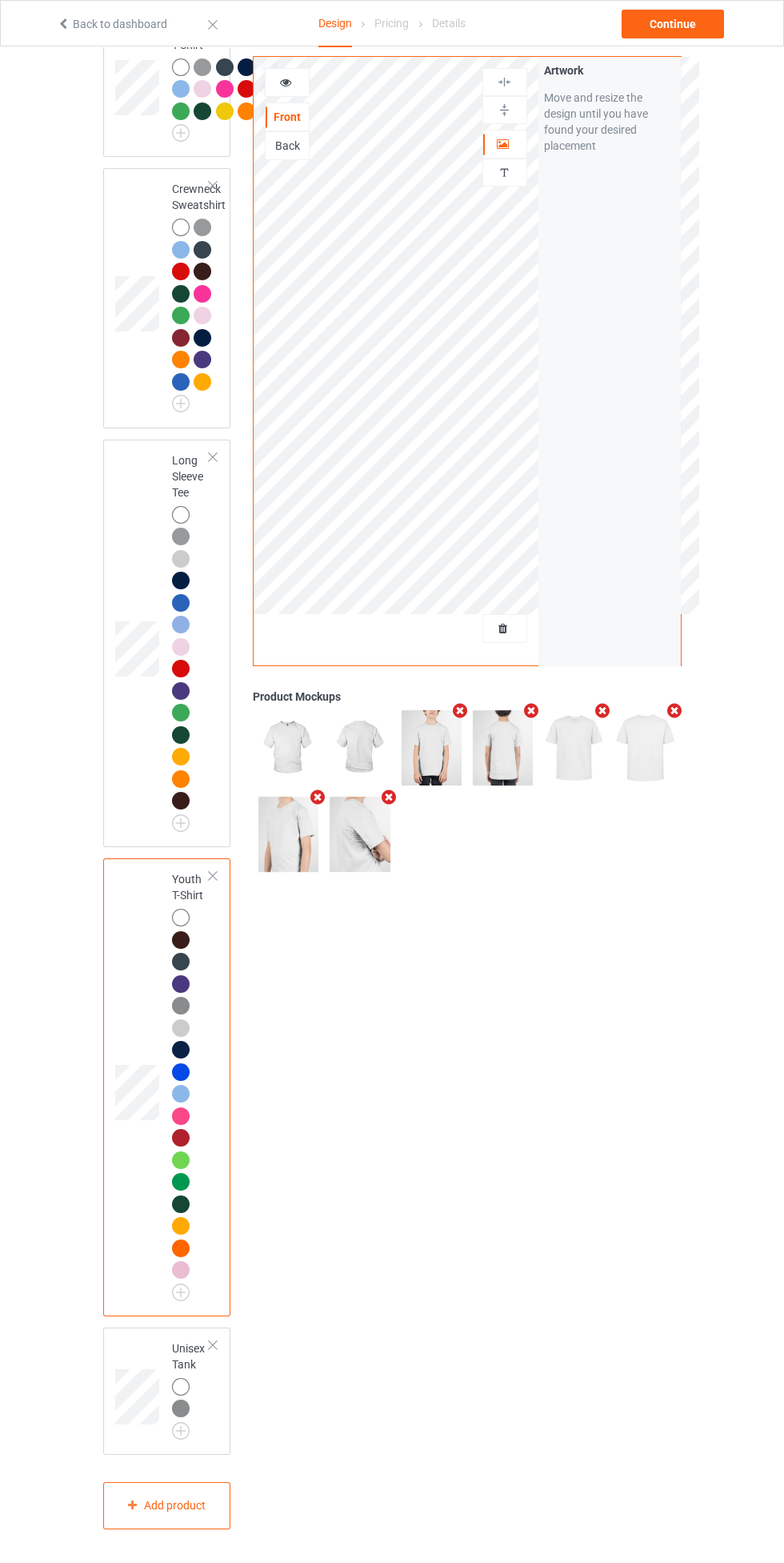
click at [186, 1389] on div at bounding box center [181, 1387] width 18 height 18
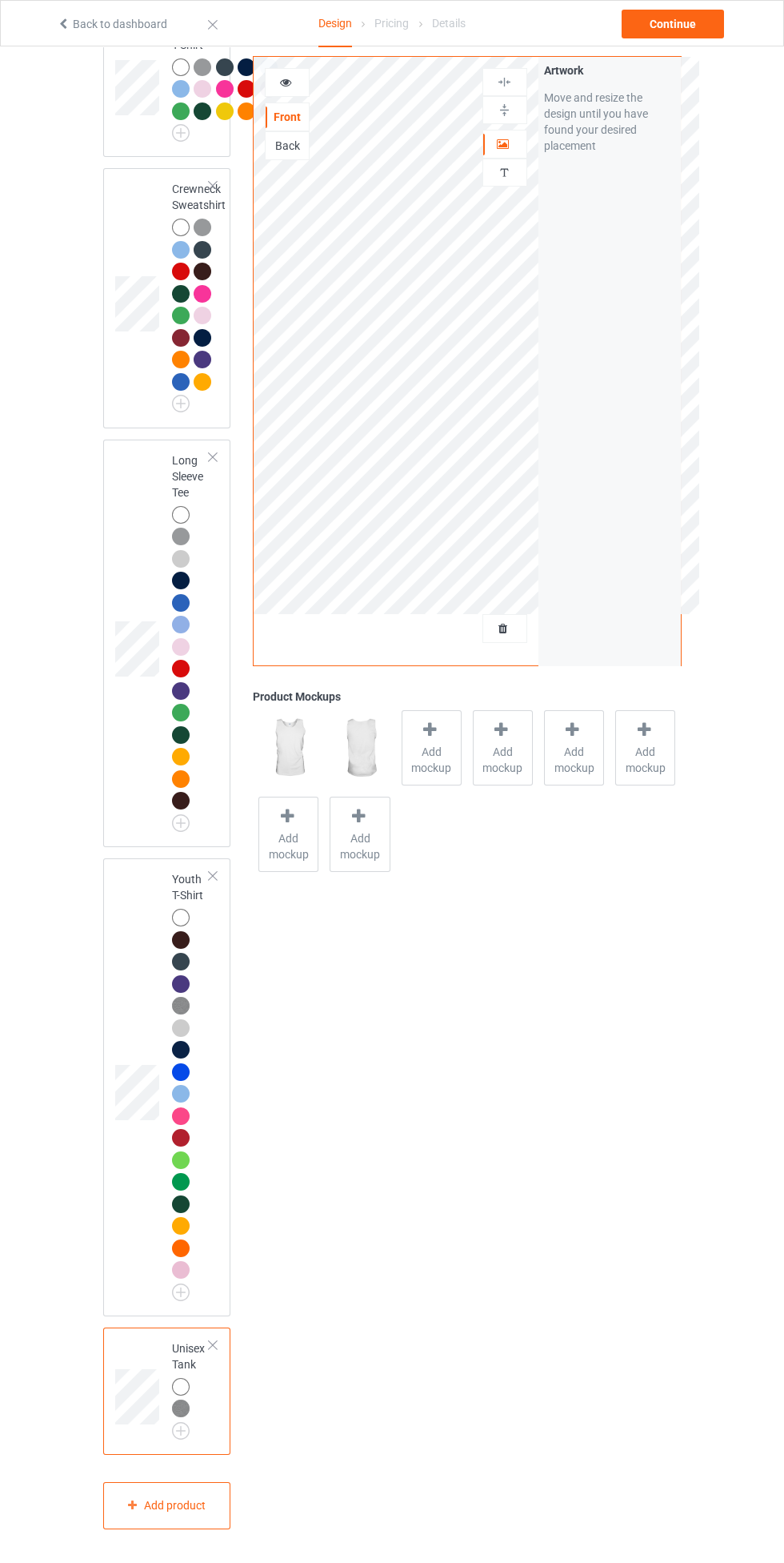
click at [430, 729] on icon at bounding box center [430, 729] width 20 height 17
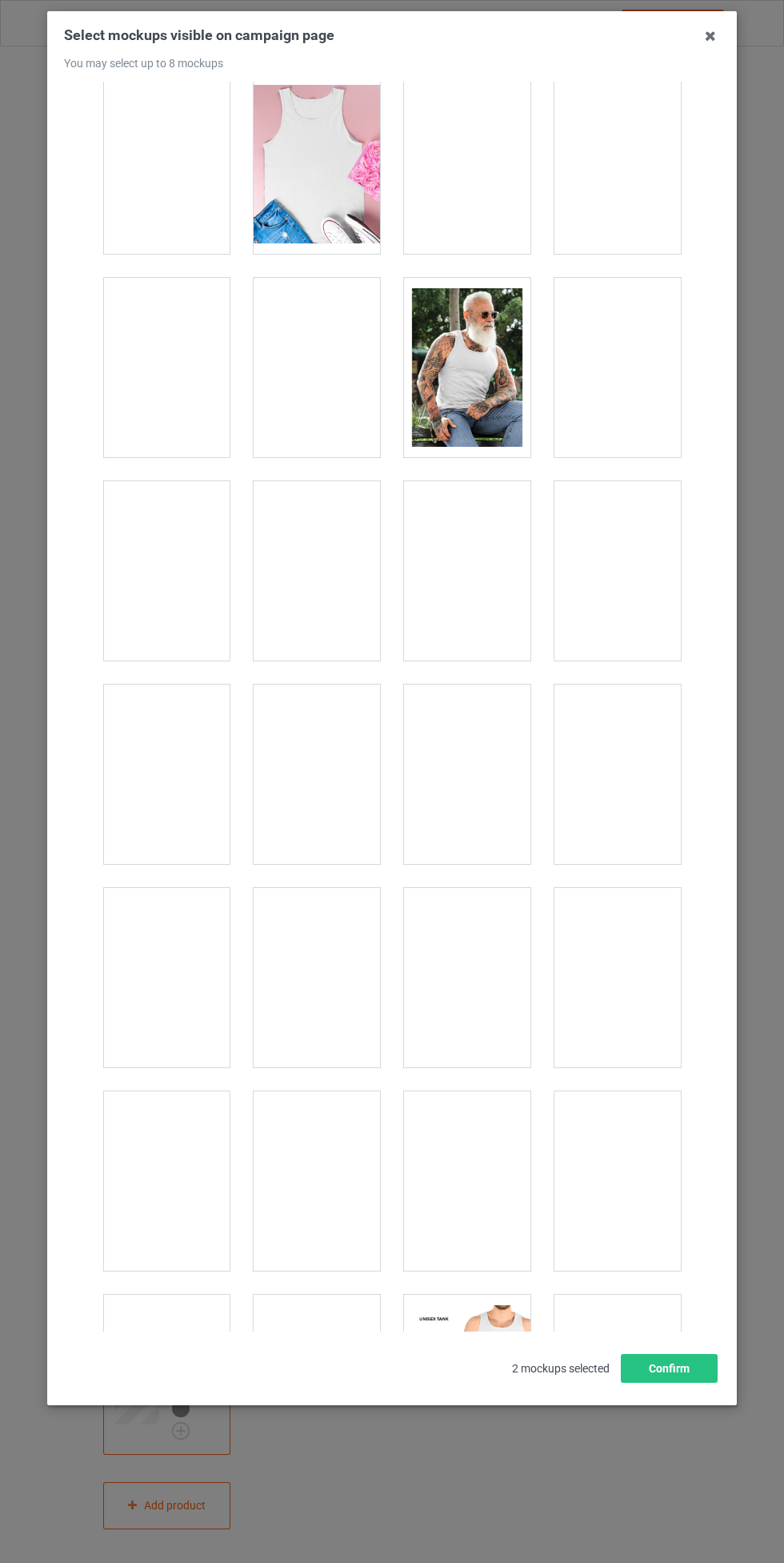
scroll to position [835, 0]
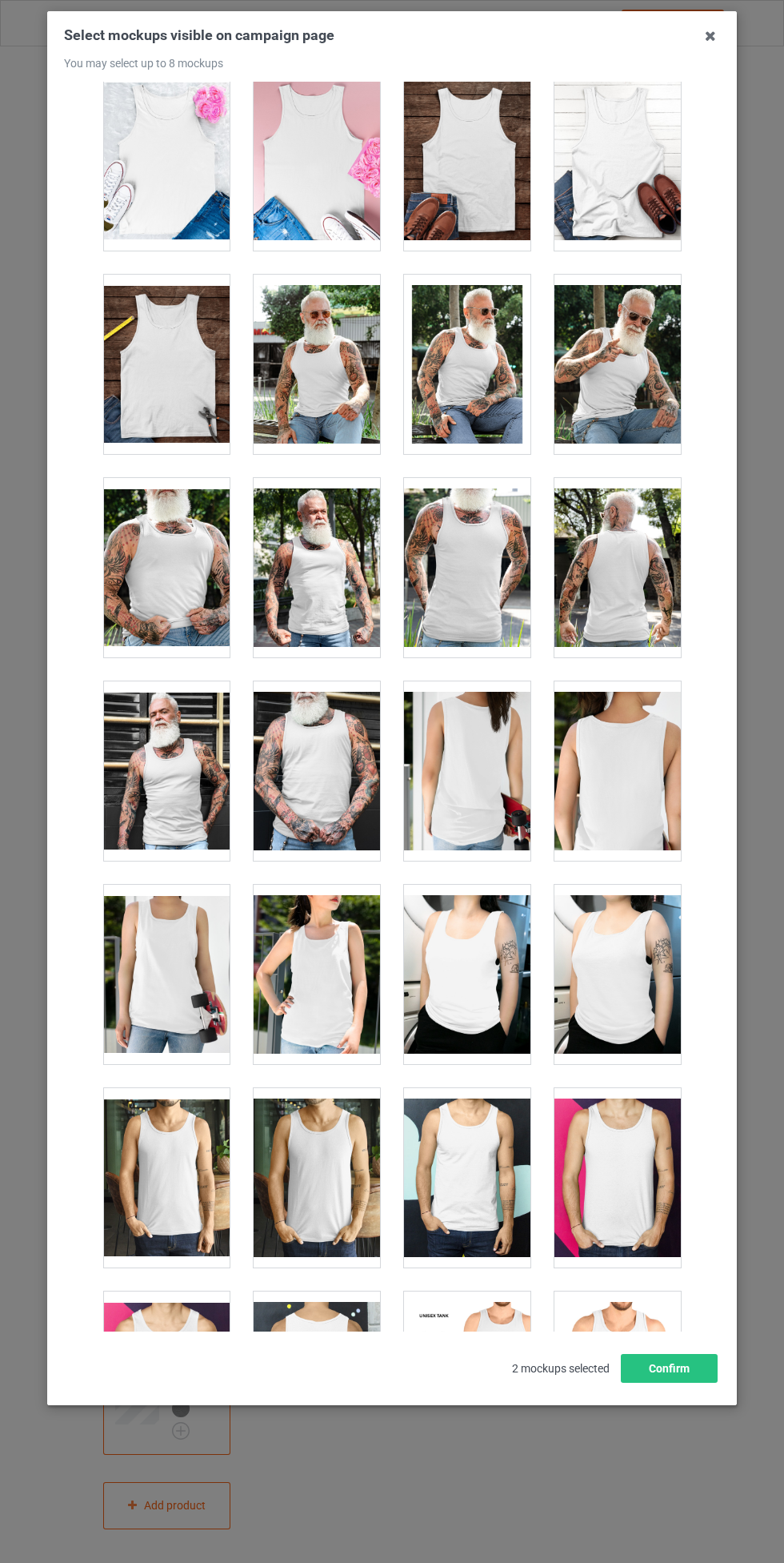
click at [489, 564] on div at bounding box center [467, 567] width 126 height 179
click at [625, 550] on div at bounding box center [618, 567] width 126 height 179
click at [186, 958] on div at bounding box center [166, 974] width 126 height 179
click at [489, 770] on div at bounding box center [467, 771] width 126 height 179
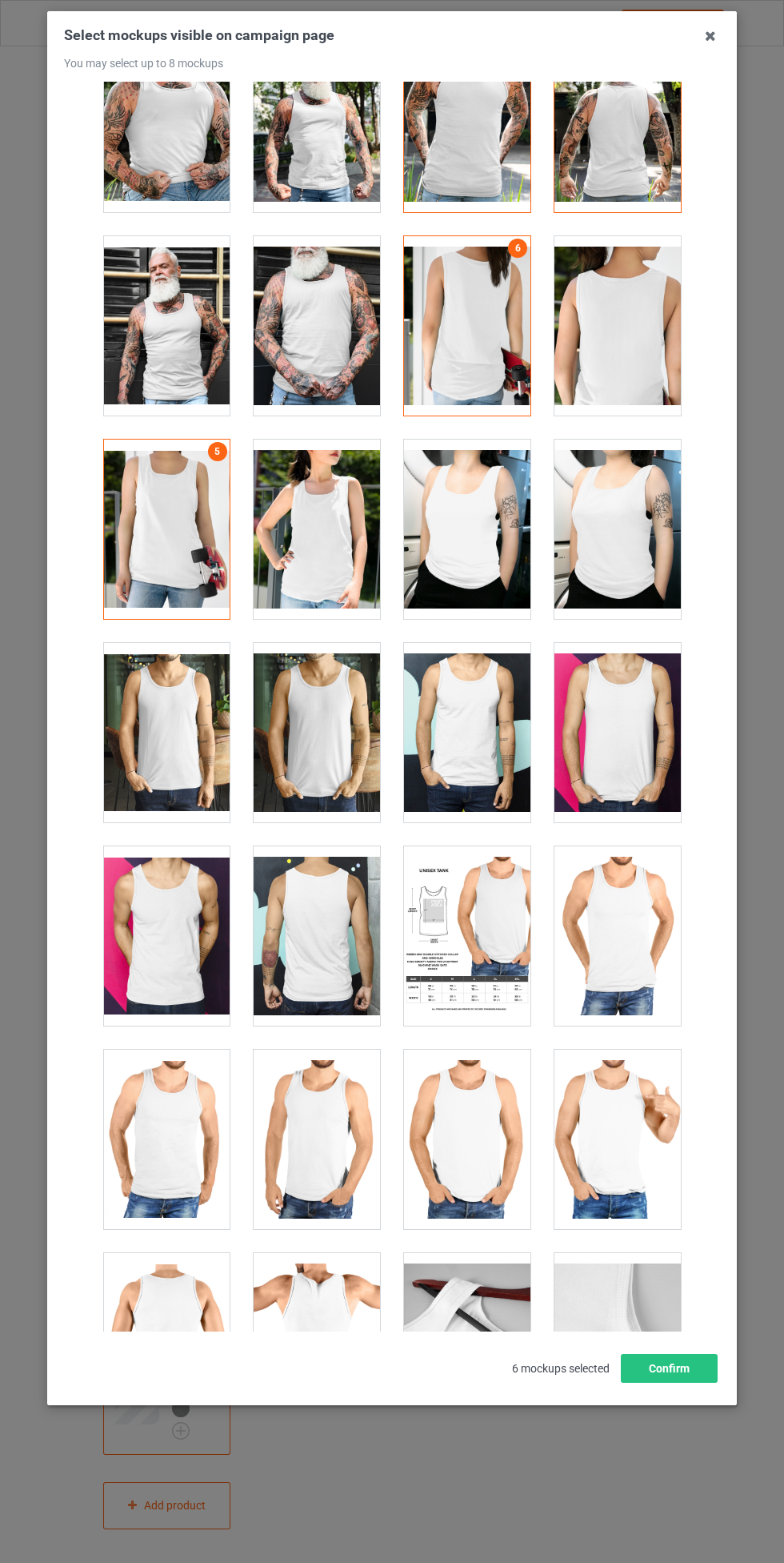
scroll to position [1282, 0]
click at [186, 928] on div at bounding box center [166, 934] width 126 height 179
click at [341, 917] on div at bounding box center [317, 934] width 126 height 179
click at [685, 1368] on button "Confirm" at bounding box center [669, 1368] width 96 height 29
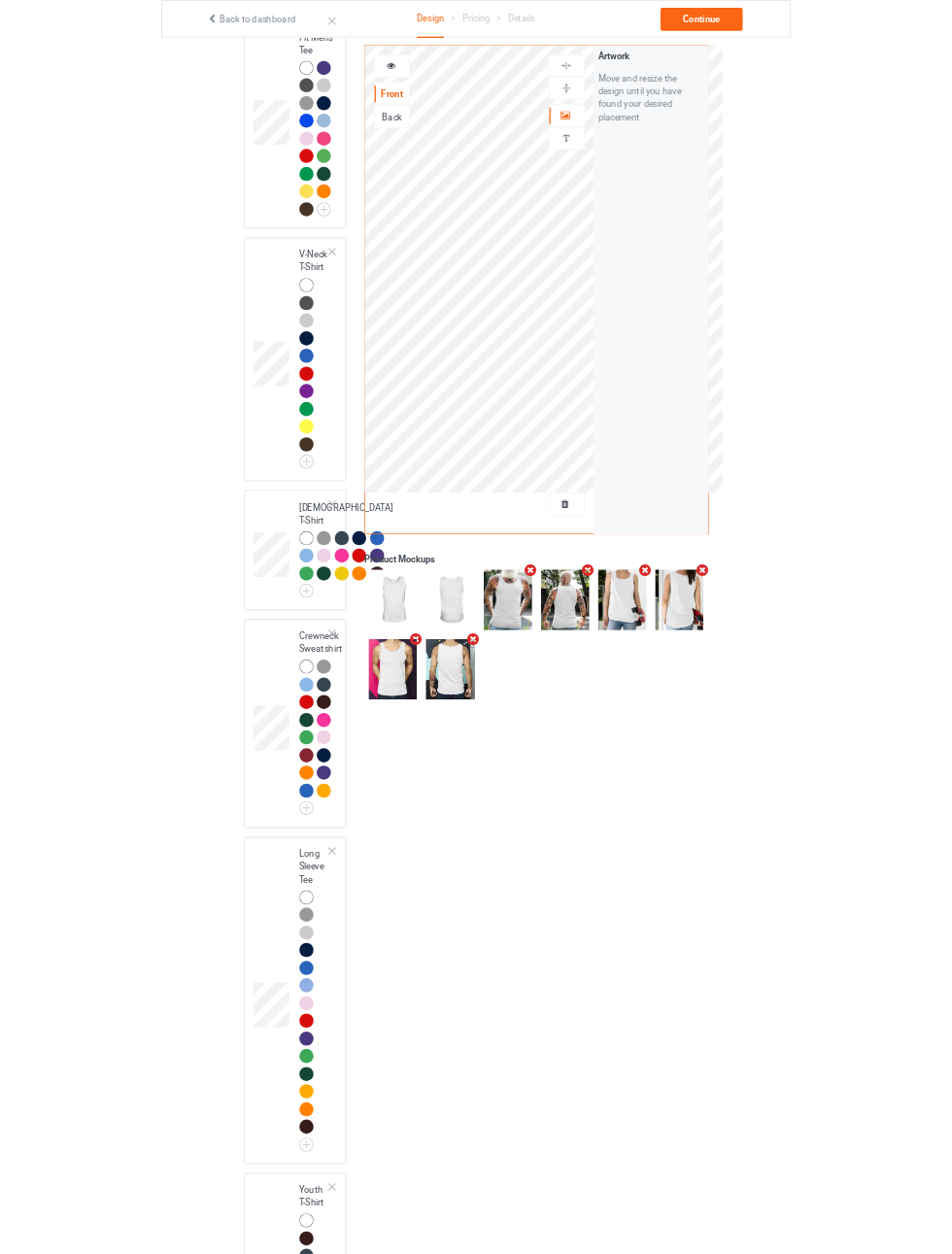
scroll to position [0, 0]
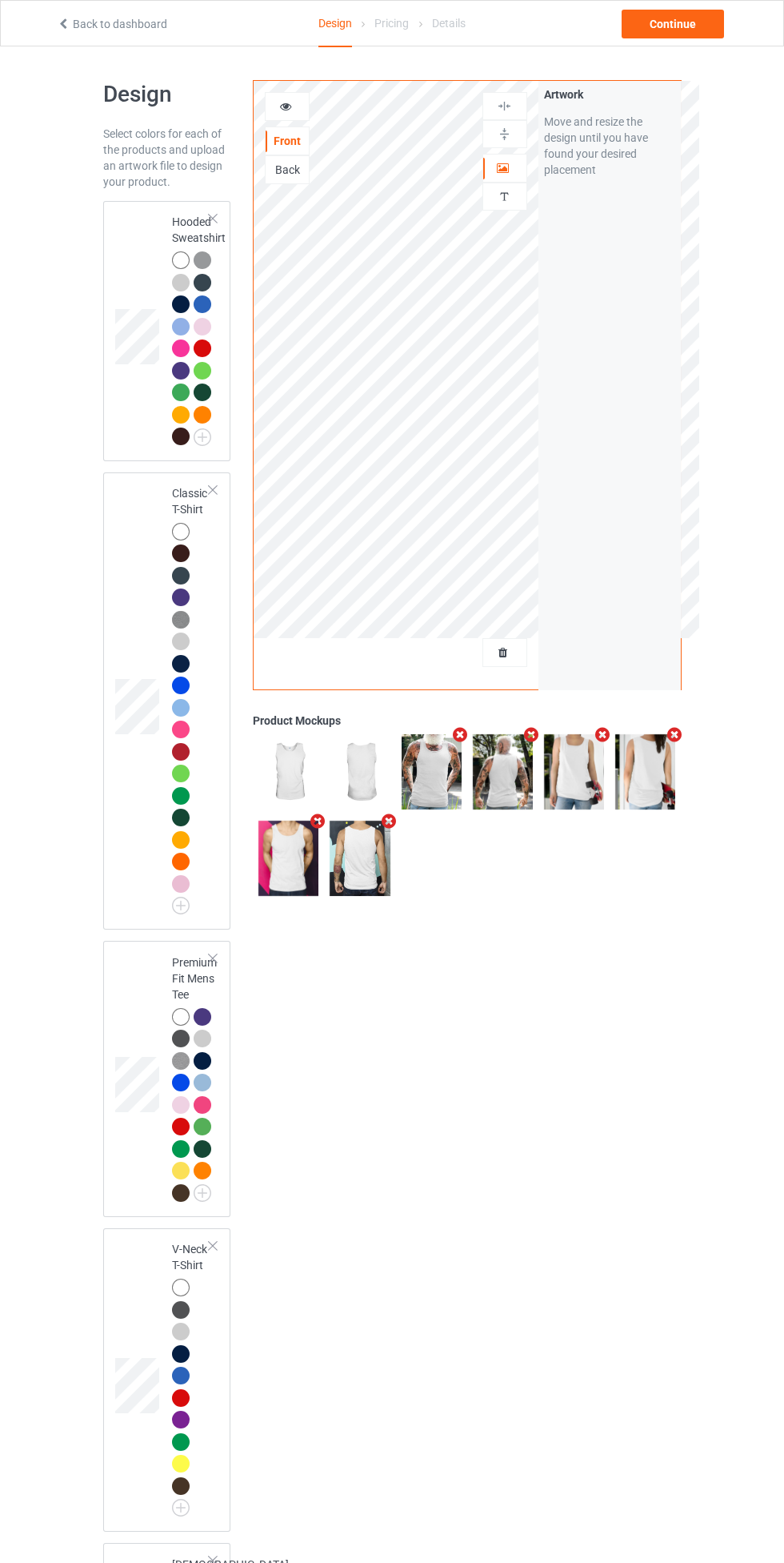
click at [186, 266] on div at bounding box center [181, 260] width 18 height 18
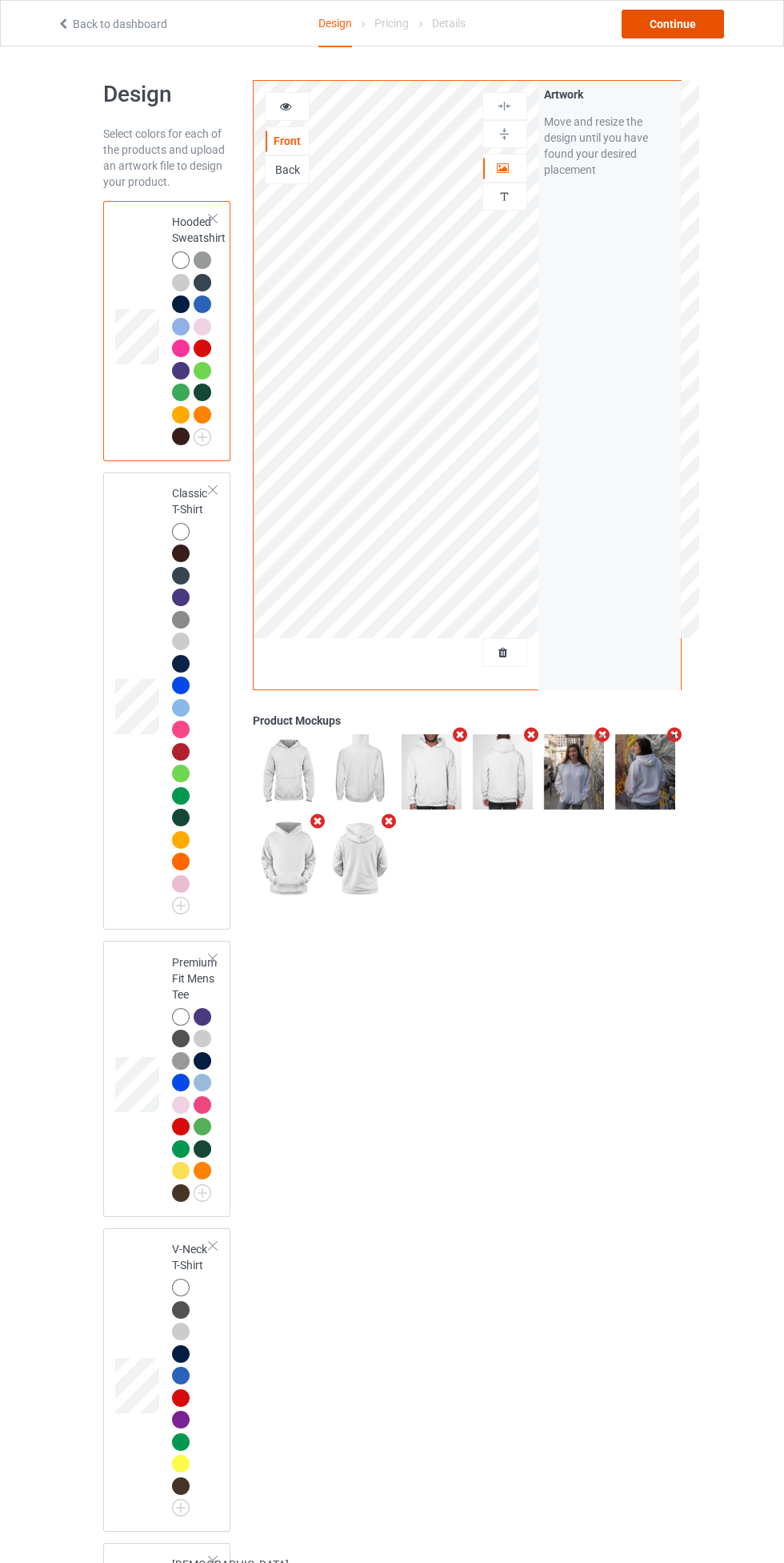
click at [678, 25] on div "Continue" at bounding box center [673, 24] width 102 height 29
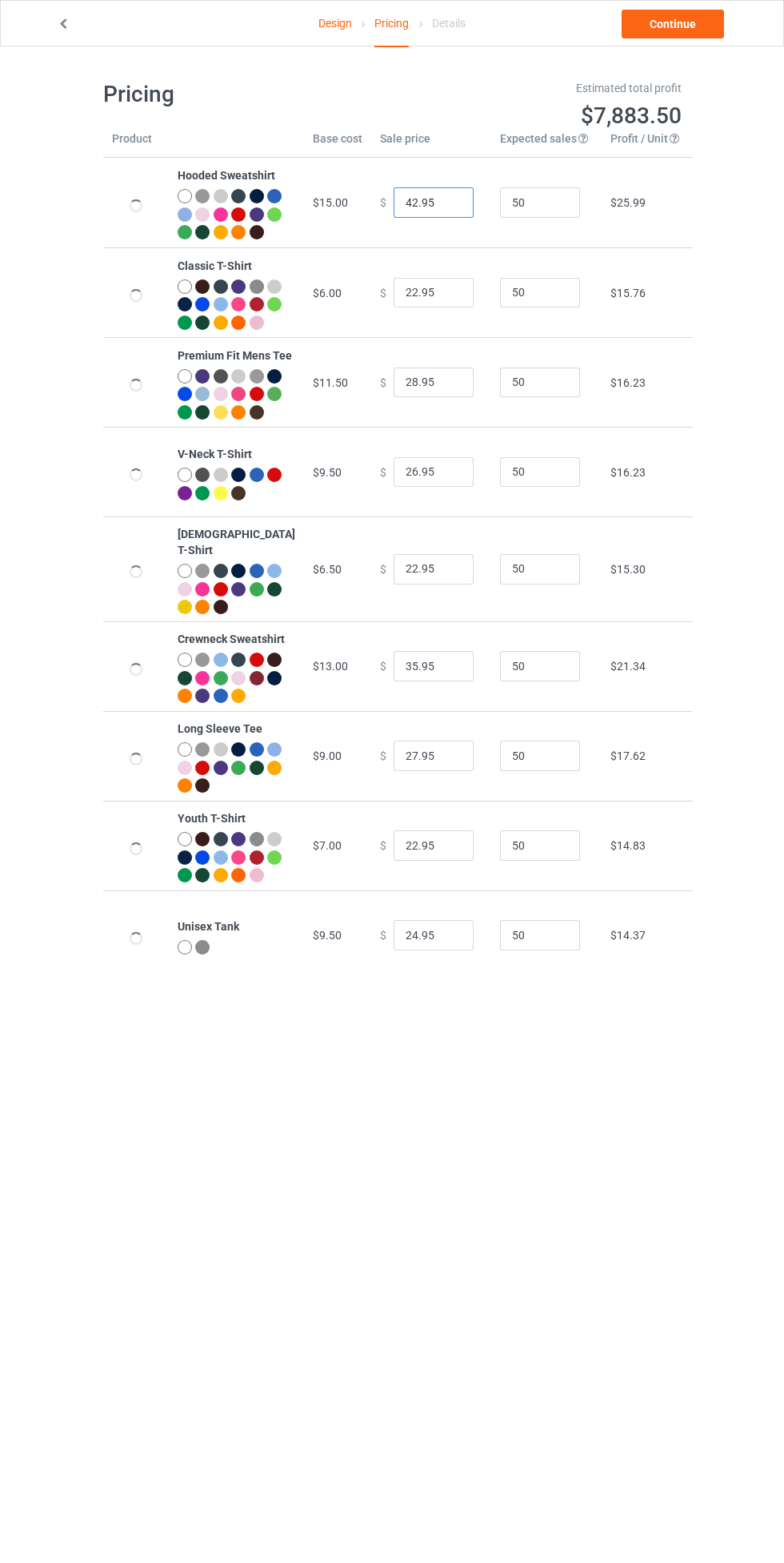
click at [402, 216] on input "42.95" at bounding box center [434, 203] width 80 height 31
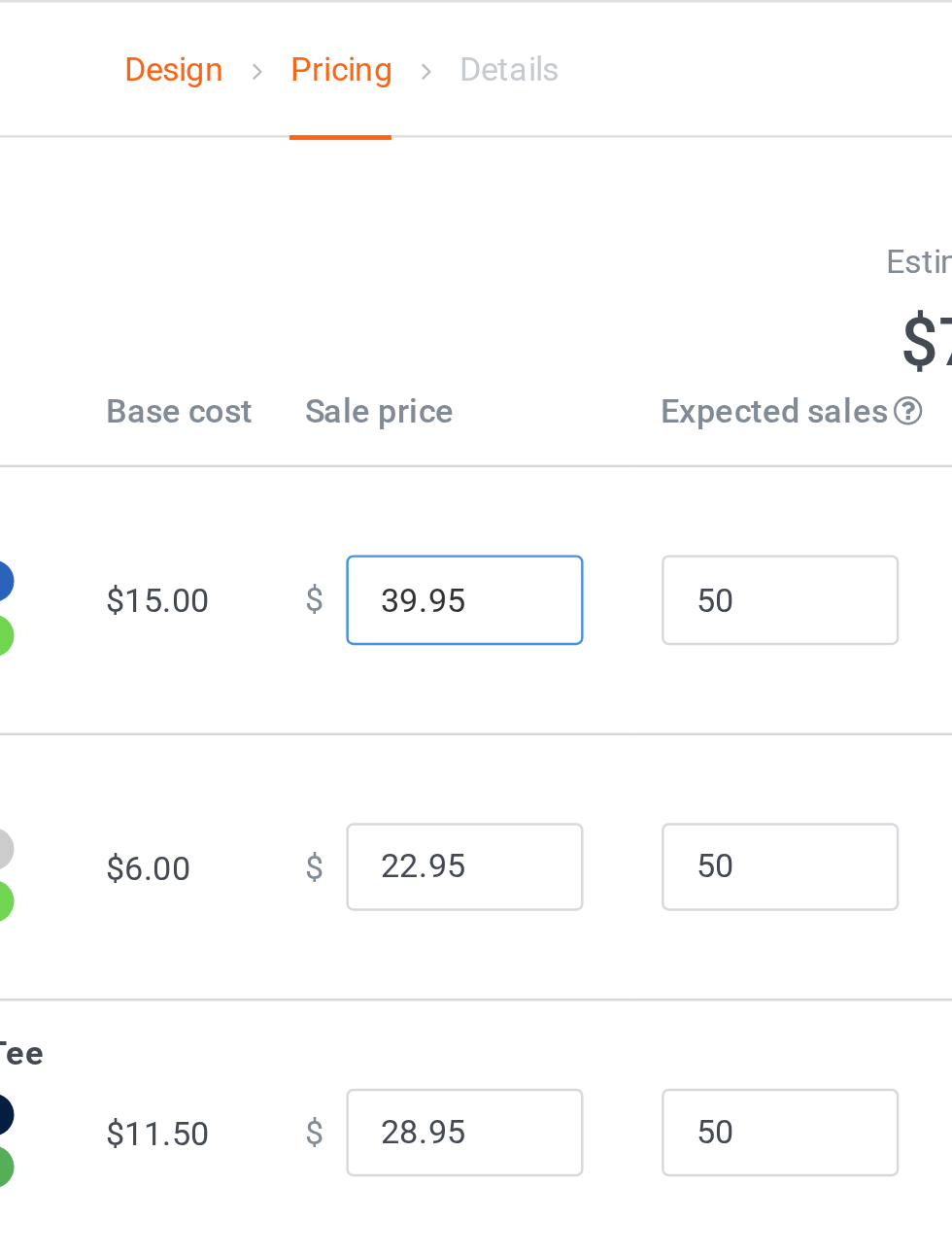
click at [530, 255] on input "39.95" at bounding box center [527, 246] width 97 height 37
type input "39.99"
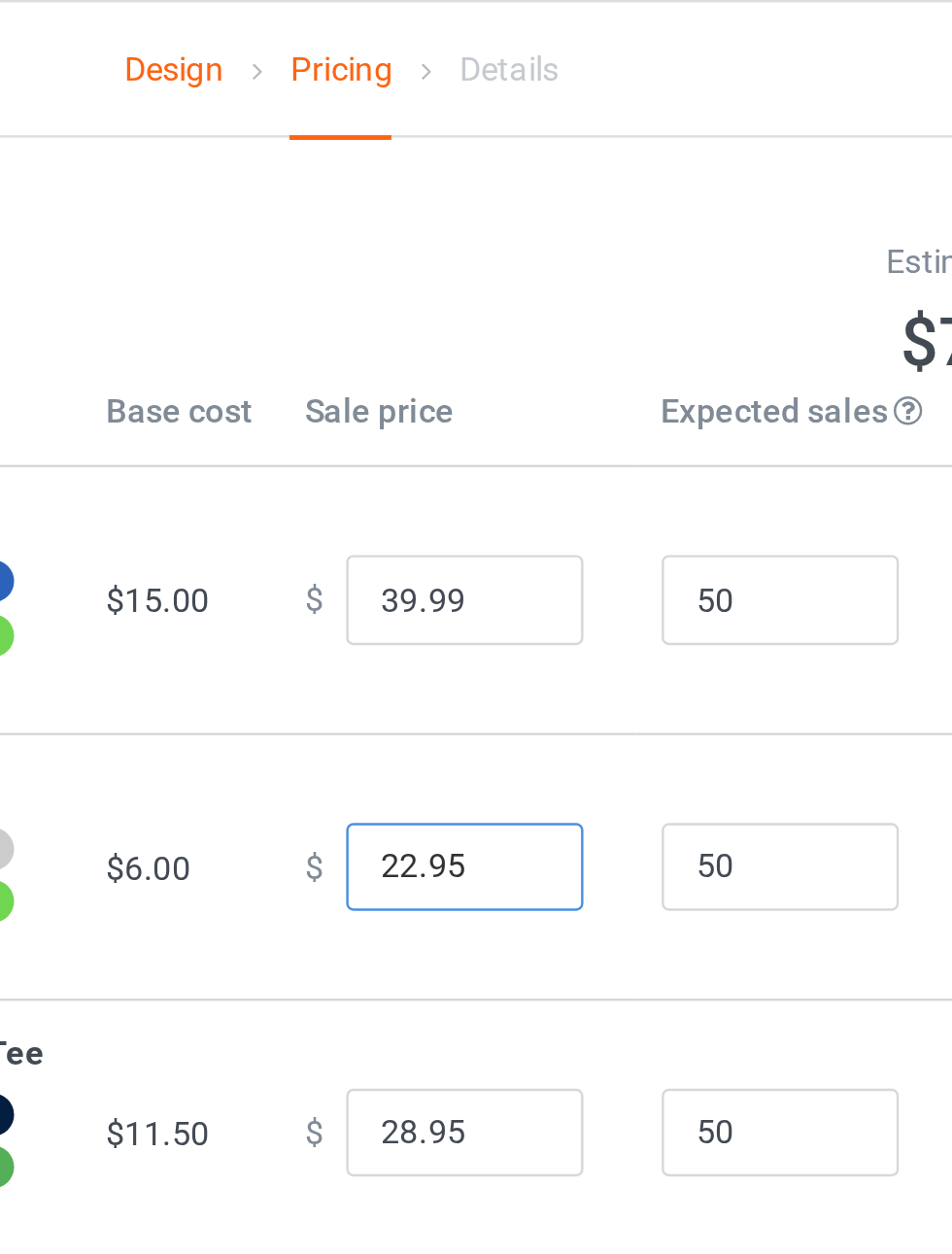
click at [478, 374] on input "22.95" at bounding box center [527, 356] width 97 height 37
click at [529, 374] on input "19.95" at bounding box center [527, 356] width 97 height 37
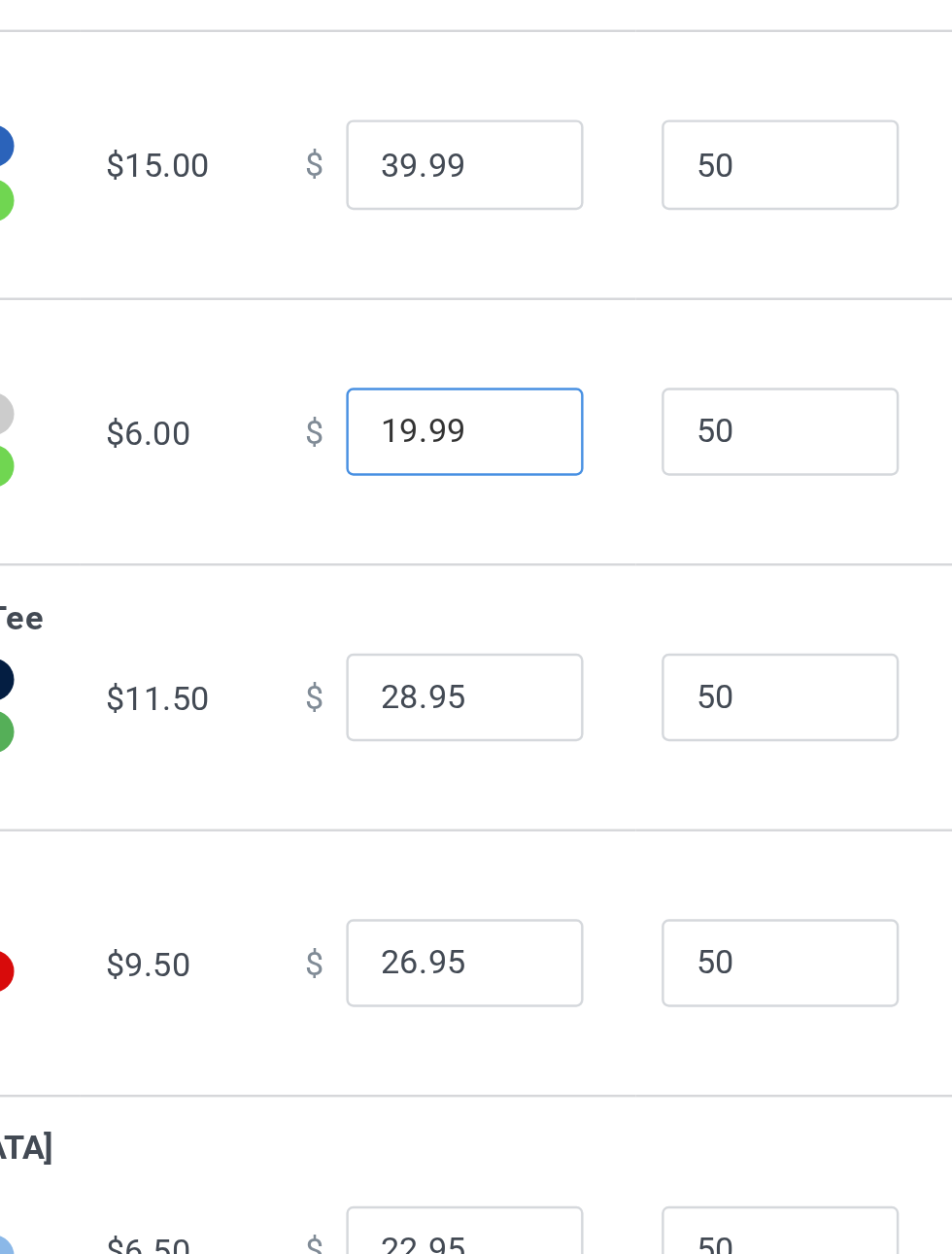
type input "19.99"
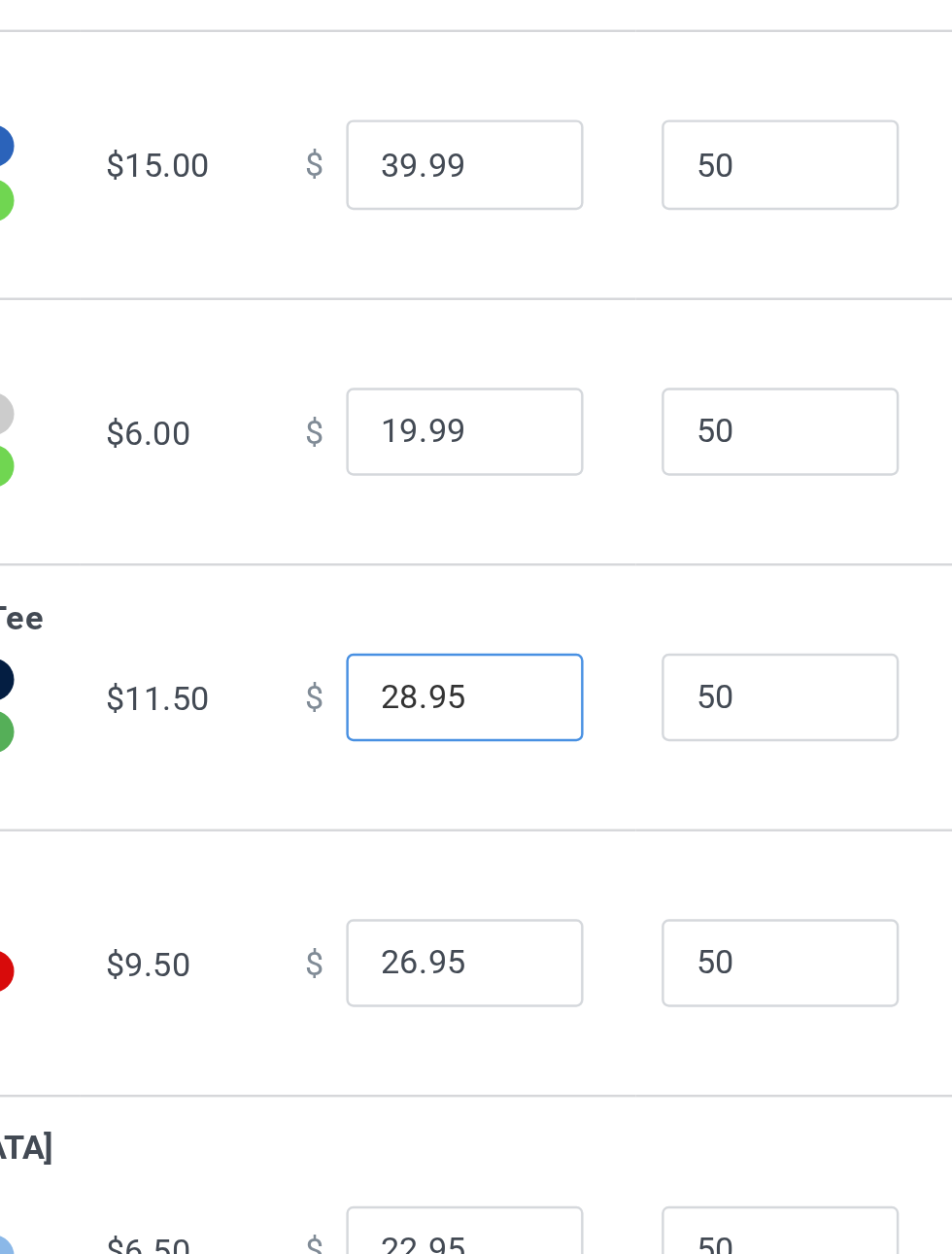
click at [478, 483] on input "28.95" at bounding box center [527, 465] width 97 height 37
click at [512, 483] on input "25.95" at bounding box center [527, 465] width 97 height 37
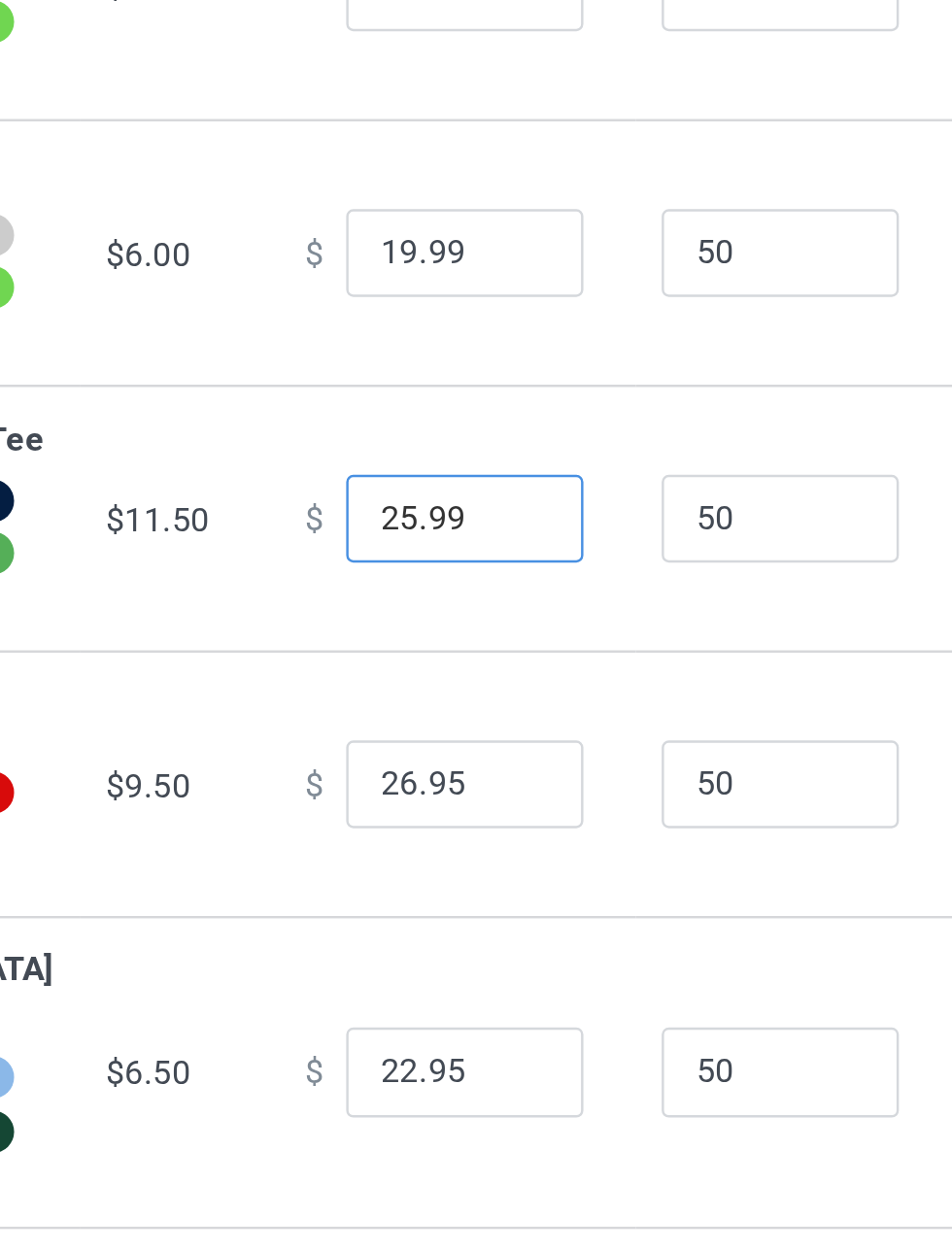
type input "25.99"
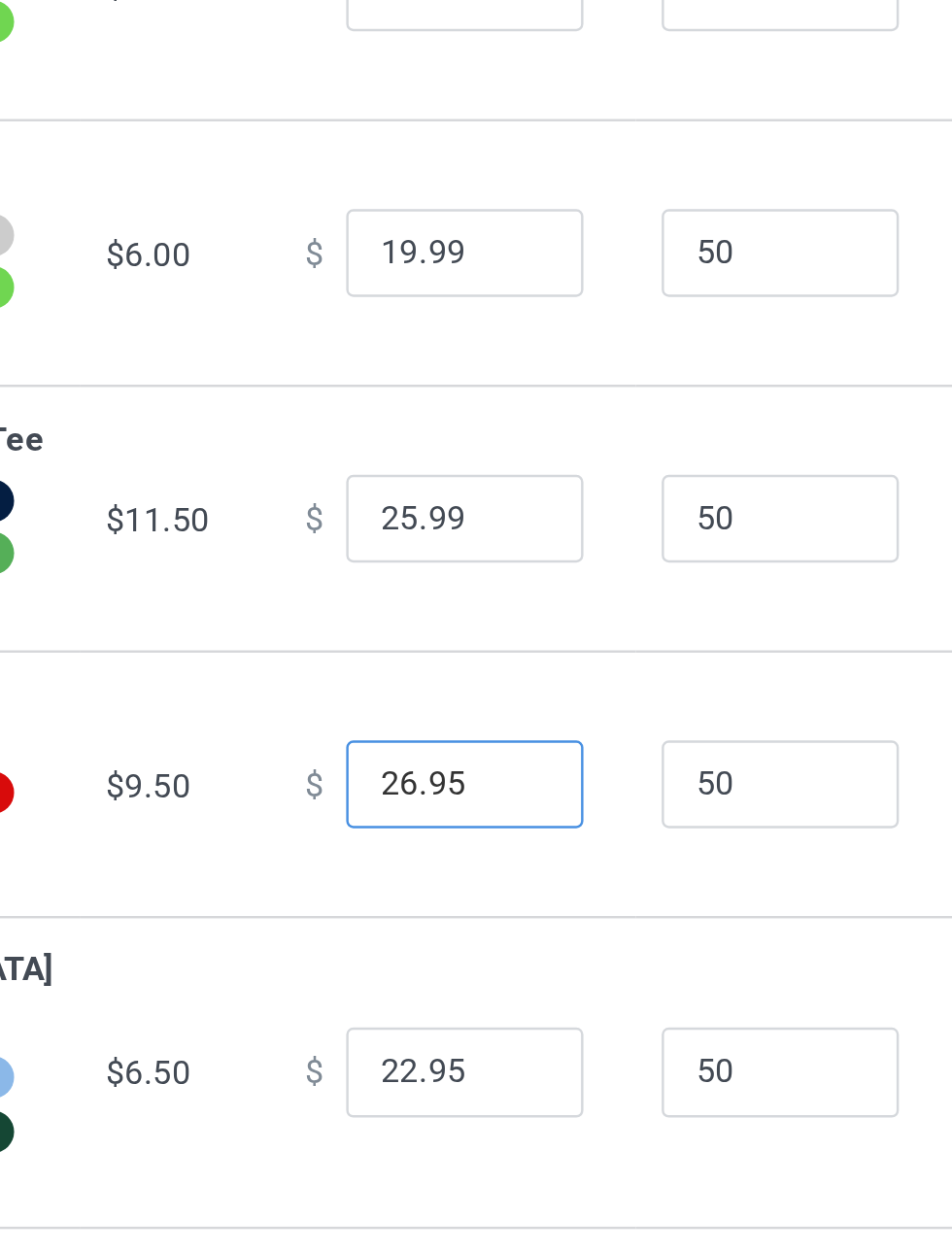
click at [486, 592] on input "26.95" at bounding box center [527, 574] width 97 height 37
click at [527, 592] on input "23.95" at bounding box center [527, 574] width 97 height 37
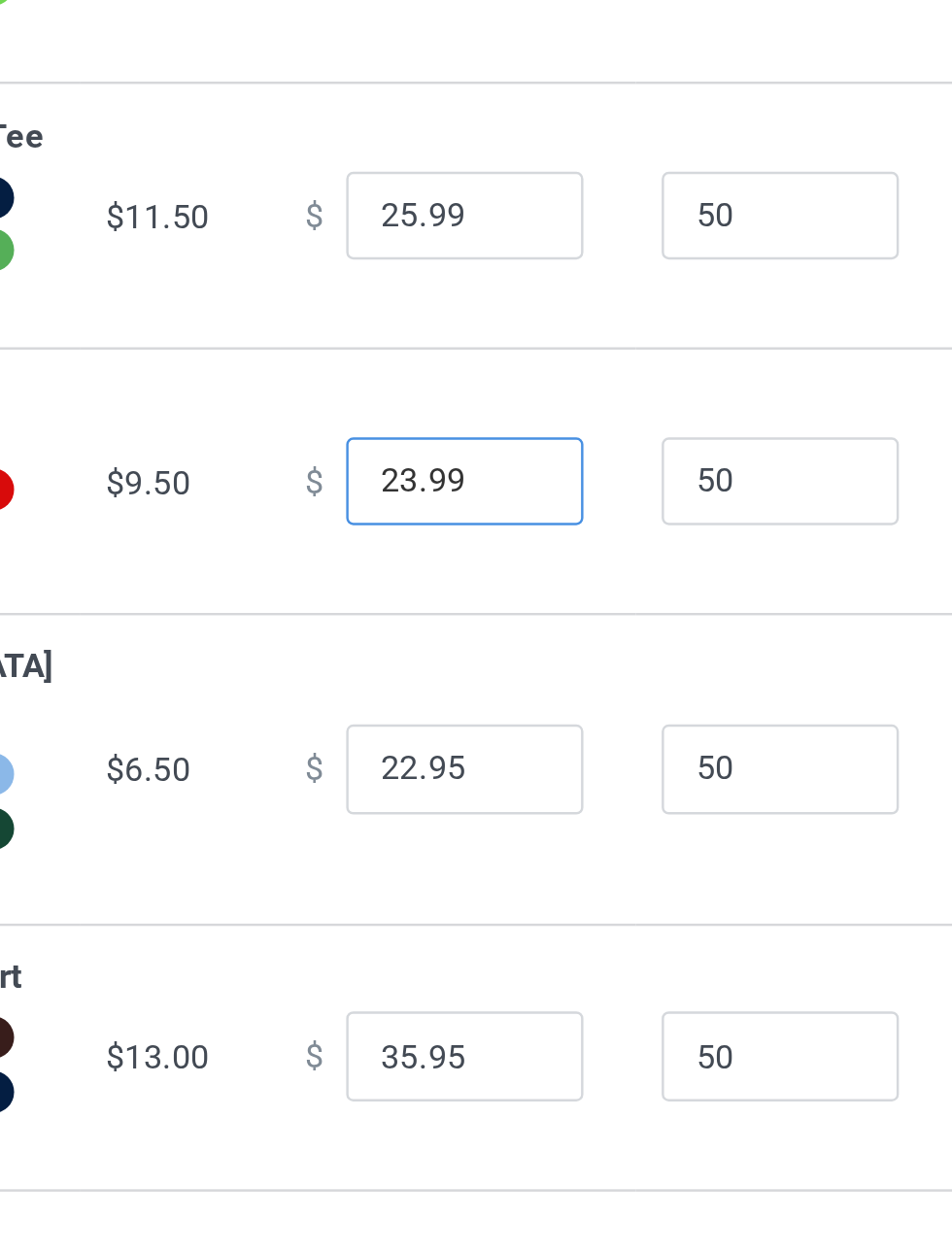
type input "23.99"
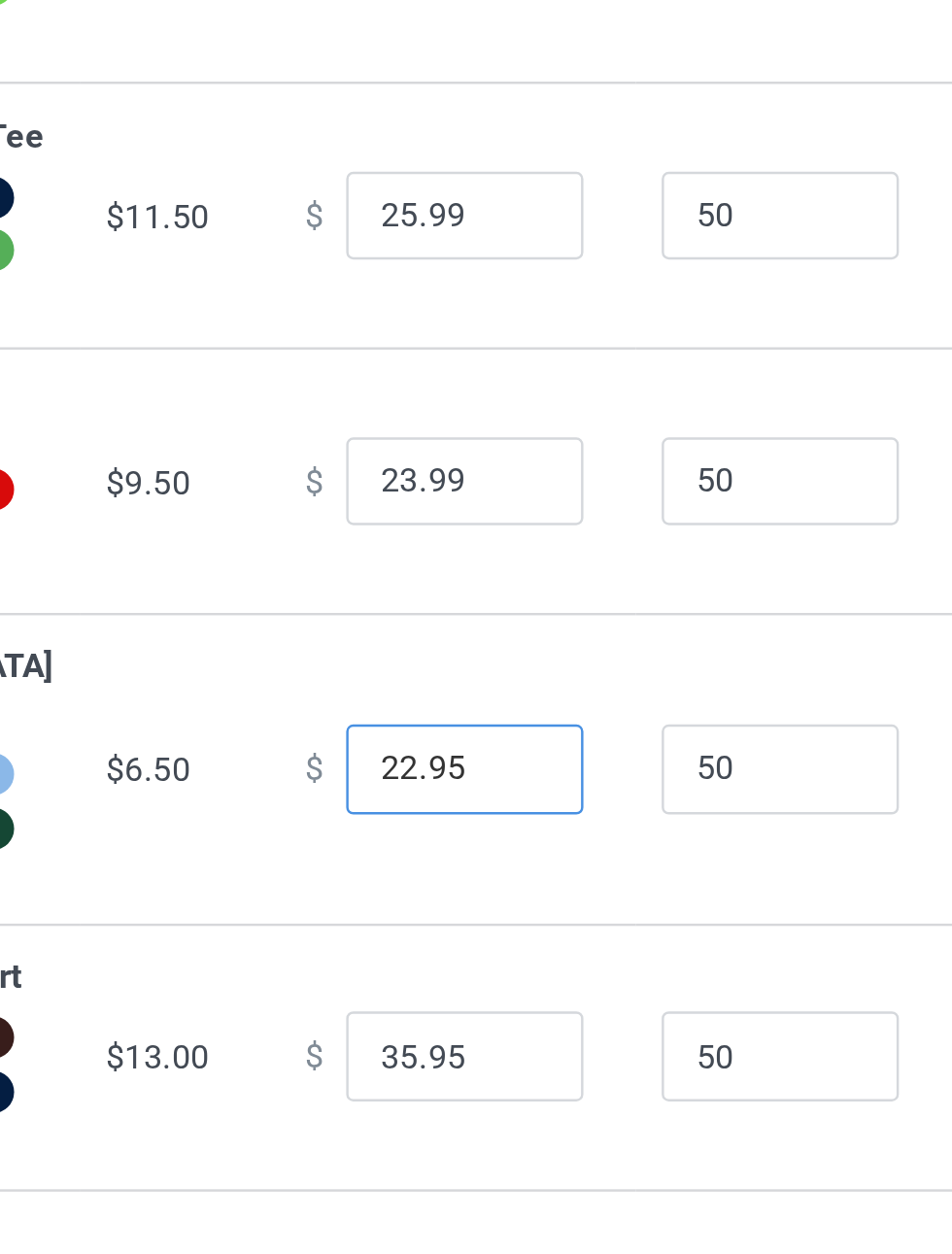
click at [482, 710] on input "22.95" at bounding box center [527, 691] width 97 height 37
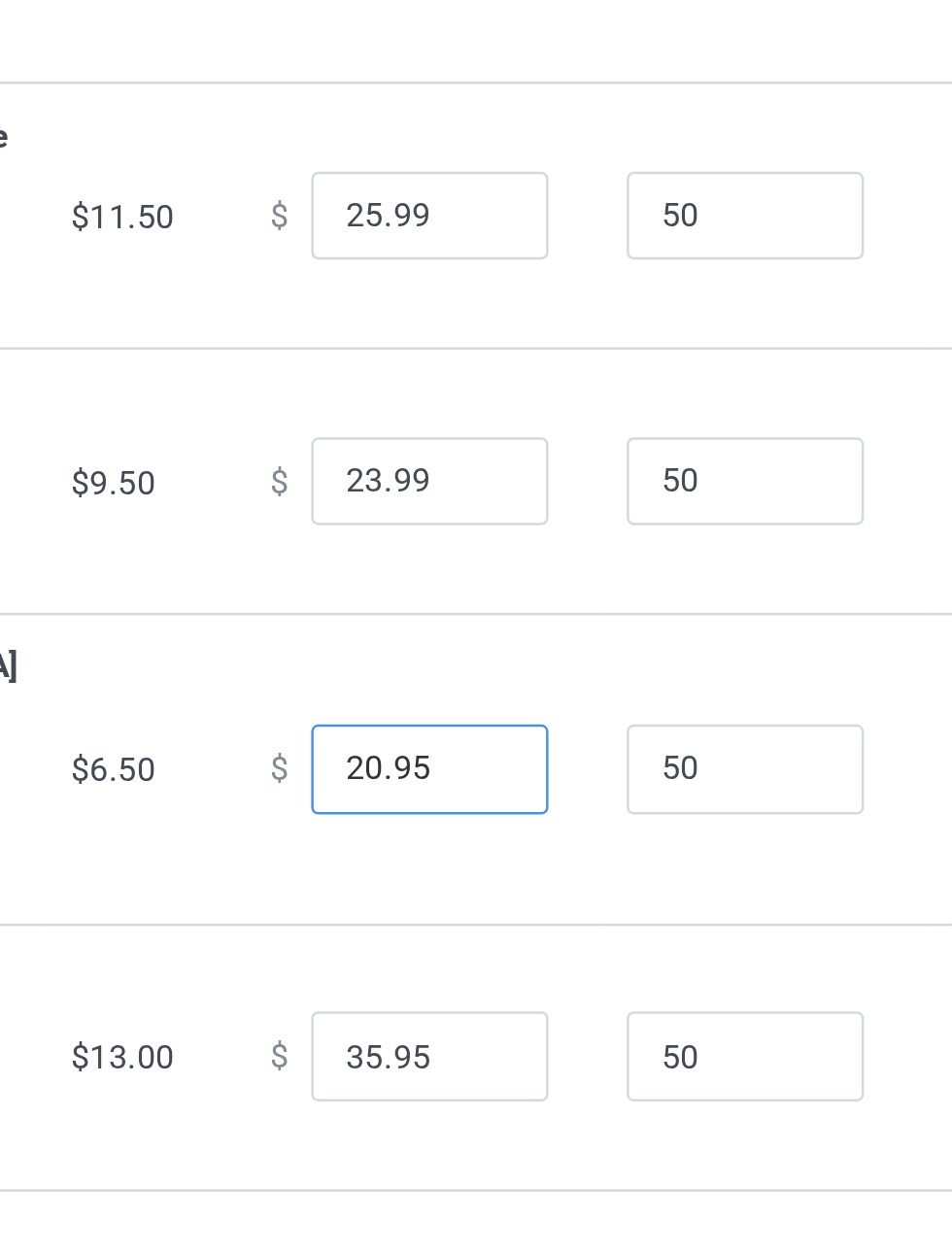
click at [530, 710] on input "20.95" at bounding box center [527, 691] width 97 height 37
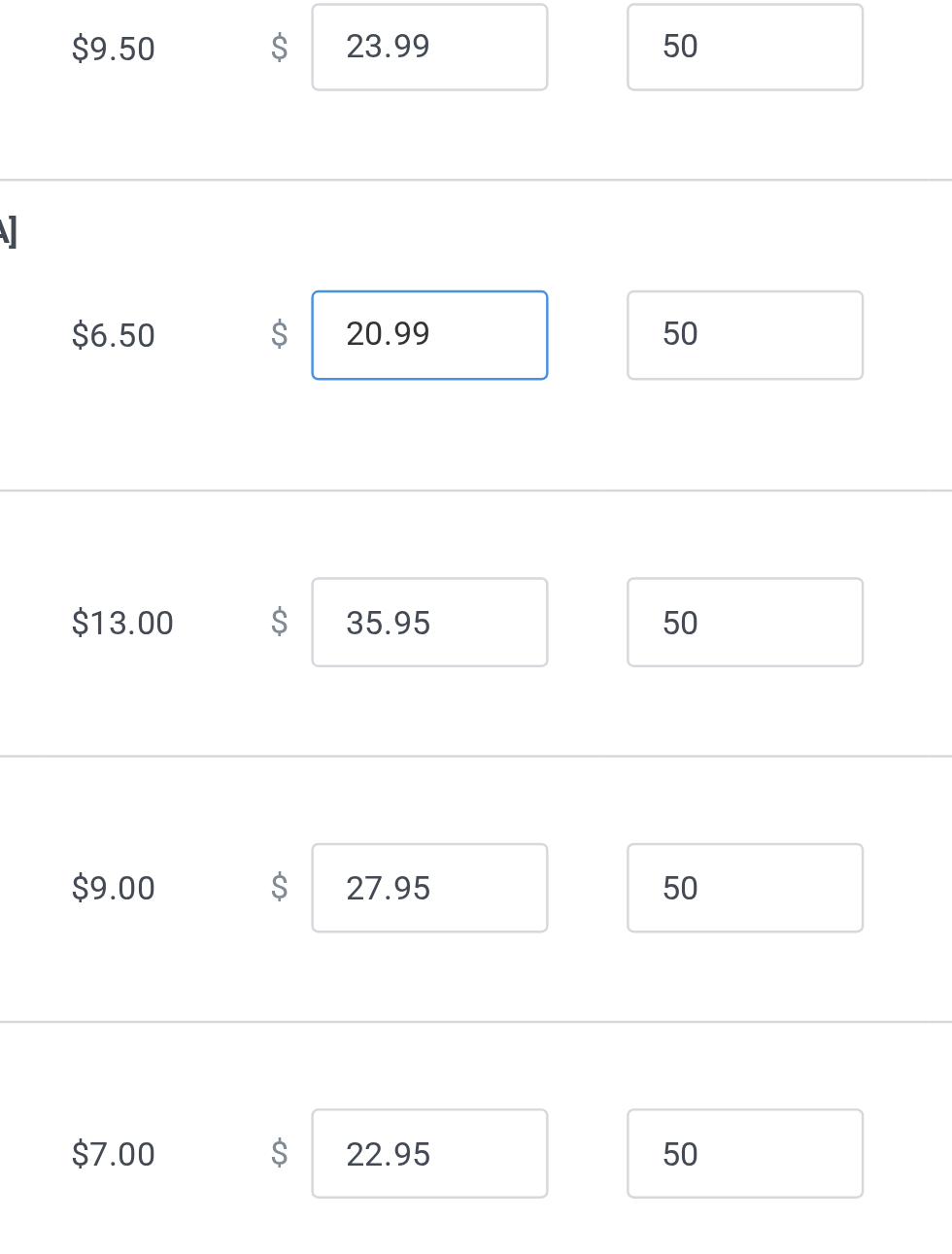
type input "20.99"
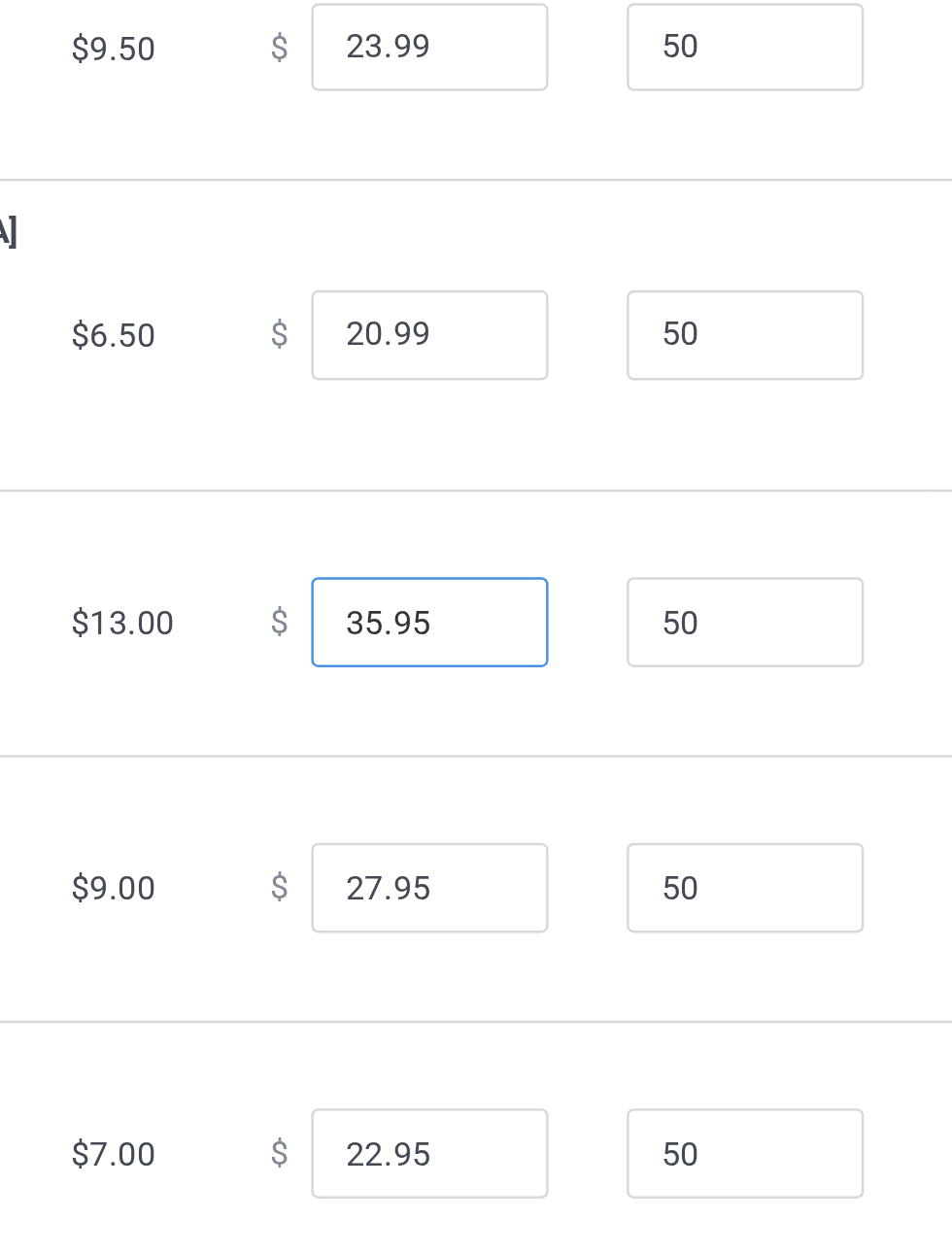
click at [478, 827] on input "35.95" at bounding box center [527, 808] width 97 height 37
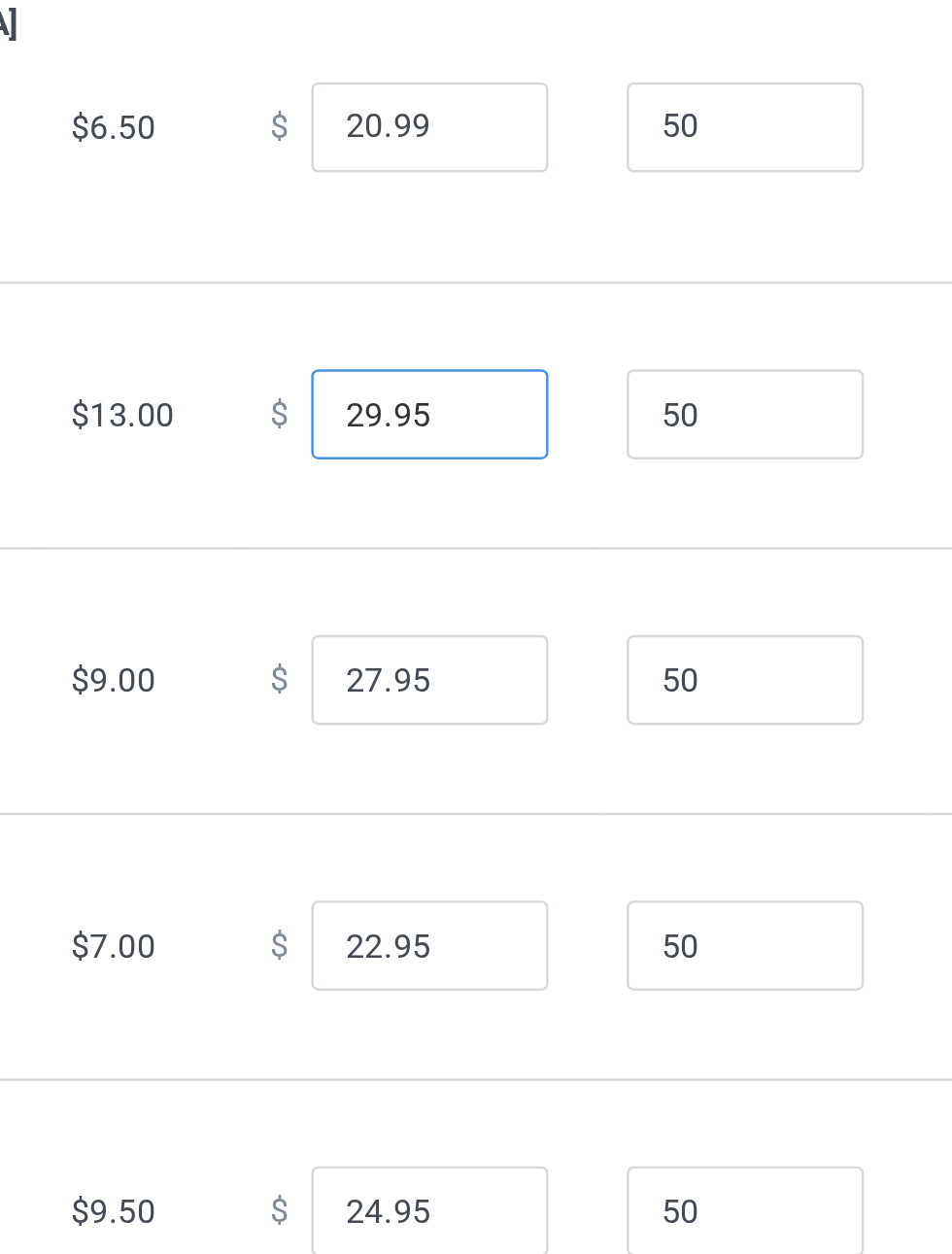
type input "29.95"
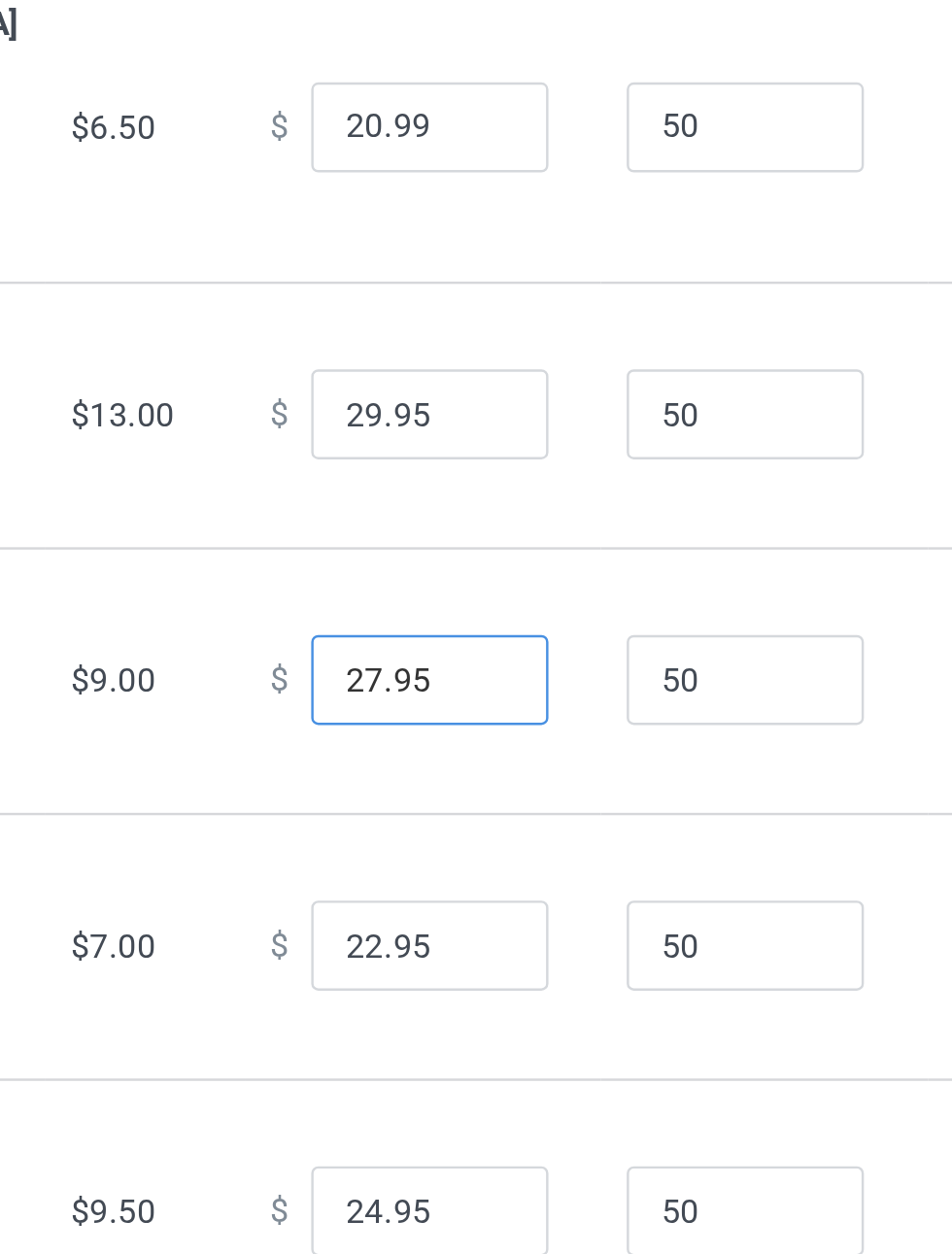
click at [487, 936] on input "27.95" at bounding box center [527, 917] width 97 height 37
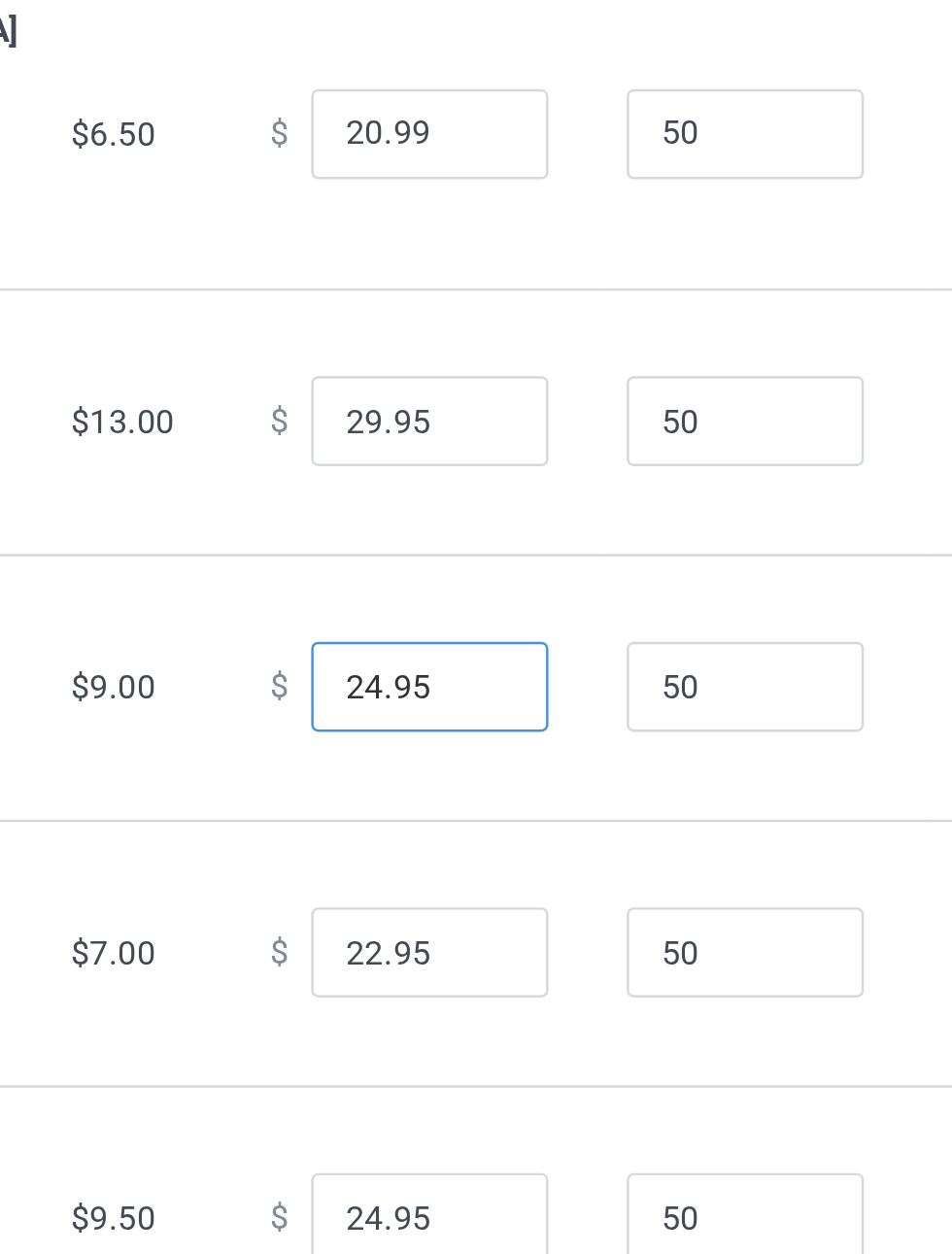
click at [531, 936] on input "24.95" at bounding box center [527, 917] width 97 height 37
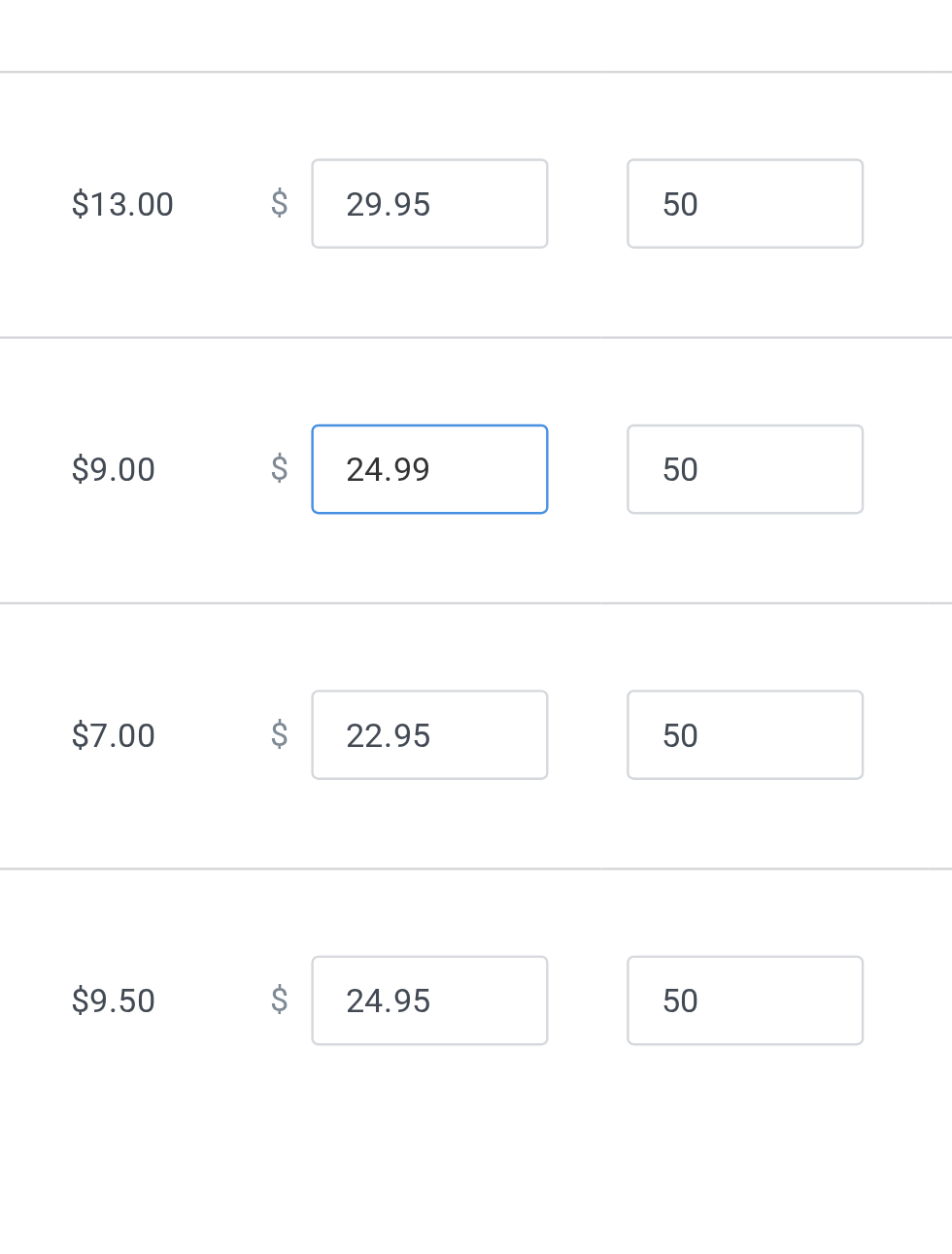
type input "24.99"
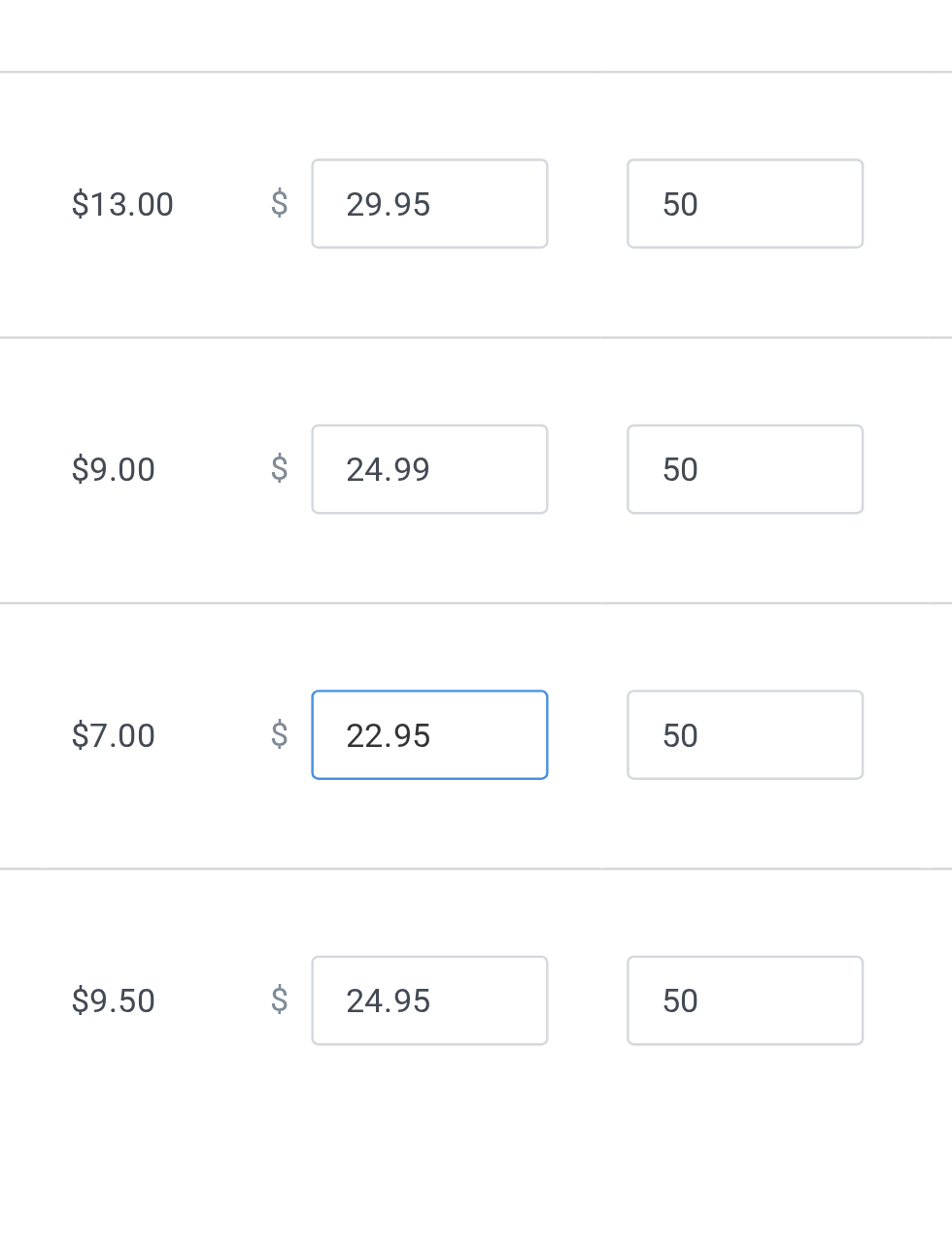
click at [482, 1044] on input "22.95" at bounding box center [527, 1027] width 97 height 37
click at [533, 1044] on input "21.95" at bounding box center [527, 1027] width 97 height 37
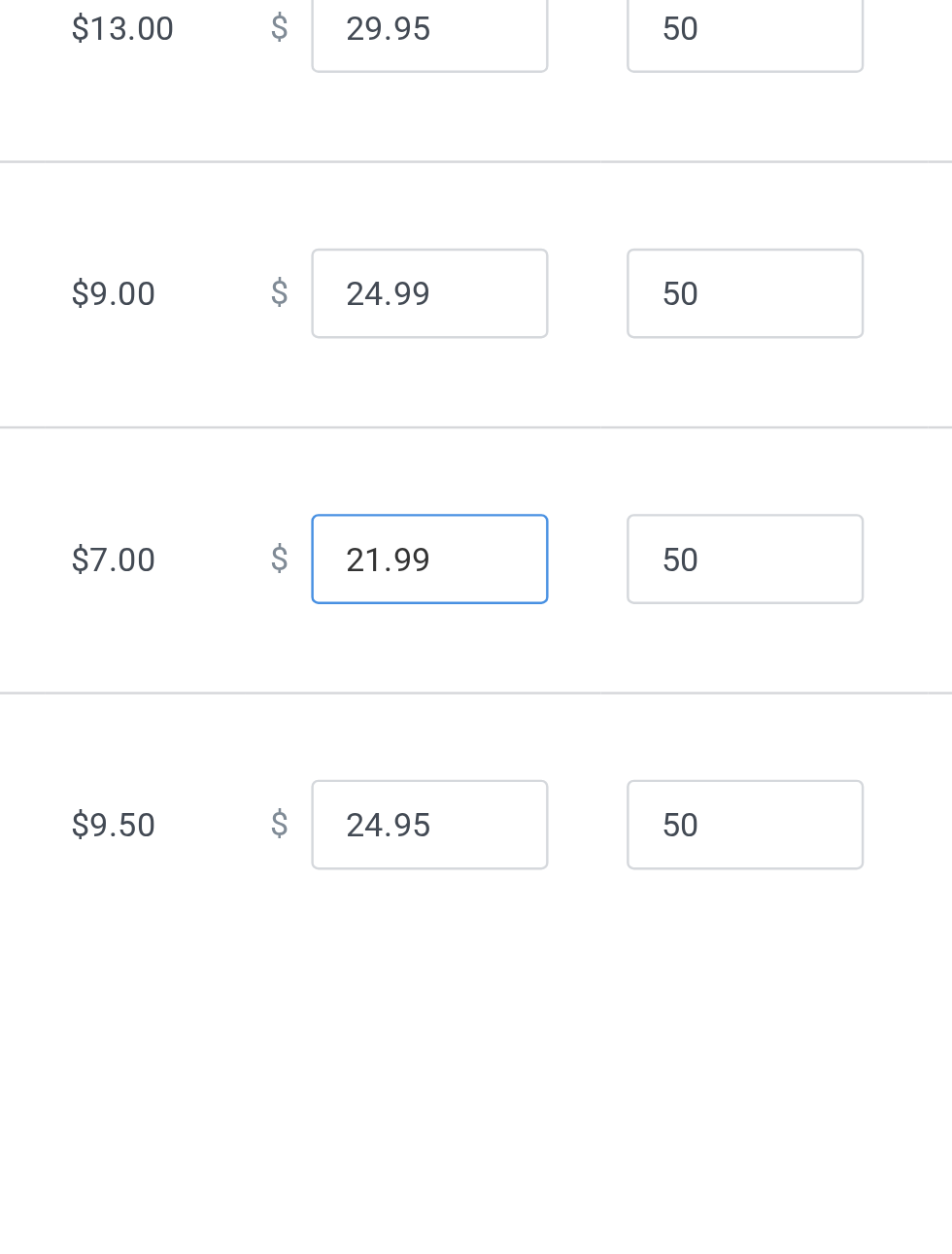
scroll to position [97, 0]
type input "21.99"
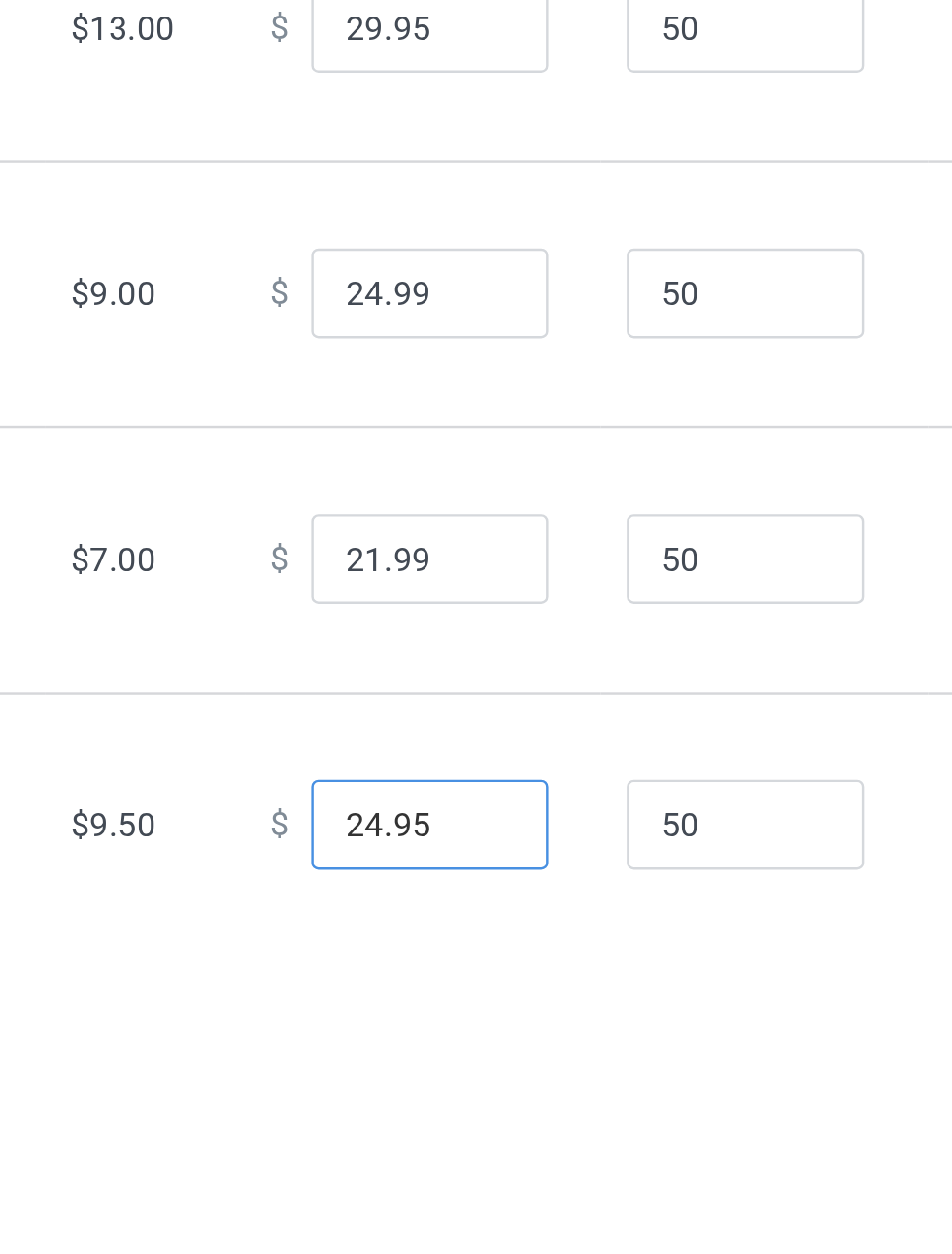
click at [486, 1097] on input "24.95" at bounding box center [527, 1079] width 97 height 37
click at [531, 1097] on input "22.95" at bounding box center [527, 1079] width 97 height 37
type input "22.99"
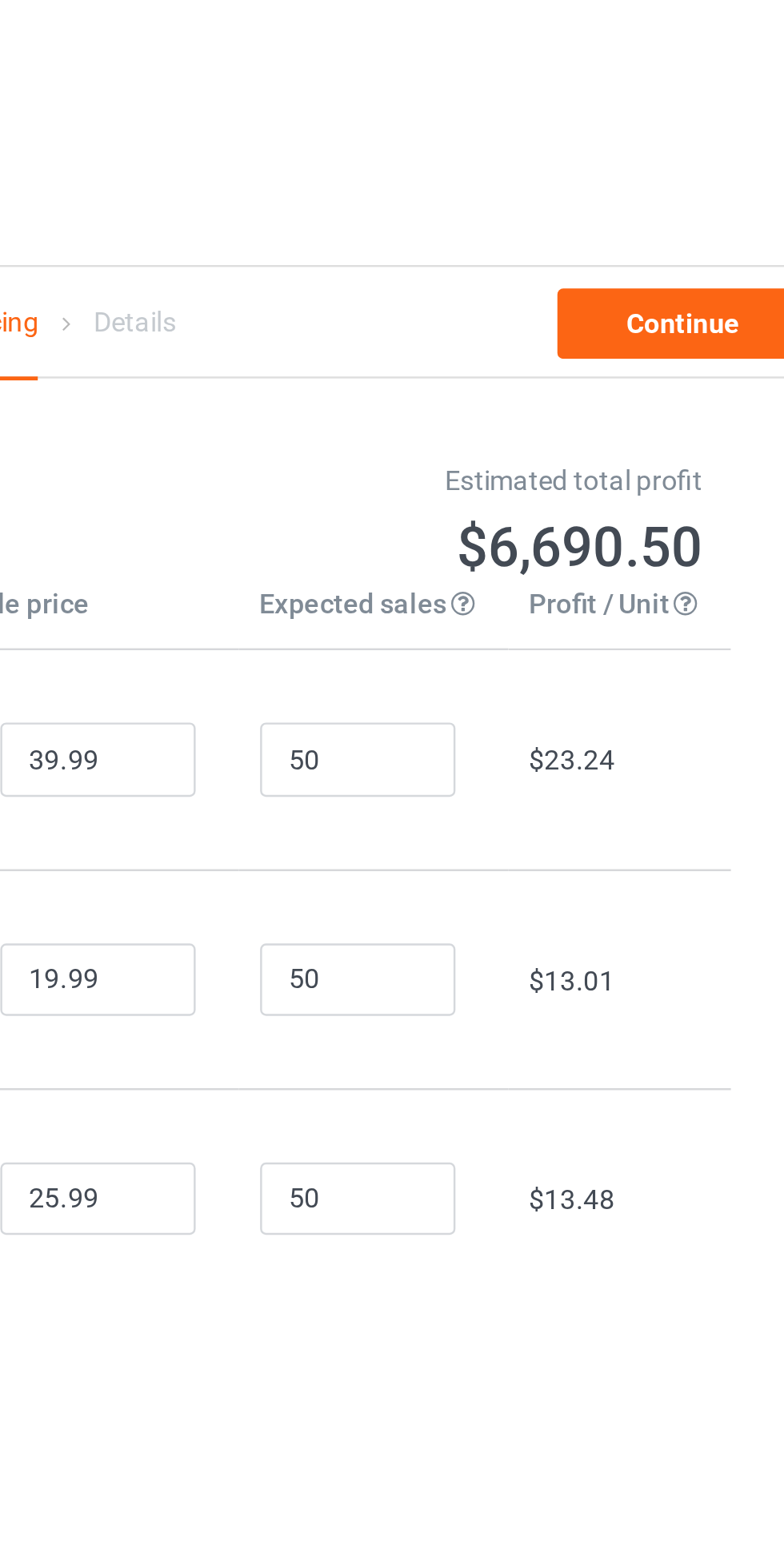
scroll to position [0, 0]
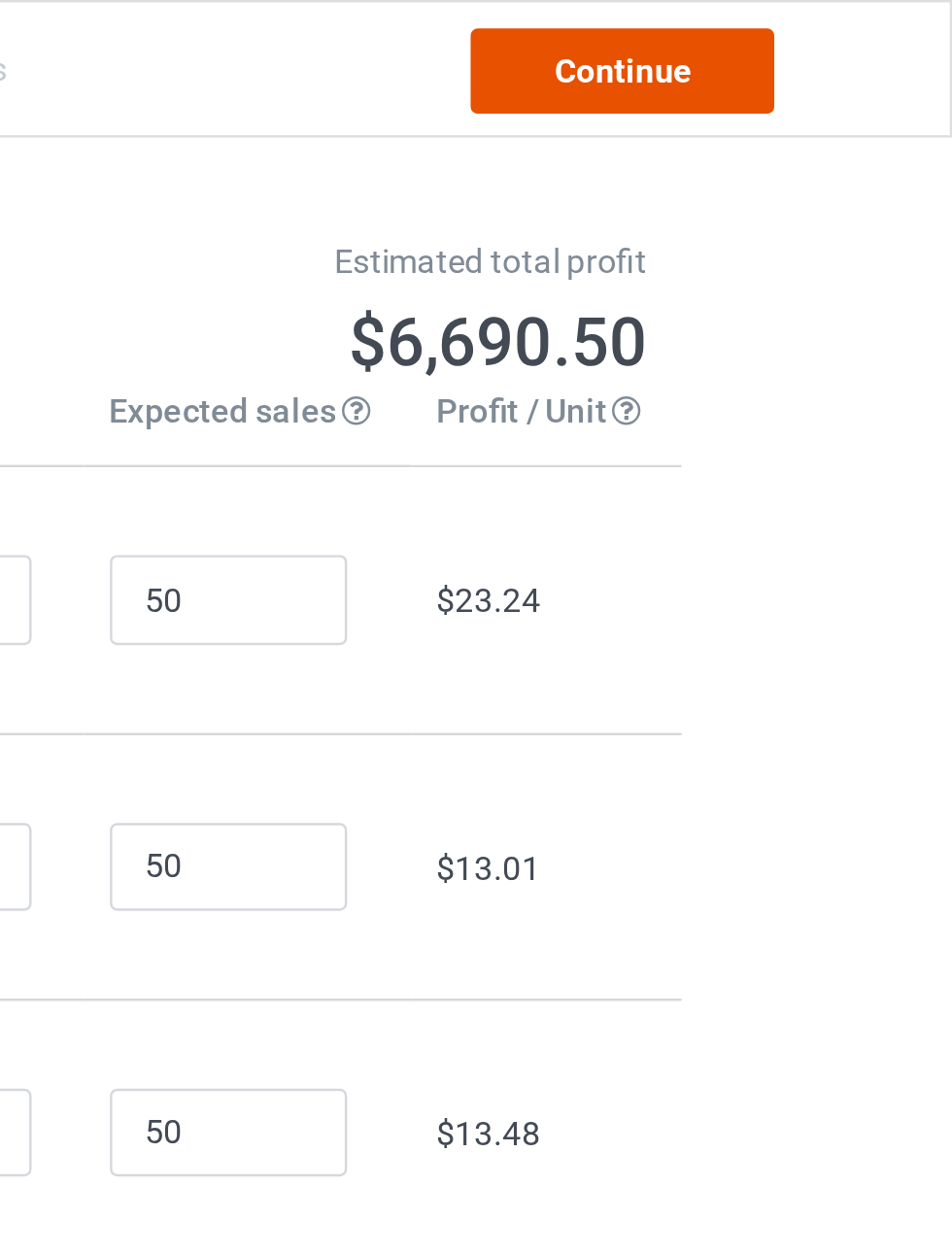
click at [843, 27] on link "Continue" at bounding box center [817, 30] width 124 height 35
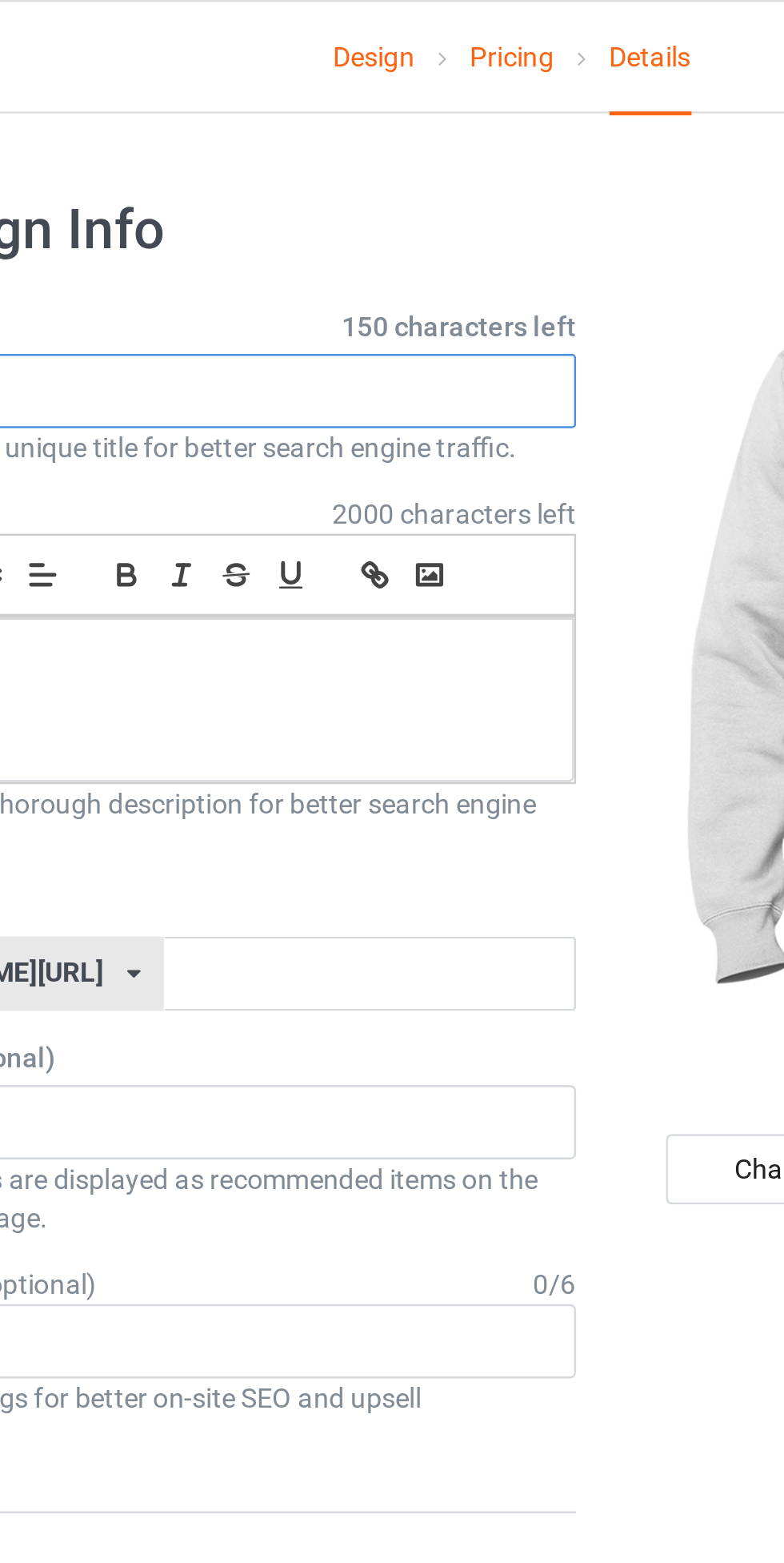
click at [361, 162] on input "text" at bounding box center [260, 161] width 315 height 31
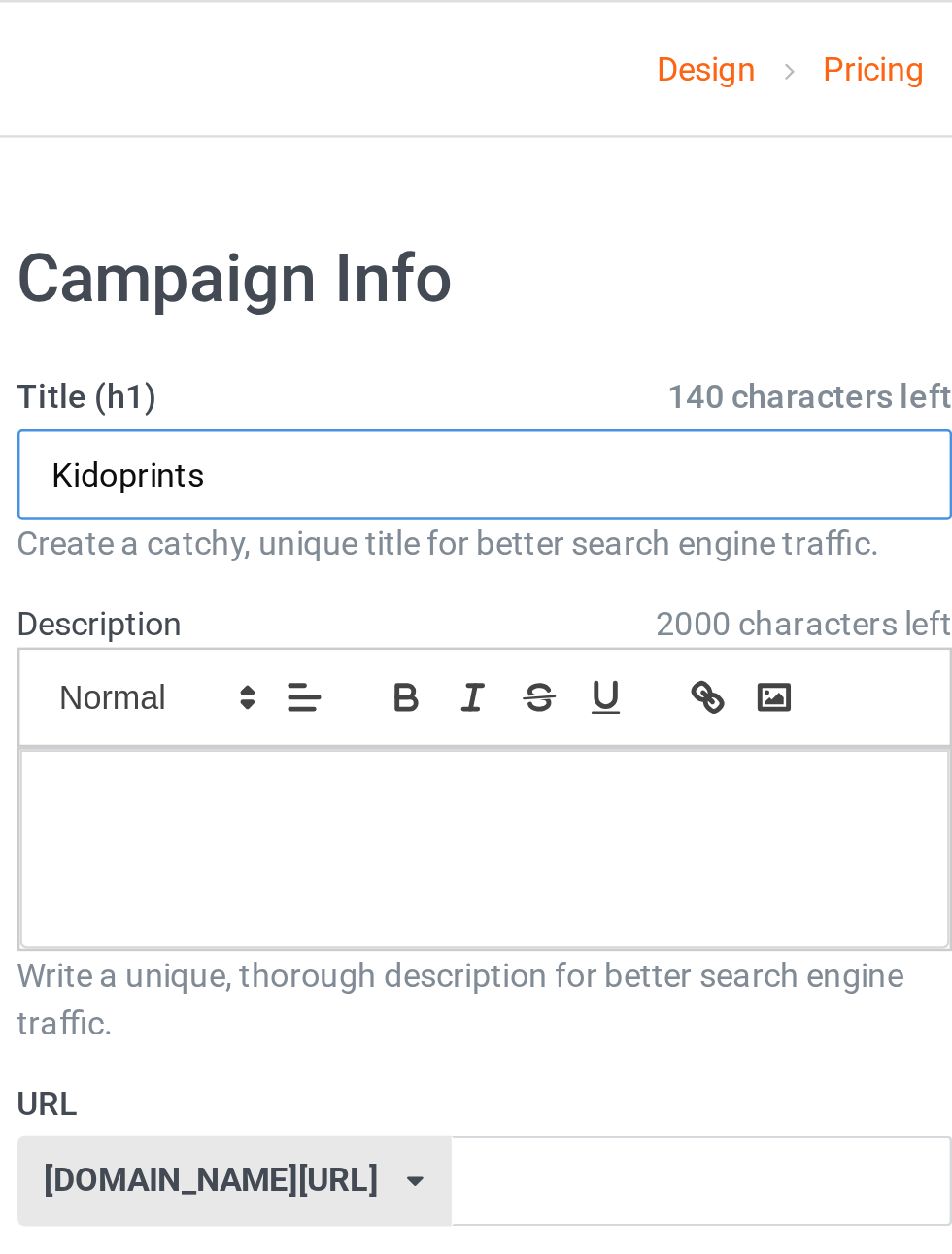
type input "Kidoprints"
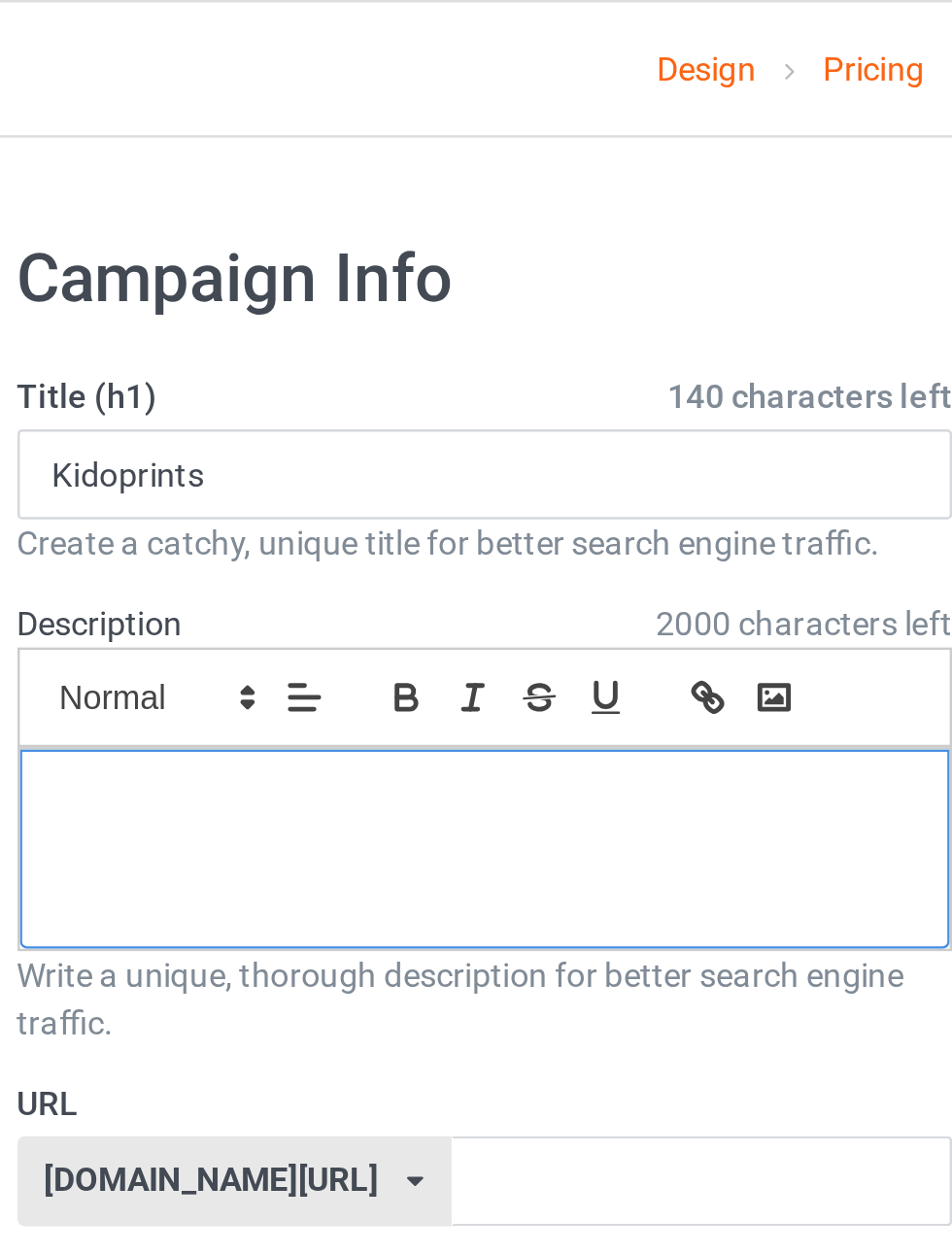
click at [395, 367] on div at bounding box center [316, 347] width 381 height 82
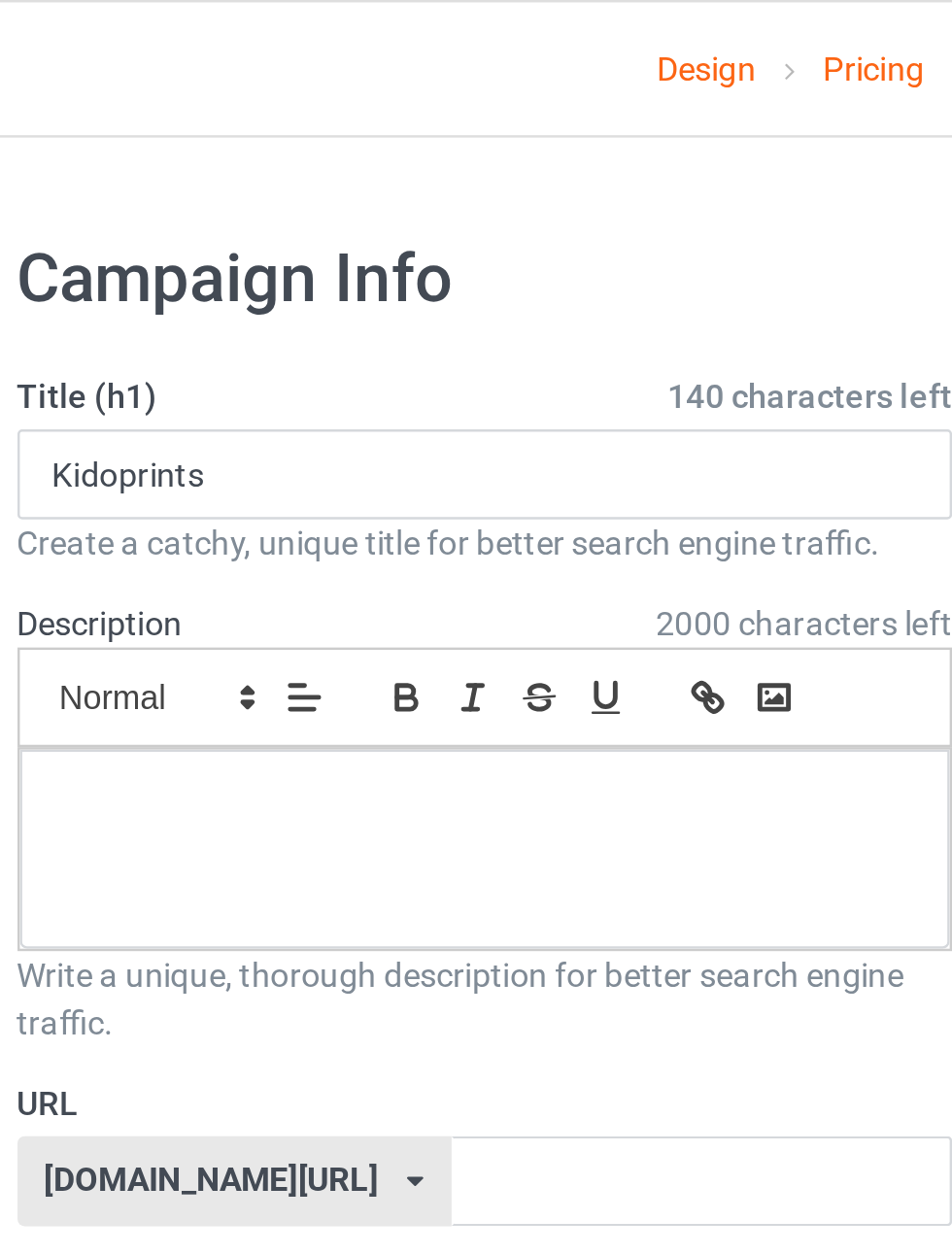
click at [219, 282] on polygon at bounding box center [220, 282] width 4 height 2
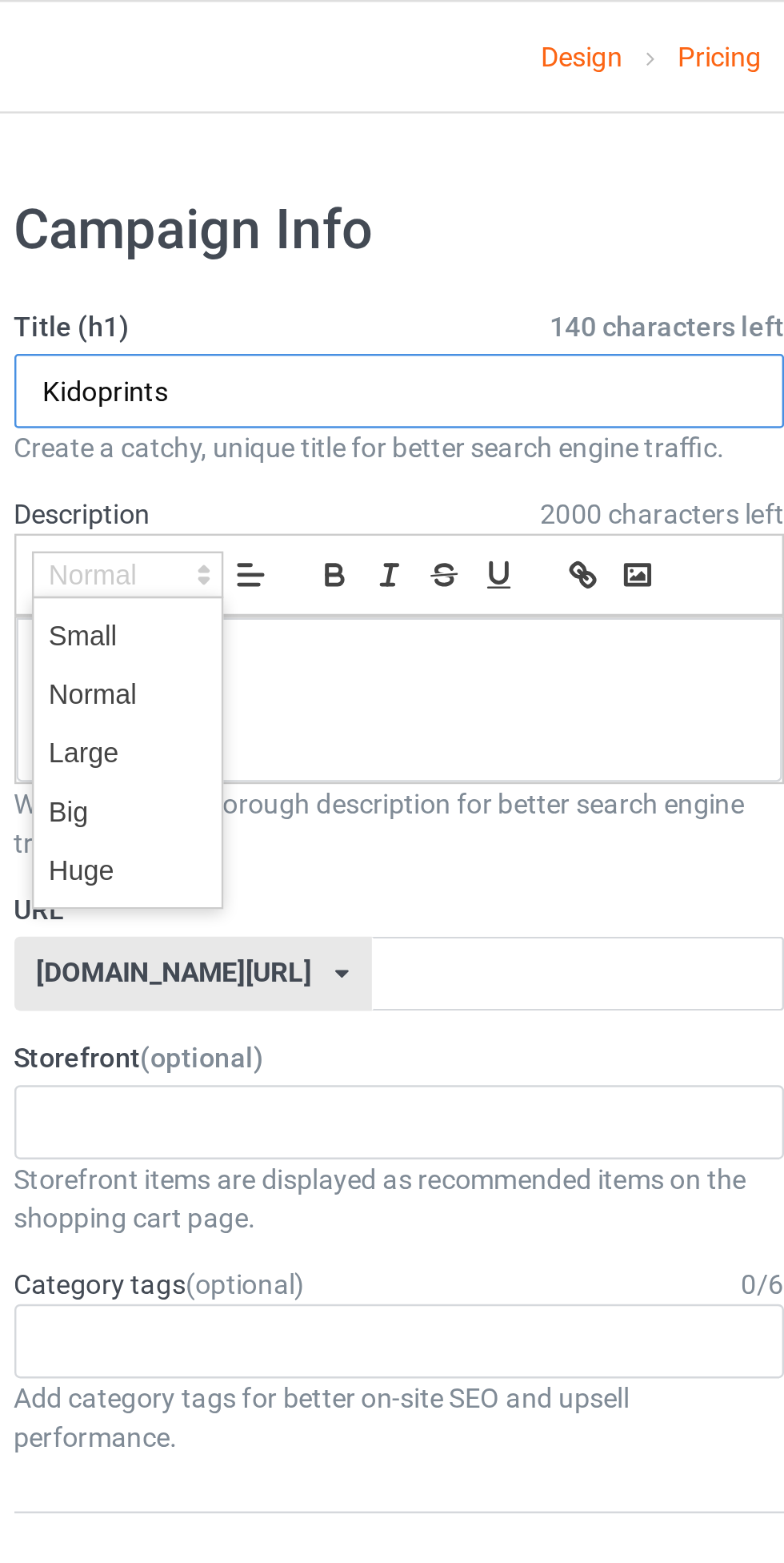
click at [273, 163] on input "Kidoprints" at bounding box center [260, 161] width 315 height 31
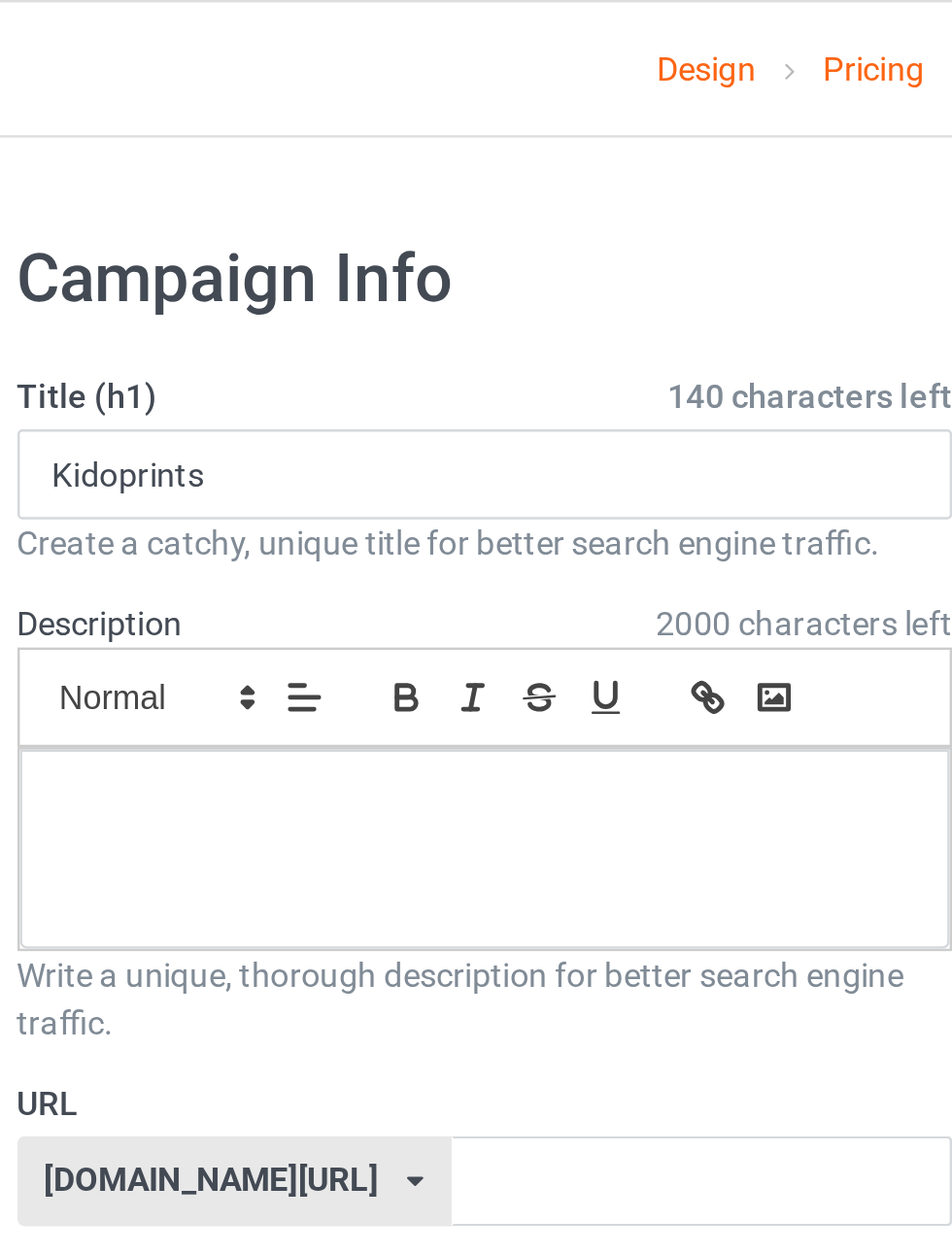
click at [200, 292] on span at bounding box center [181, 285] width 95 height 24
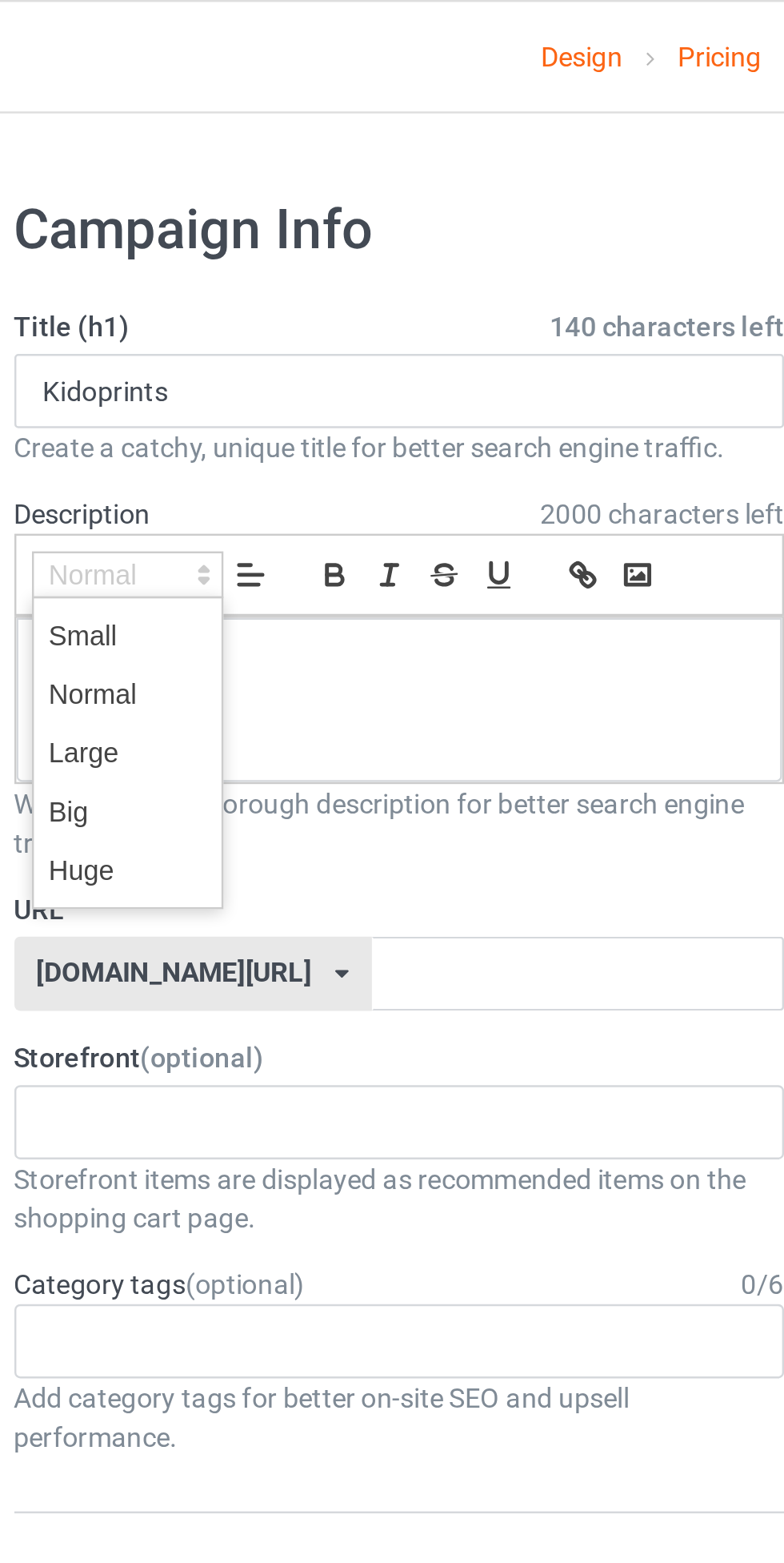
click at [164, 314] on span at bounding box center [149, 308] width 64 height 24
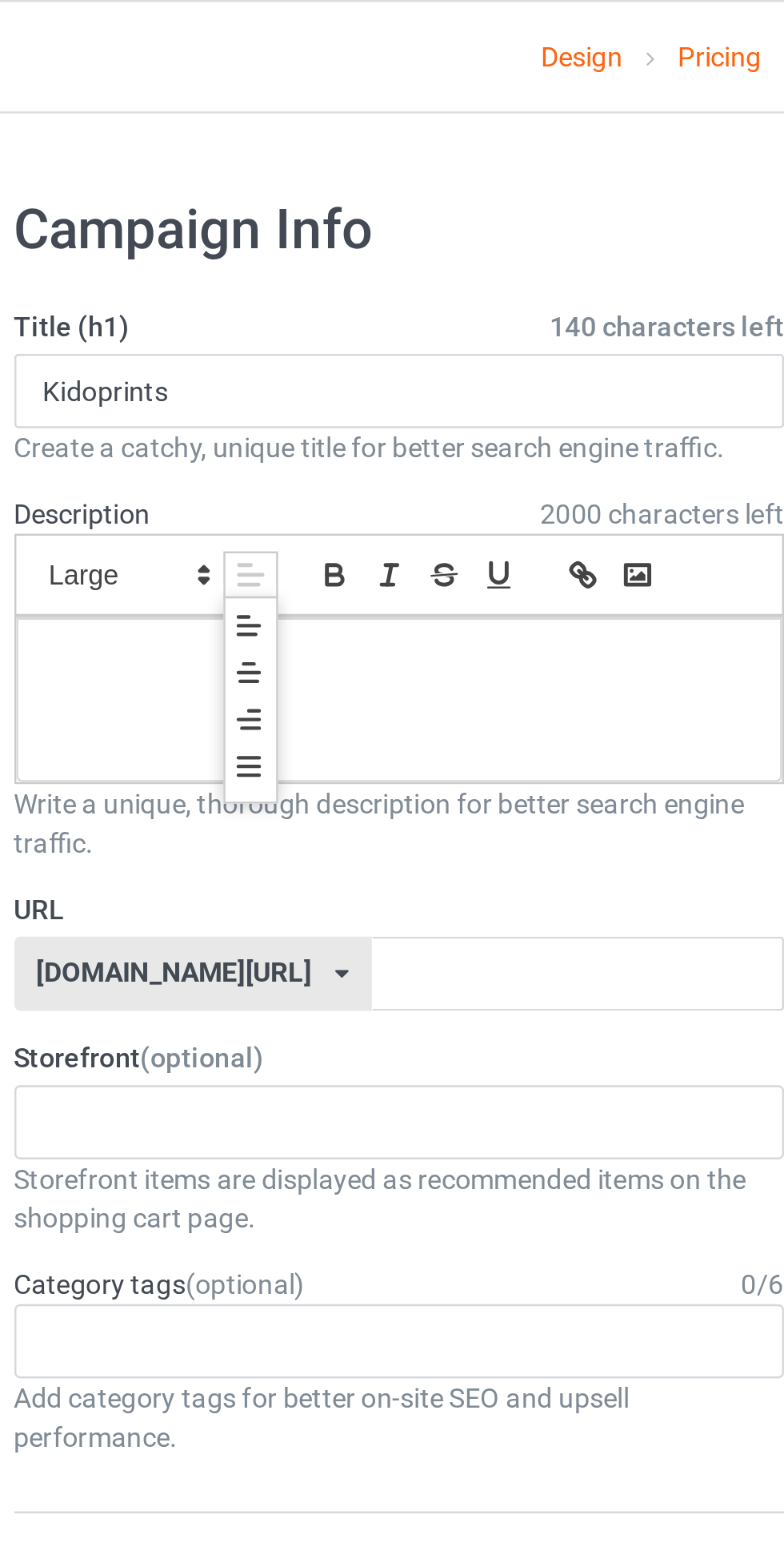
click at [208, 274] on span at bounding box center [199, 277] width 19 height 19
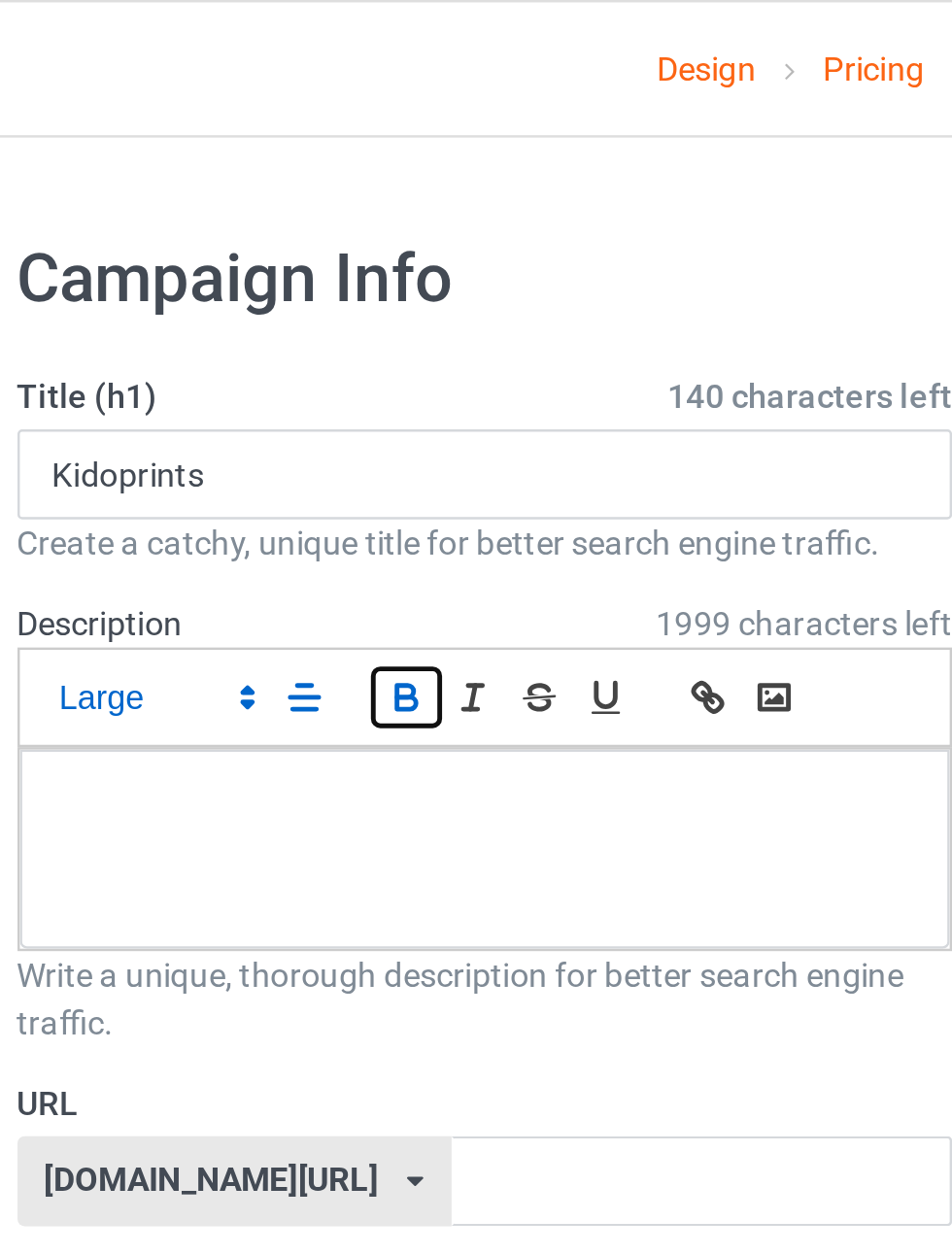
click at [285, 287] on icon "button" at bounding box center [285, 285] width 18 height 18
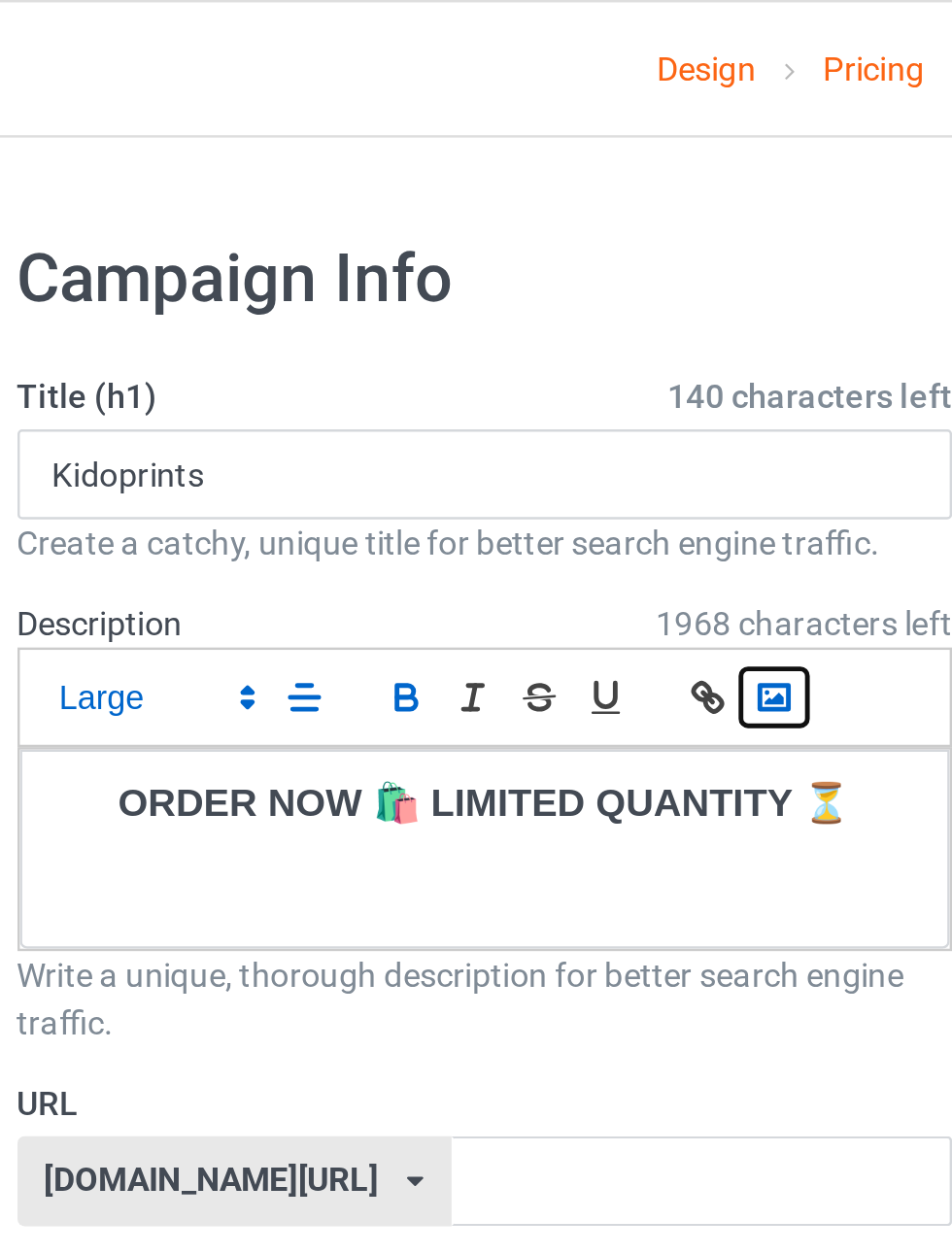
click at [436, 284] on polyline "button" at bounding box center [435, 285] width 8 height 5
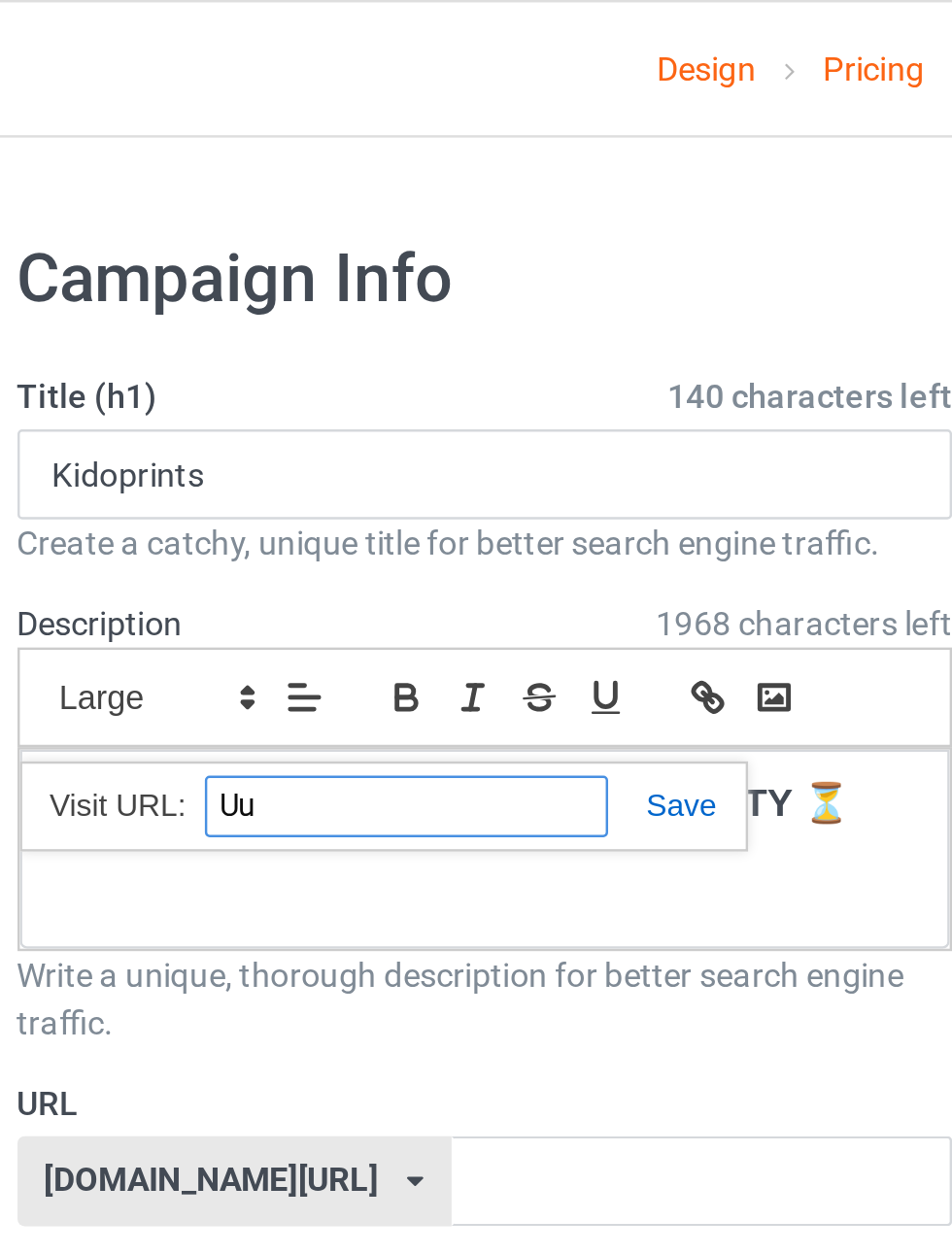
type input "U"
type input "K"
type input "BEST SELLER"
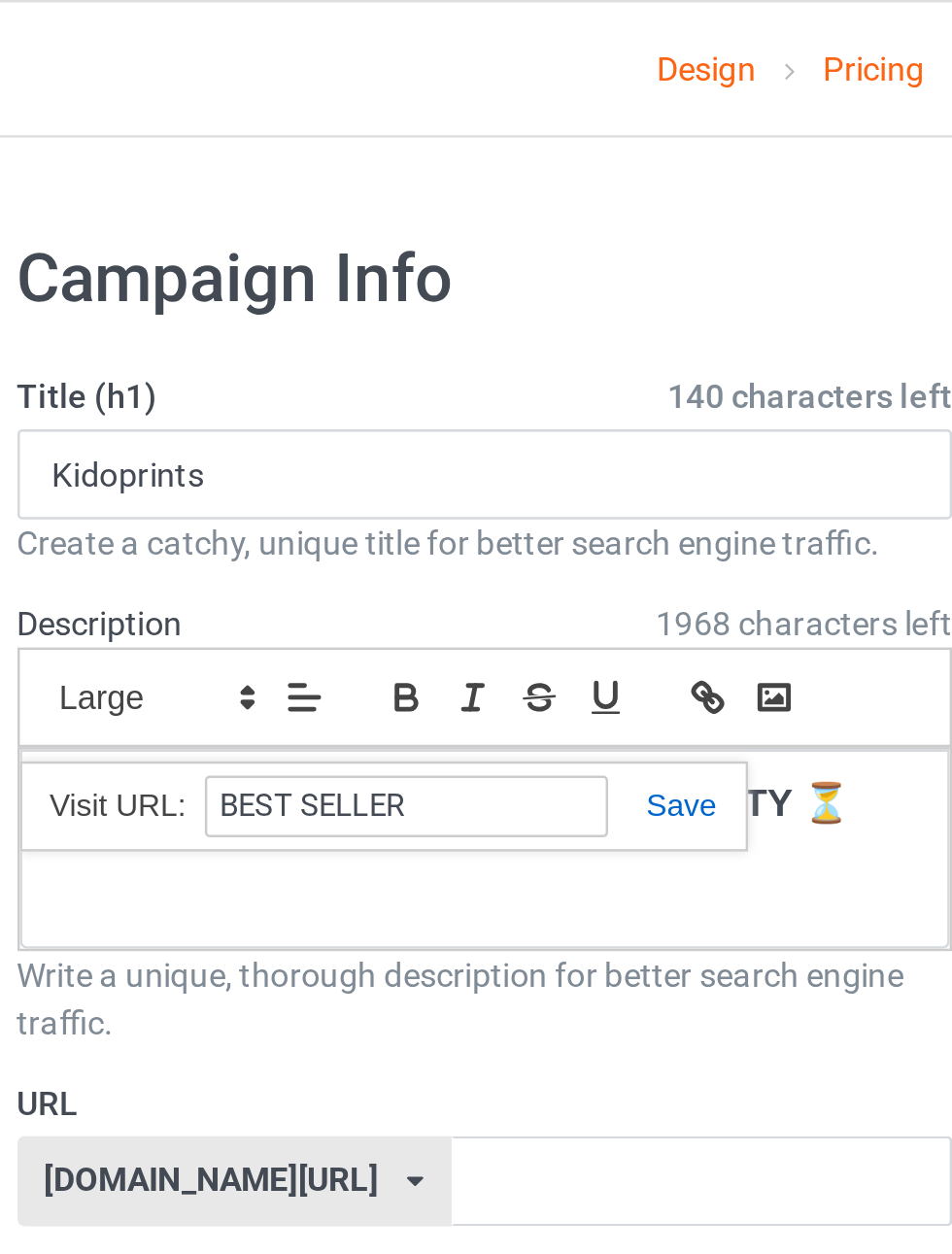
click at [401, 336] on link at bounding box center [389, 330] width 44 height 15
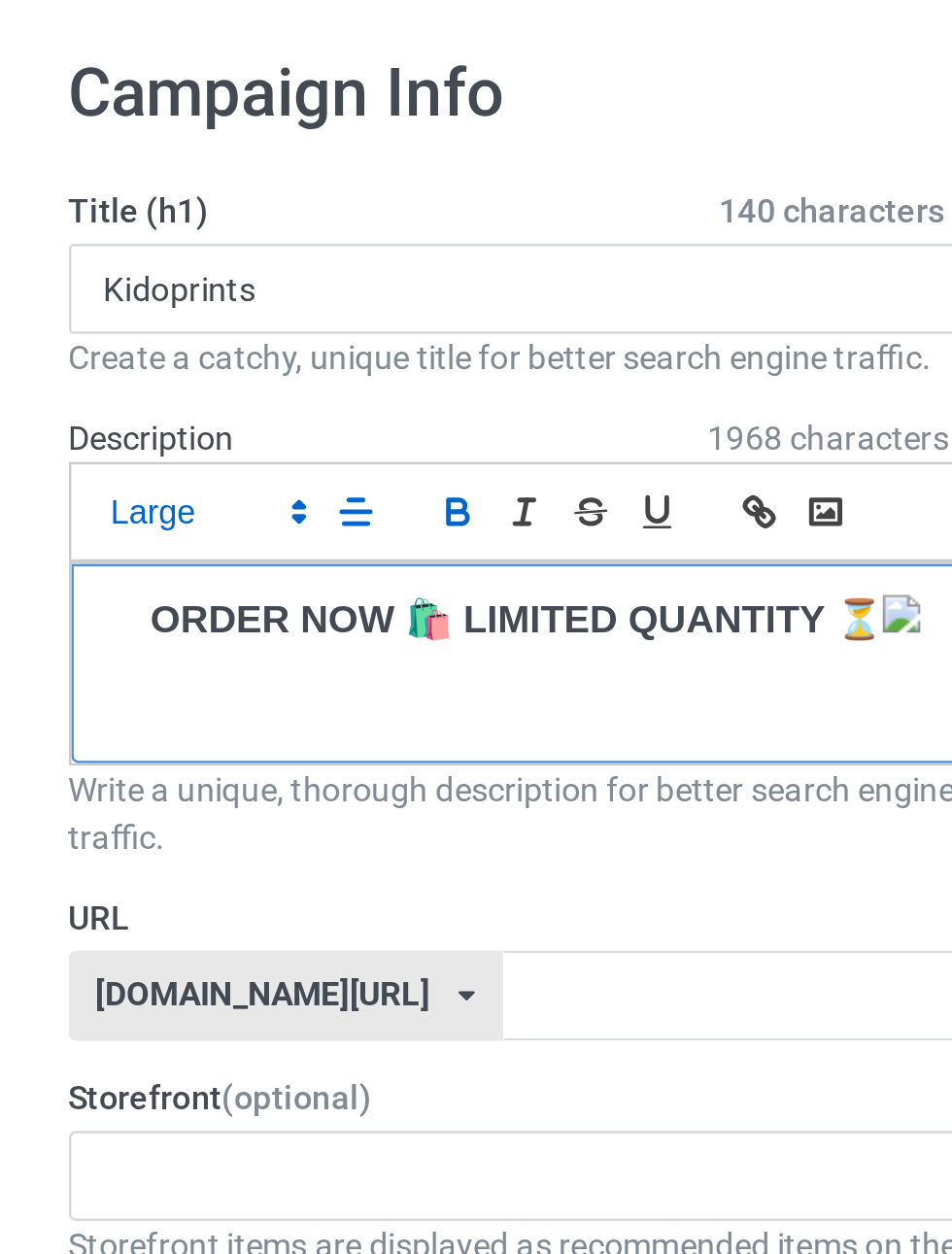
click at [462, 330] on img at bounding box center [467, 328] width 16 height 16
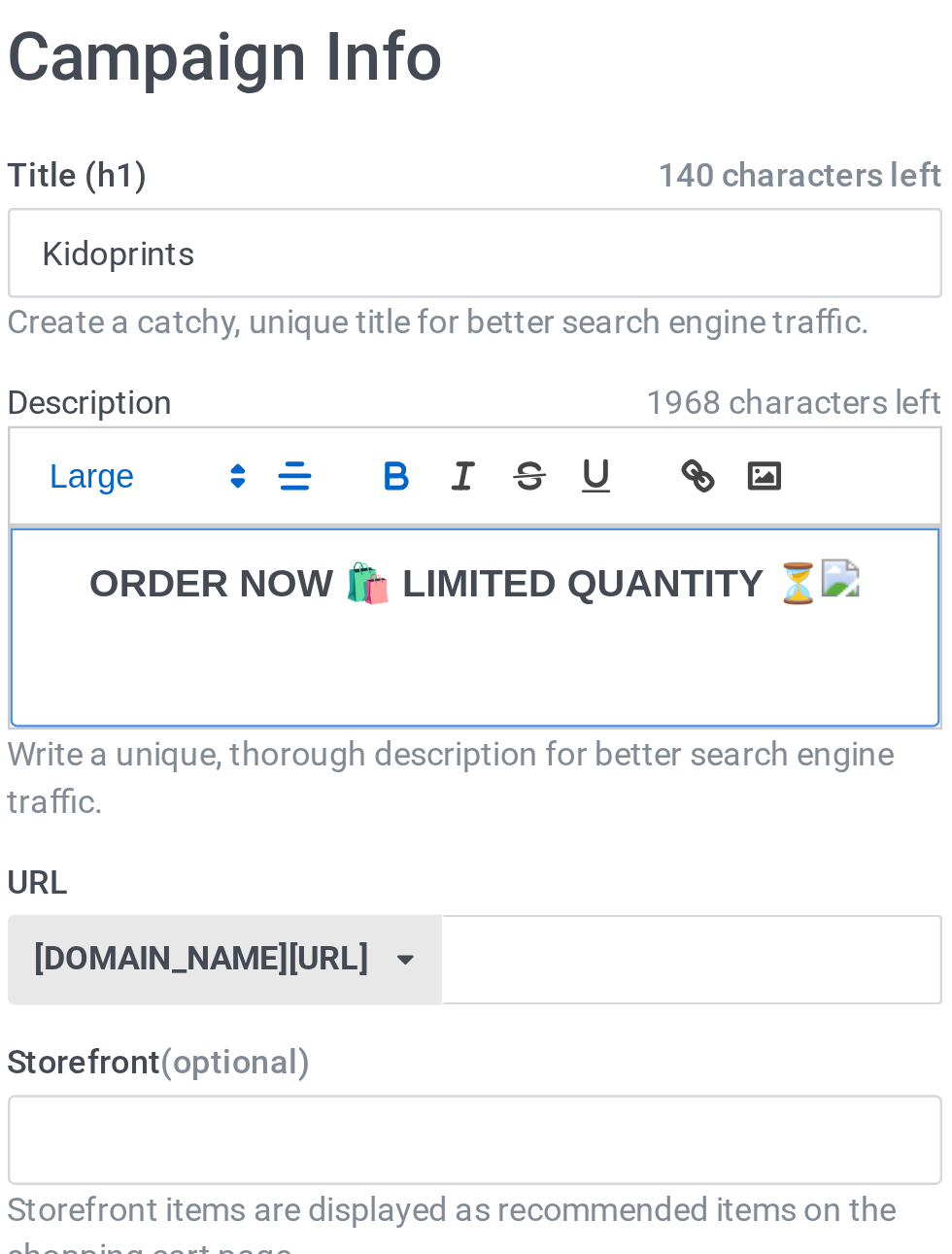
click at [457, 336] on p "ORDER NOW 🛍️ LIMITED QUANTITY ⏳" at bounding box center [316, 331] width 349 height 22
click at [464, 328] on img at bounding box center [467, 328] width 16 height 16
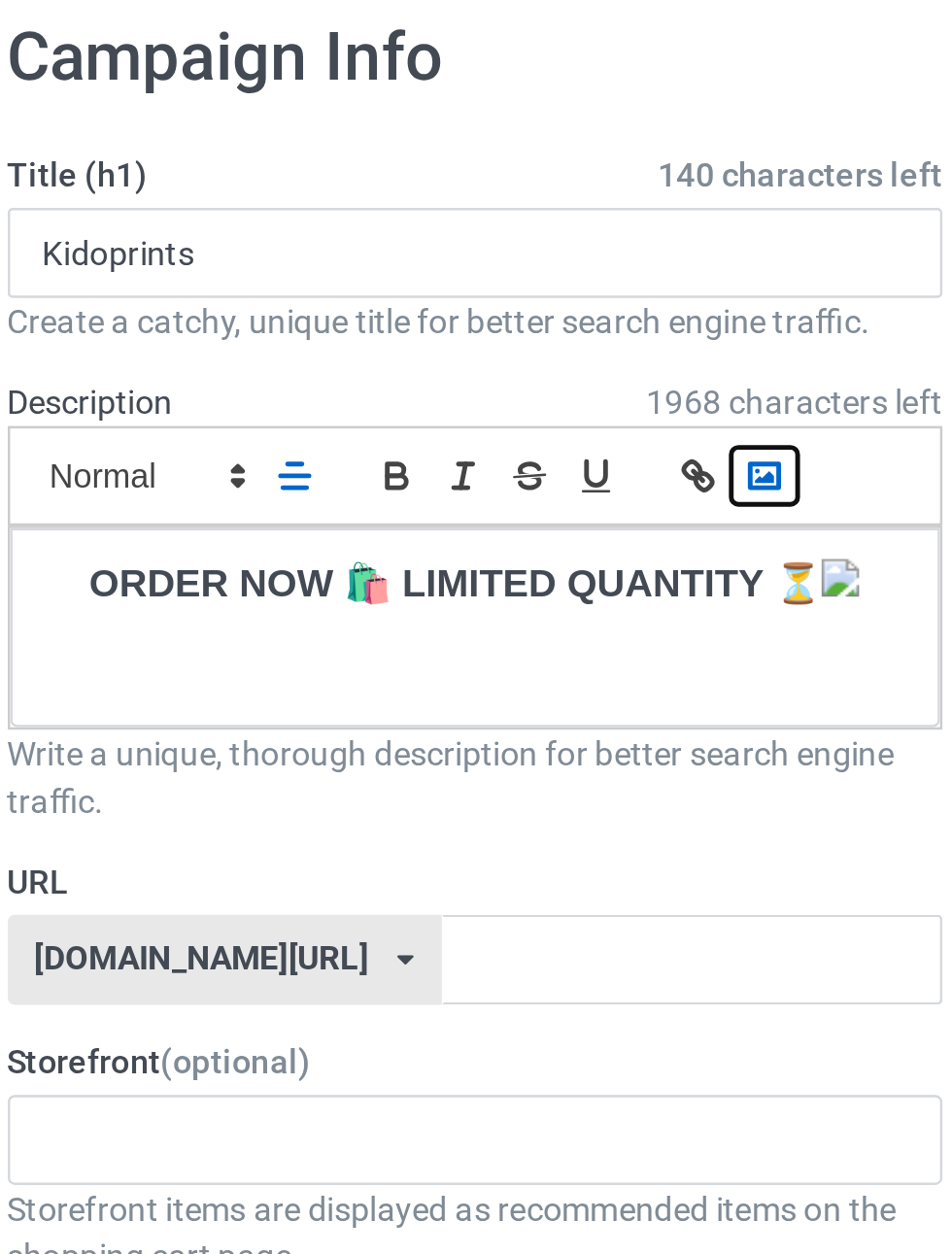
click at [435, 285] on polyline "button" at bounding box center [435, 285] width 8 height 5
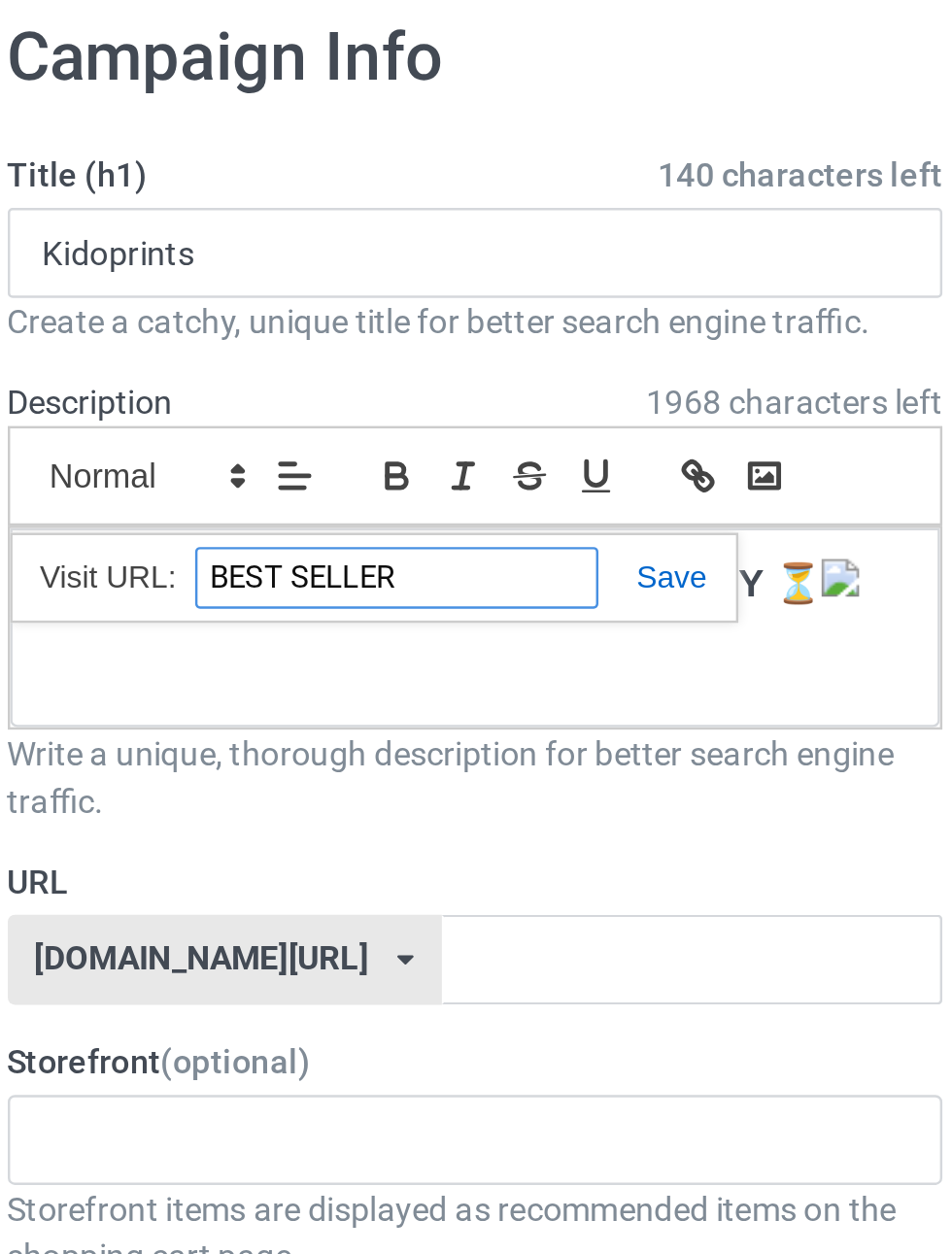
click at [328, 331] on input "BEST SELLER" at bounding box center [285, 328] width 165 height 26
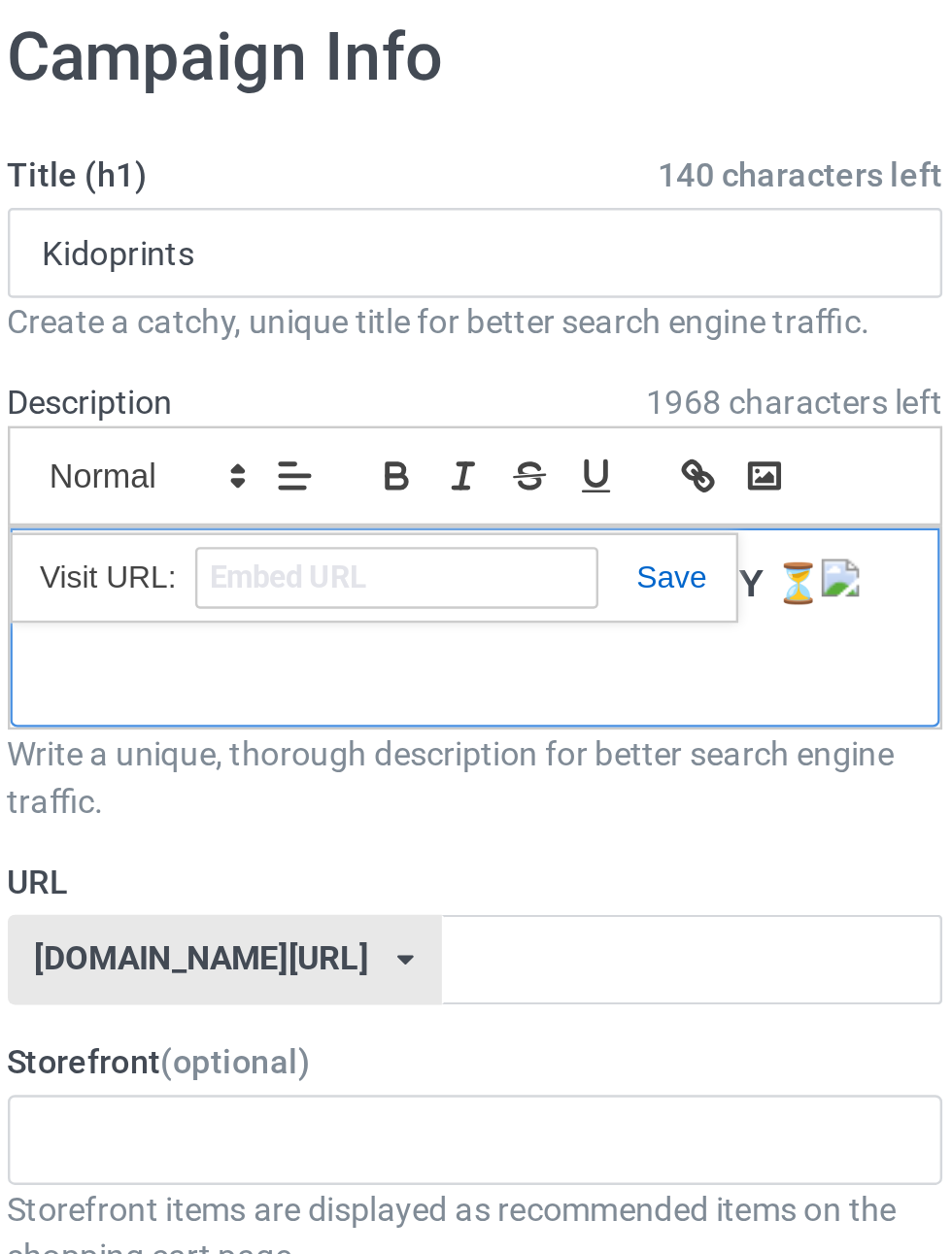
click at [466, 360] on div "ORDER NOW 🛍️ LIMITED QUANTITY ⏳" at bounding box center [316, 347] width 381 height 82
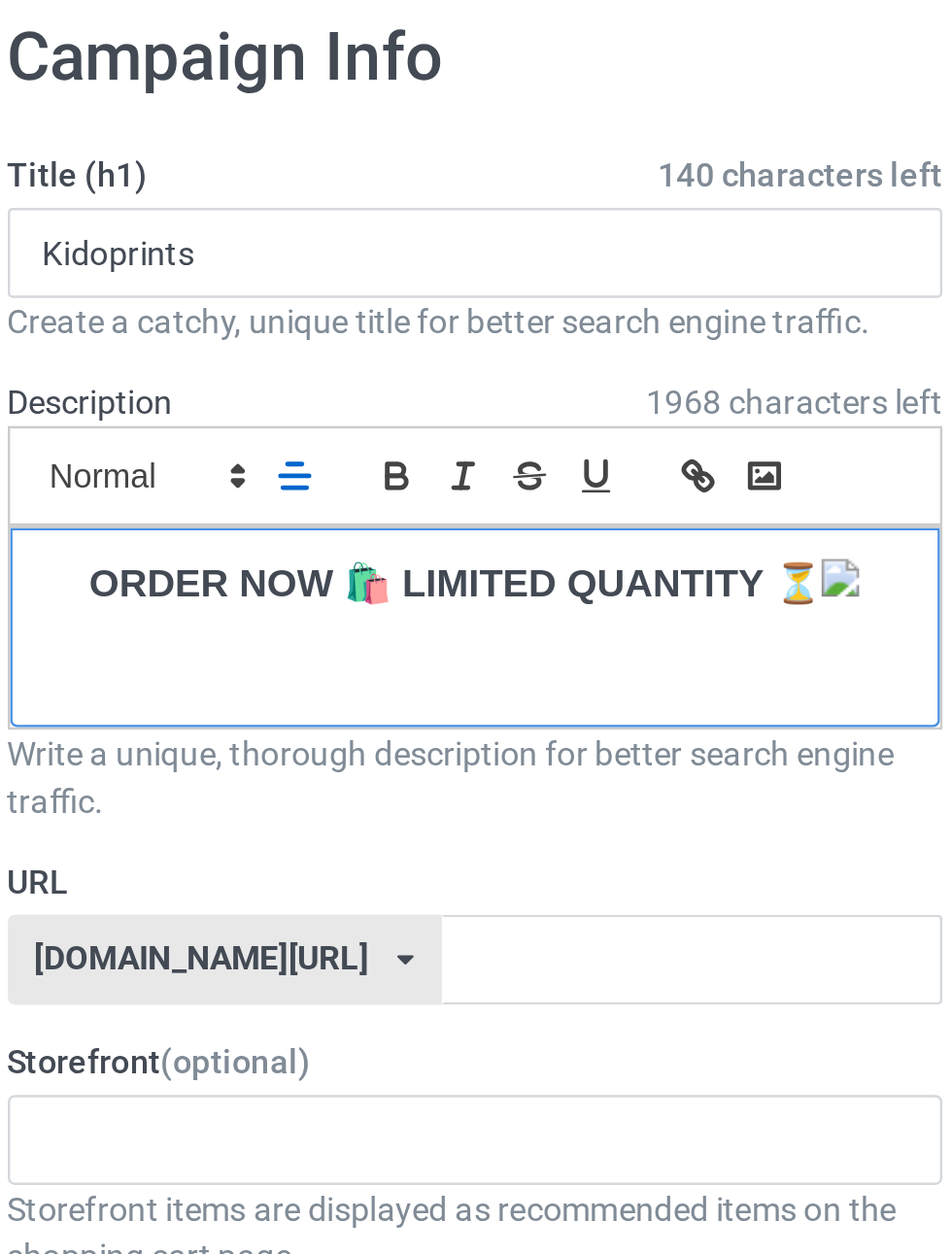
click at [470, 321] on p "ORDER NOW 🛍️ LIMITED QUANTITY ⏳" at bounding box center [316, 331] width 349 height 22
click at [462, 323] on img at bounding box center [467, 328] width 16 height 16
click at [461, 329] on img at bounding box center [467, 328] width 16 height 16
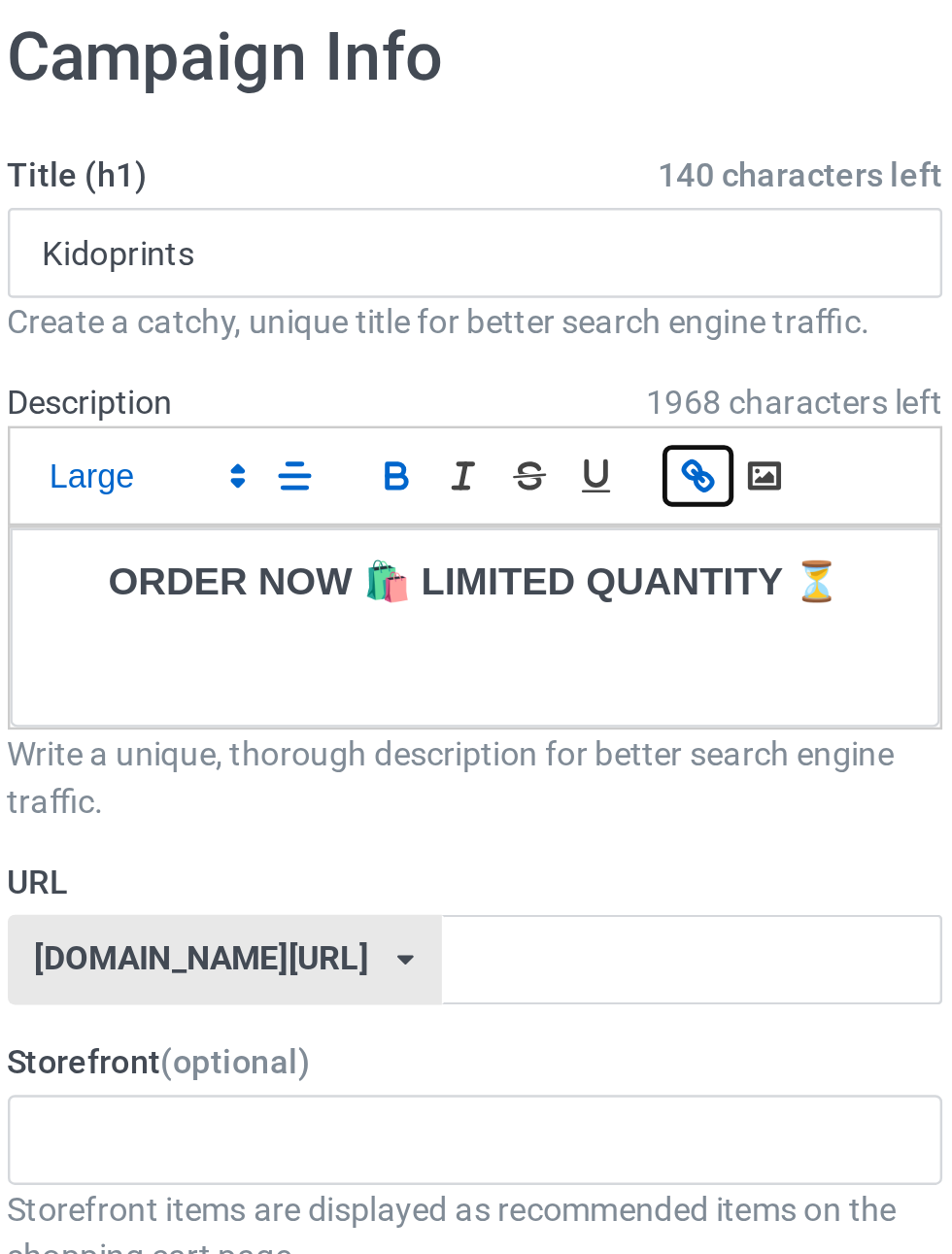
click at [411, 287] on line "button" at bounding box center [409, 285] width 4 height 4
click at [412, 287] on icon "button" at bounding box center [409, 285] width 18 height 18
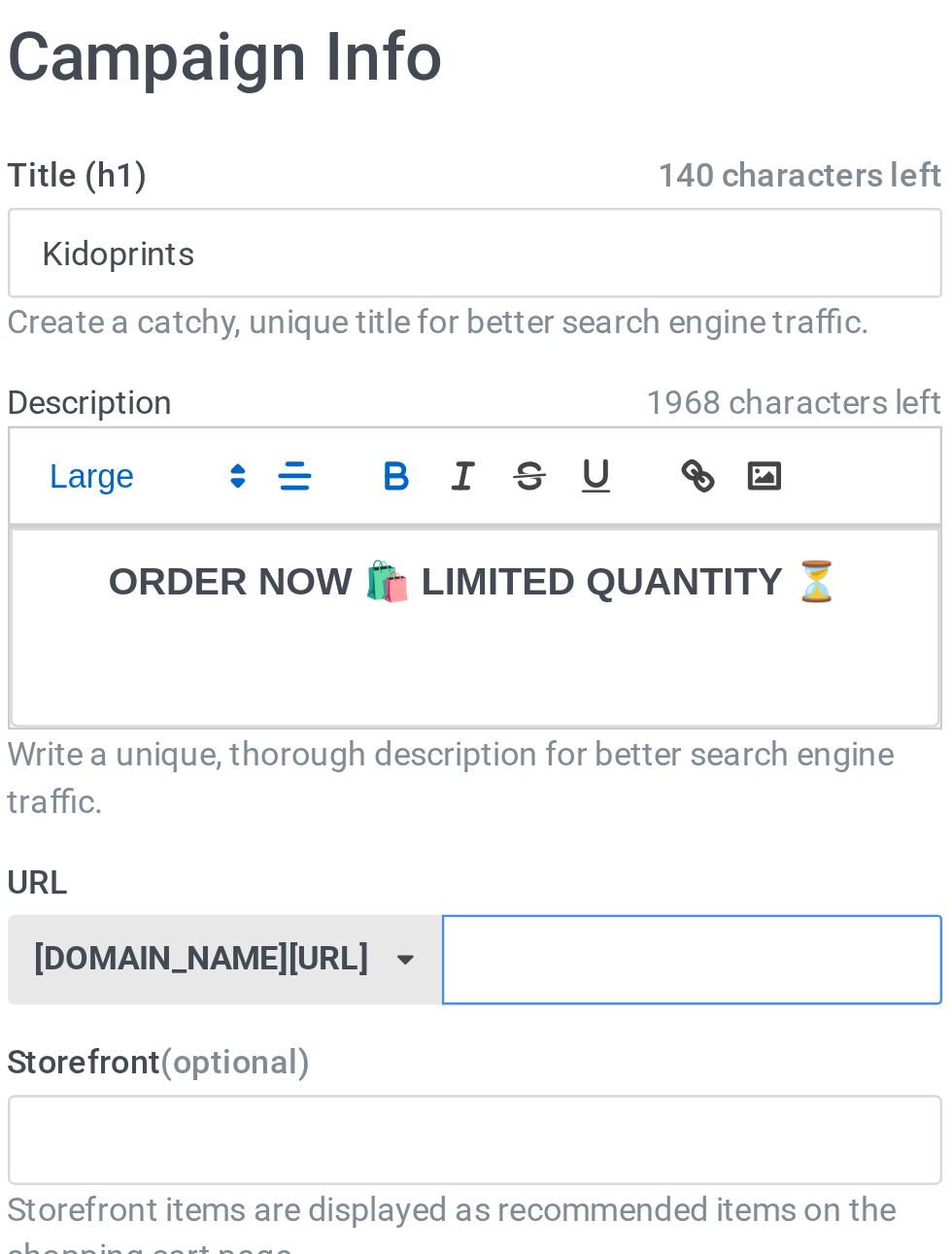
click at [382, 488] on input "text" at bounding box center [406, 484] width 205 height 37
type input "W"
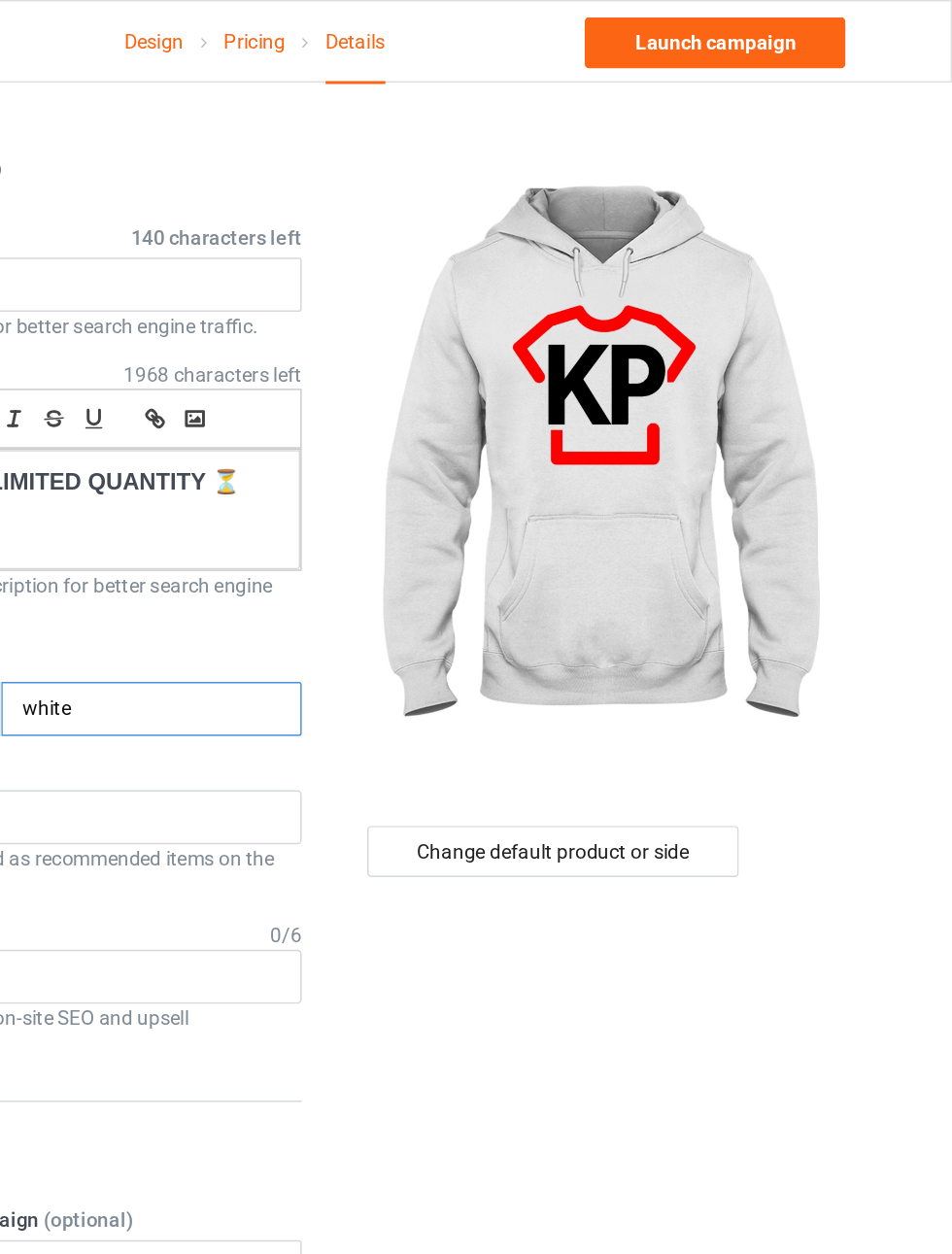
type input "white"
click at [765, 574] on div "Change default product or side" at bounding box center [680, 581] width 254 height 35
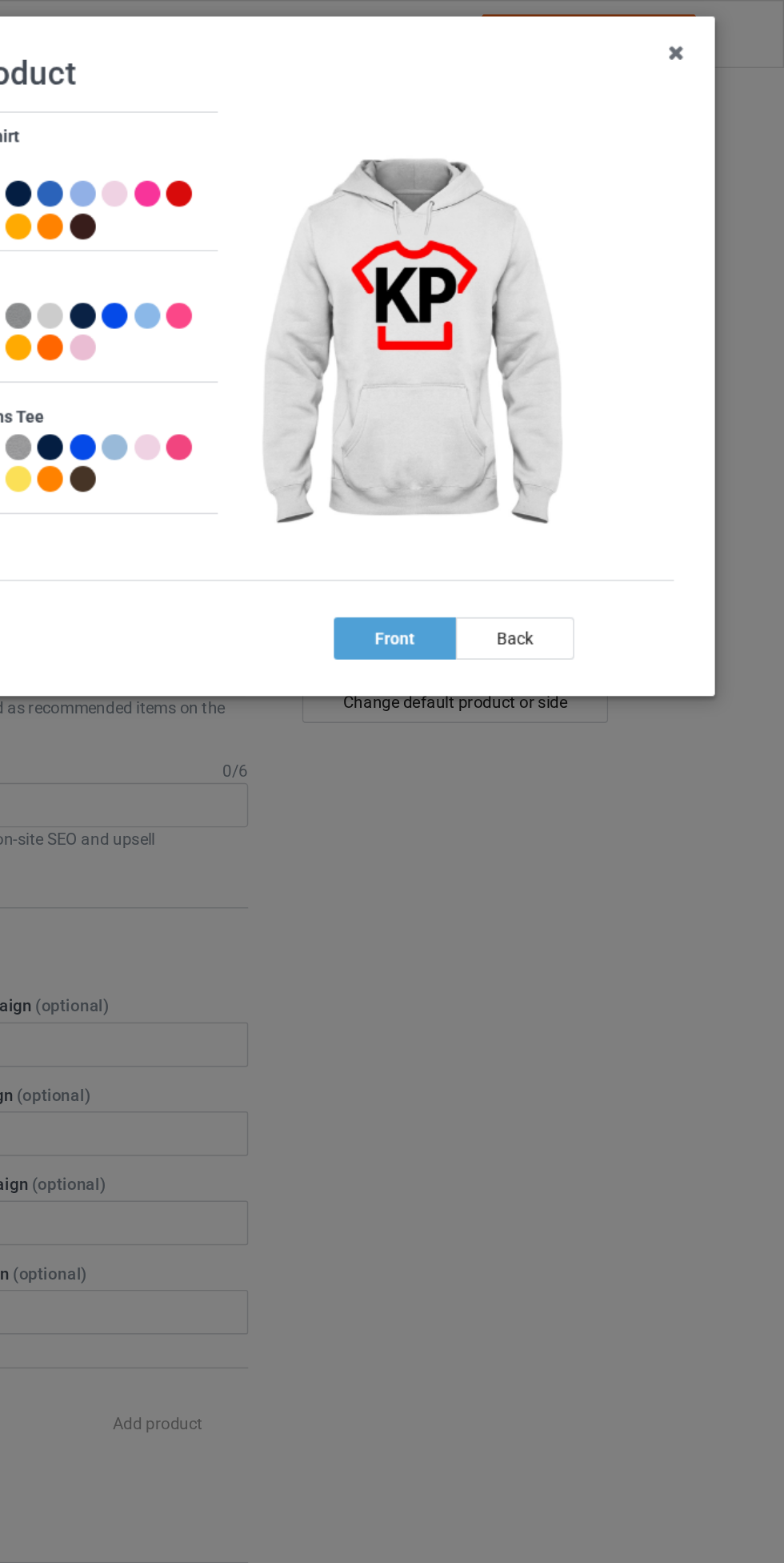
click at [711, 36] on icon at bounding box center [711, 36] width 26 height 26
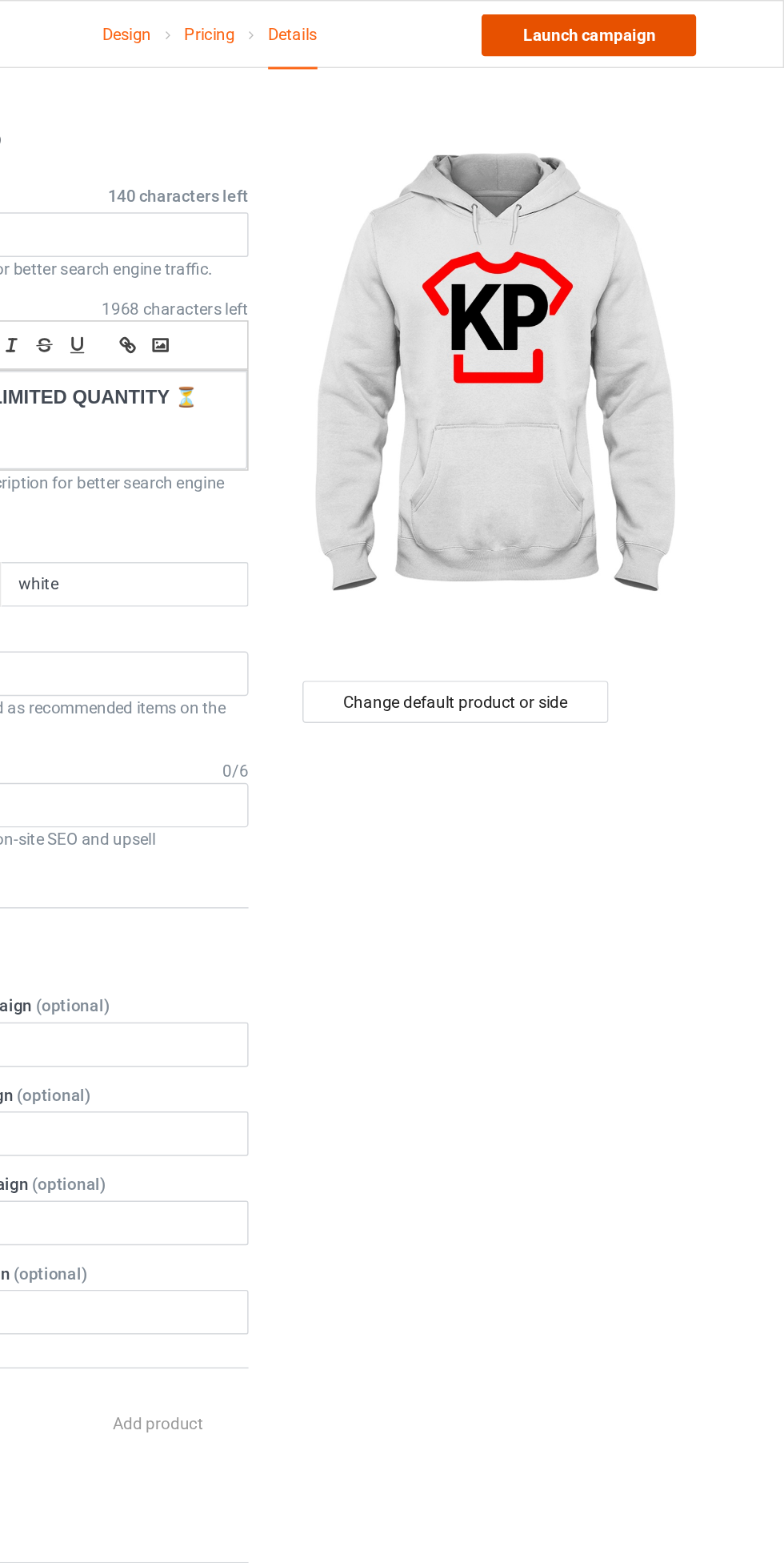
click at [682, 24] on link "Launch campaign" at bounding box center [651, 24] width 147 height 29
